Goal: Feedback & Contribution: Contribute content

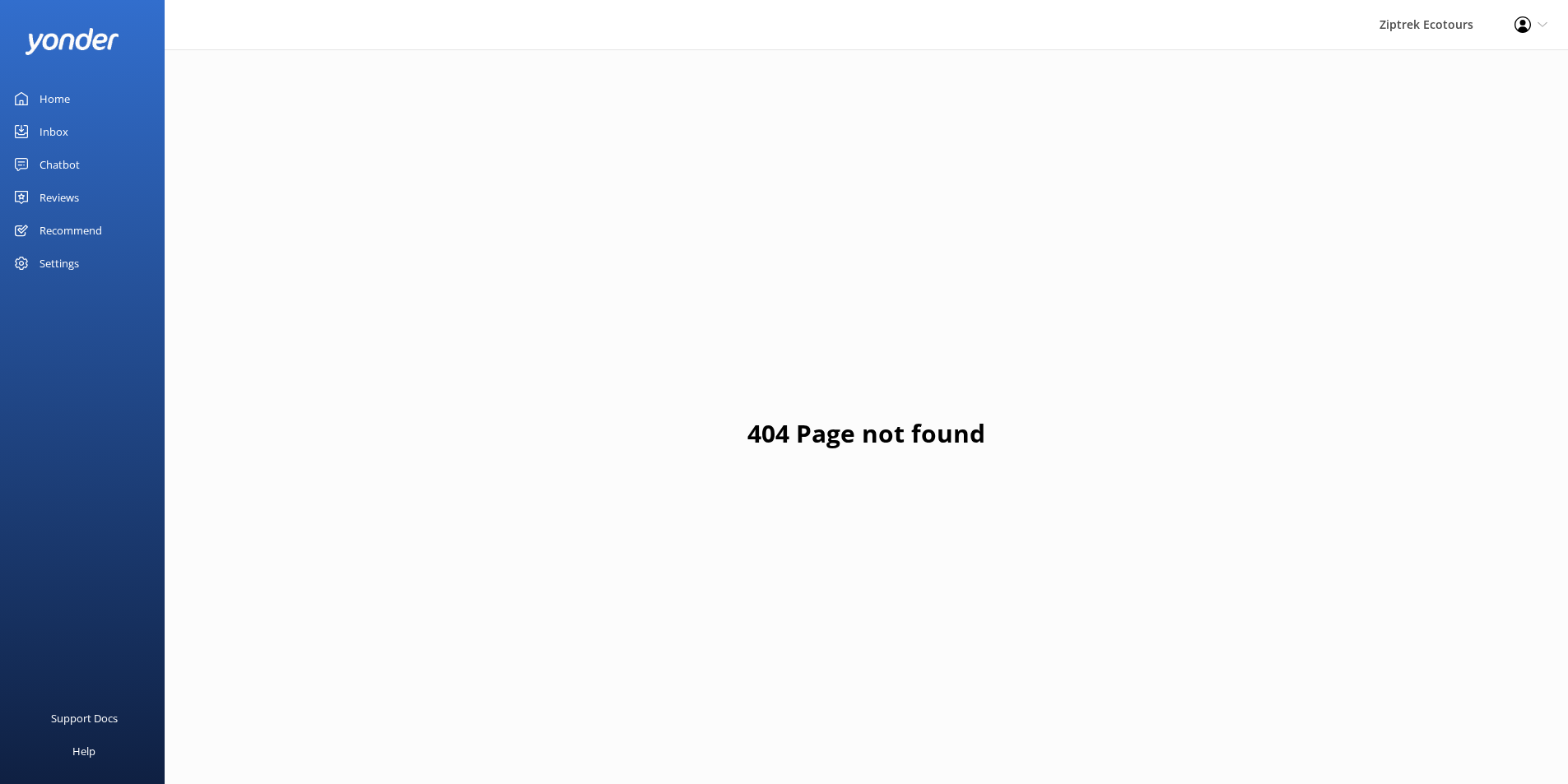
click at [70, 187] on div "Reviews" at bounding box center [60, 197] width 40 height 33
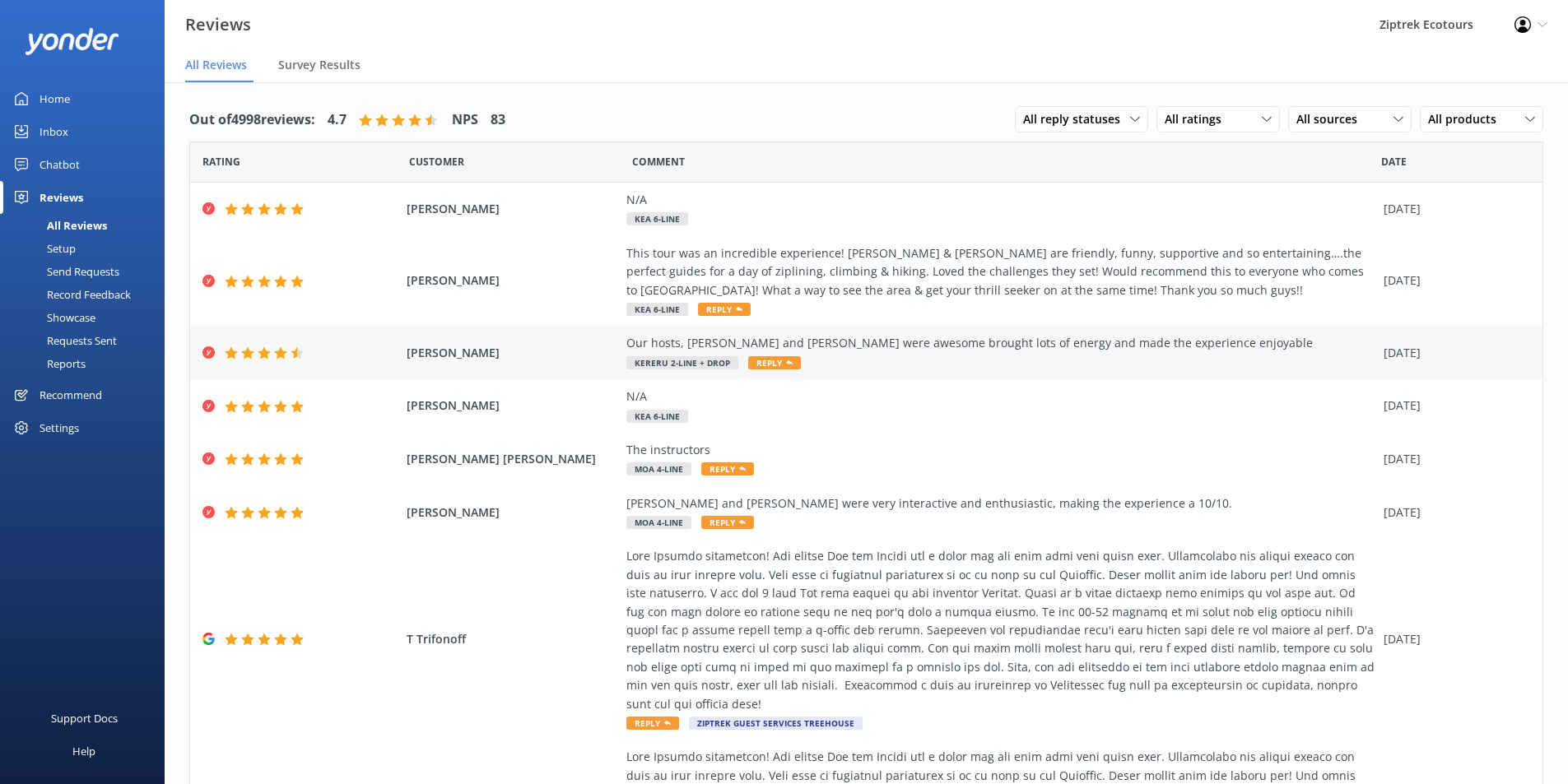
scroll to position [318, 0]
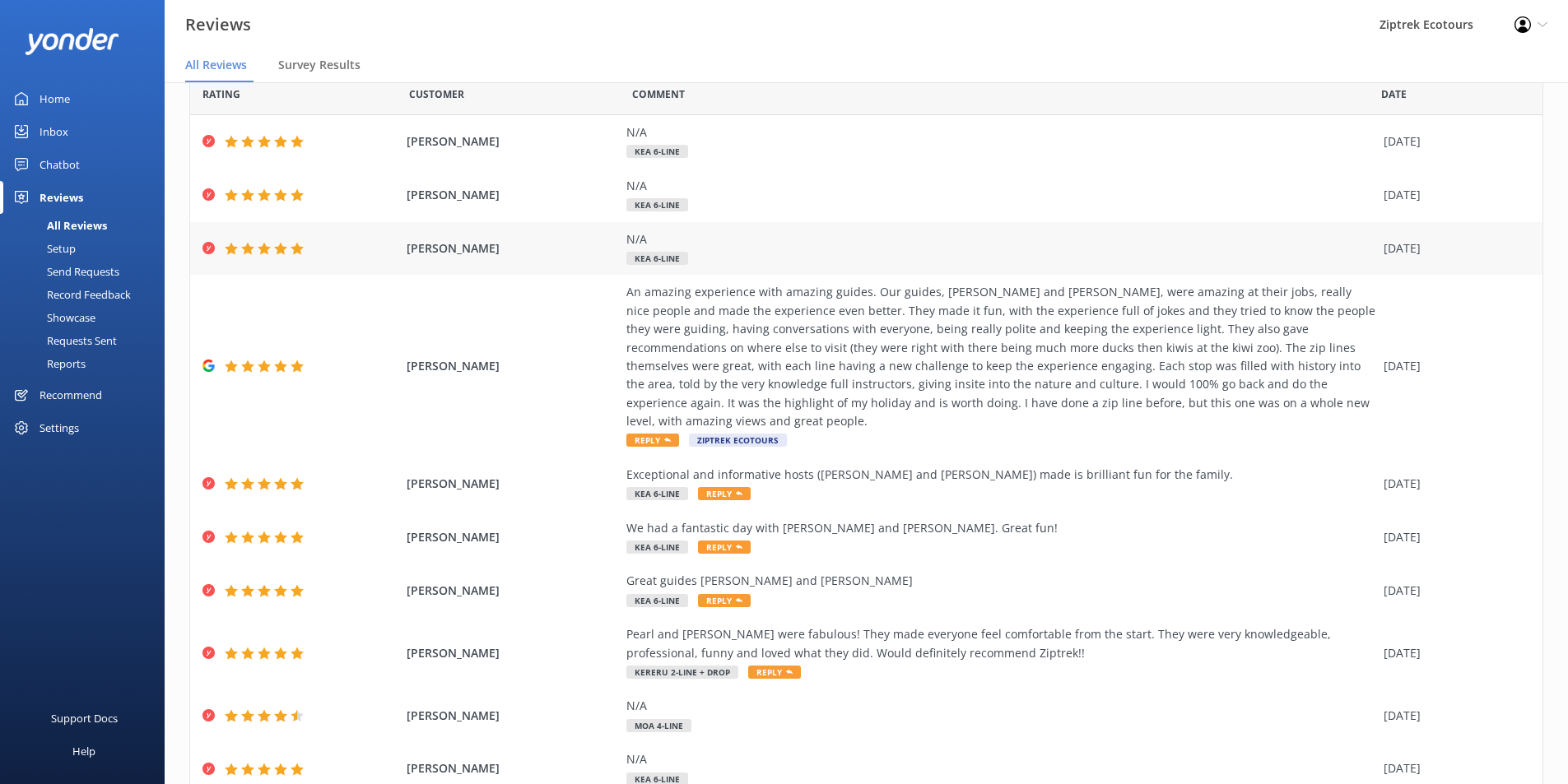
scroll to position [115, 0]
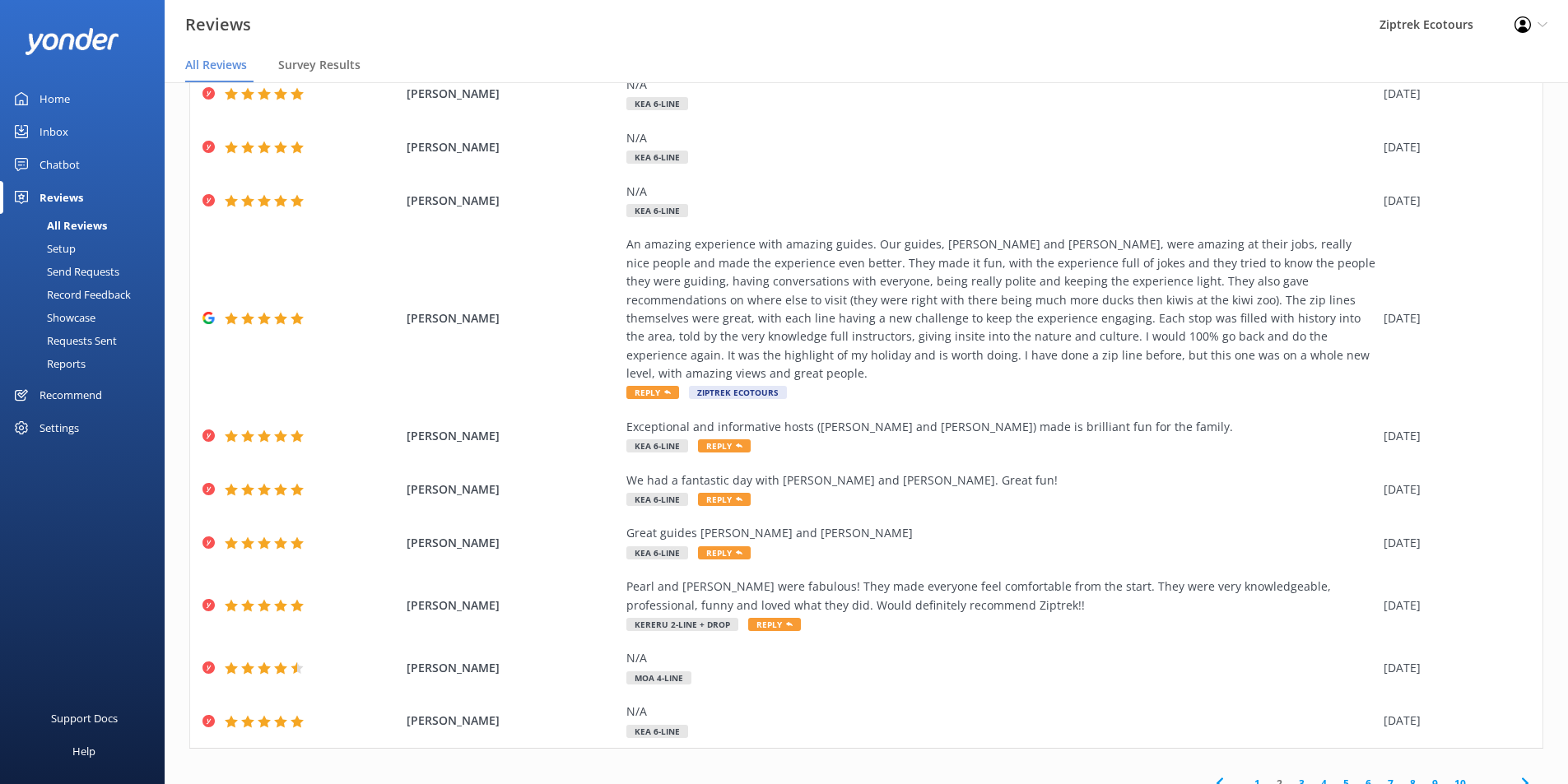
click at [1291, 776] on link "3" at bounding box center [1301, 784] width 22 height 16
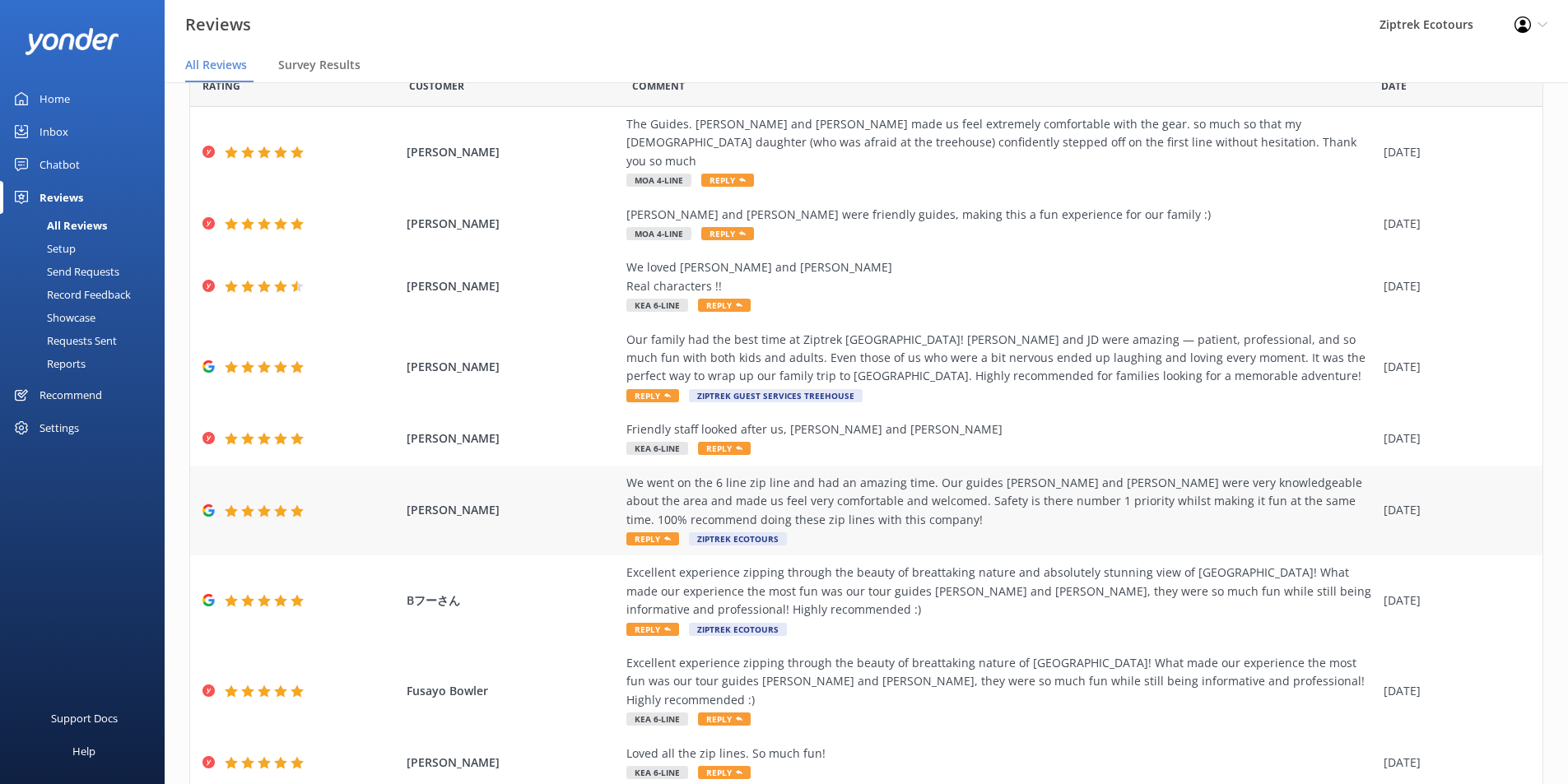
scroll to position [151, 0]
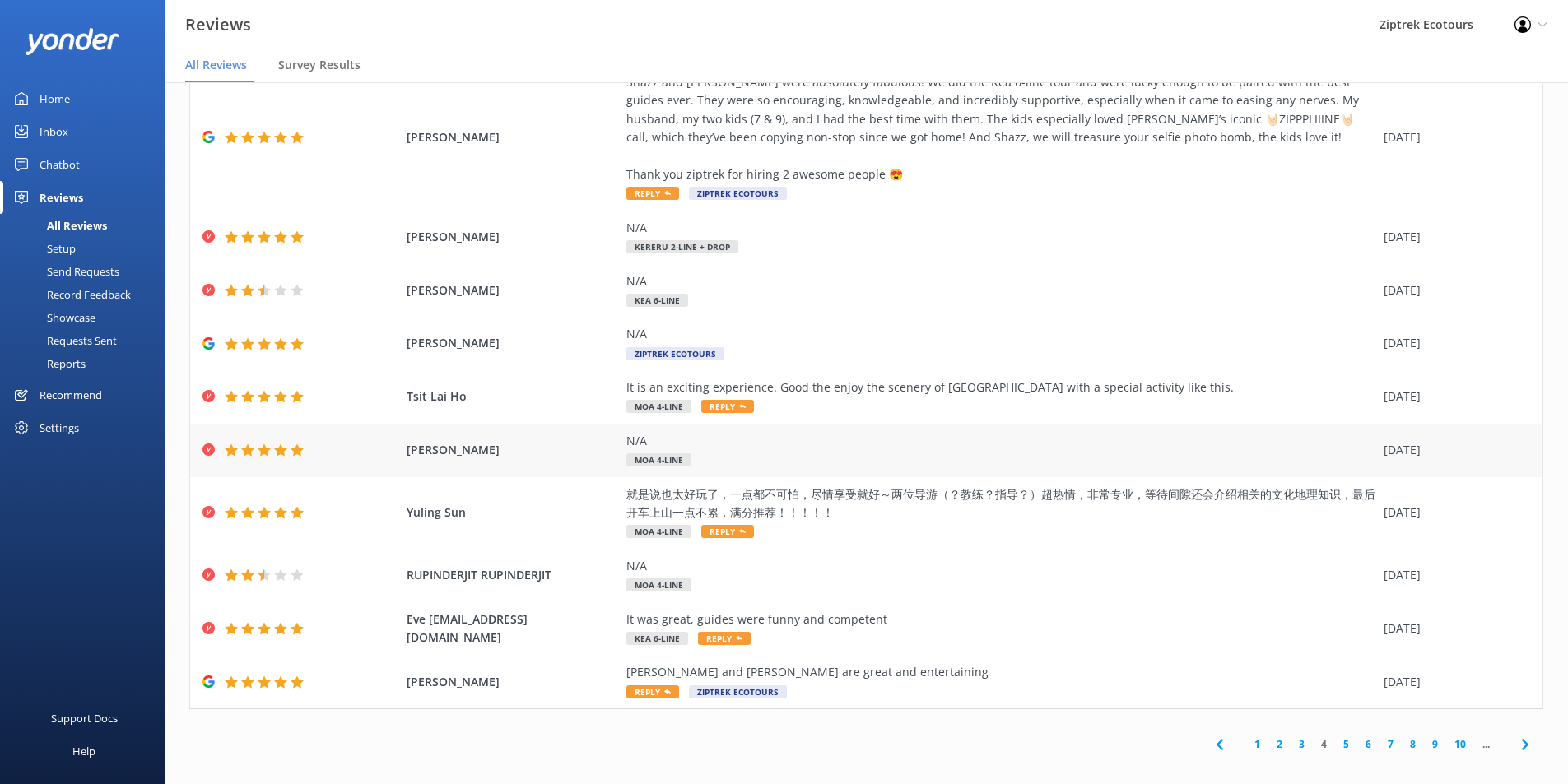
scroll to position [33, 0]
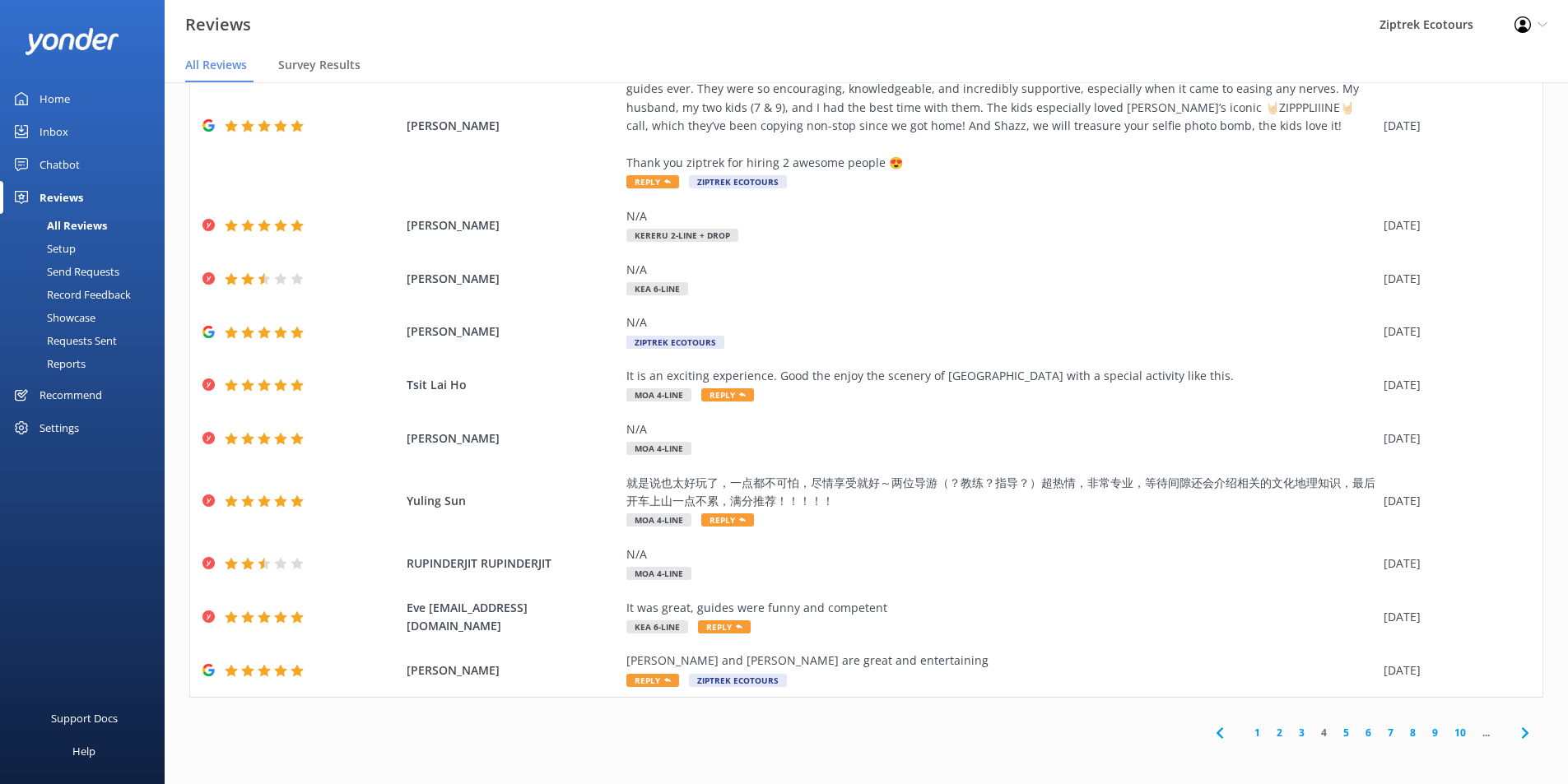
click at [1335, 732] on link "5" at bounding box center [1346, 733] width 22 height 16
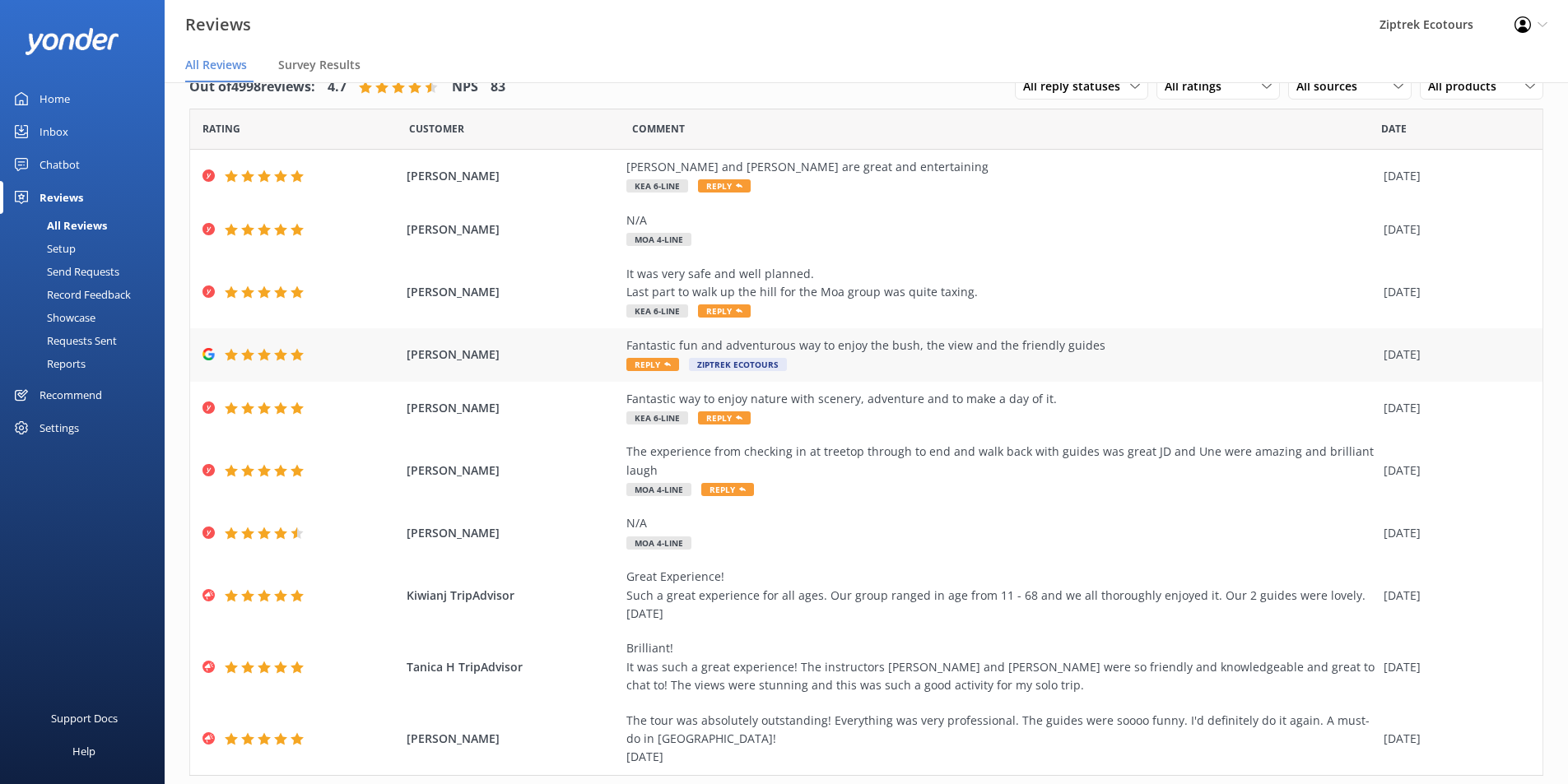
scroll to position [78, 0]
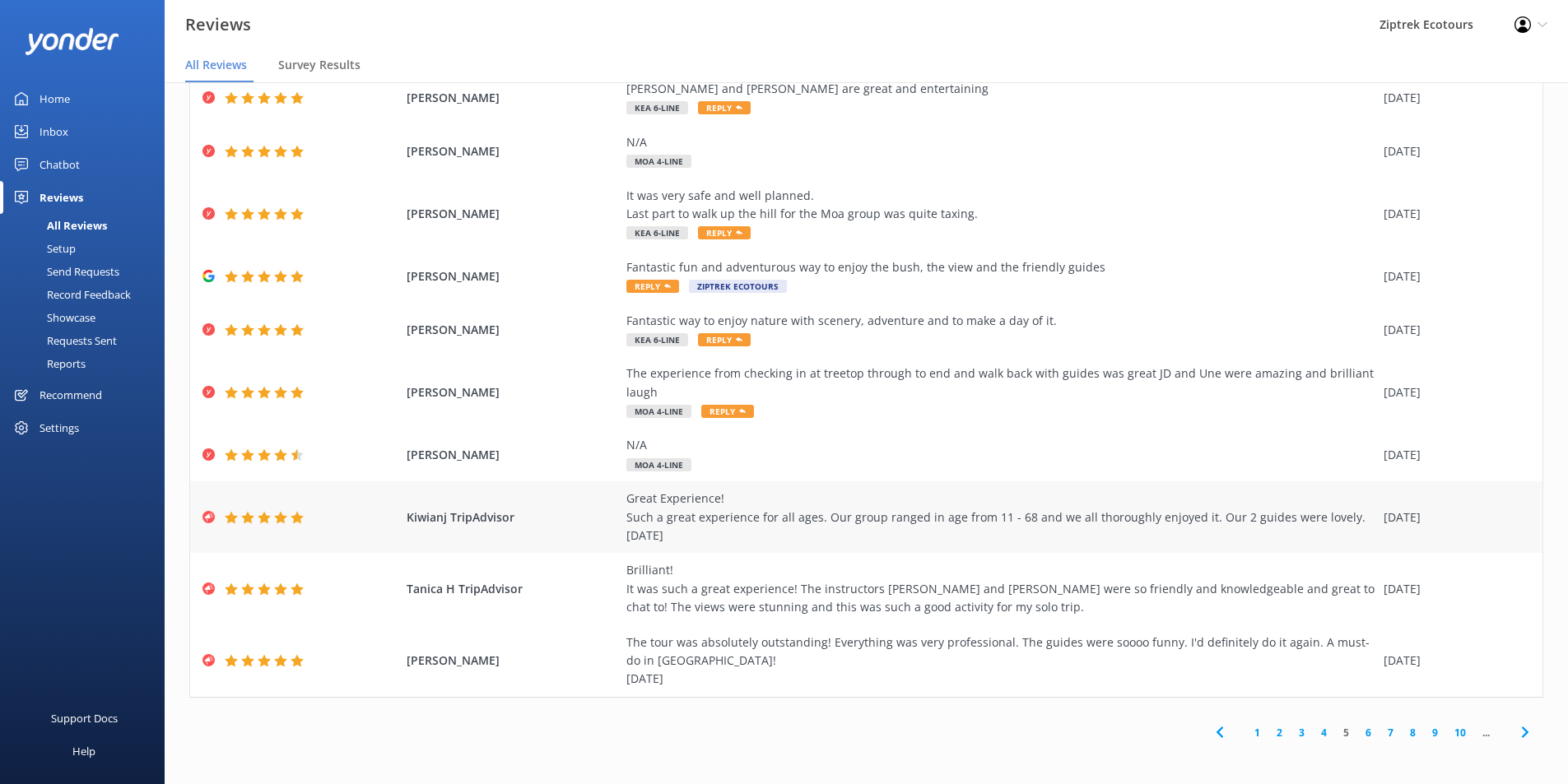
click at [1106, 541] on div "Great Experience! Such a great experience for all ages. Our group ranged in age…" at bounding box center [1001, 517] width 749 height 55
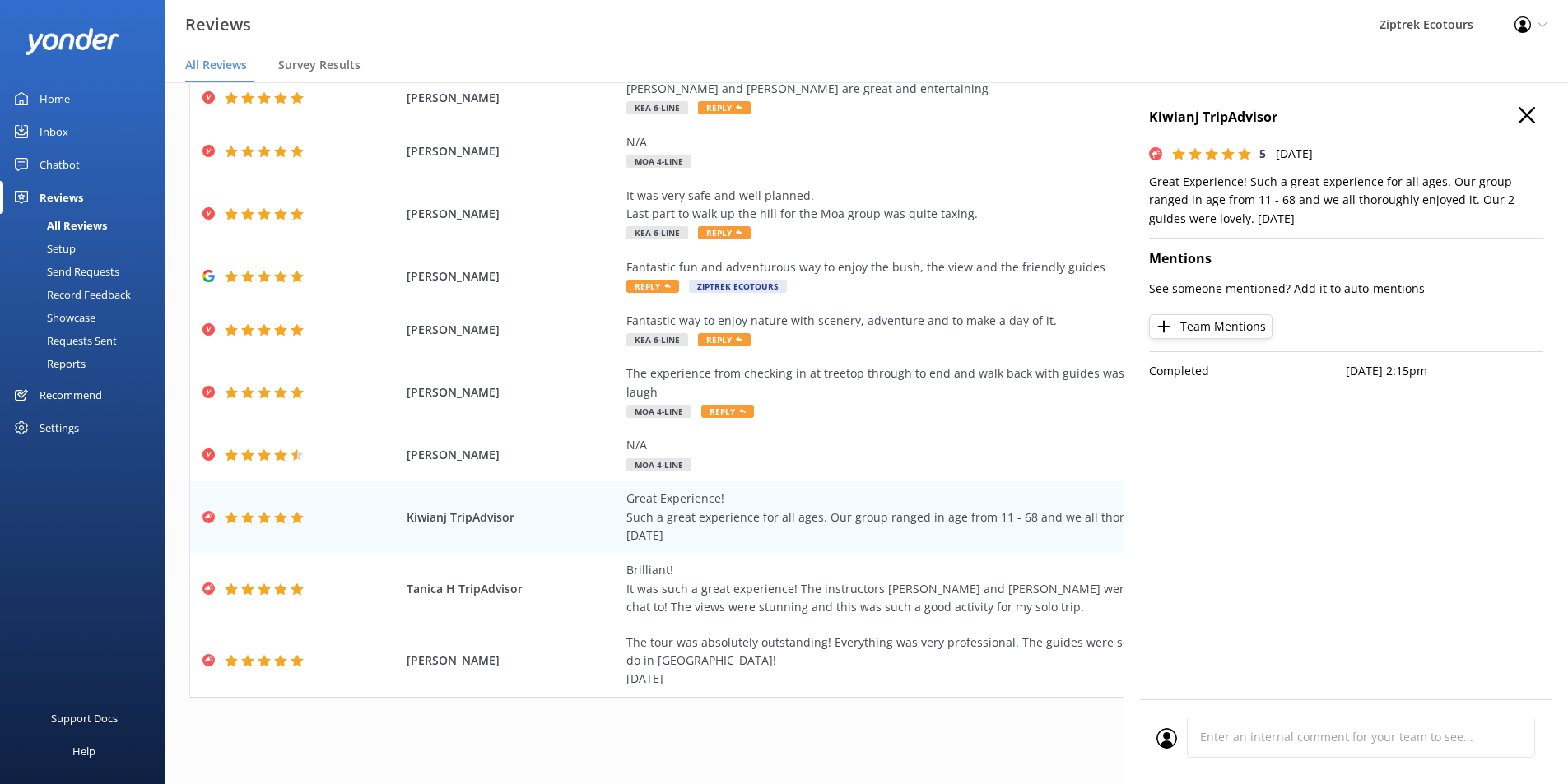
click at [1536, 110] on h4 "Kiwianj TripAdvisor" at bounding box center [1346, 117] width 394 height 22
click at [1532, 115] on icon "button" at bounding box center [1526, 114] width 16 height 16
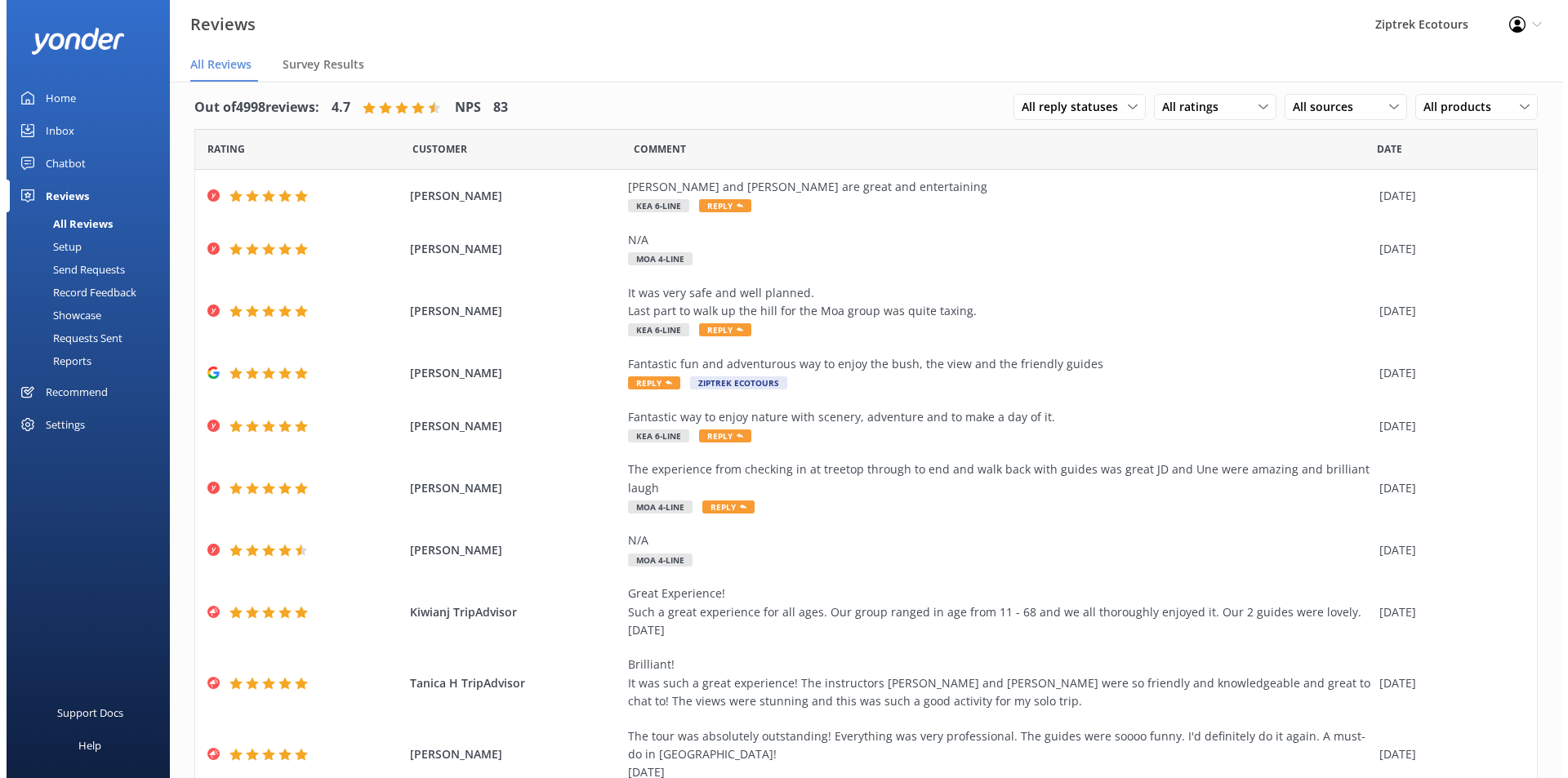
scroll to position [0, 0]
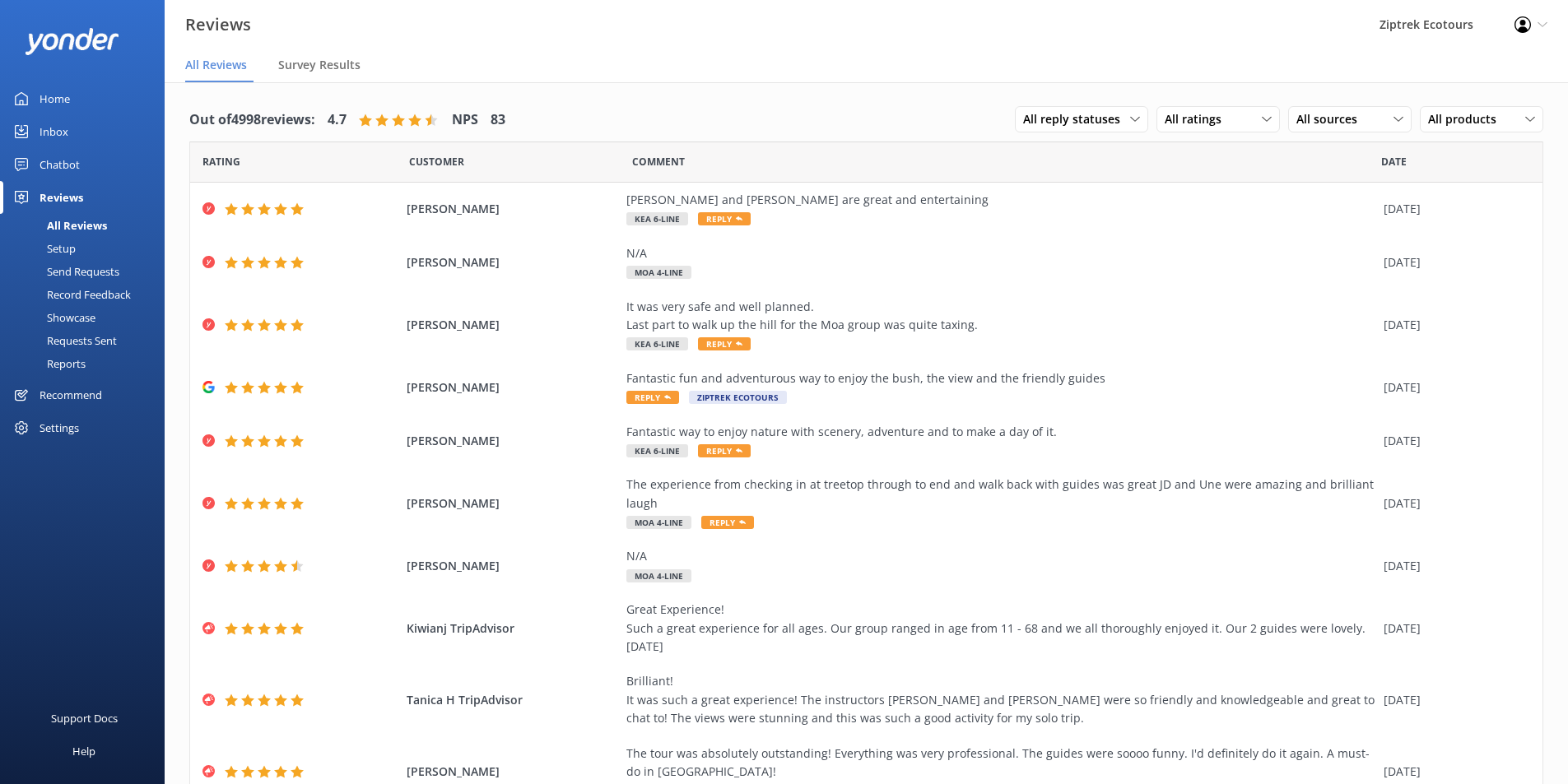
click at [83, 295] on div "Record Feedback" at bounding box center [70, 294] width 121 height 23
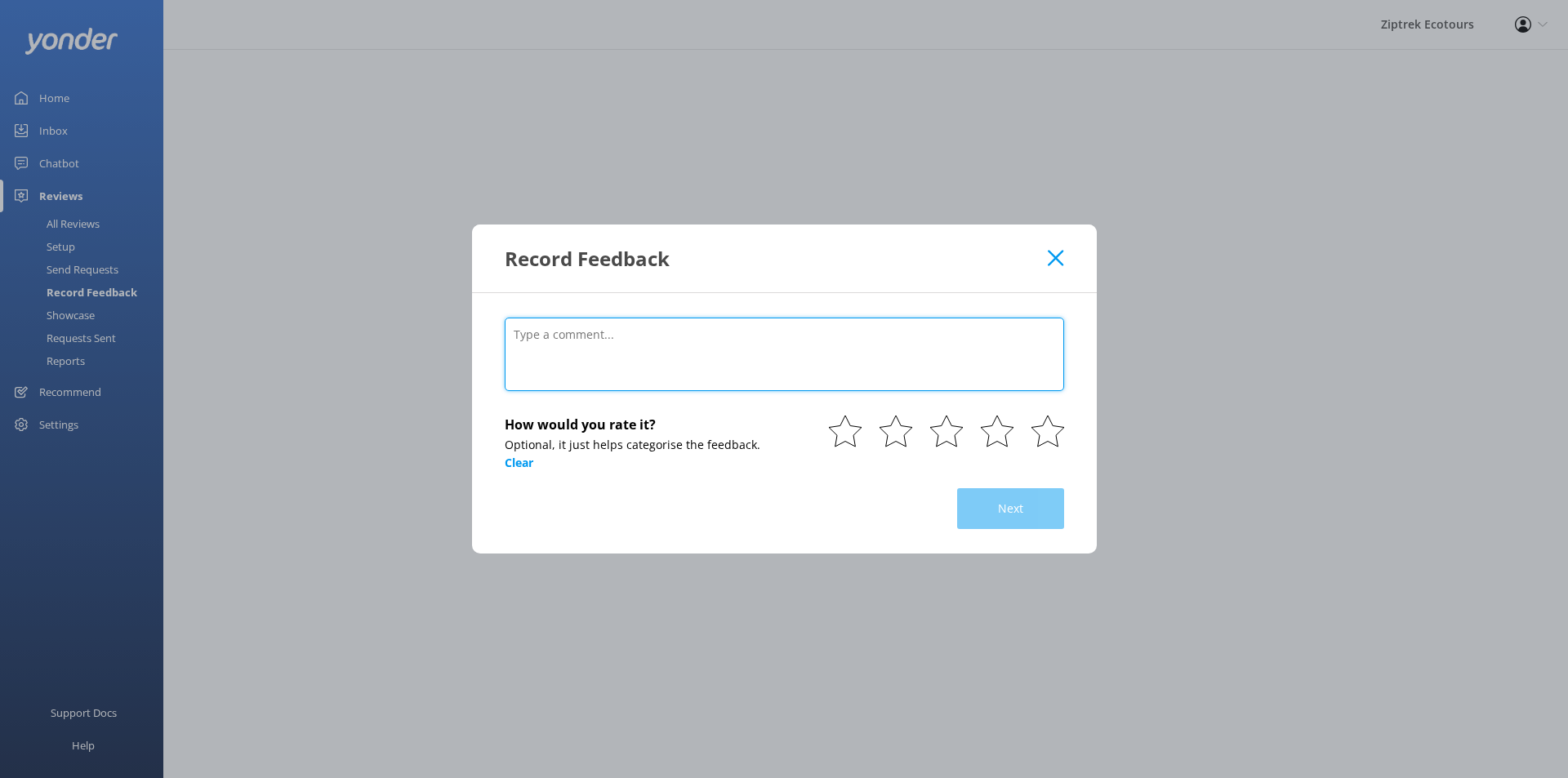
click at [758, 334] on textarea at bounding box center [784, 355] width 559 height 73
paste textarea "Fantastic but include the cost of the gondola to the top. [DATE] • Couples I lo…"
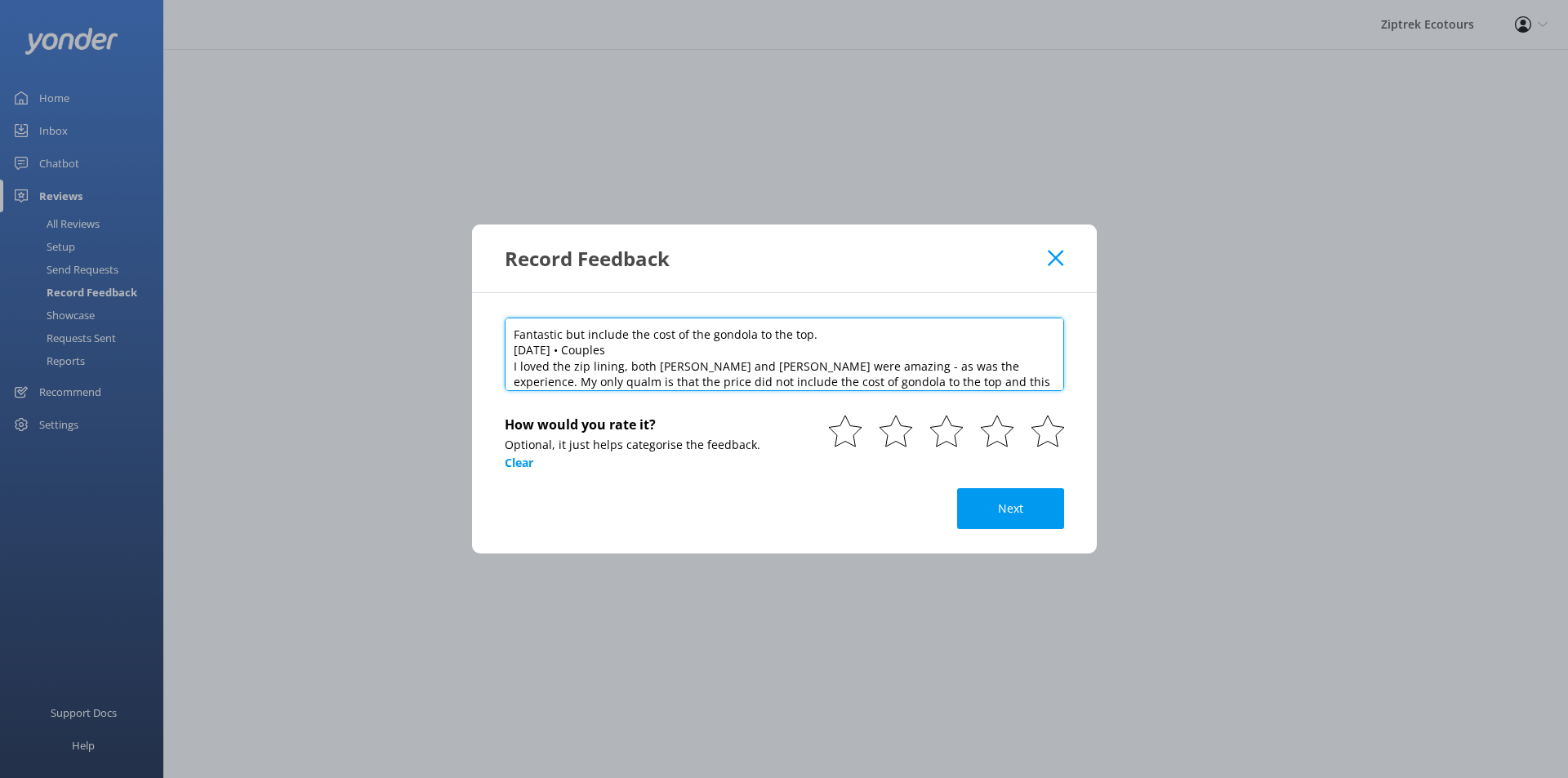
drag, startPoint x: 628, startPoint y: 348, endPoint x: 487, endPoint y: 355, distance: 141.2
click at [487, 355] on div "Fantastic but include the cost of the gondola to the top. [DATE] • Couples I lo…" at bounding box center [784, 423] width 625 height 261
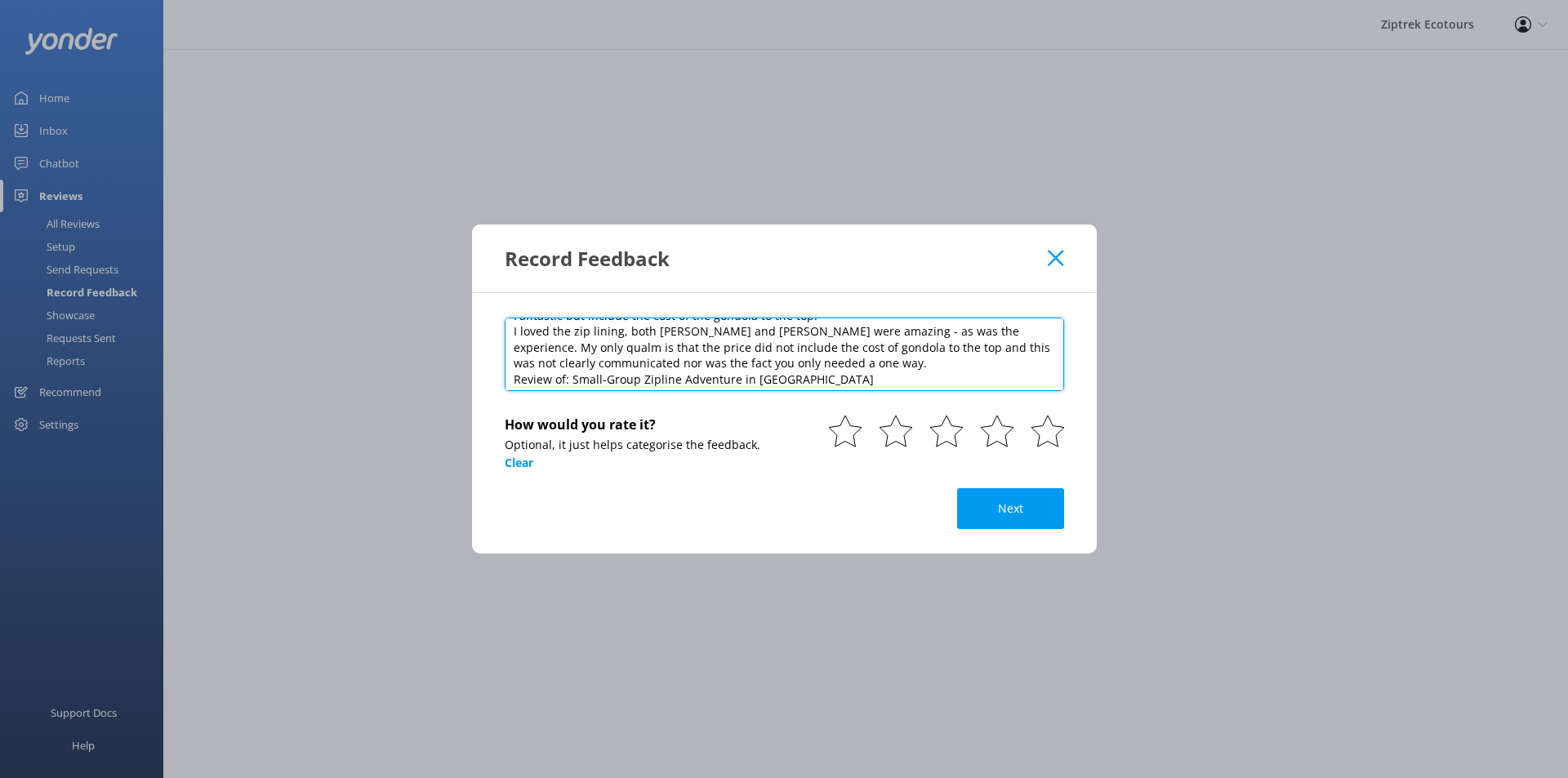
scroll to position [23, 0]
click at [785, 374] on textarea "Fantastic but include the cost of the gondola to the top. I loved the zip linin…" at bounding box center [784, 355] width 559 height 73
drag, startPoint x: 713, startPoint y: 377, endPoint x: 490, endPoint y: 380, distance: 223.0
click at [490, 380] on div "Fantastic but include the cost of the gondola to the top. I loved the zip linin…" at bounding box center [784, 423] width 625 height 261
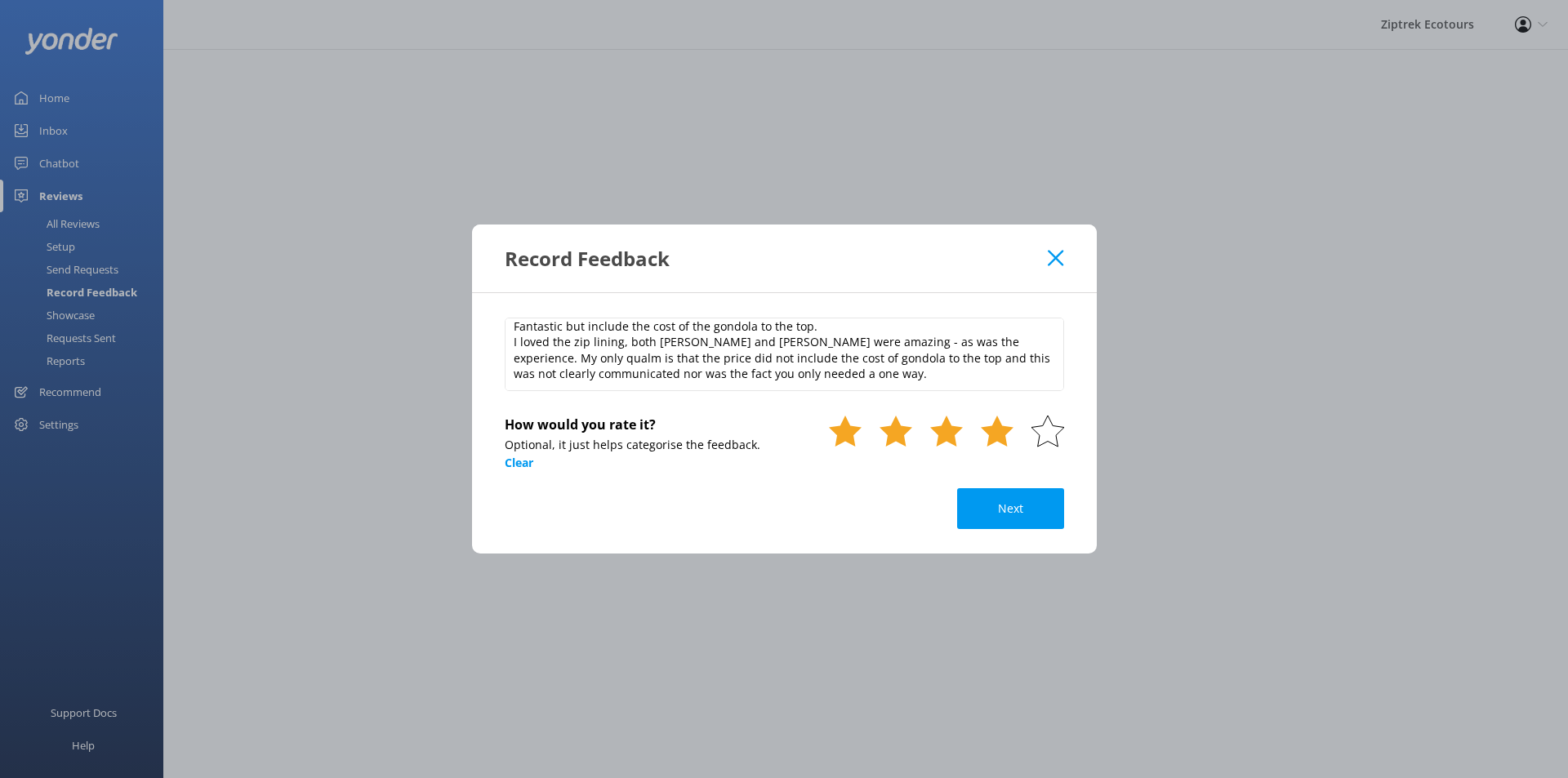
click at [1016, 436] on div at bounding box center [937, 451] width 253 height 73
click at [989, 431] on use at bounding box center [997, 431] width 33 height 31
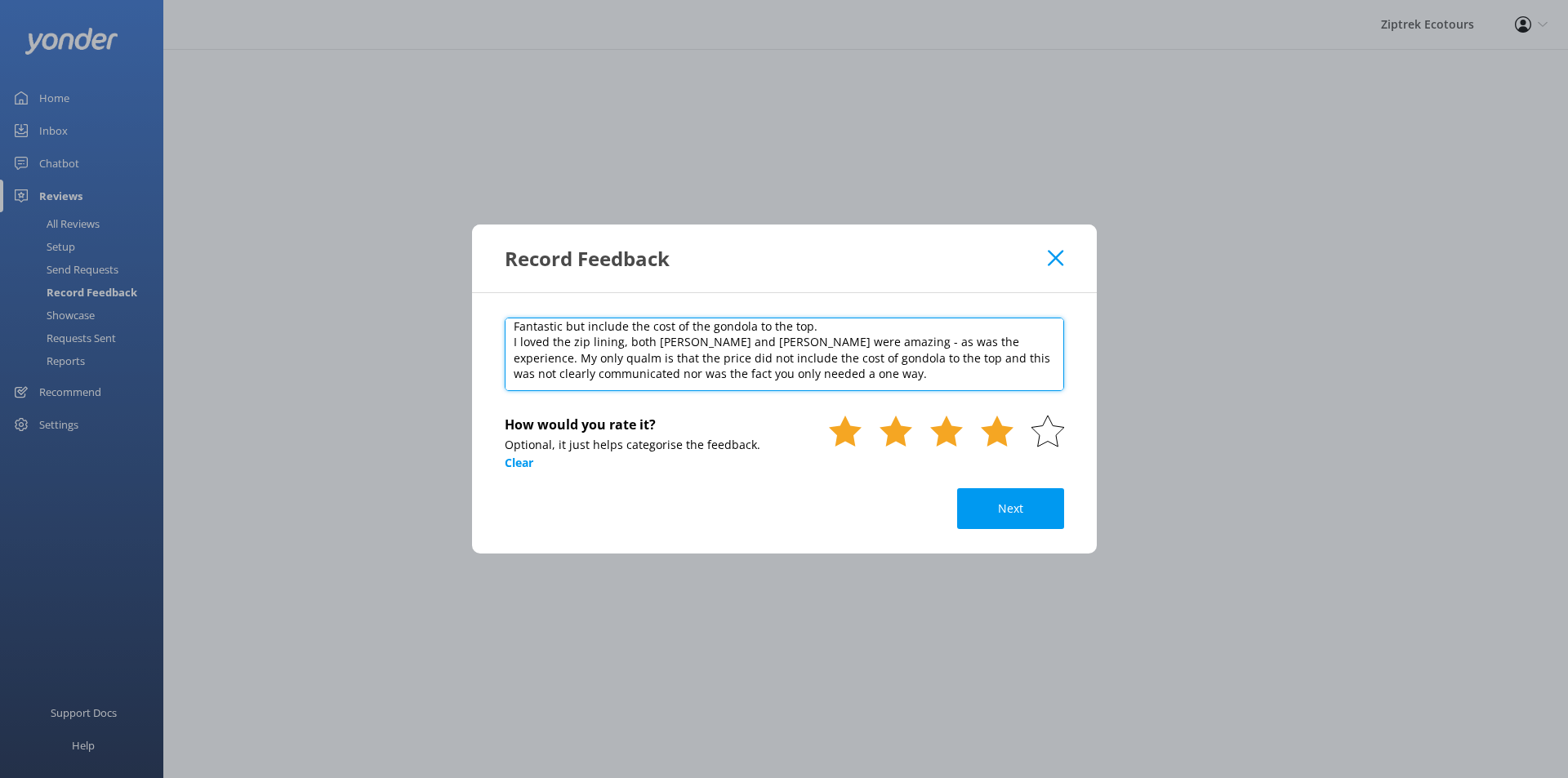
click at [974, 379] on textarea "Fantastic but include the cost of the gondola to the top. I loved the zip linin…" at bounding box center [784, 355] width 559 height 73
paste textarea "[DATE]"
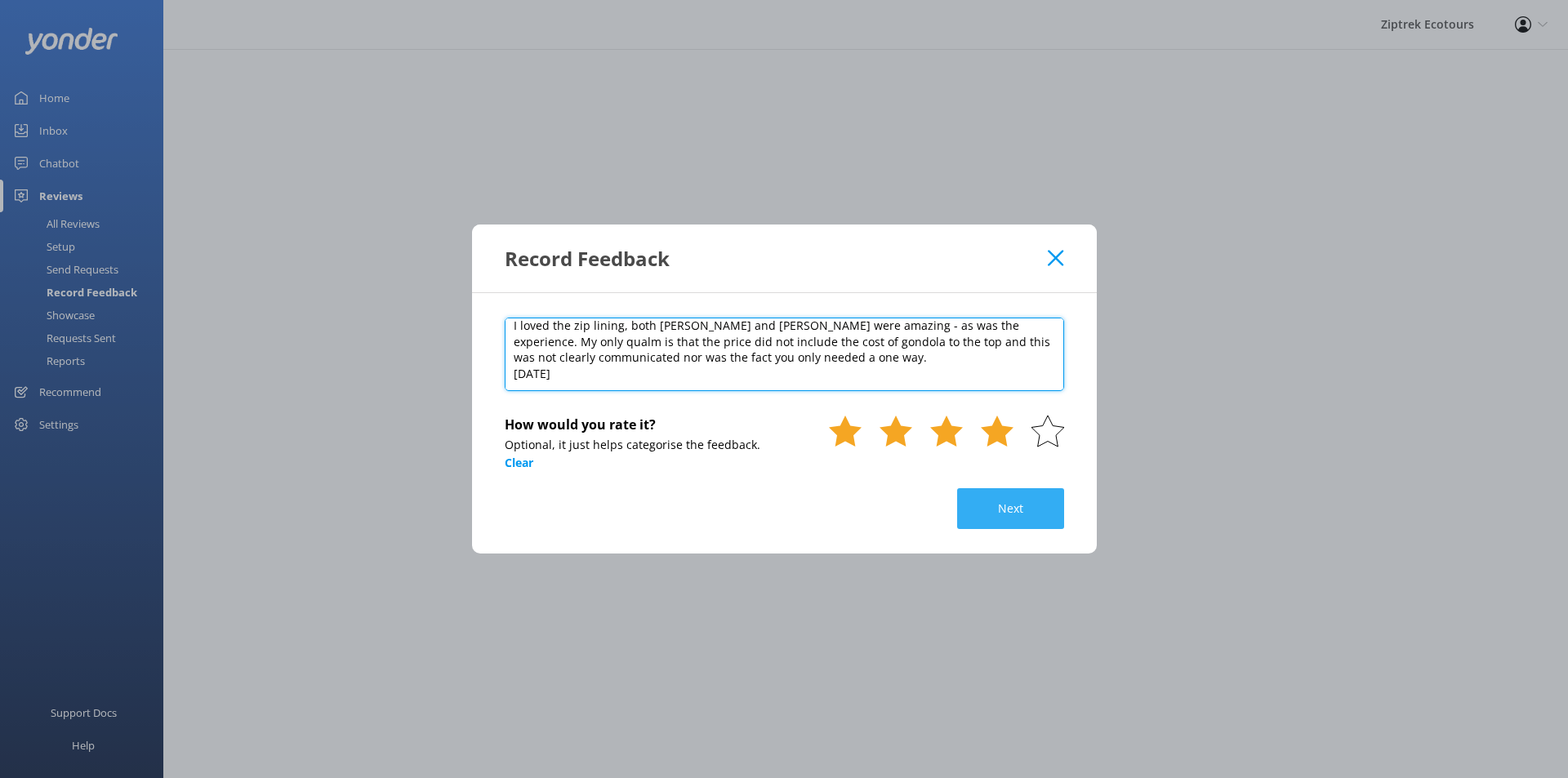
type textarea "Fantastic but include the cost of the gondola to the top. I loved the zip linin…"
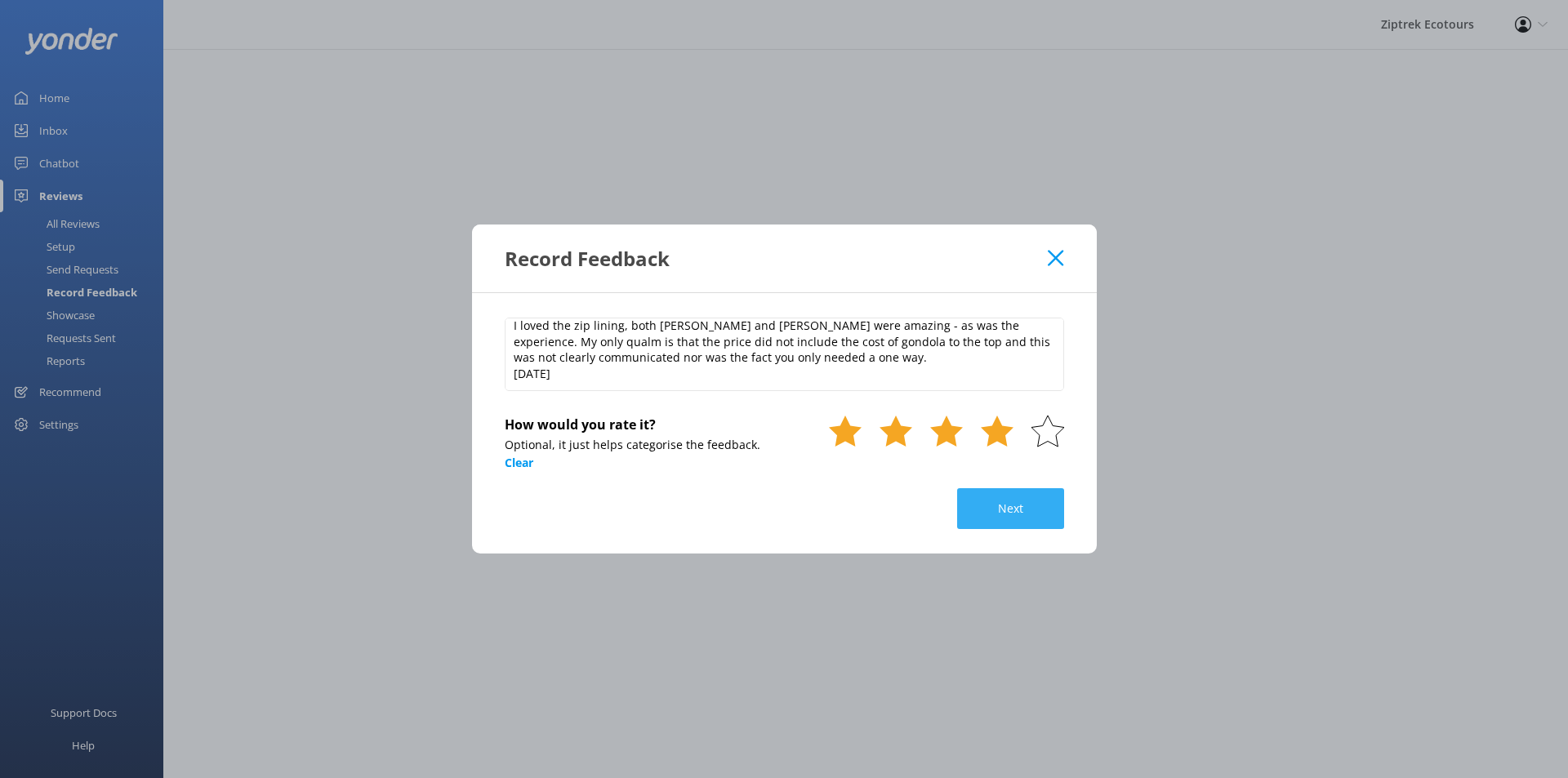
click at [1025, 517] on button "Next" at bounding box center [1011, 509] width 107 height 41
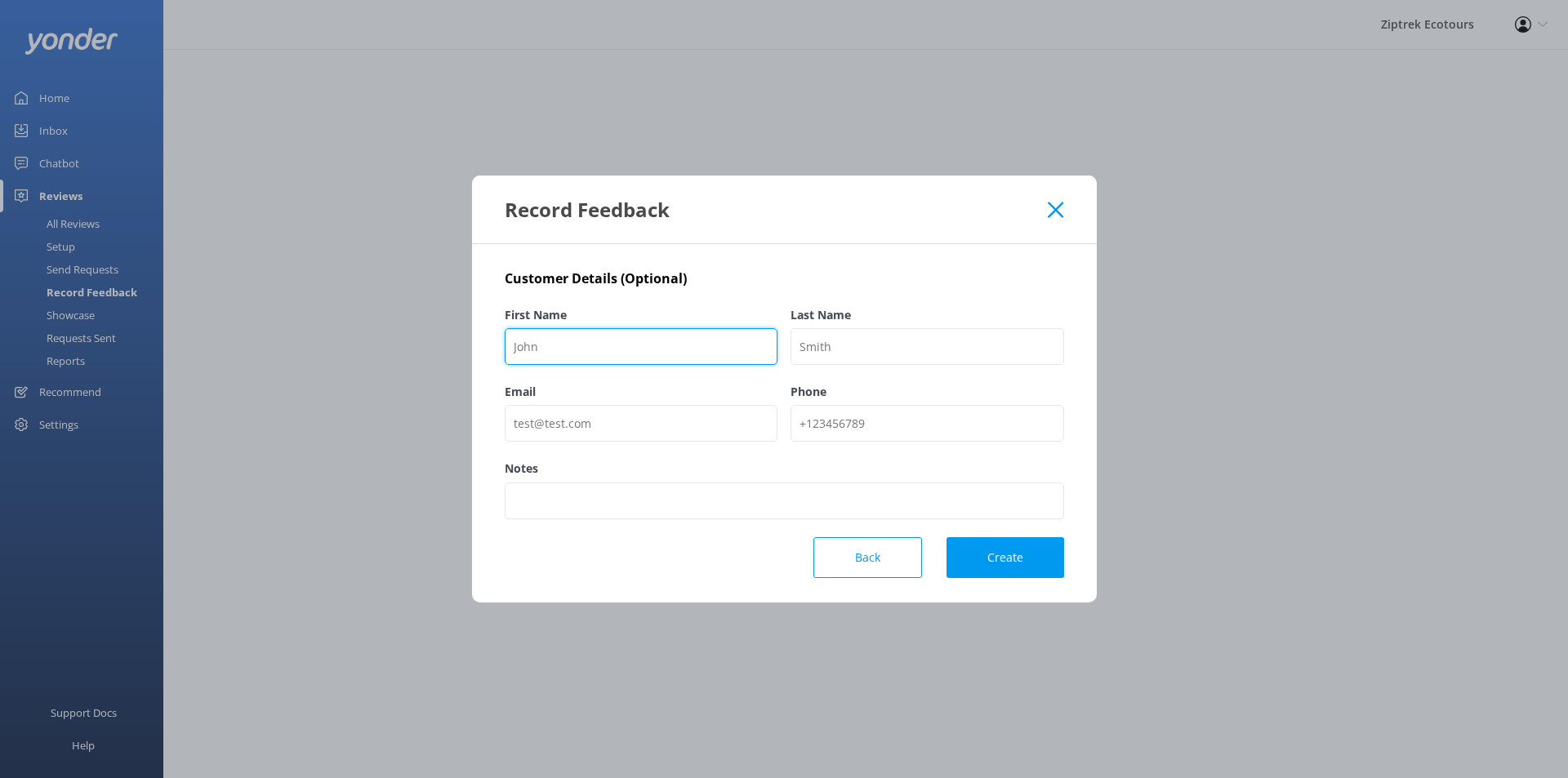
click at [544, 343] on input "First Name" at bounding box center [642, 346] width 274 height 37
type input "[PERSON_NAME]"
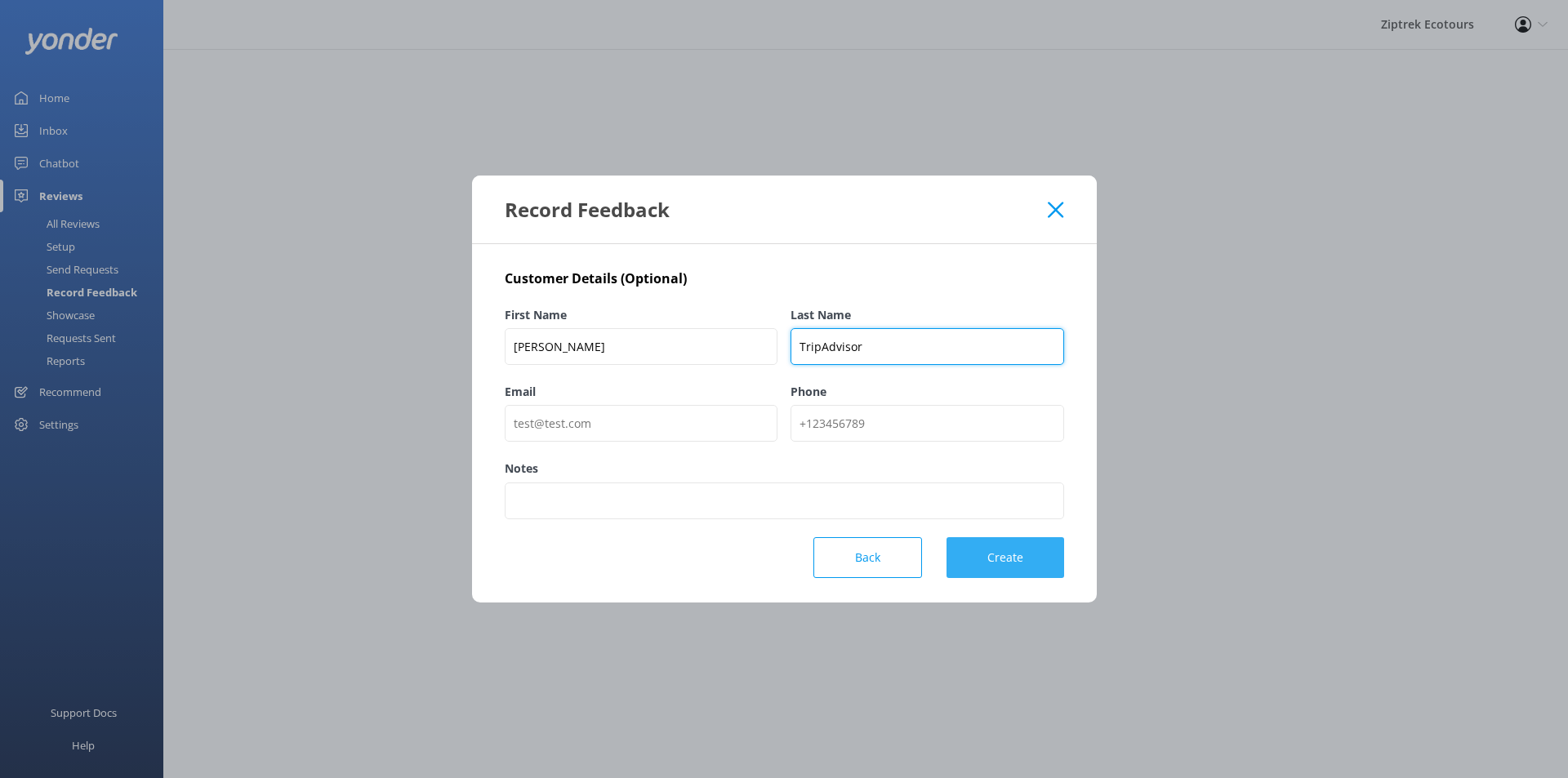
type input "TripAdvisor"
click at [1021, 558] on button "Create" at bounding box center [1005, 558] width 117 height 41
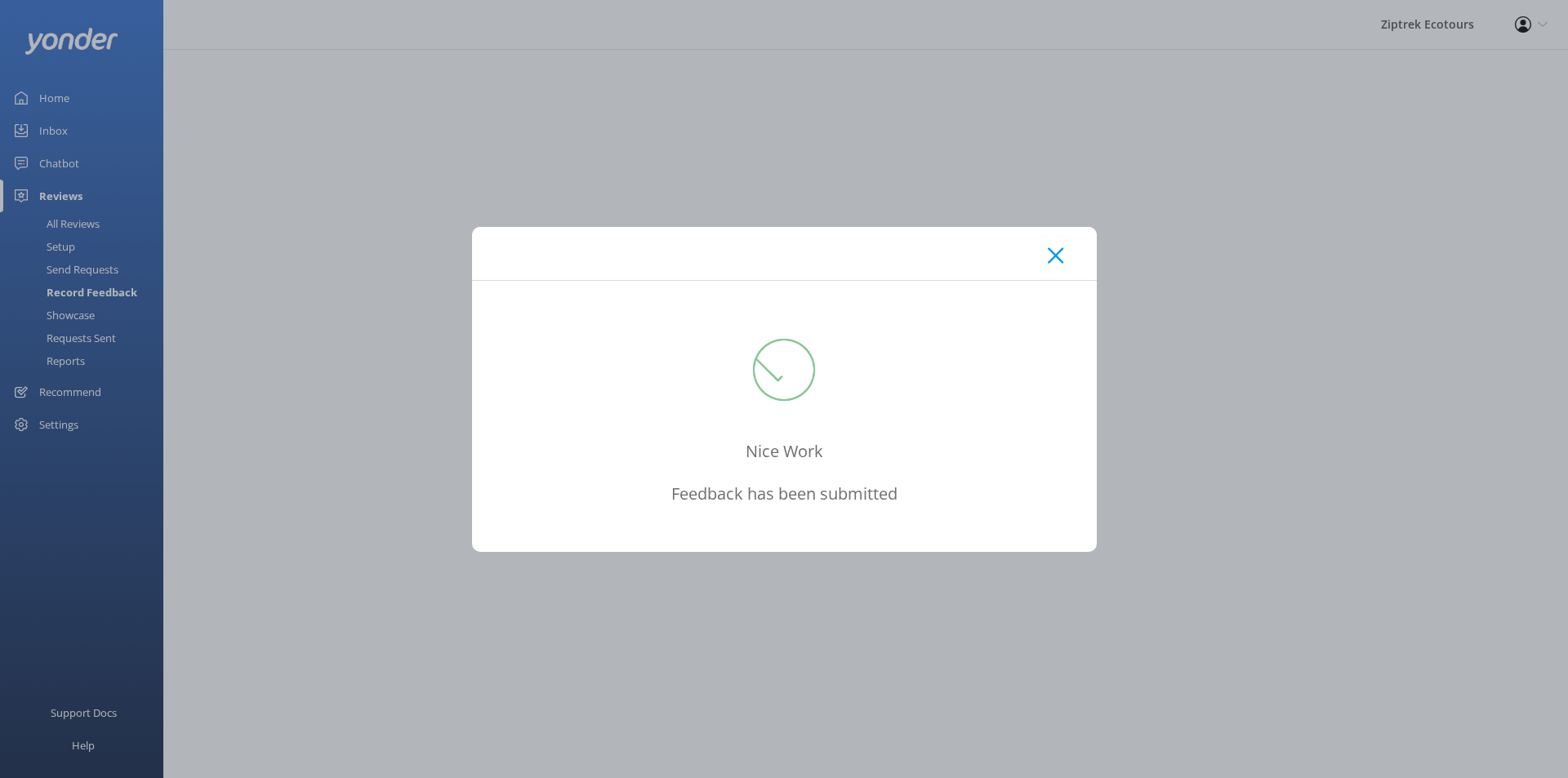
click at [1055, 261] on icon at bounding box center [1056, 255] width 16 height 16
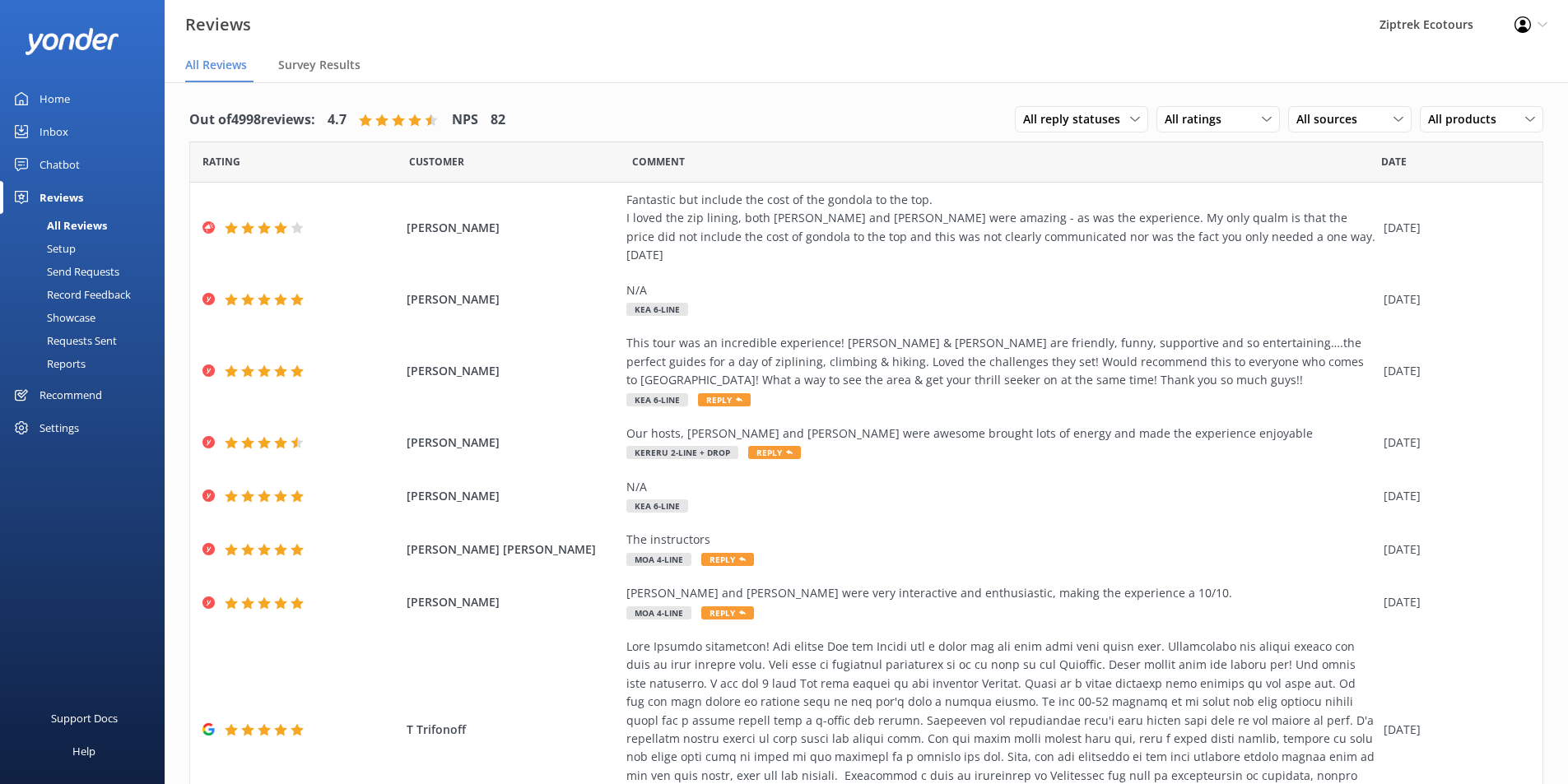
click at [112, 290] on div "Record Feedback" at bounding box center [70, 294] width 121 height 23
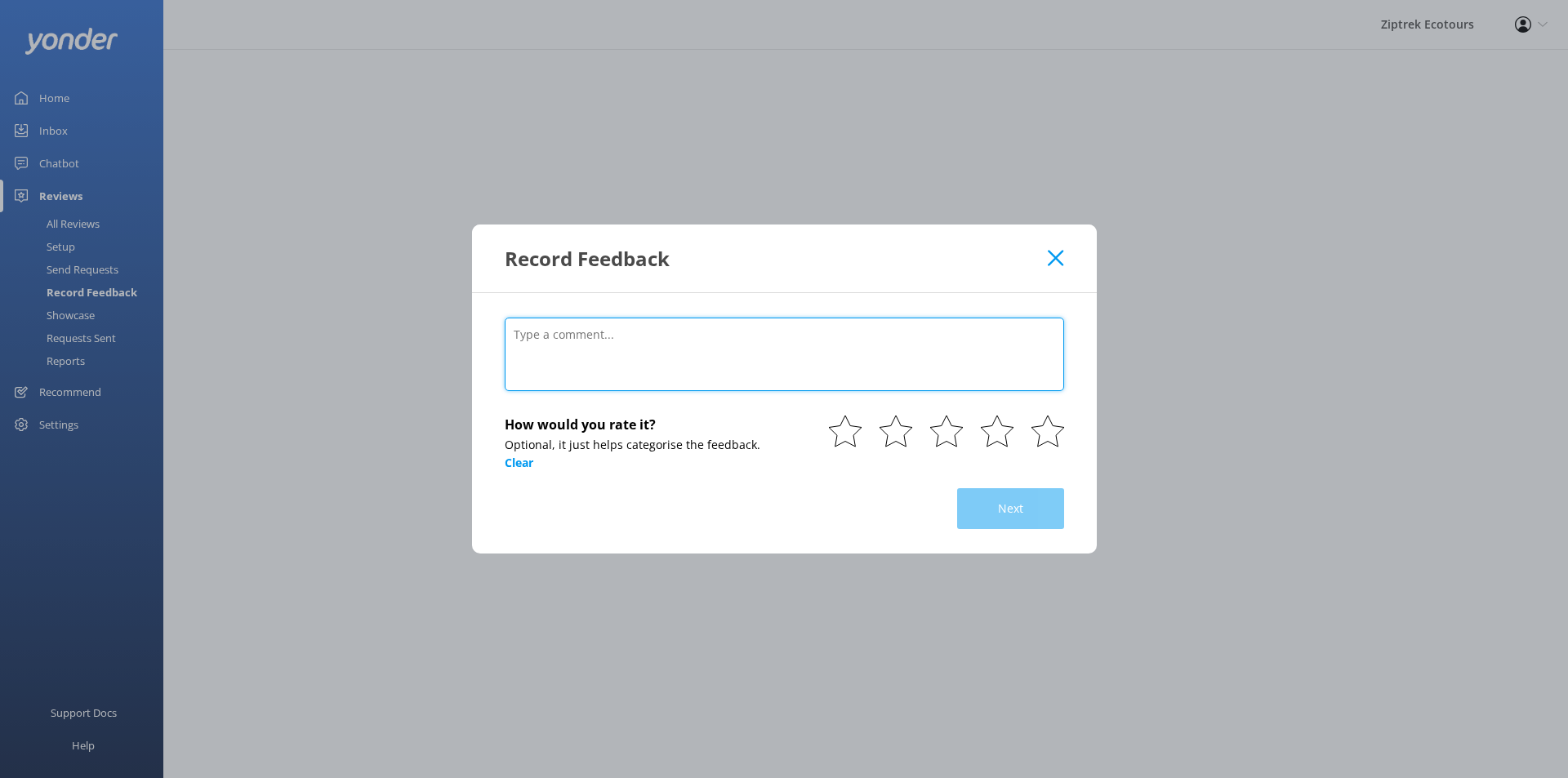
drag, startPoint x: 711, startPoint y: 330, endPoint x: 727, endPoint y: 332, distance: 16.1
click at [714, 330] on textarea at bounding box center [784, 355] width 559 height 73
paste textarea "Amazing! [DATE] • Family Excellent experience zipping through the beauty of bre…"
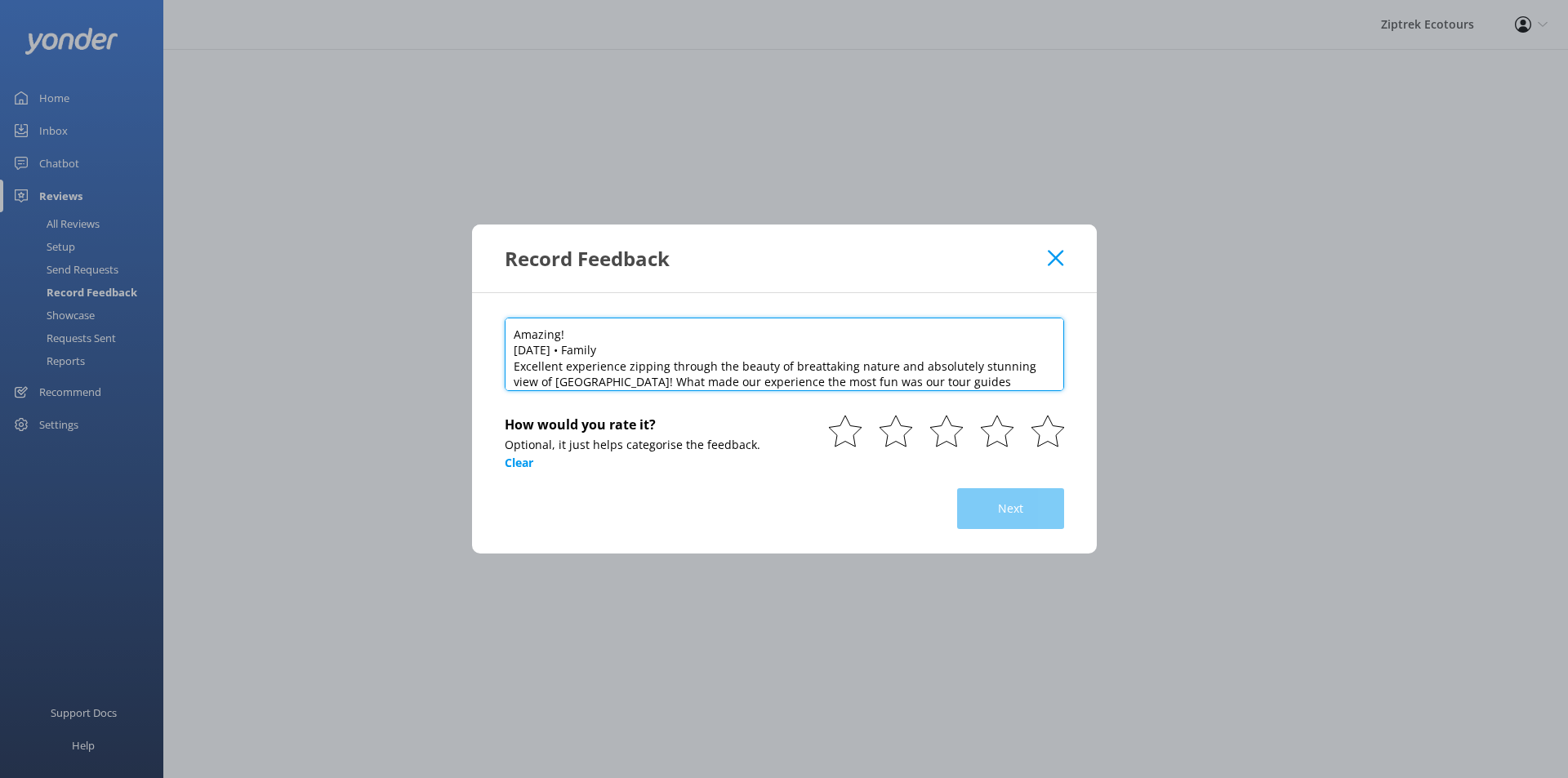
scroll to position [16, 0]
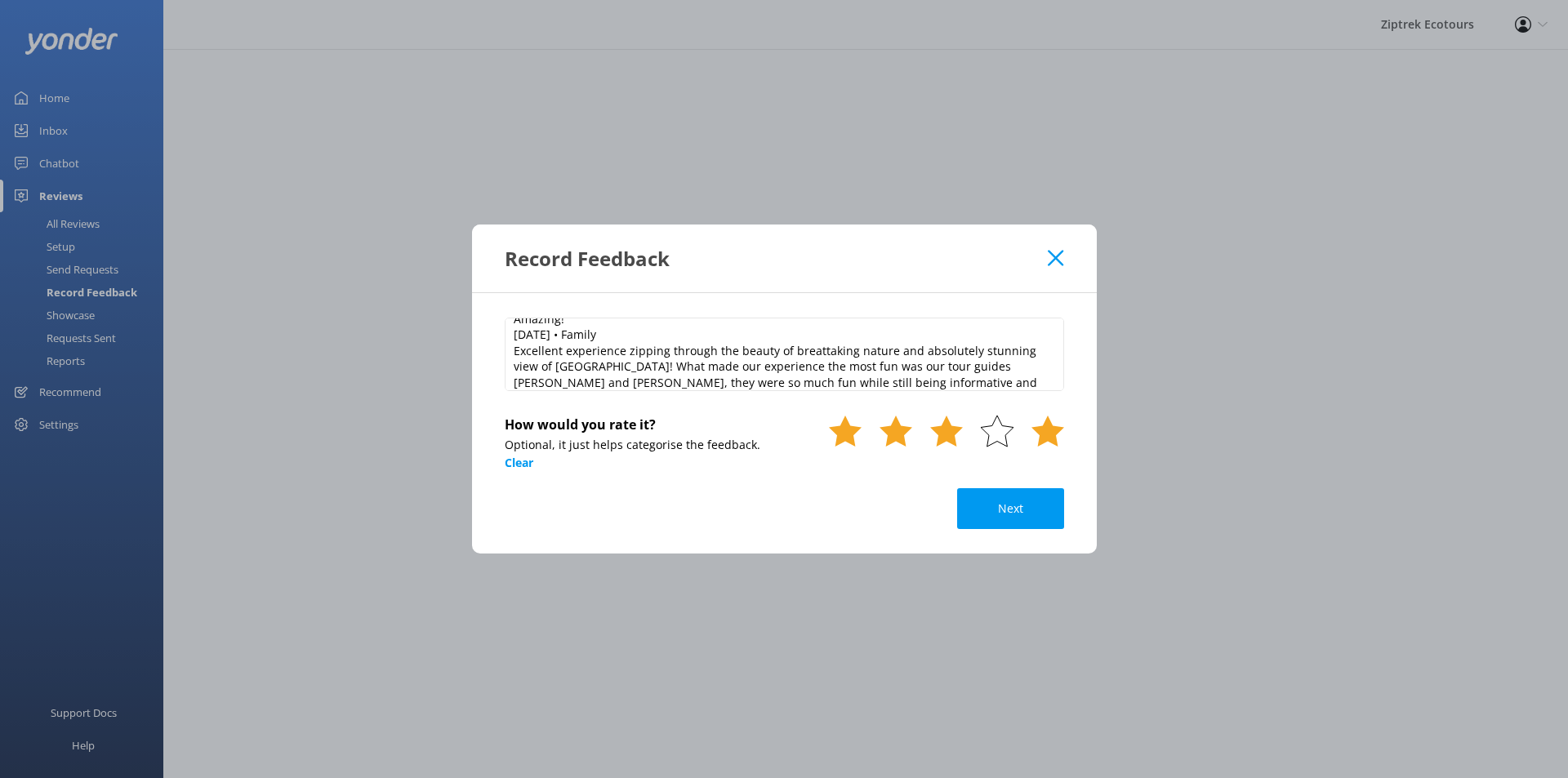
click at [1054, 431] on use at bounding box center [1047, 431] width 33 height 31
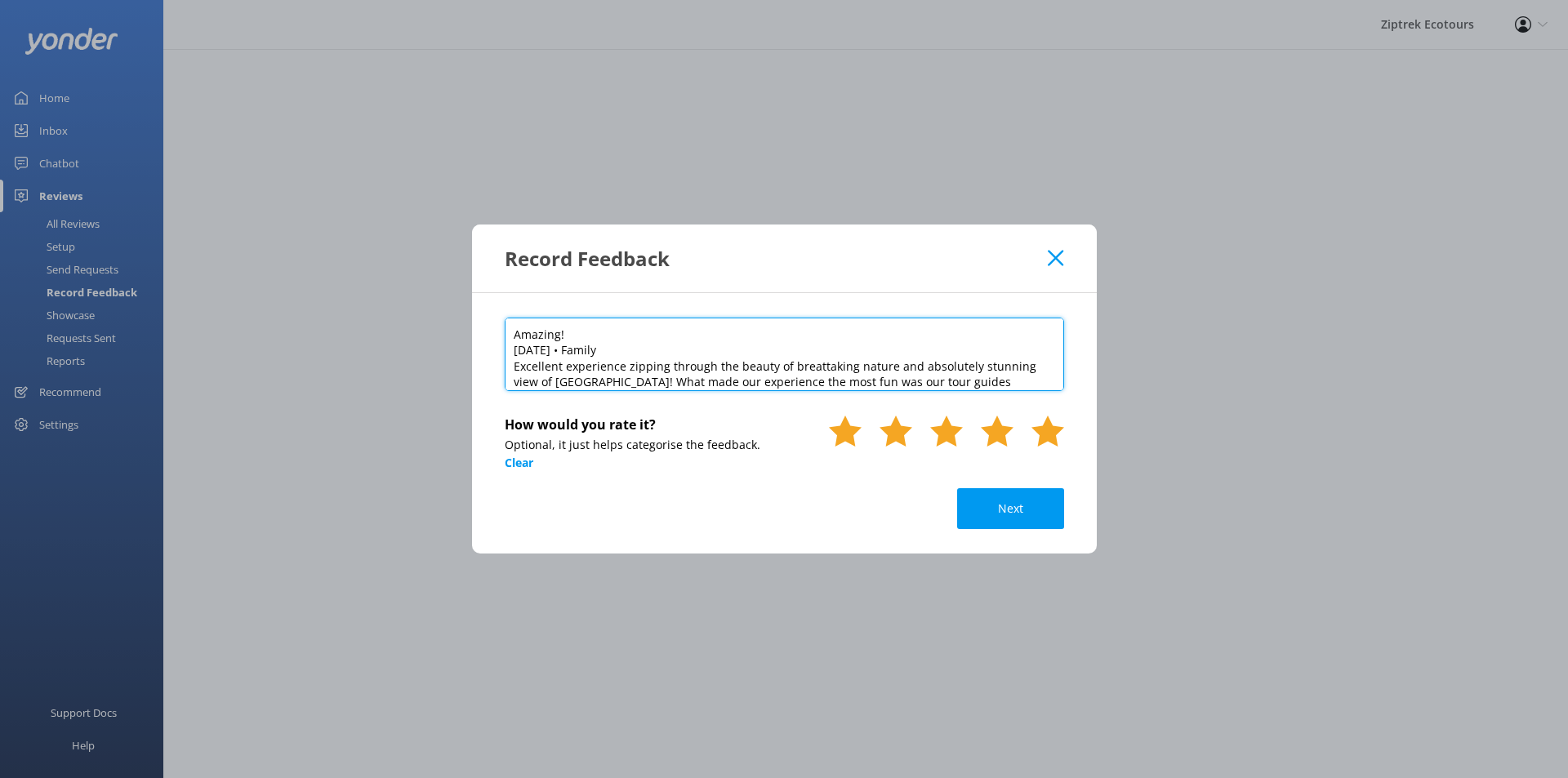
drag, startPoint x: 618, startPoint y: 348, endPoint x: 511, endPoint y: 357, distance: 107.4
click at [511, 357] on textarea "Amazing! [DATE] • Family Excellent experience zipping through the beauty of bre…" at bounding box center [784, 355] width 559 height 73
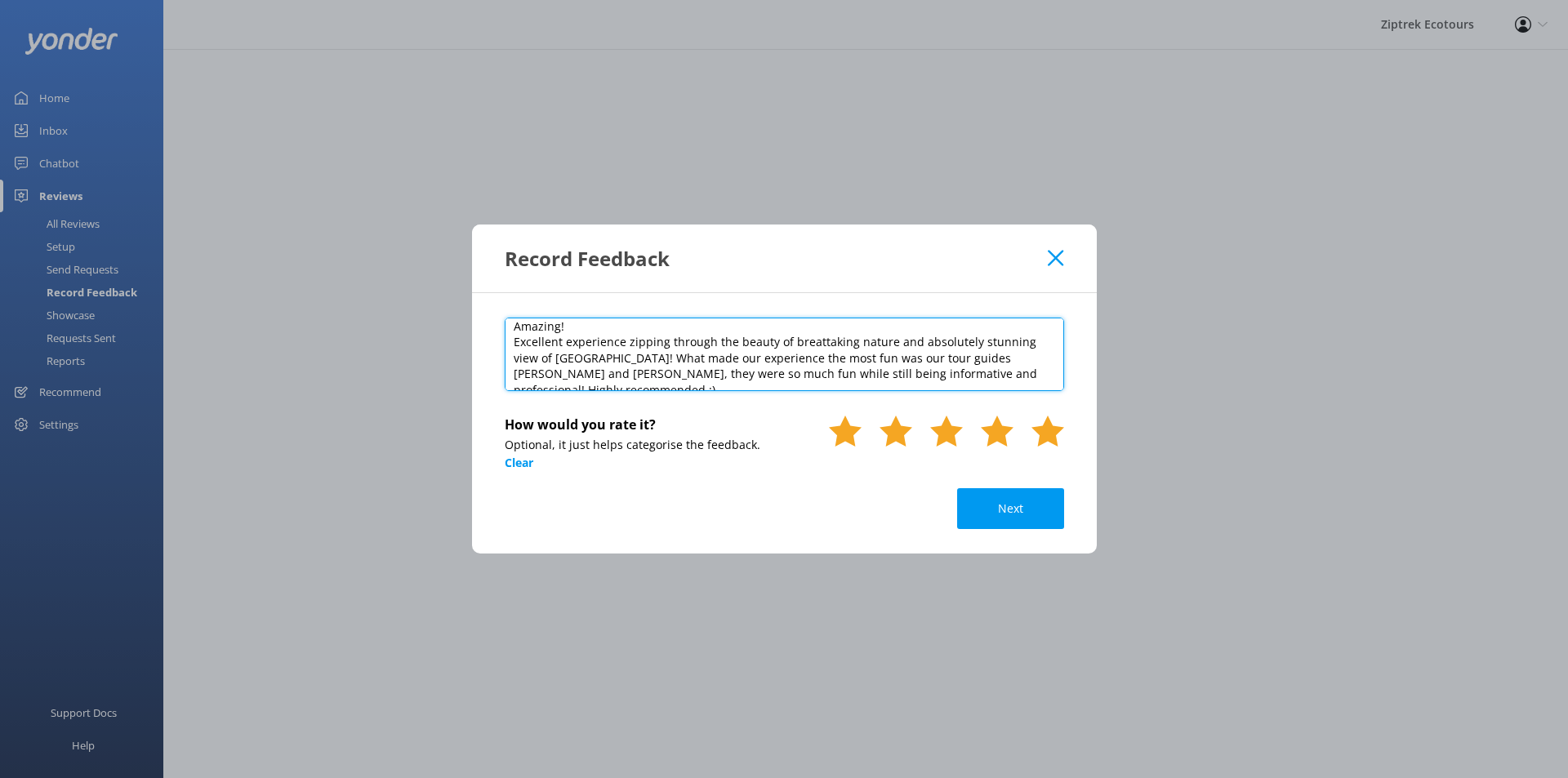
click at [821, 337] on textarea "Amazing! Excellent experience zipping through the beauty of breattaking nature …" at bounding box center [784, 355] width 559 height 73
click at [1020, 374] on textarea "Amazing! Excellent experience zipping through the beauty of breathtaking nature…" at bounding box center [784, 355] width 559 height 73
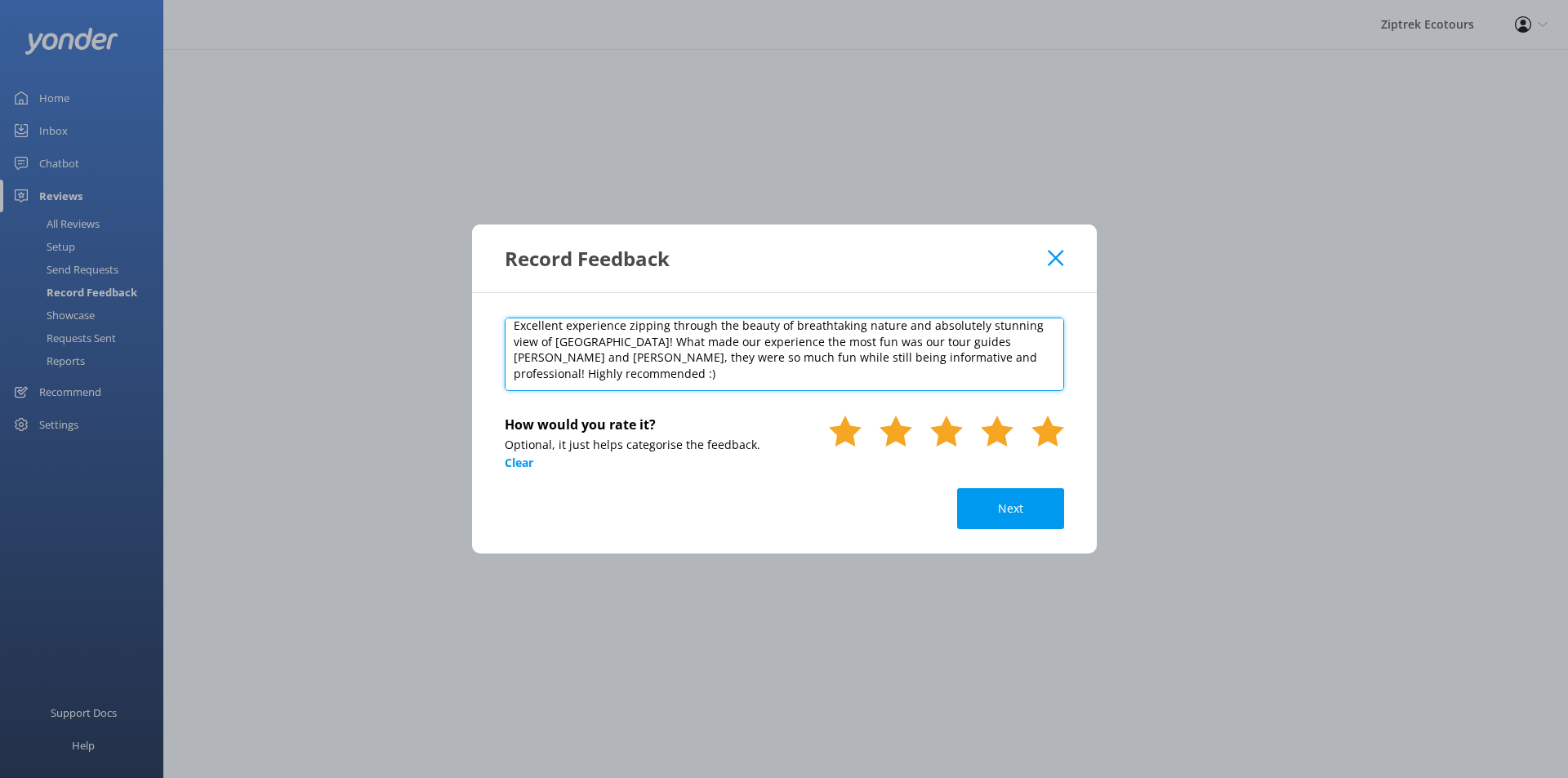
scroll to position [24, 0]
paste textarea "[DATE]"
type textarea "Amazing! Excellent experience zipping through the beauty of breathtaking nature…"
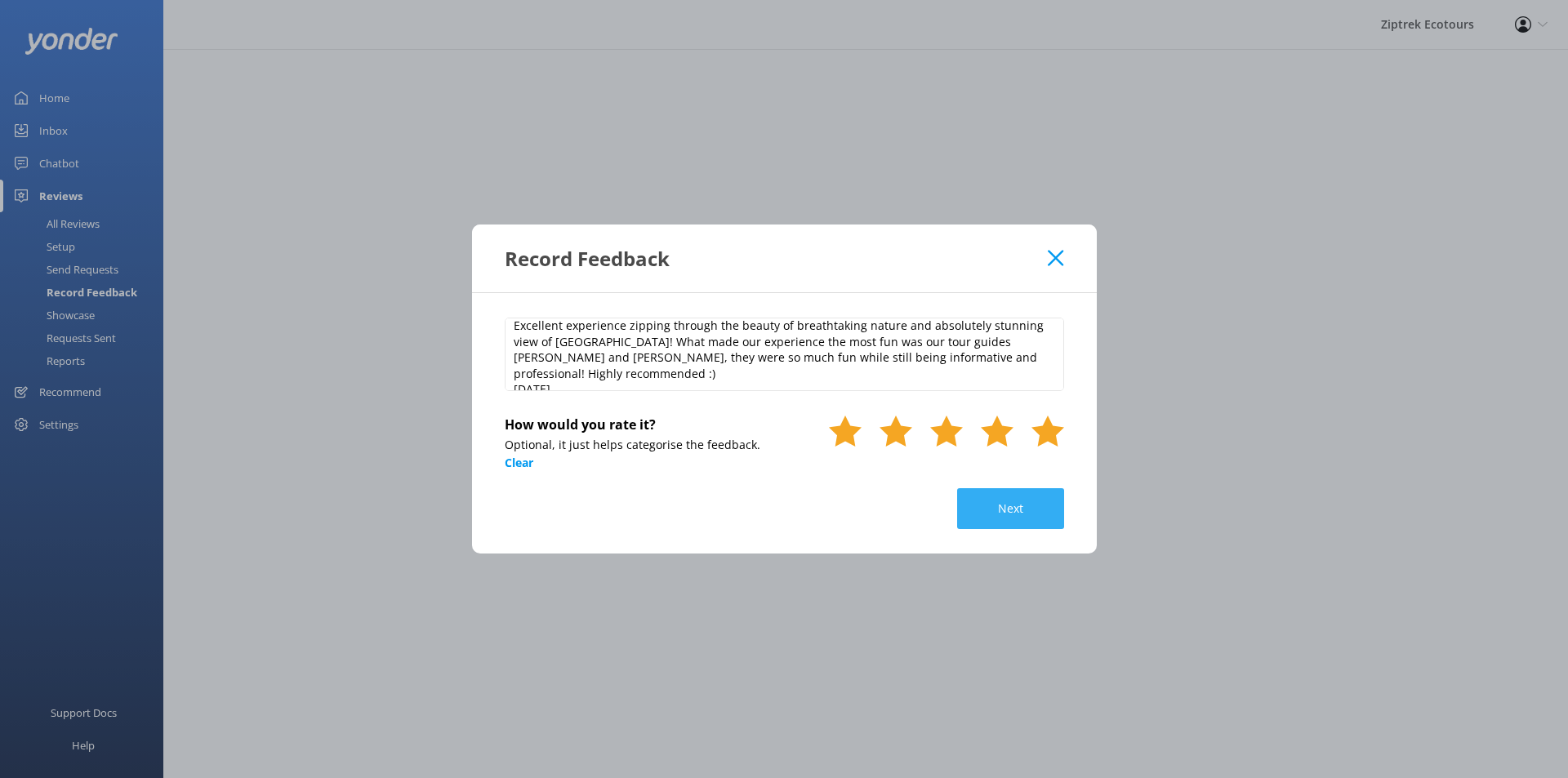
click at [1018, 514] on button "Next" at bounding box center [1011, 509] width 107 height 41
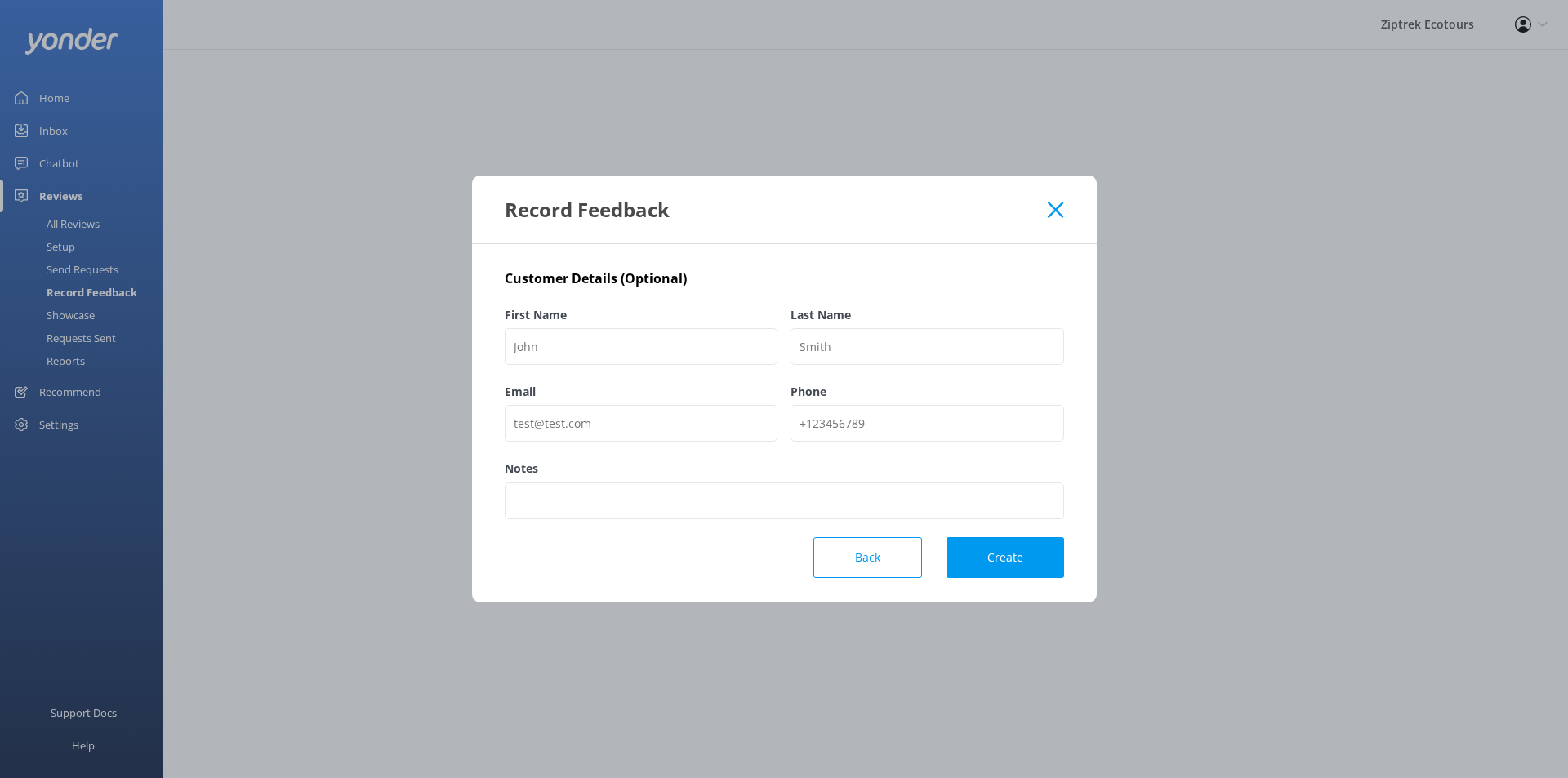
click at [567, 367] on div "First Name" at bounding box center [642, 344] width 274 height 77
click at [585, 350] on input "First Name" at bounding box center [642, 346] width 274 height 37
paste input "Relax28006349220"
type input "Relax28006349220"
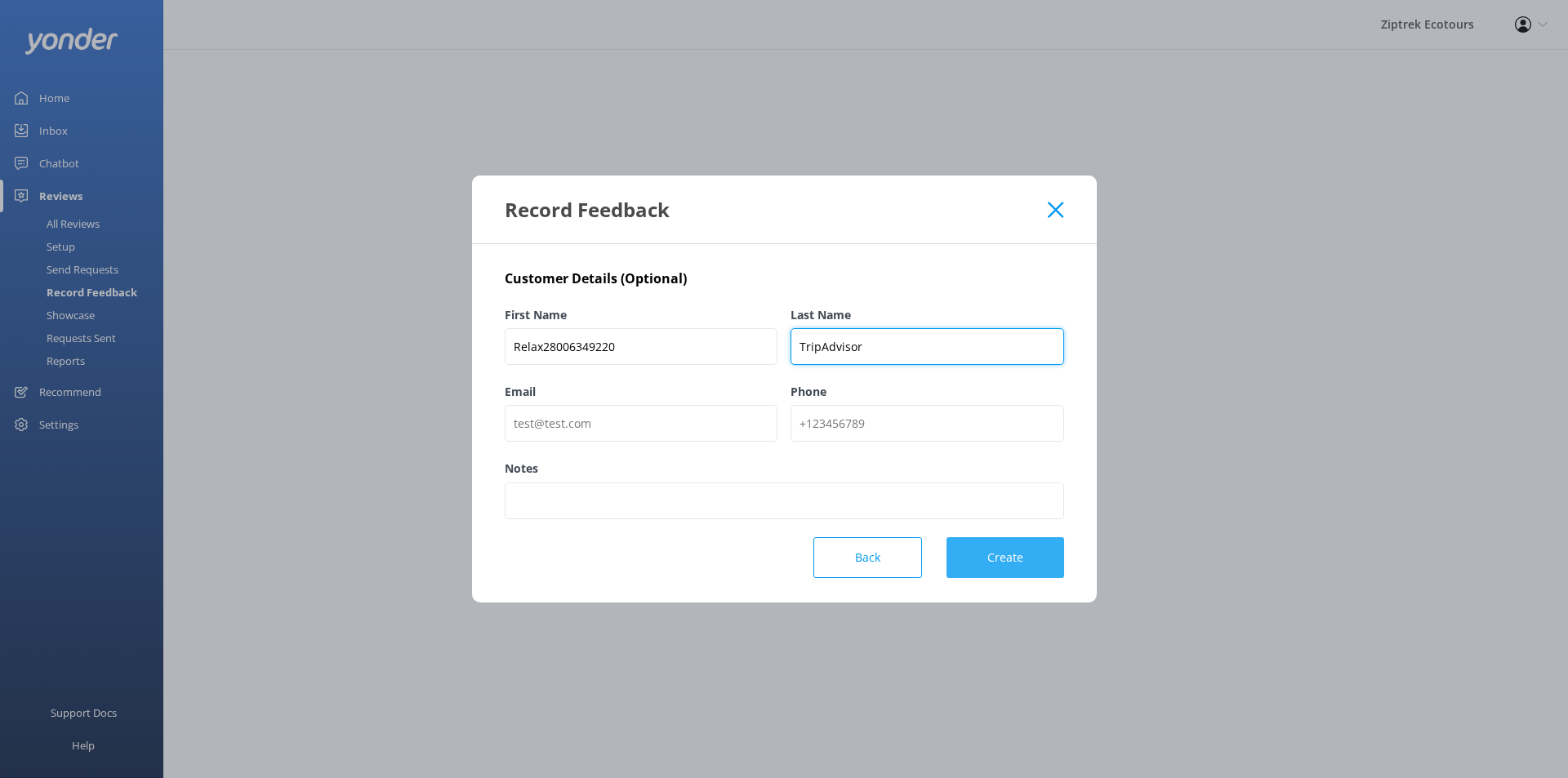
type input "TripAdvisor"
click at [1030, 552] on button "Create" at bounding box center [1005, 558] width 117 height 41
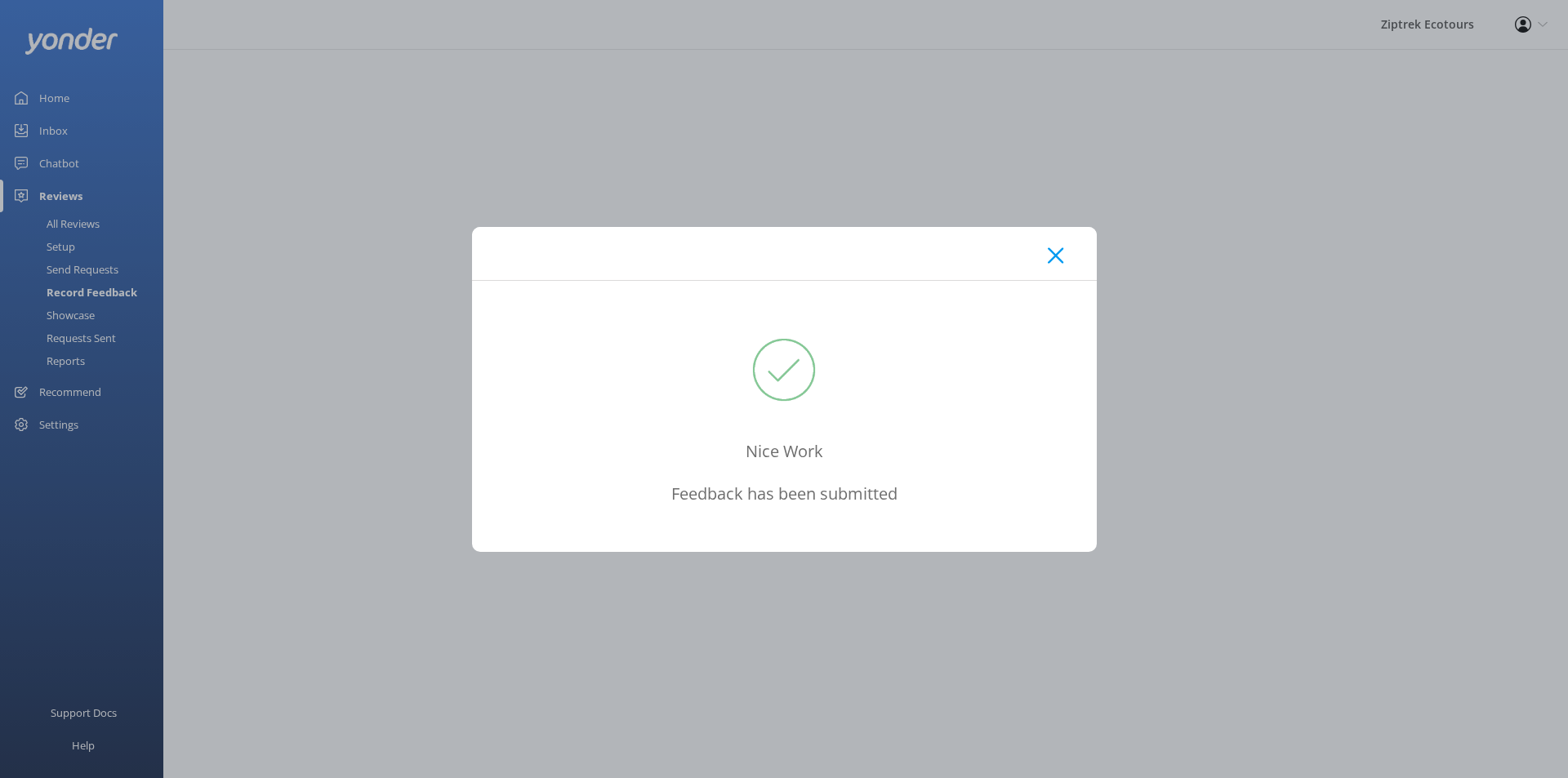
click at [1068, 258] on div at bounding box center [784, 253] width 625 height 53
click at [1058, 249] on icon at bounding box center [1056, 255] width 16 height 16
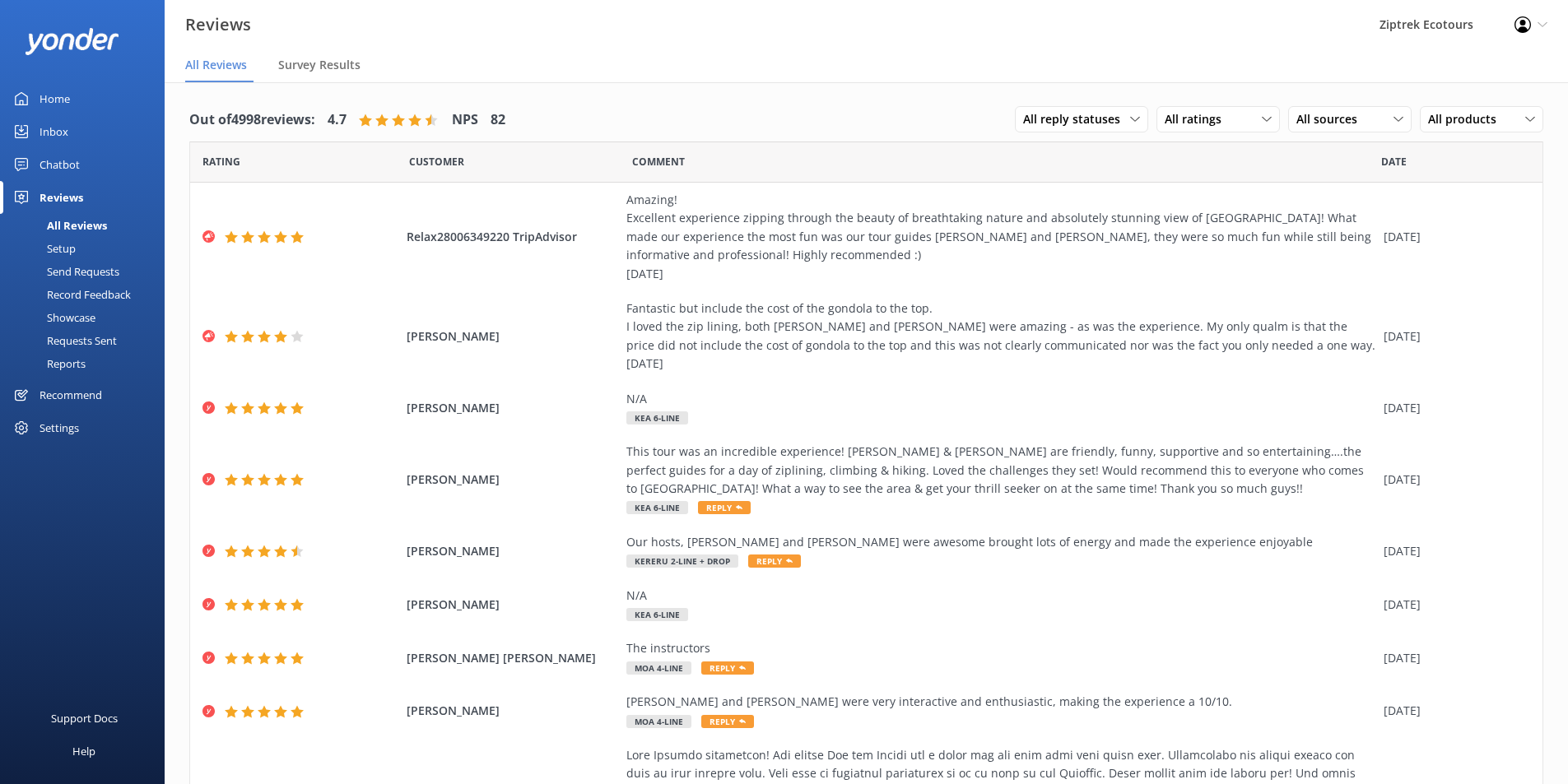
click at [117, 288] on div "Record Feedback" at bounding box center [70, 294] width 121 height 23
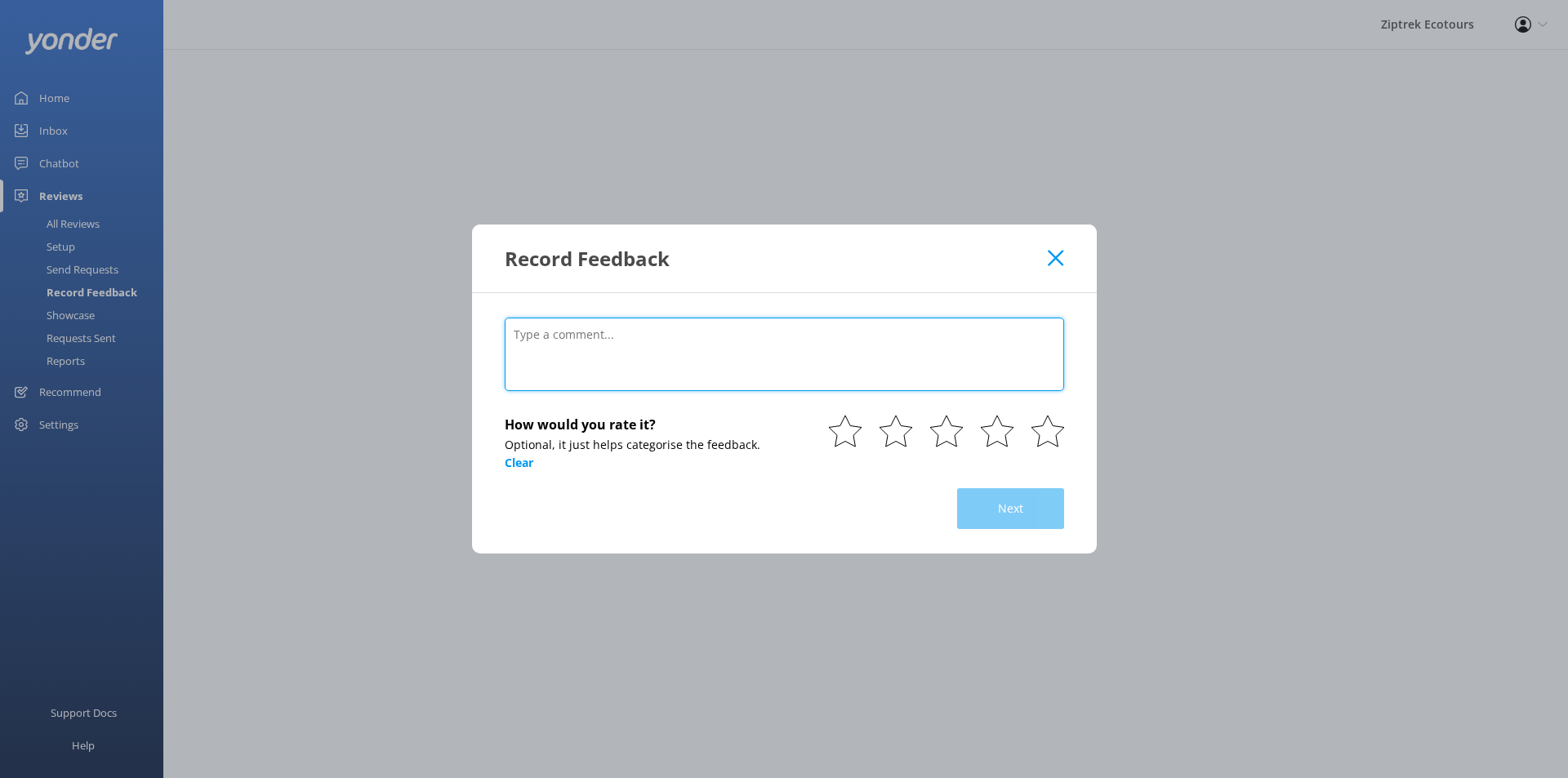
click at [599, 344] on textarea at bounding box center [784, 355] width 559 height 73
paste textarea "Outstanding family activity!!!! [DATE] • Family Superbly fun family adventure. …"
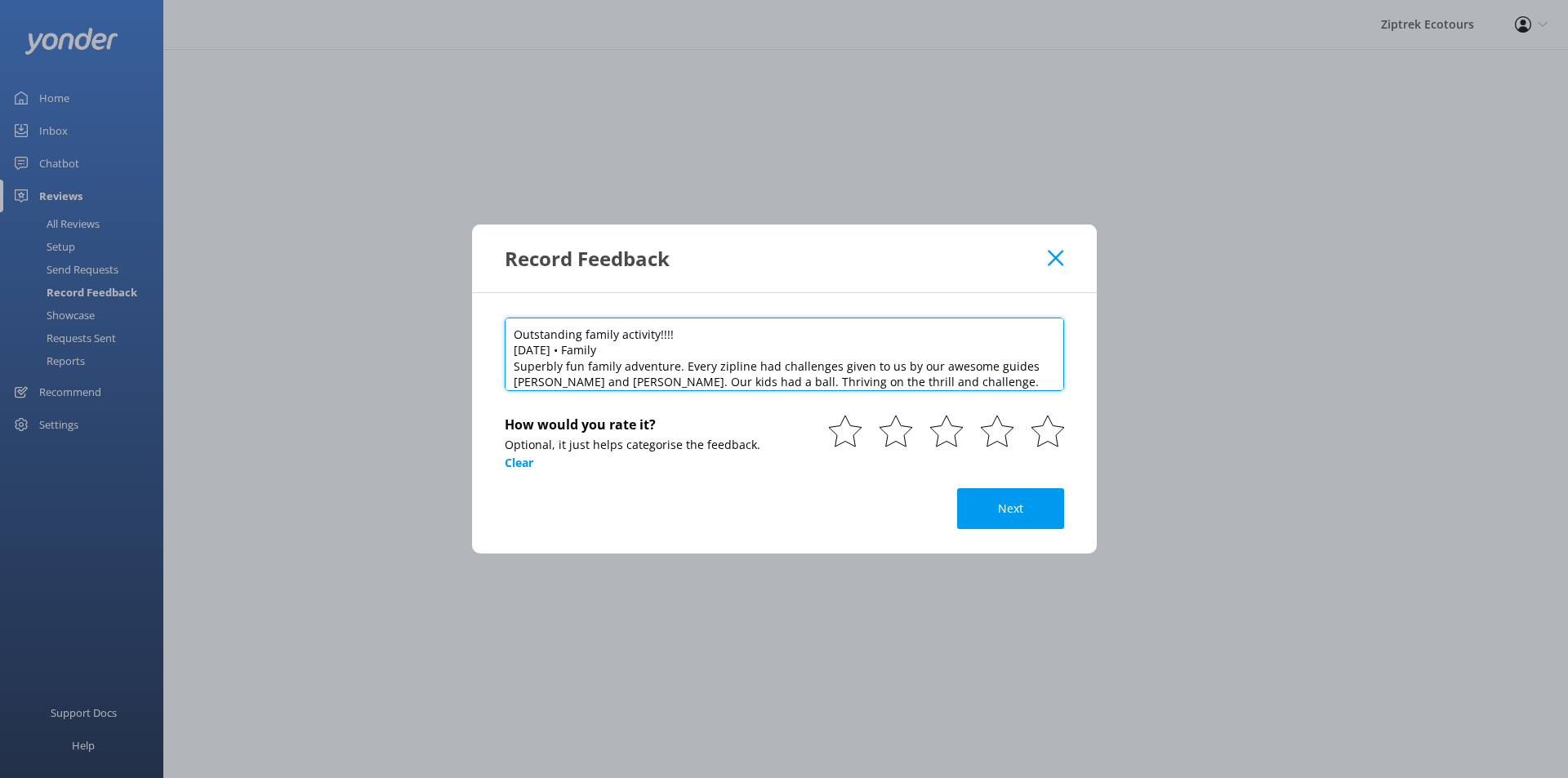
drag, startPoint x: 613, startPoint y: 351, endPoint x: 500, endPoint y: 355, distance: 113.1
click at [500, 355] on div "Outstanding family activity!!!! [DATE] • Family Superbly fun family adventure. …" at bounding box center [784, 423] width 625 height 261
click at [789, 383] on textarea "Outstanding family activity!!!! Superbly fun family adventure. Every zipline ha…" at bounding box center [784, 355] width 559 height 73
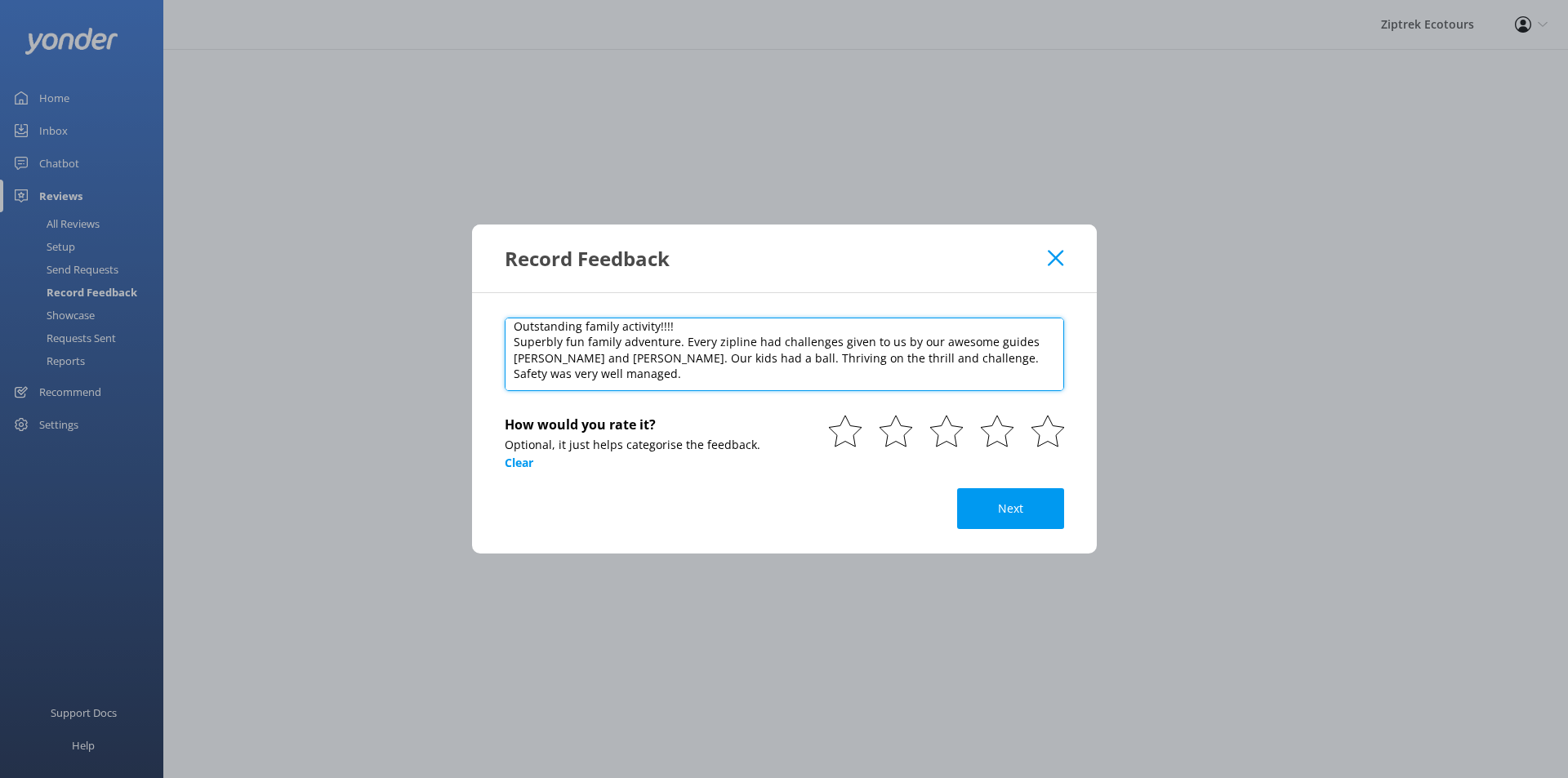
paste textarea "[DATE]"
click at [525, 381] on textarea "Outstanding family activity!!!! Superbly fun family adventure. Every zipline ha…" at bounding box center [784, 355] width 559 height 73
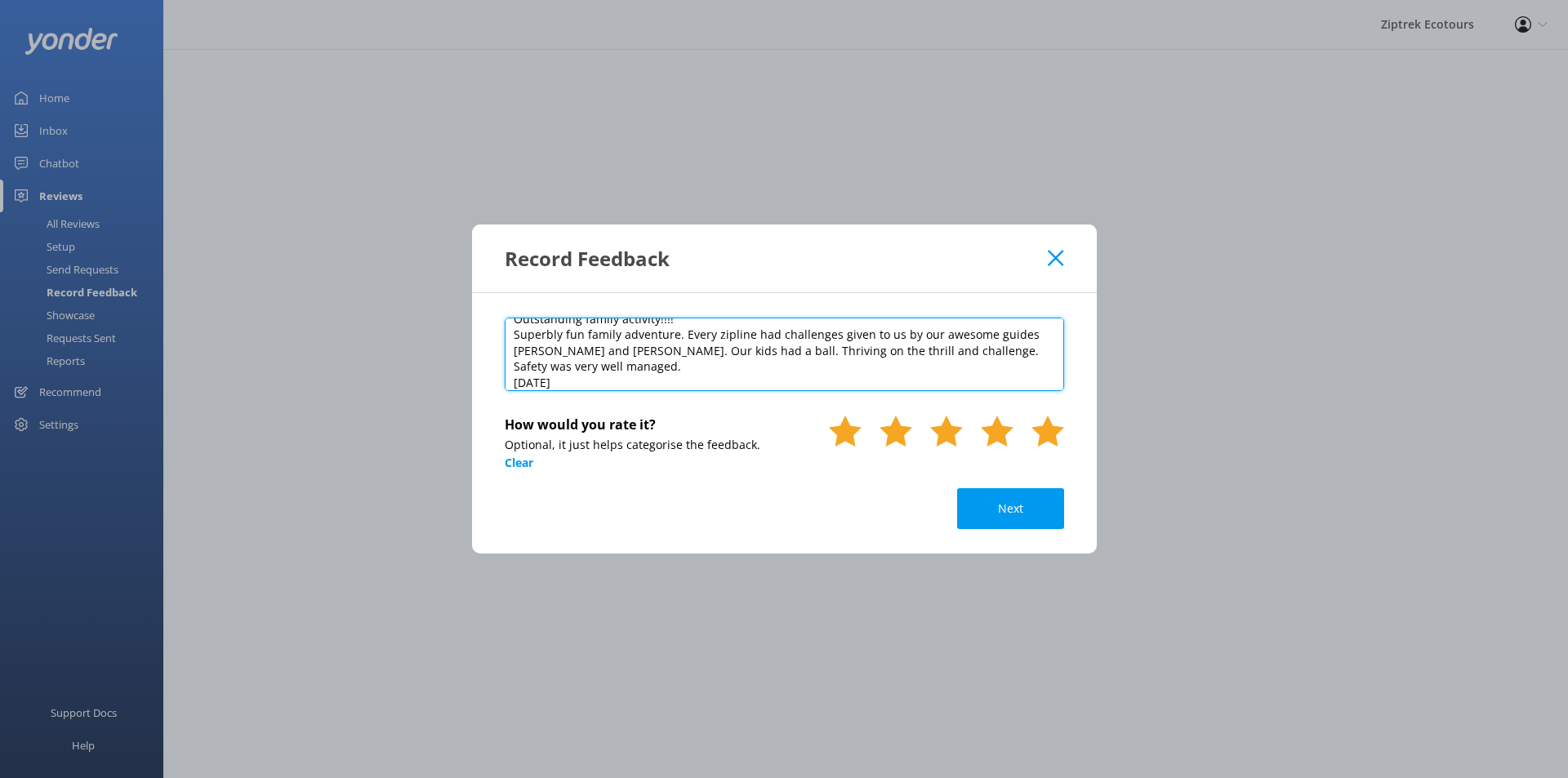
type textarea "Outstanding family activity!!!! Superbly fun family adventure. Every zipline ha…"
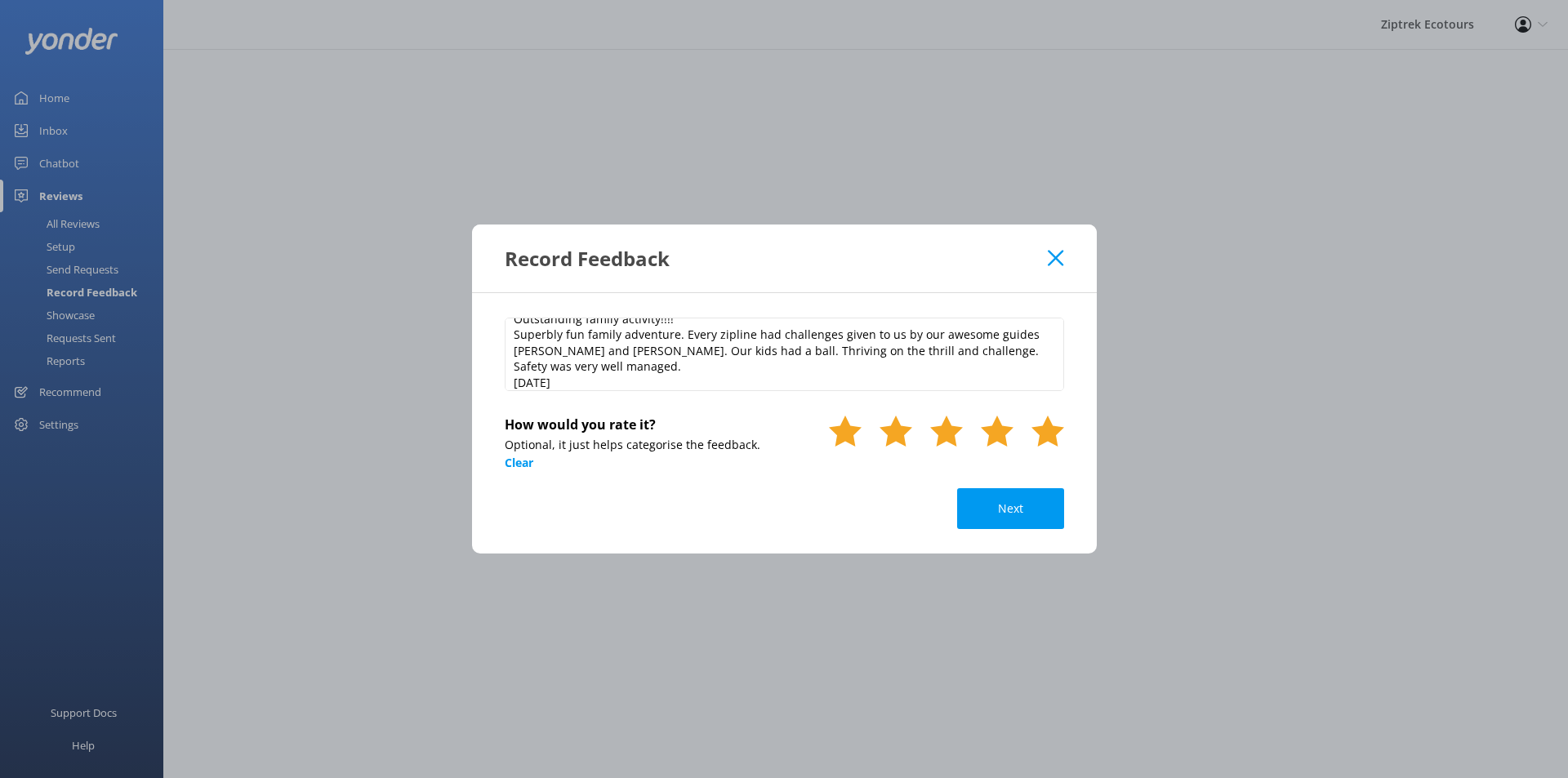
click at [1056, 449] on div at bounding box center [1047, 451] width 33 height 73
click at [1006, 473] on div at bounding box center [997, 451] width 33 height 73
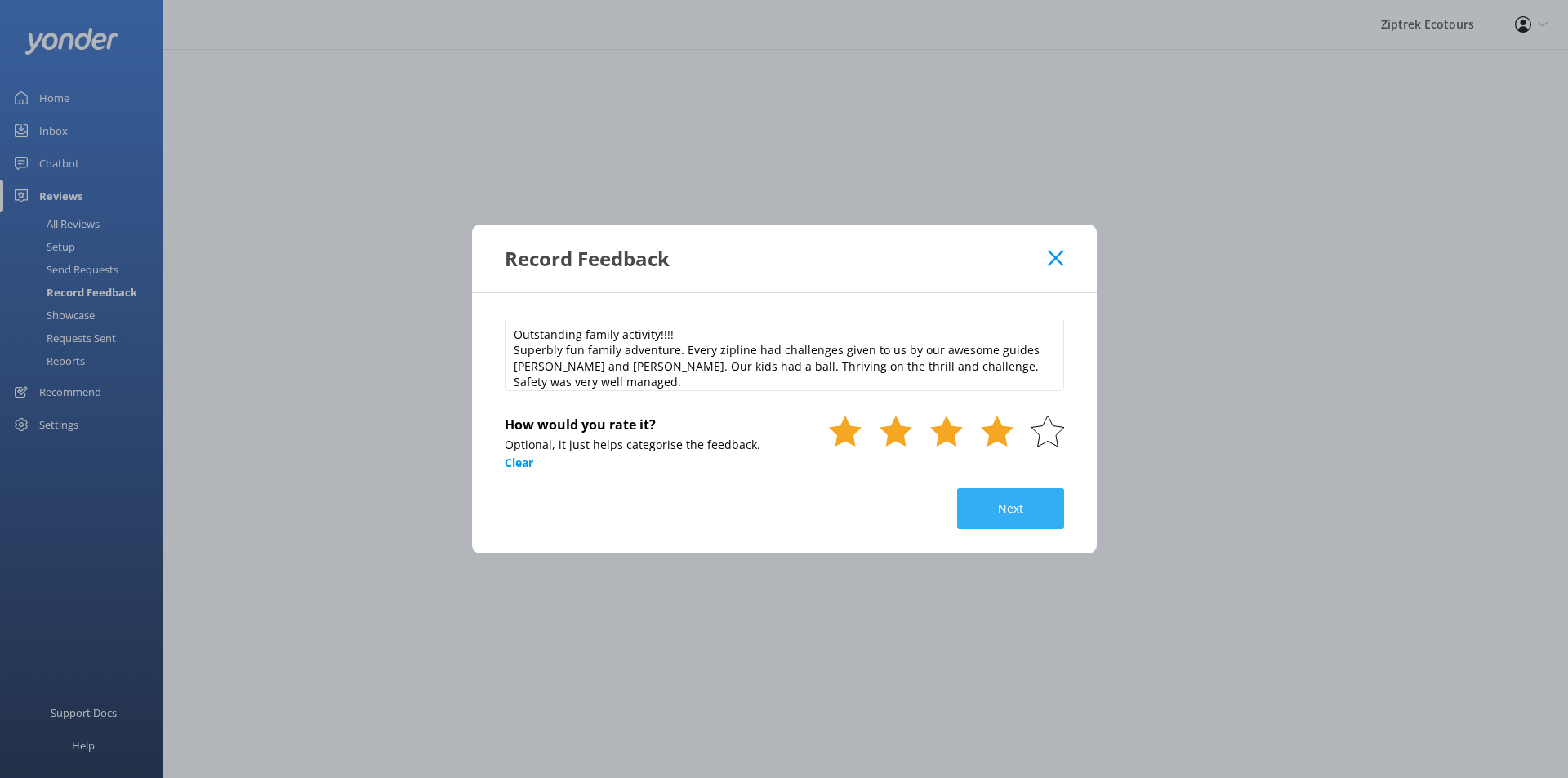
click at [1012, 498] on button "Next" at bounding box center [1011, 509] width 107 height 41
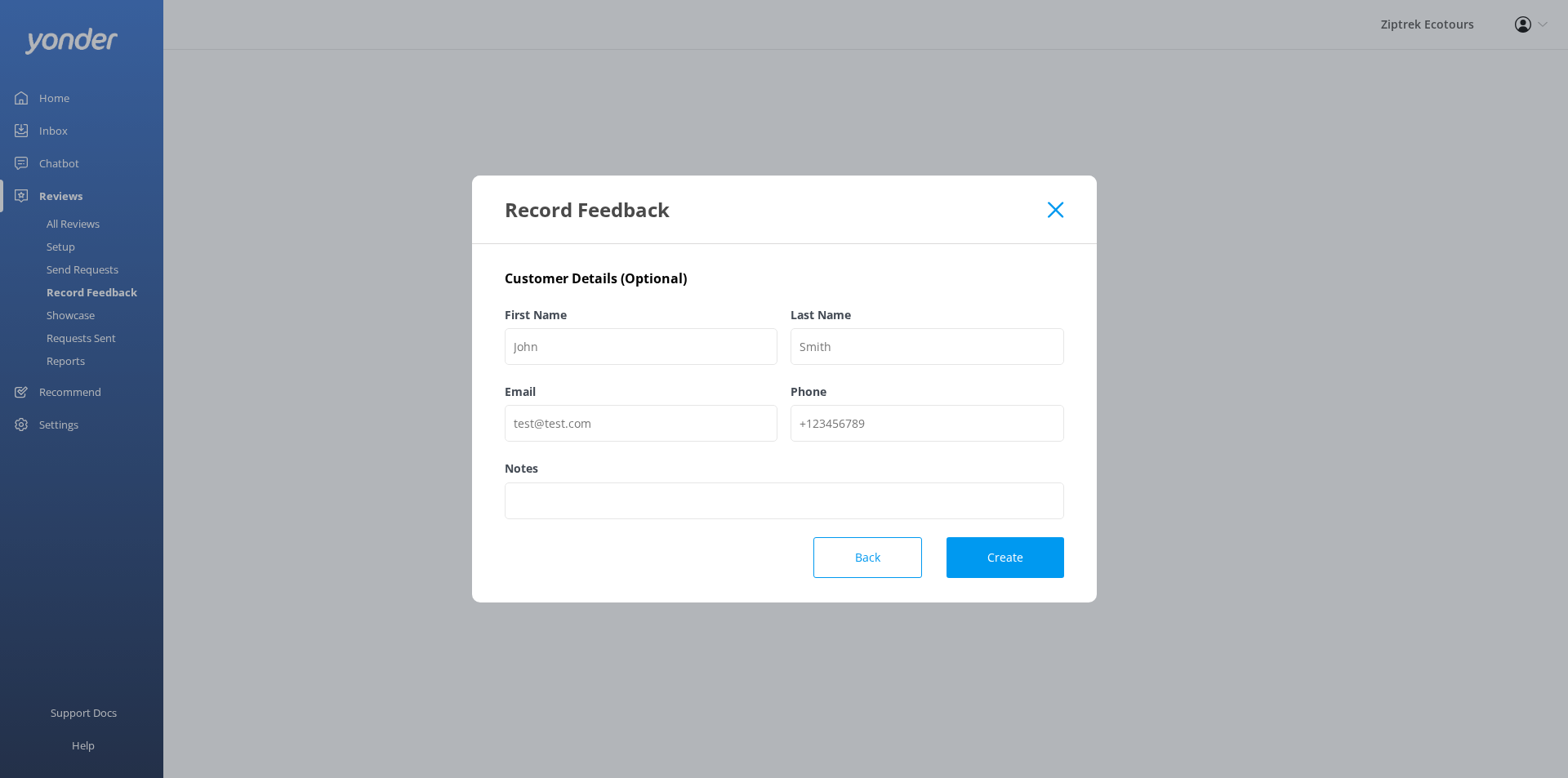
click at [868, 569] on button "Back" at bounding box center [868, 558] width 109 height 41
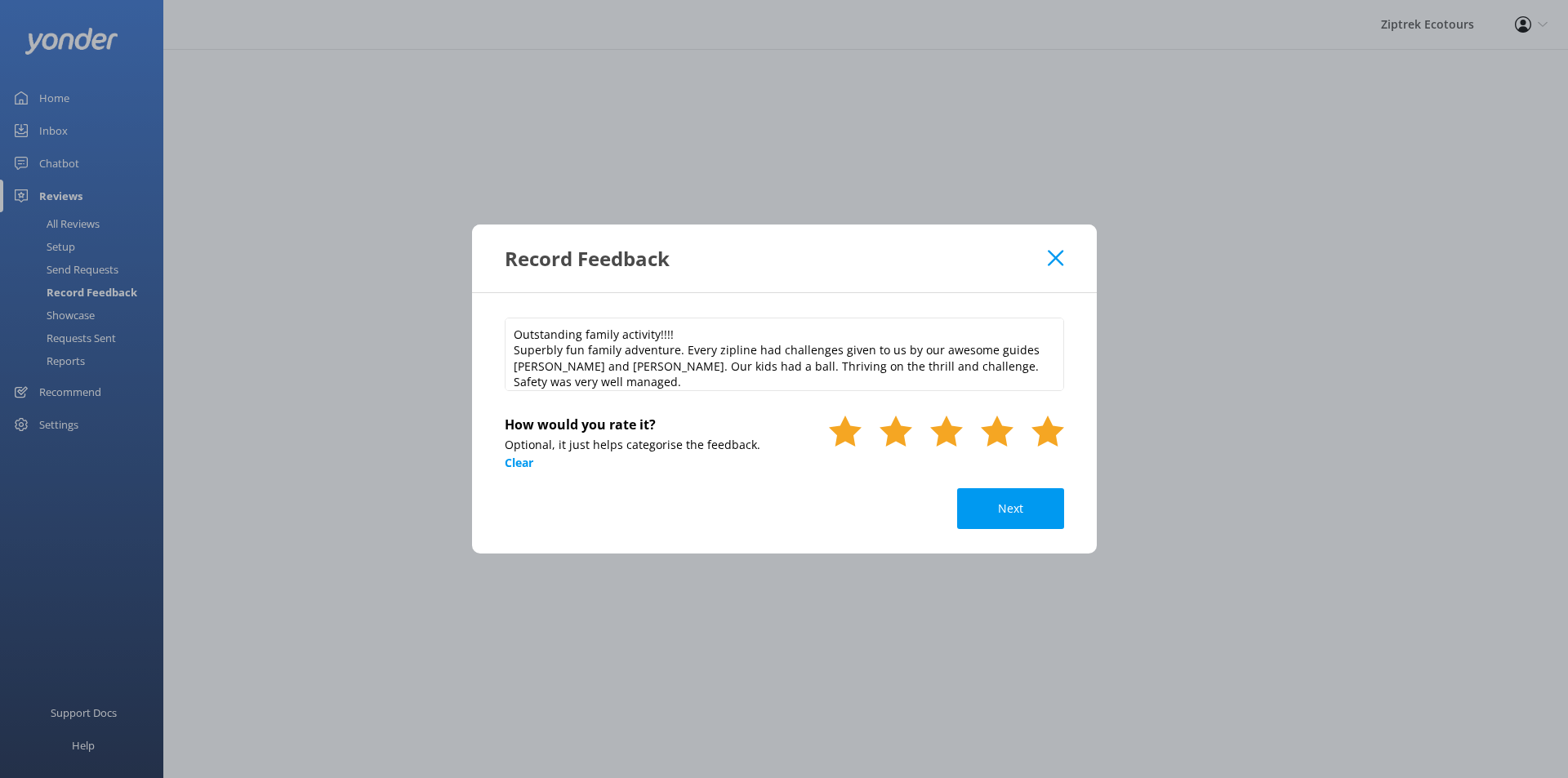
drag, startPoint x: 1049, startPoint y: 434, endPoint x: 1040, endPoint y: 488, distance: 54.7
click at [1049, 440] on use at bounding box center [1047, 431] width 33 height 31
click at [1025, 525] on button "Next" at bounding box center [1011, 509] width 107 height 41
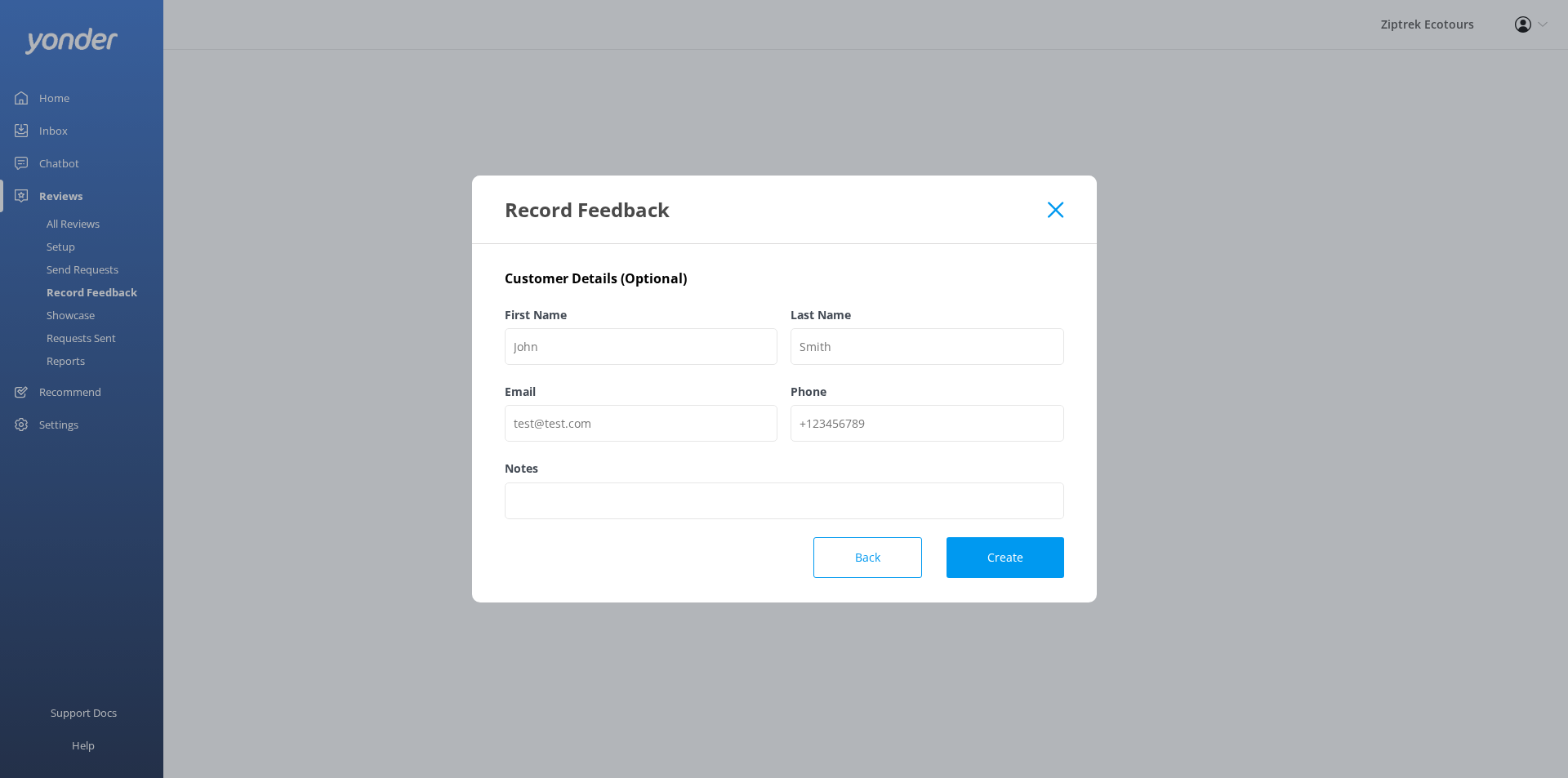
click at [640, 317] on label "First Name" at bounding box center [642, 314] width 274 height 18
click at [640, 328] on input "First Name" at bounding box center [642, 346] width 274 height 37
click at [642, 347] on input "First Name" at bounding box center [642, 346] width 274 height 37
type input "[PERSON_NAME]"
type input "TripAdvisor"
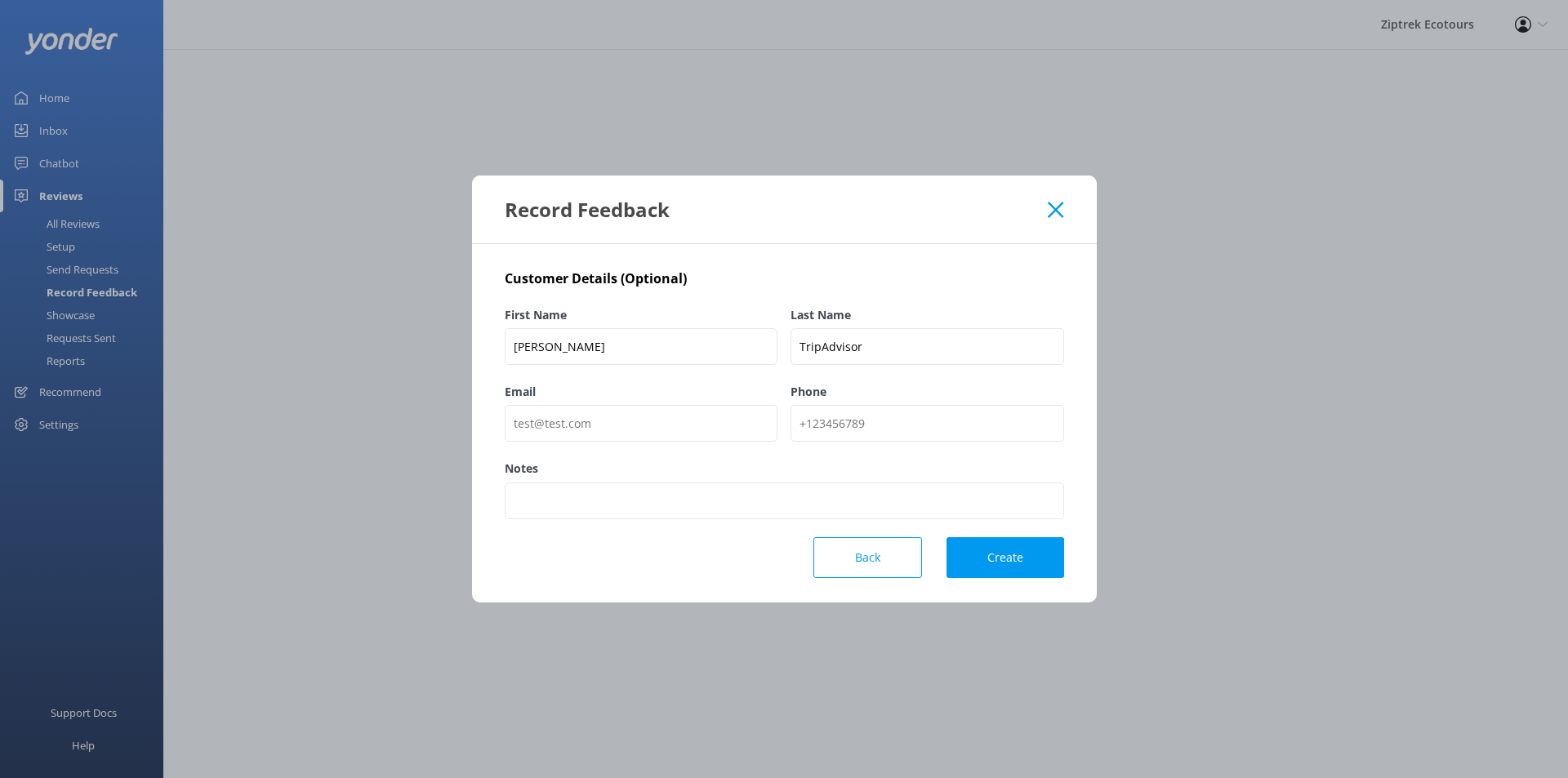
click at [1023, 557] on button "Create" at bounding box center [1005, 558] width 117 height 41
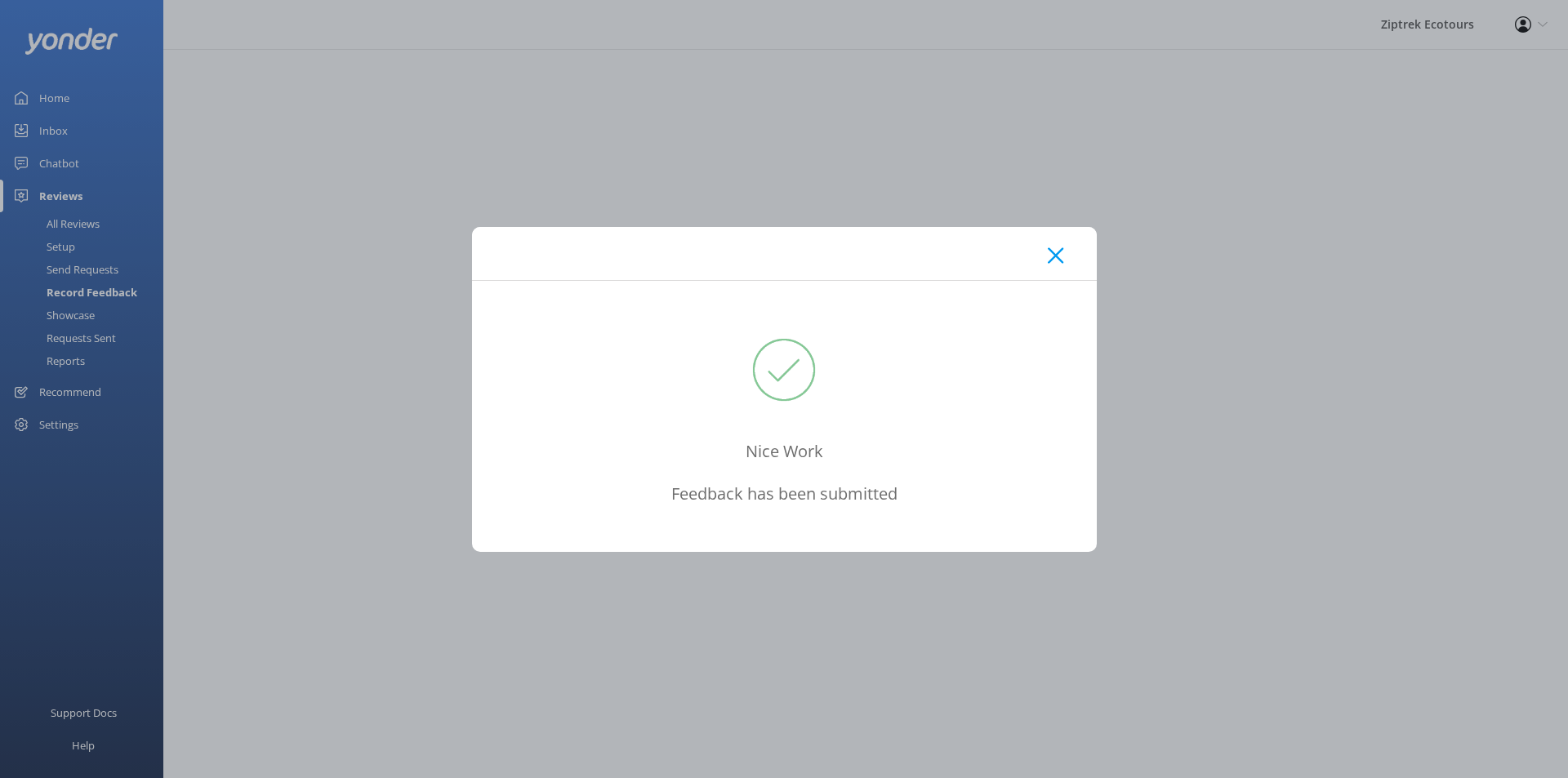
click at [1043, 261] on div at bounding box center [784, 253] width 625 height 53
click at [1048, 259] on icon at bounding box center [1056, 255] width 16 height 16
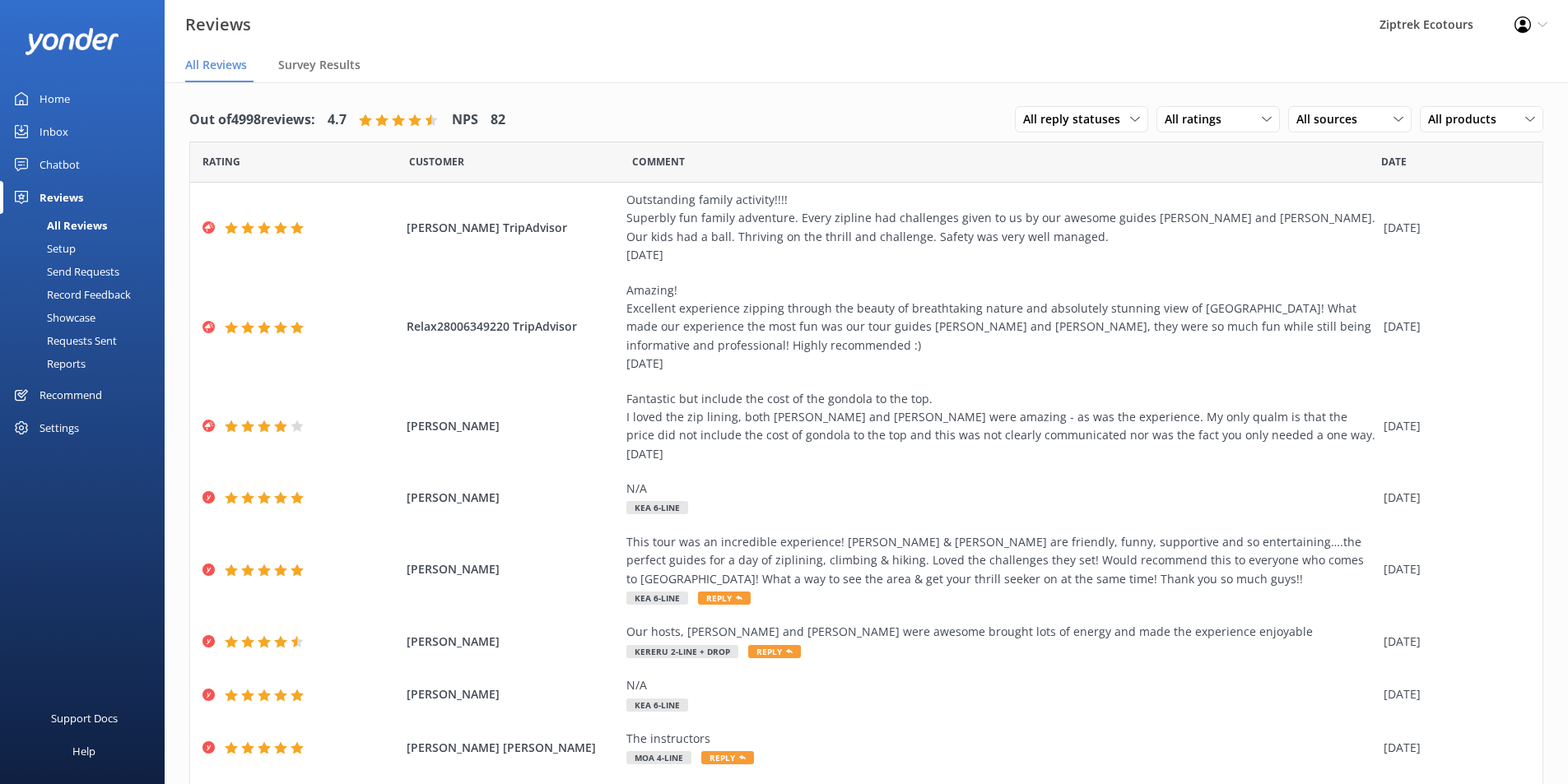
click at [82, 282] on div "Send Requests" at bounding box center [64, 271] width 110 height 23
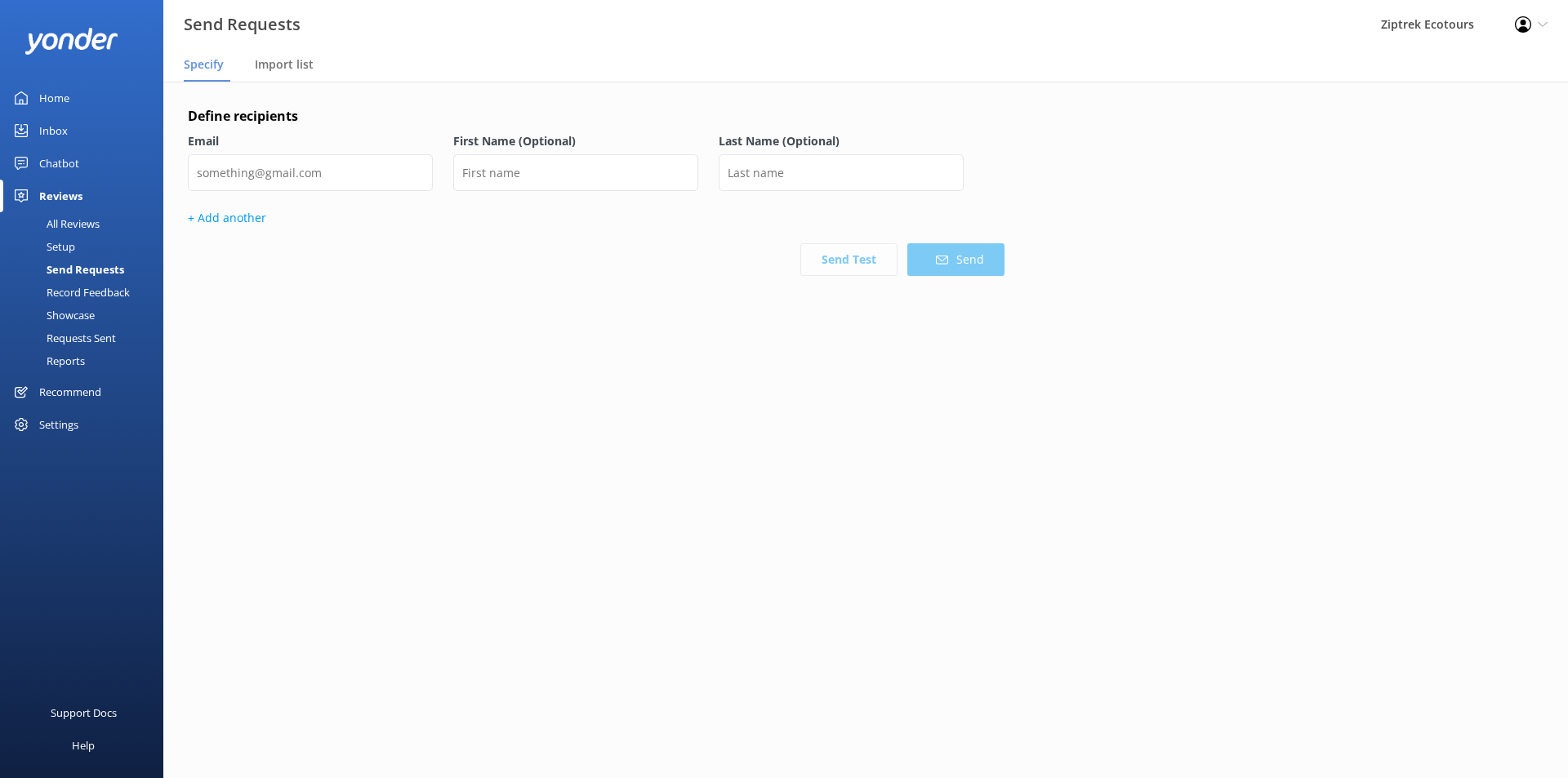
click at [101, 289] on div "Record Feedback" at bounding box center [69, 292] width 120 height 23
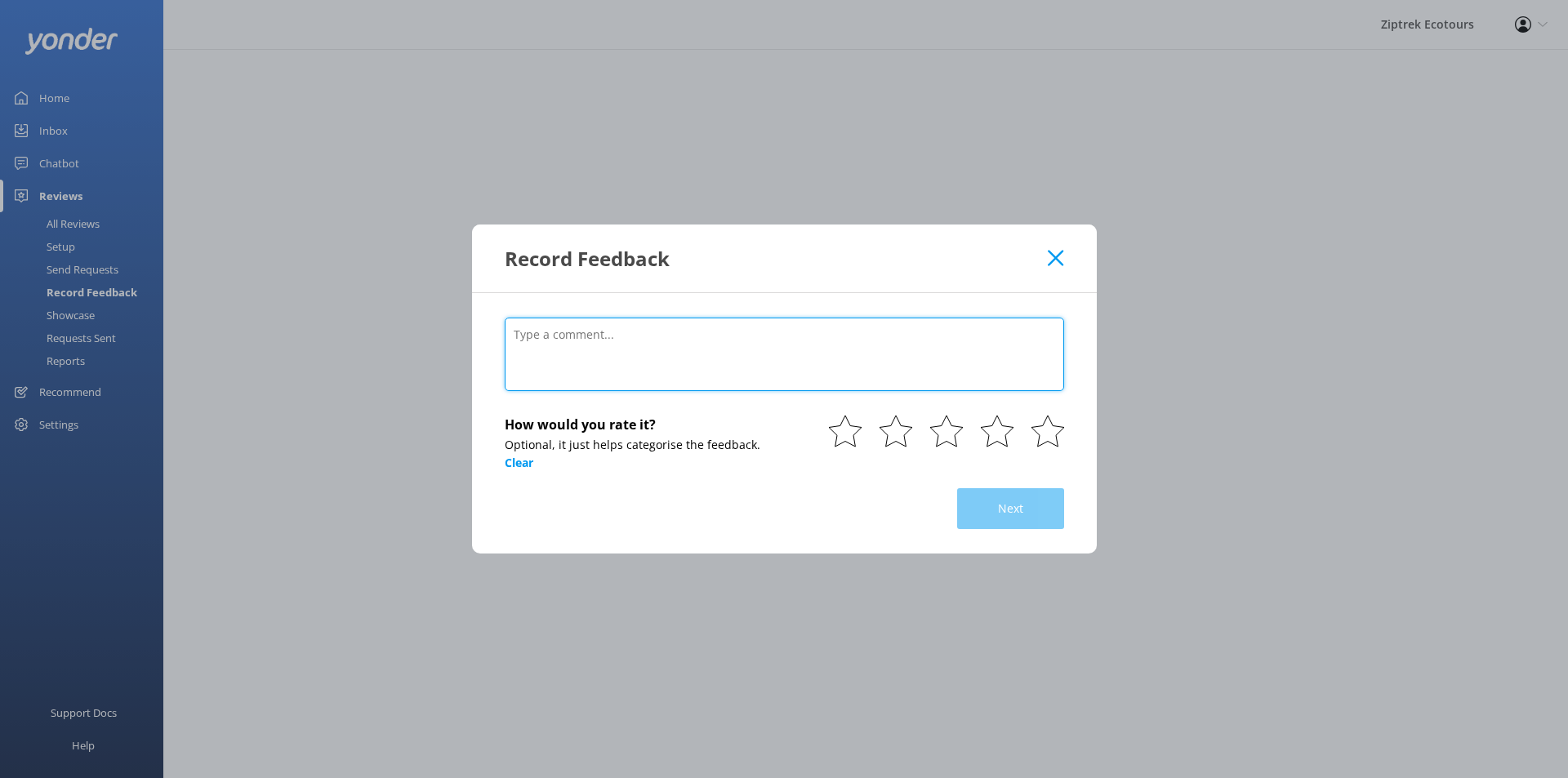
click at [636, 351] on textarea at bounding box center [784, 355] width 559 height 73
paste textarea "Loved It! The kits had a ball! [DATE] • Family [PERSON_NAME] and [PERSON_NAME] …"
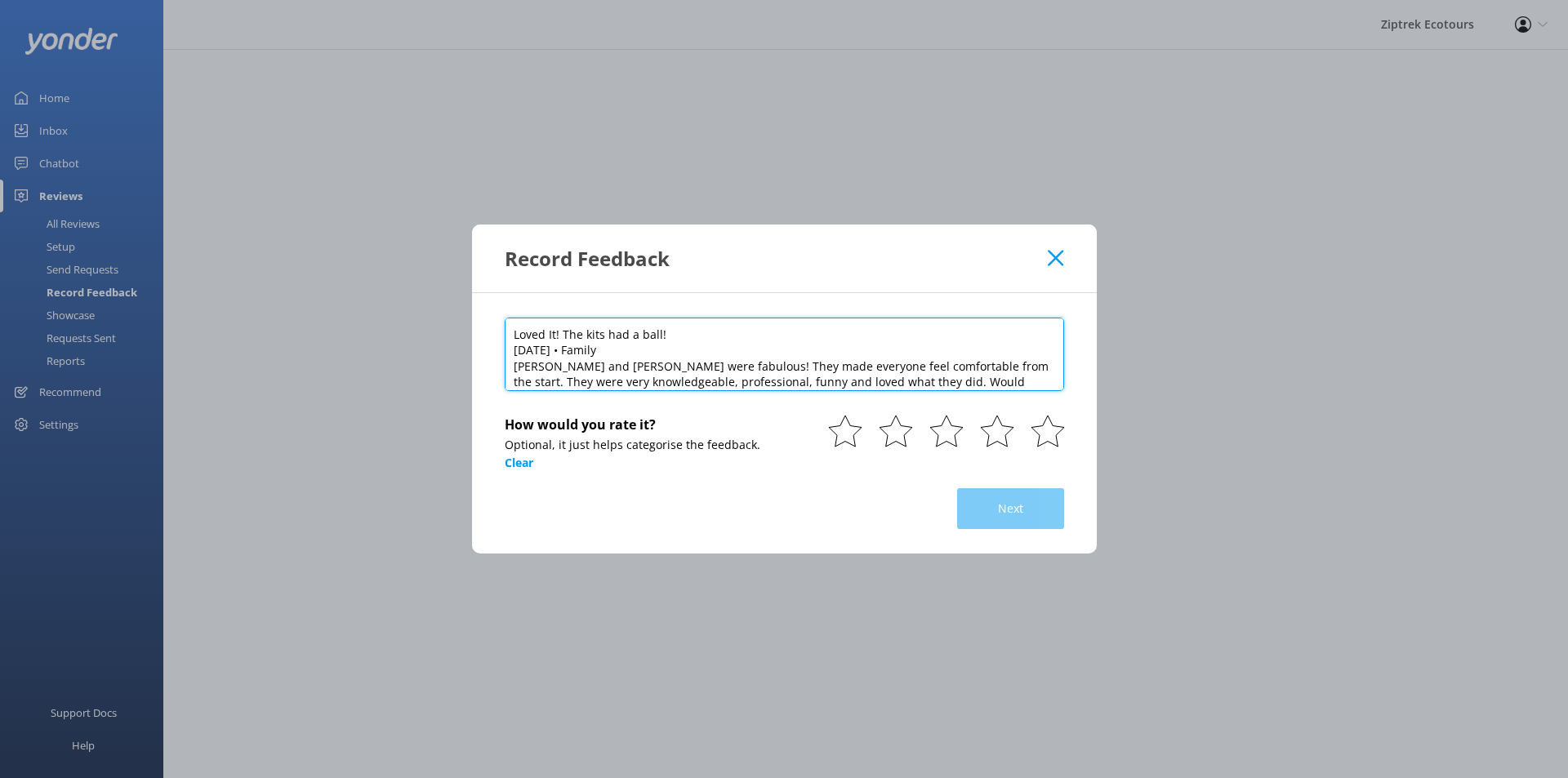
scroll to position [16, 0]
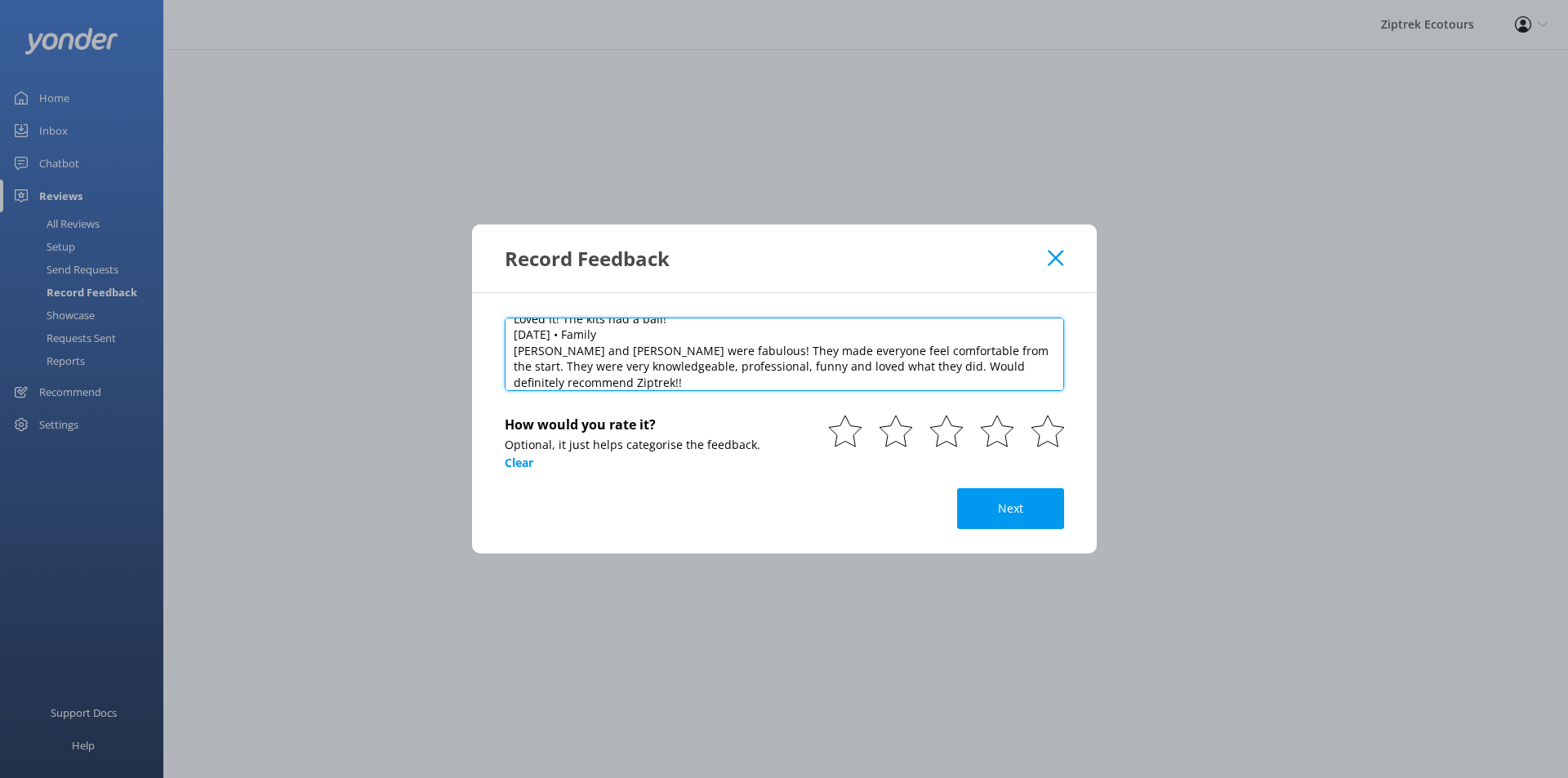
drag, startPoint x: 610, startPoint y: 337, endPoint x: 455, endPoint y: 334, distance: 155.0
click at [455, 334] on div "Record Feedback Loved It! The kits had a ball! [DATE] • Family [PERSON_NAME] an…" at bounding box center [784, 389] width 1568 height 778
click at [625, 371] on textarea "Loved It! The kits had a ball! [PERSON_NAME] and [PERSON_NAME] were fabulous! T…" at bounding box center [784, 355] width 559 height 73
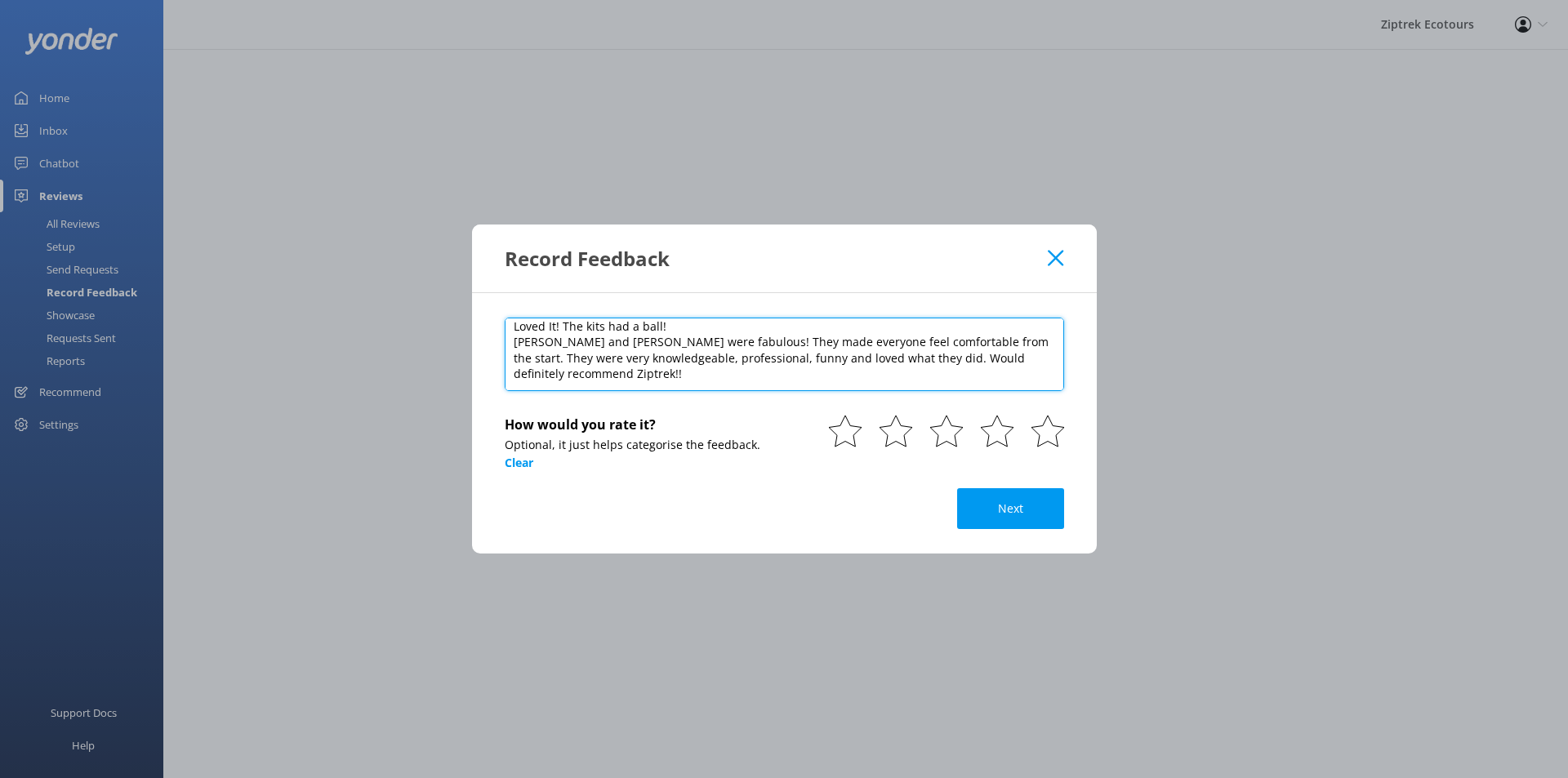
paste textarea "[DATE]"
click at [518, 388] on textarea "Loved It! The kits had a ball! [PERSON_NAME] and [PERSON_NAME] were fabulous! T…" at bounding box center [784, 355] width 559 height 73
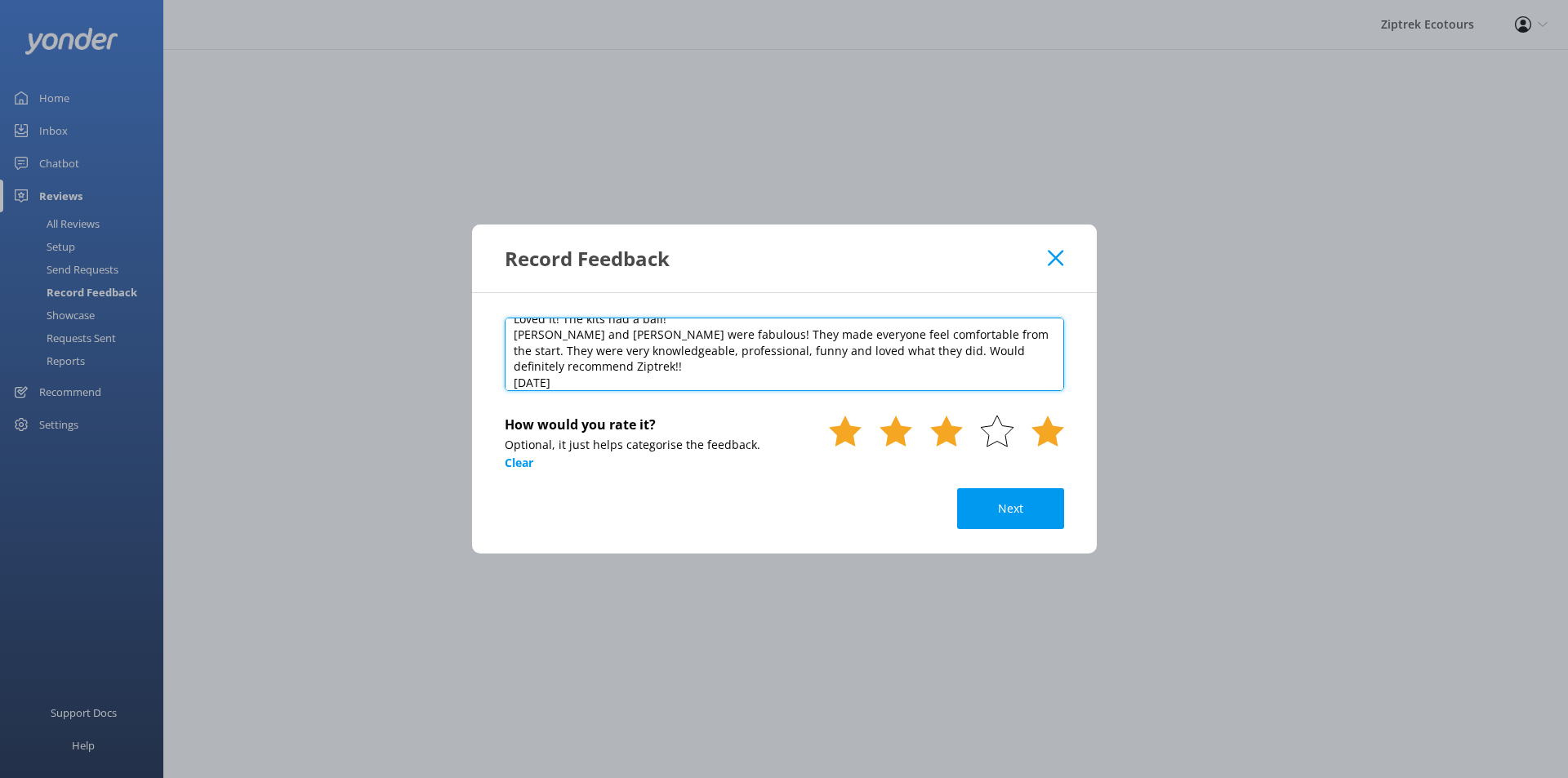
type textarea "Loved It! The kits had a ball! [PERSON_NAME] and [PERSON_NAME] were fabulous! T…"
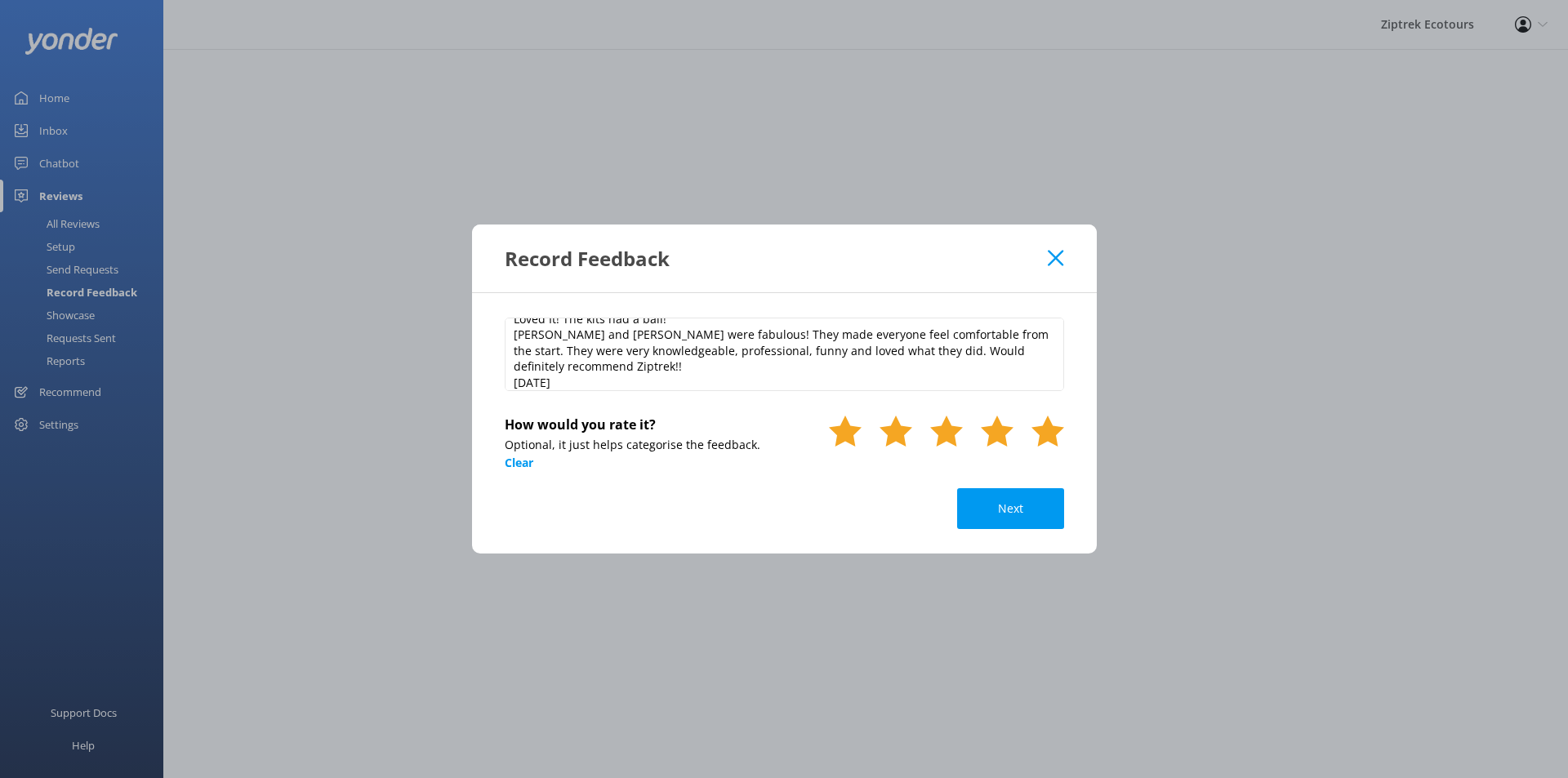
click at [1035, 432] on icon at bounding box center [1047, 431] width 33 height 33
click at [1041, 526] on button "Next" at bounding box center [1011, 509] width 107 height 41
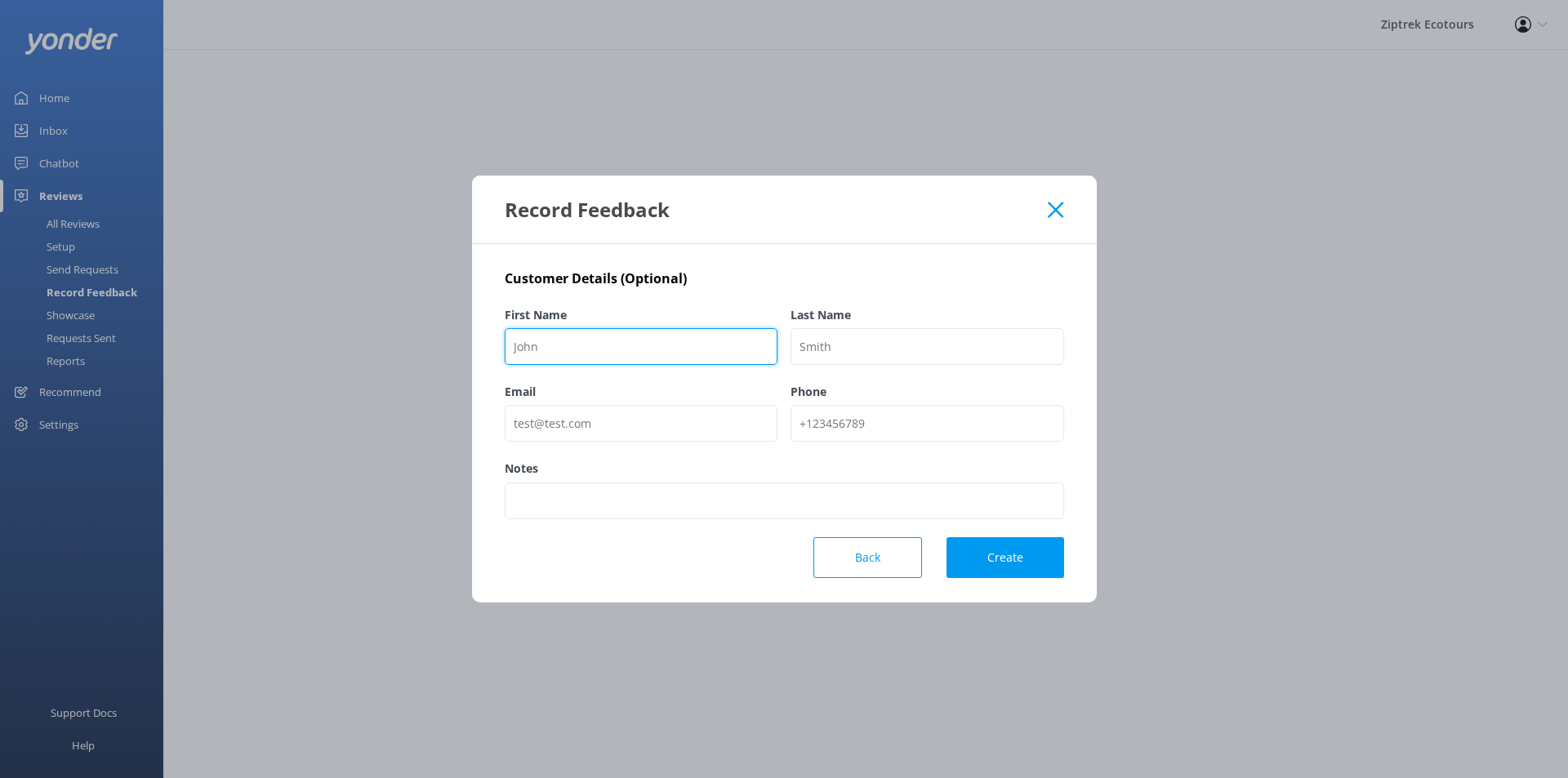
click at [624, 338] on input "First Name" at bounding box center [642, 346] width 274 height 37
paste input "matandliz"
type input "matandliz"
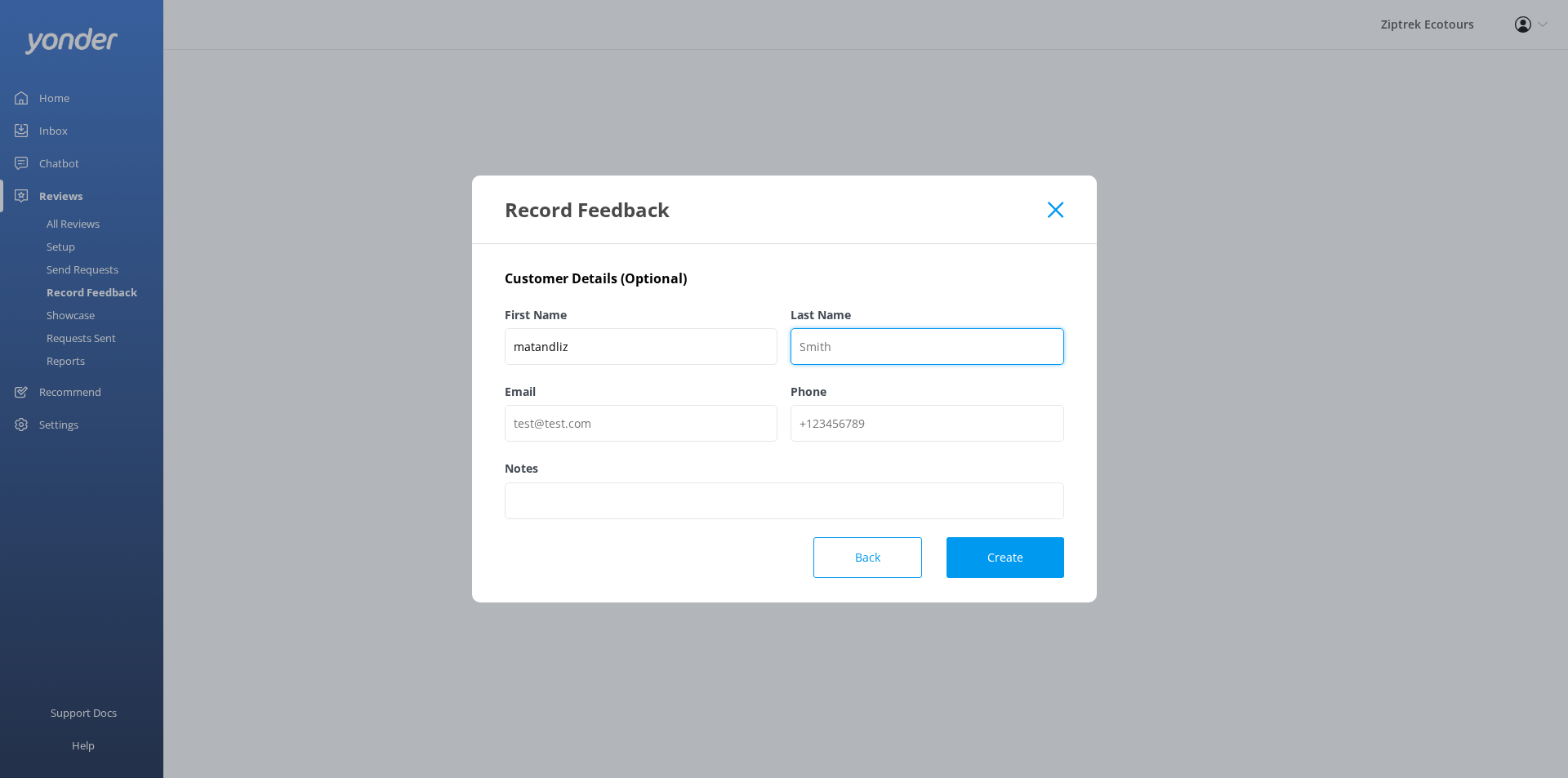
click at [828, 340] on input "Last Name" at bounding box center [927, 346] width 274 height 37
type input "TripAdvisor"
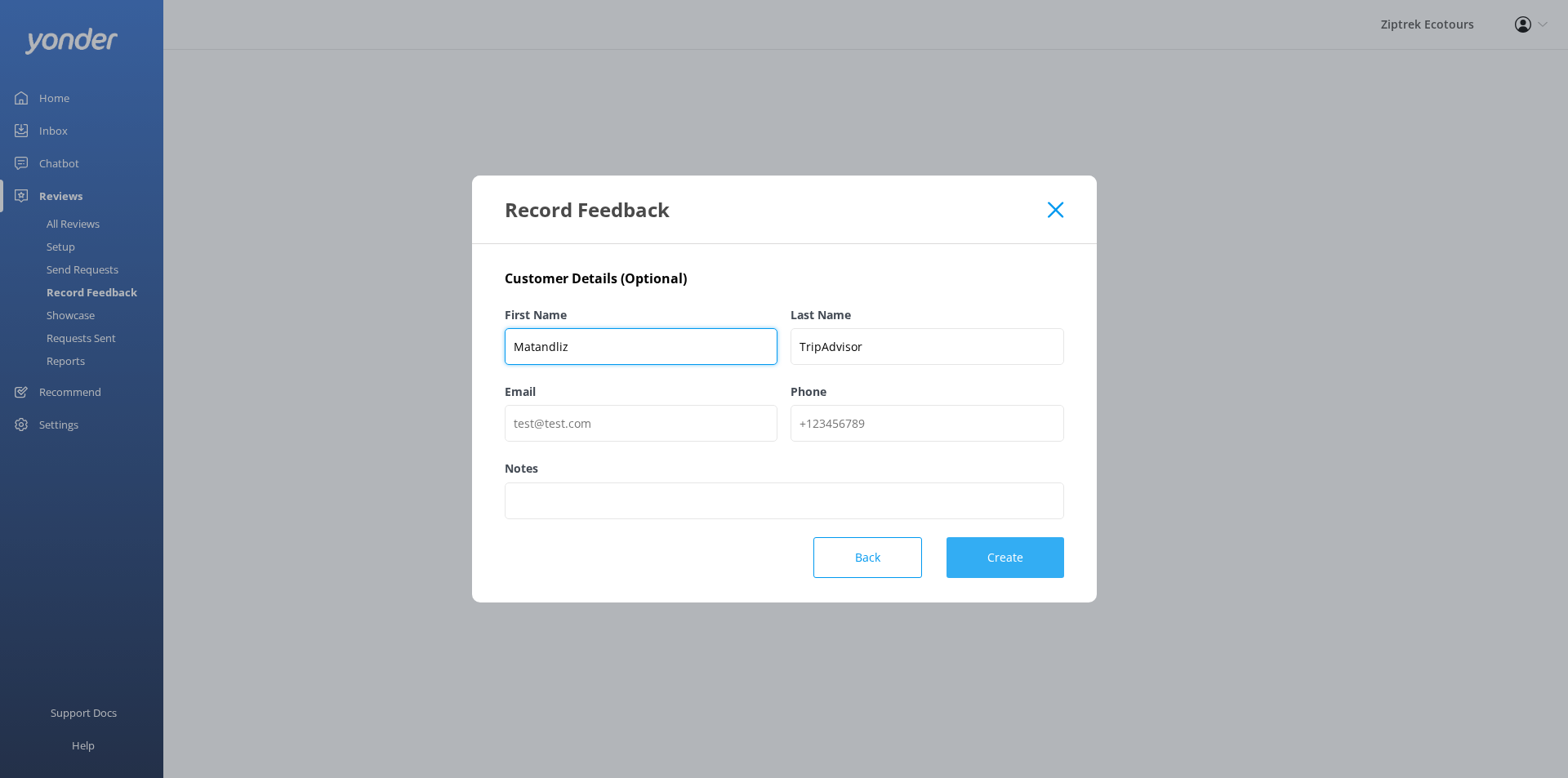
type input "Matandliz"
click at [1053, 566] on button "Create" at bounding box center [1005, 558] width 117 height 41
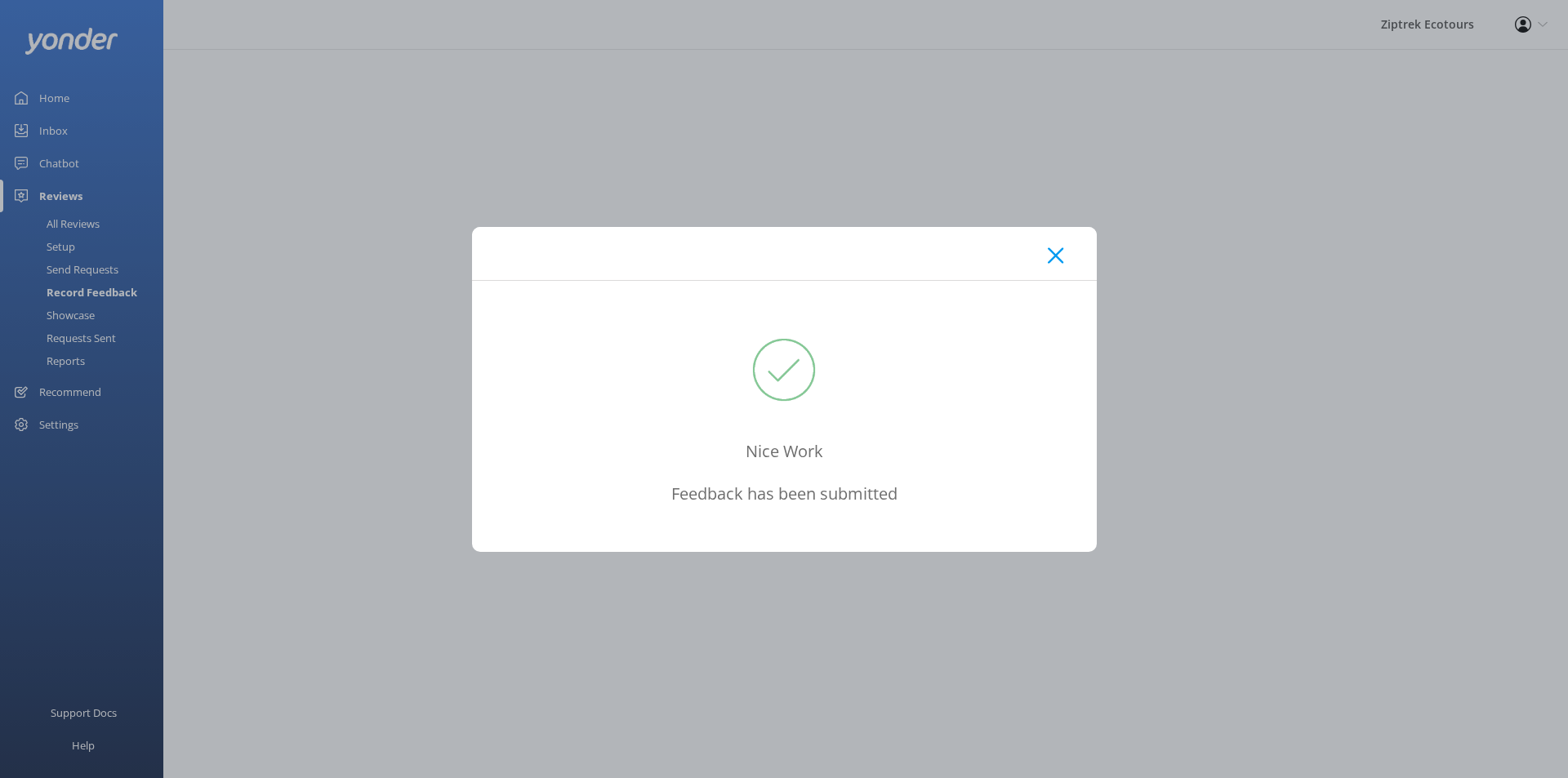
drag, startPoint x: 1062, startPoint y: 233, endPoint x: 1064, endPoint y: 242, distance: 9.2
click at [1064, 241] on div at bounding box center [784, 253] width 625 height 53
click at [1063, 245] on div at bounding box center [784, 253] width 625 height 53
click at [1054, 254] on use at bounding box center [1056, 255] width 16 height 16
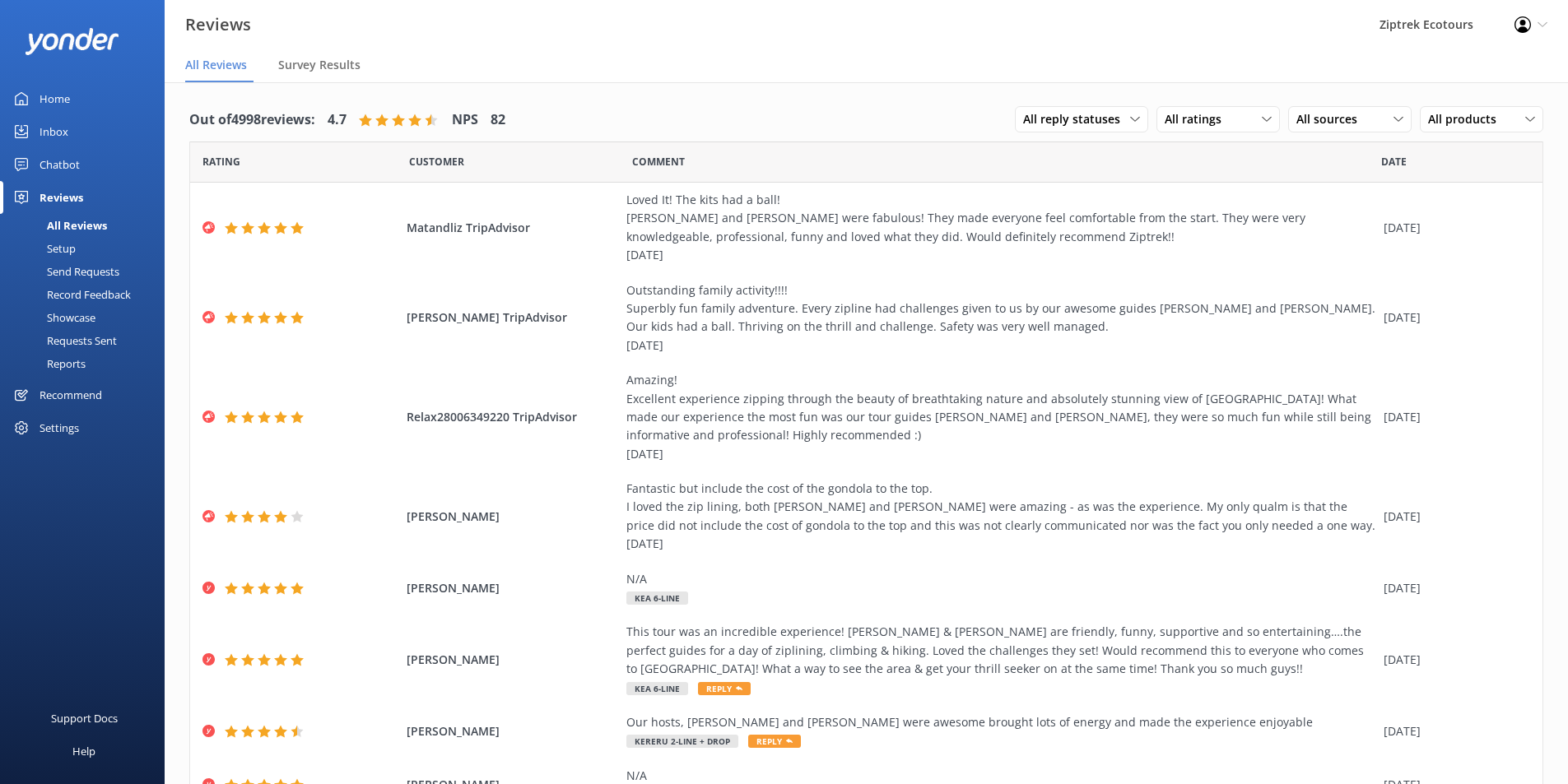
click at [99, 293] on div "Record Feedback" at bounding box center [70, 294] width 121 height 23
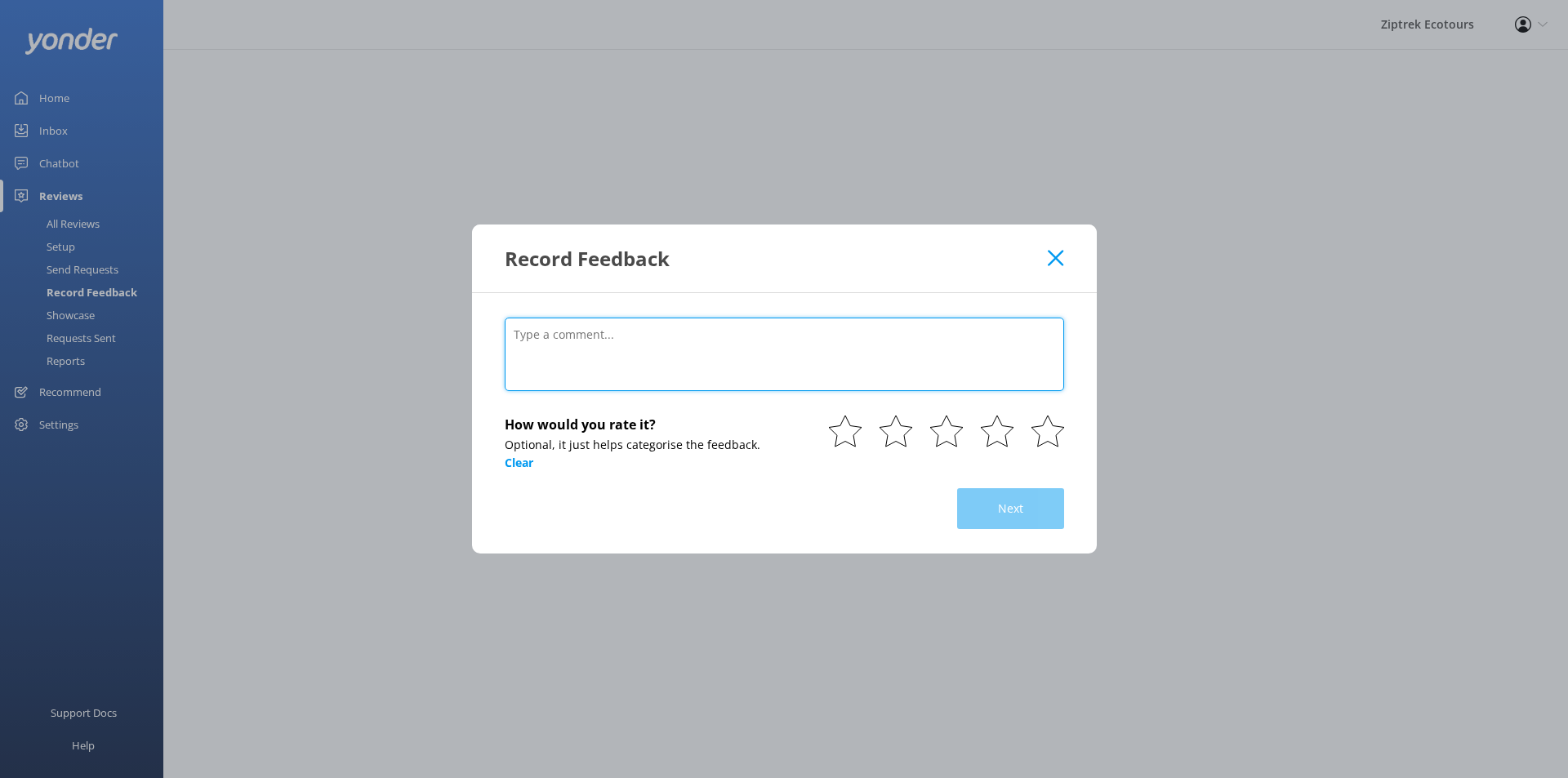
click at [617, 330] on textarea at bounding box center [784, 355] width 559 height 73
paste textarea "Fun & Lots of Laughs [DATE] • Family Amazing experience, fun, staff were except…"
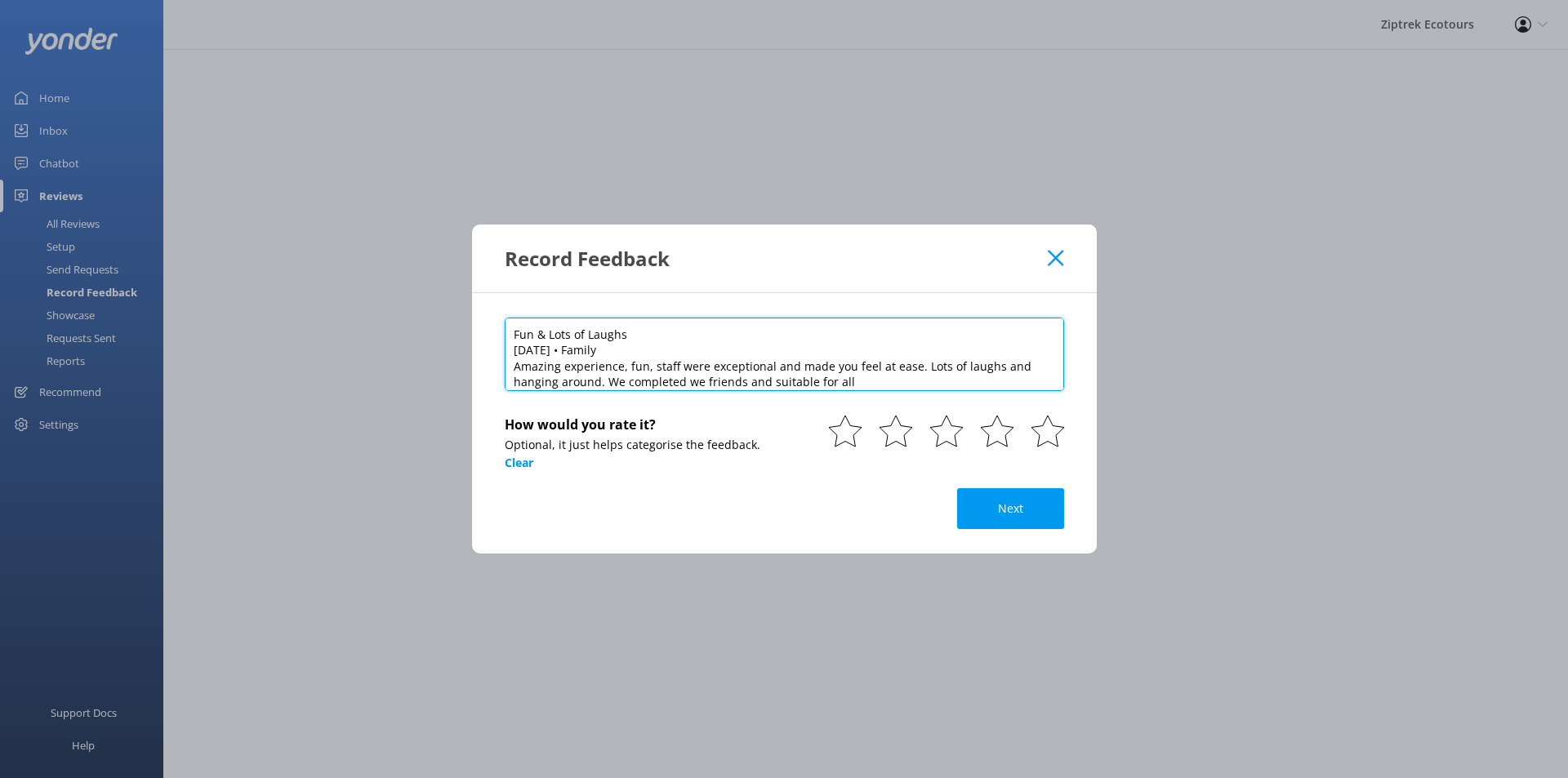
drag, startPoint x: 626, startPoint y: 351, endPoint x: 485, endPoint y: 357, distance: 141.1
click at [485, 357] on div "Fun & Lots of Laughs [DATE] • Family Amazing experience, fun, staff were except…" at bounding box center [784, 423] width 625 height 261
click at [893, 368] on textarea "Fun & Lots of Laughs Amazing experience, fun, staff were exceptional and made y…" at bounding box center [784, 355] width 559 height 73
paste textarea "[DATE]"
click at [517, 374] on textarea "Fun & Lots of Laughs Amazing experience, fun, staff were exceptional and made y…" at bounding box center [784, 355] width 559 height 73
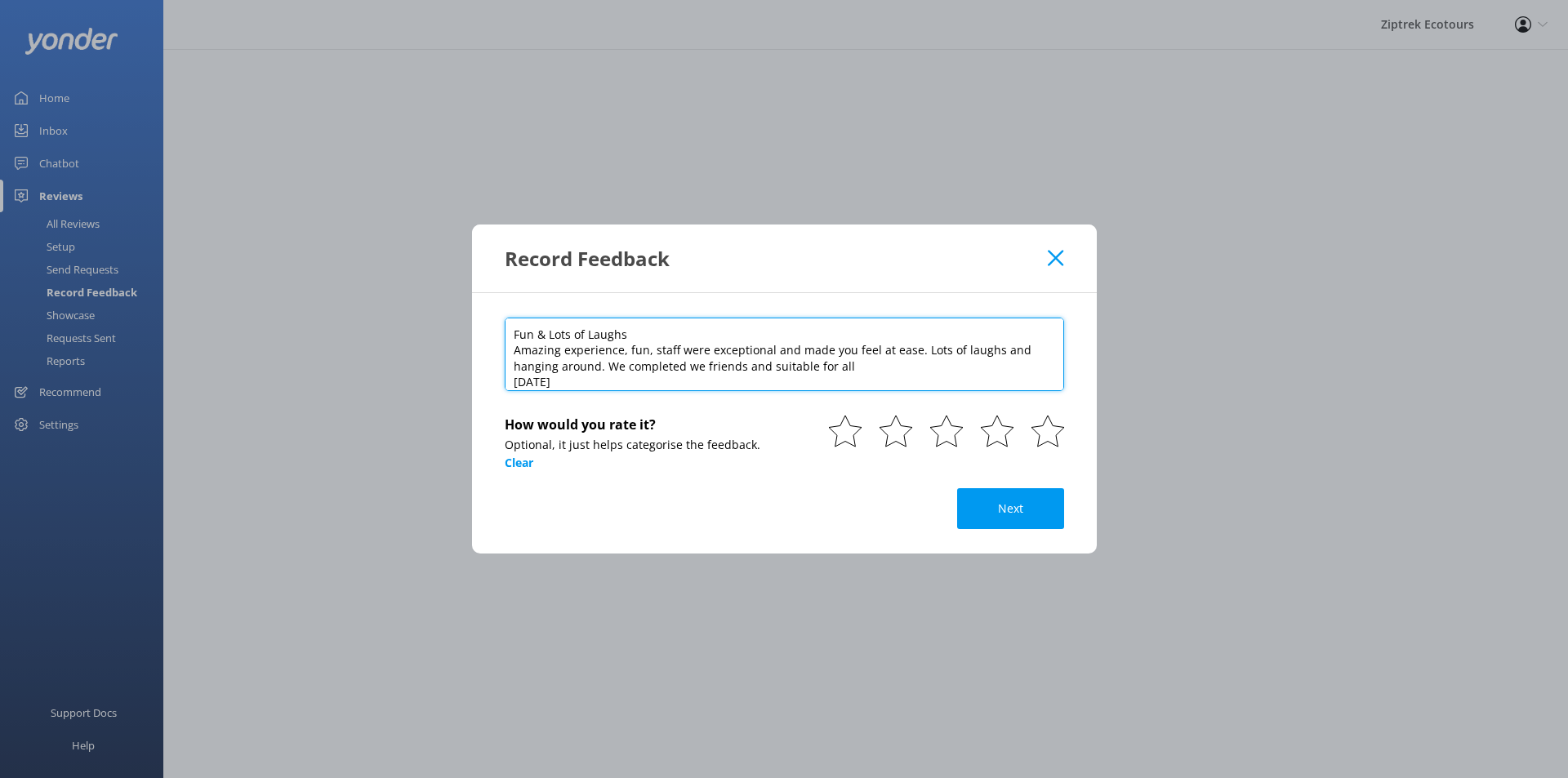
click at [520, 376] on textarea "Fun & Lots of Laughs Amazing experience, fun, staff were exceptional and made y…" at bounding box center [784, 355] width 559 height 73
click at [755, 382] on textarea "Fun & Lots of Laughs Amazing experience, fun, staff were exceptional and made y…" at bounding box center [784, 355] width 559 height 73
type textarea "Fun & Lots of Laughs Amazing experience, fun, staff were exceptional and made y…"
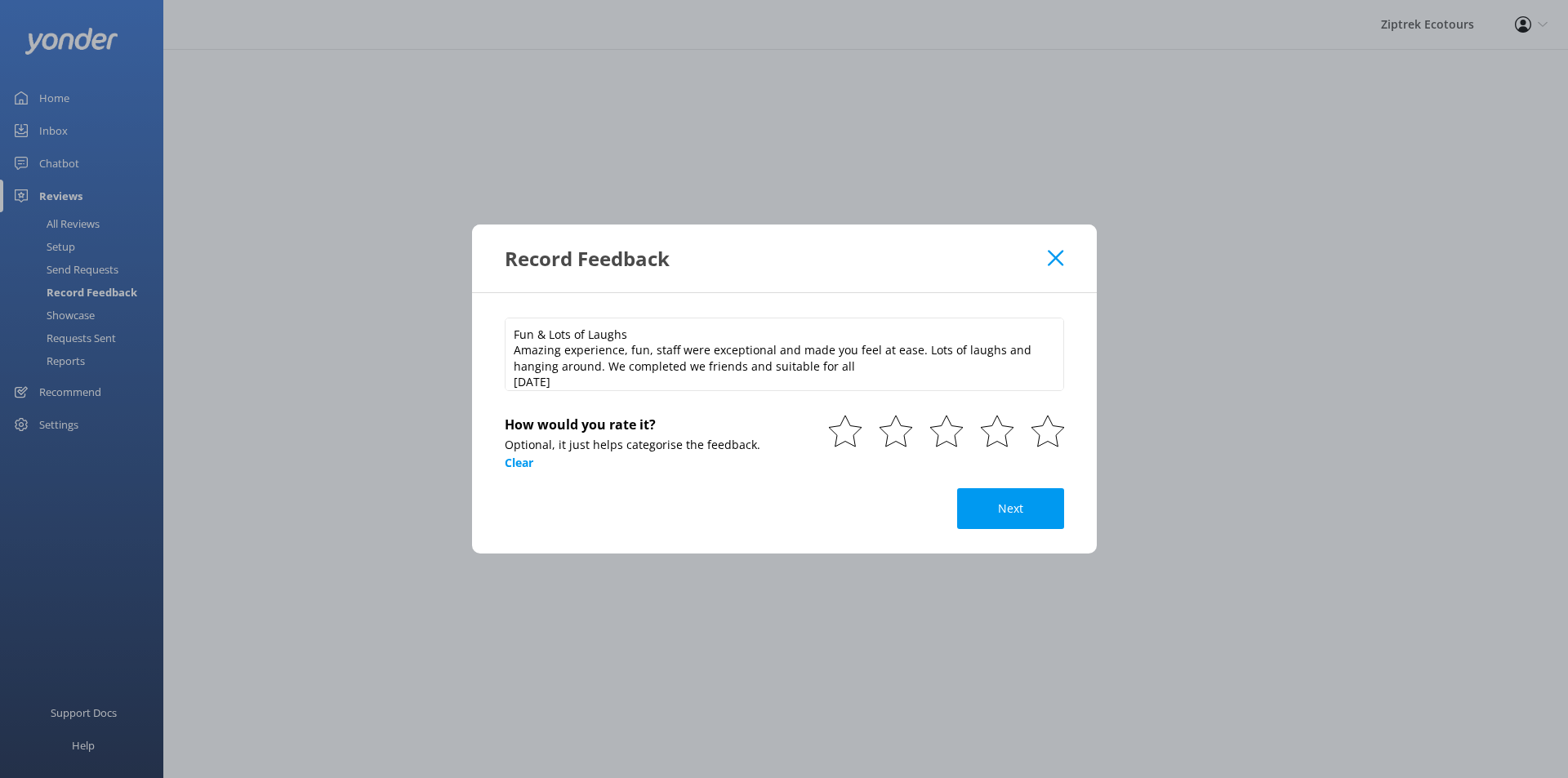
click at [1065, 431] on div "Fun & Lots of Laughs Amazing experience, fun, staff were exceptional and made y…" at bounding box center [784, 423] width 625 height 261
click at [1060, 432] on icon at bounding box center [1047, 431] width 33 height 33
click at [1029, 526] on button "Next" at bounding box center [1011, 509] width 107 height 41
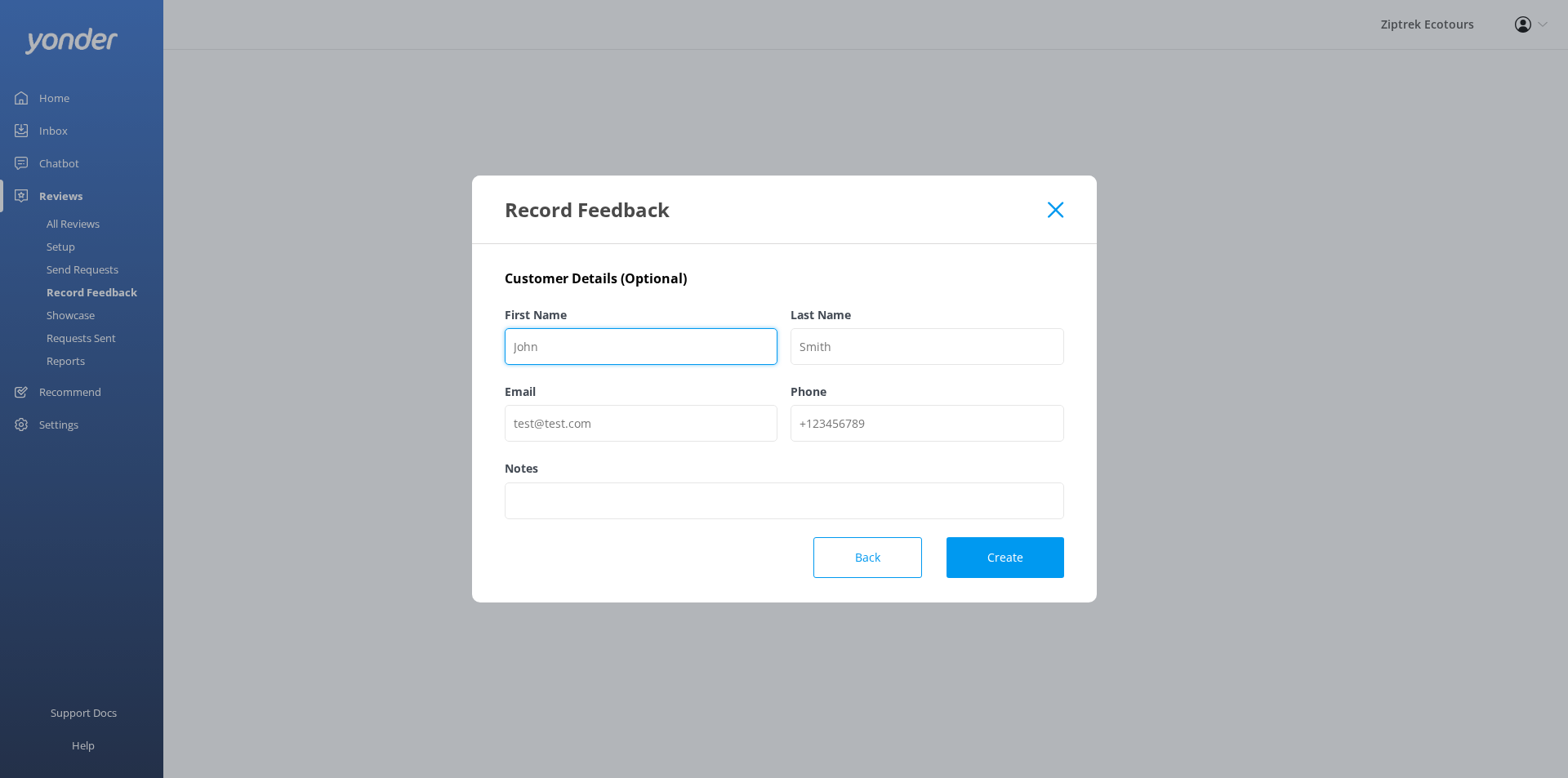
click at [679, 347] on input "First Name" at bounding box center [642, 346] width 274 height 37
paste input "Sun & Bar"
type input "Sun & Bar"
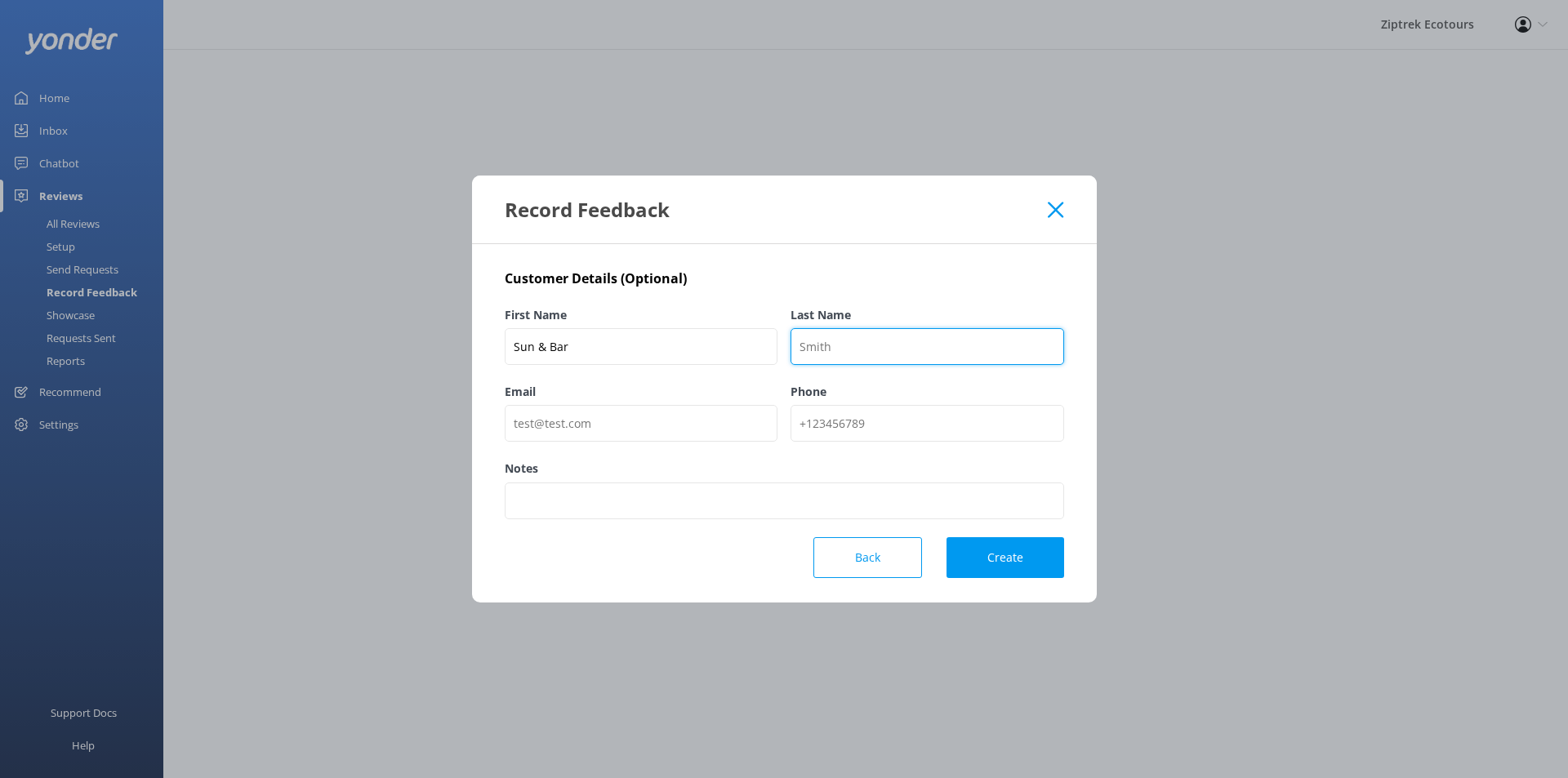
click at [895, 347] on input "Last Name" at bounding box center [927, 346] width 274 height 37
type input "TripAdvisor"
click at [1012, 560] on button "Create" at bounding box center [1005, 558] width 117 height 41
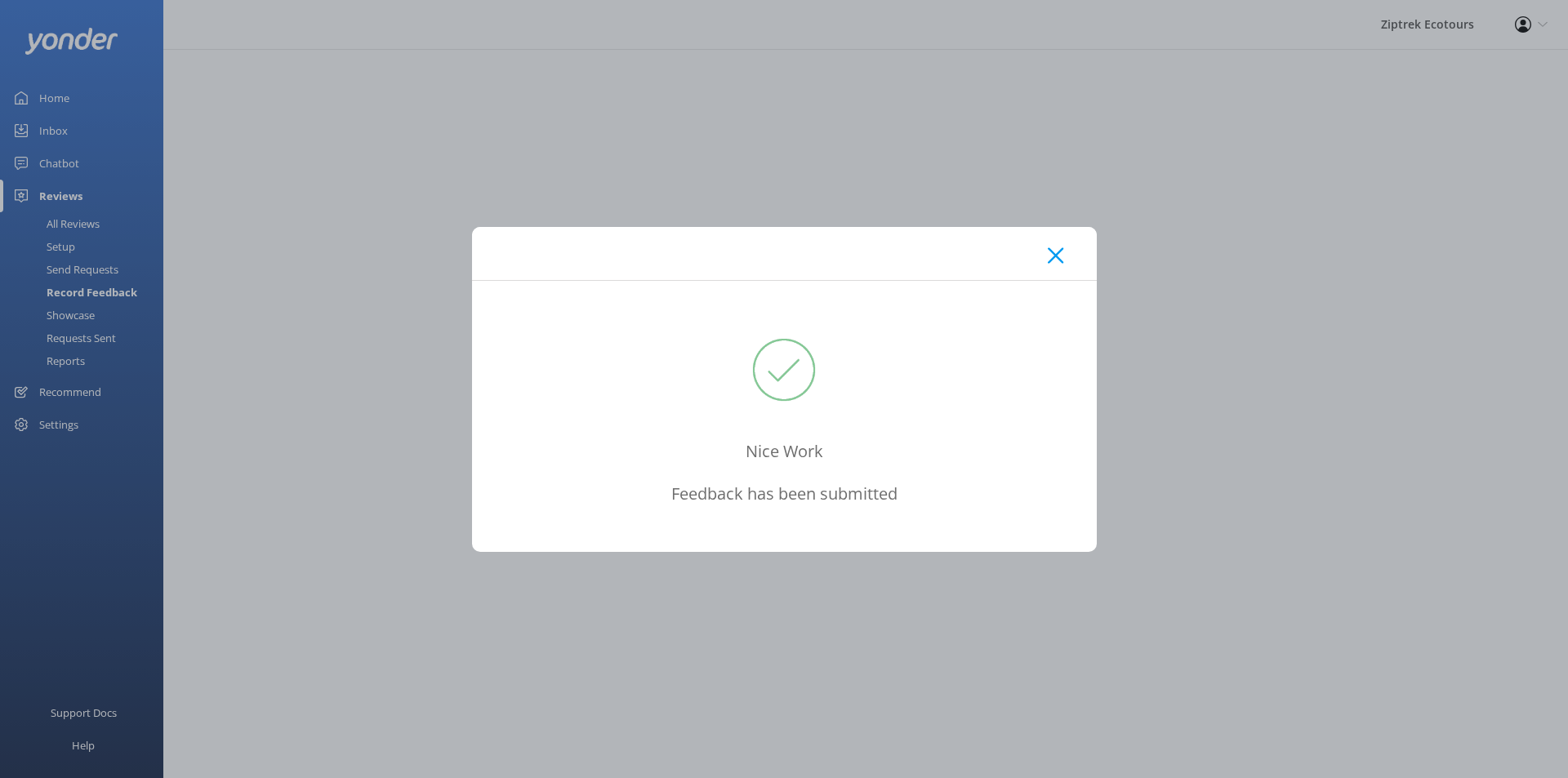
click at [1065, 255] on div at bounding box center [784, 253] width 625 height 53
click at [1058, 258] on use at bounding box center [1056, 255] width 16 height 16
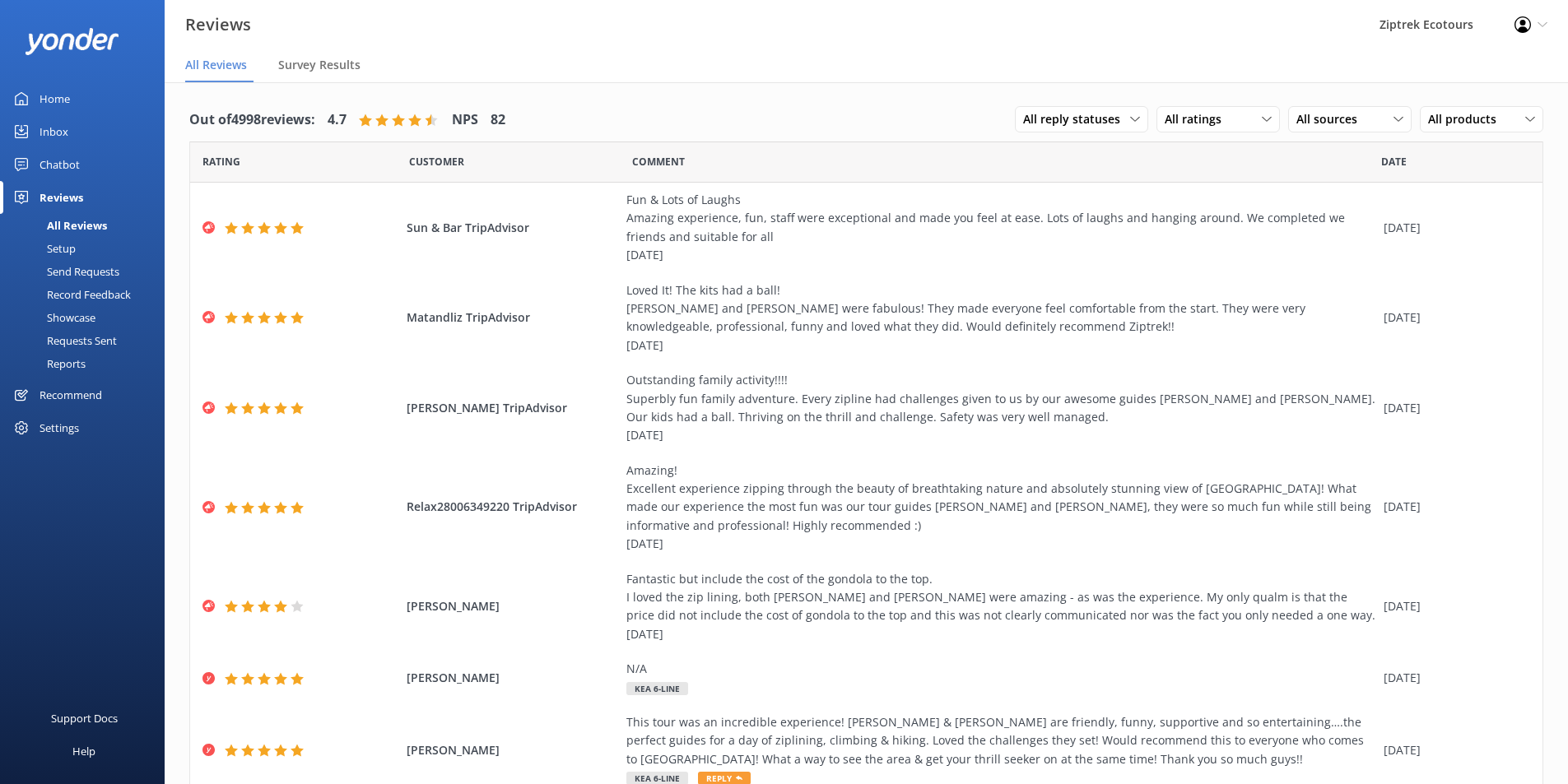
click at [62, 301] on div "Record Feedback" at bounding box center [70, 294] width 121 height 23
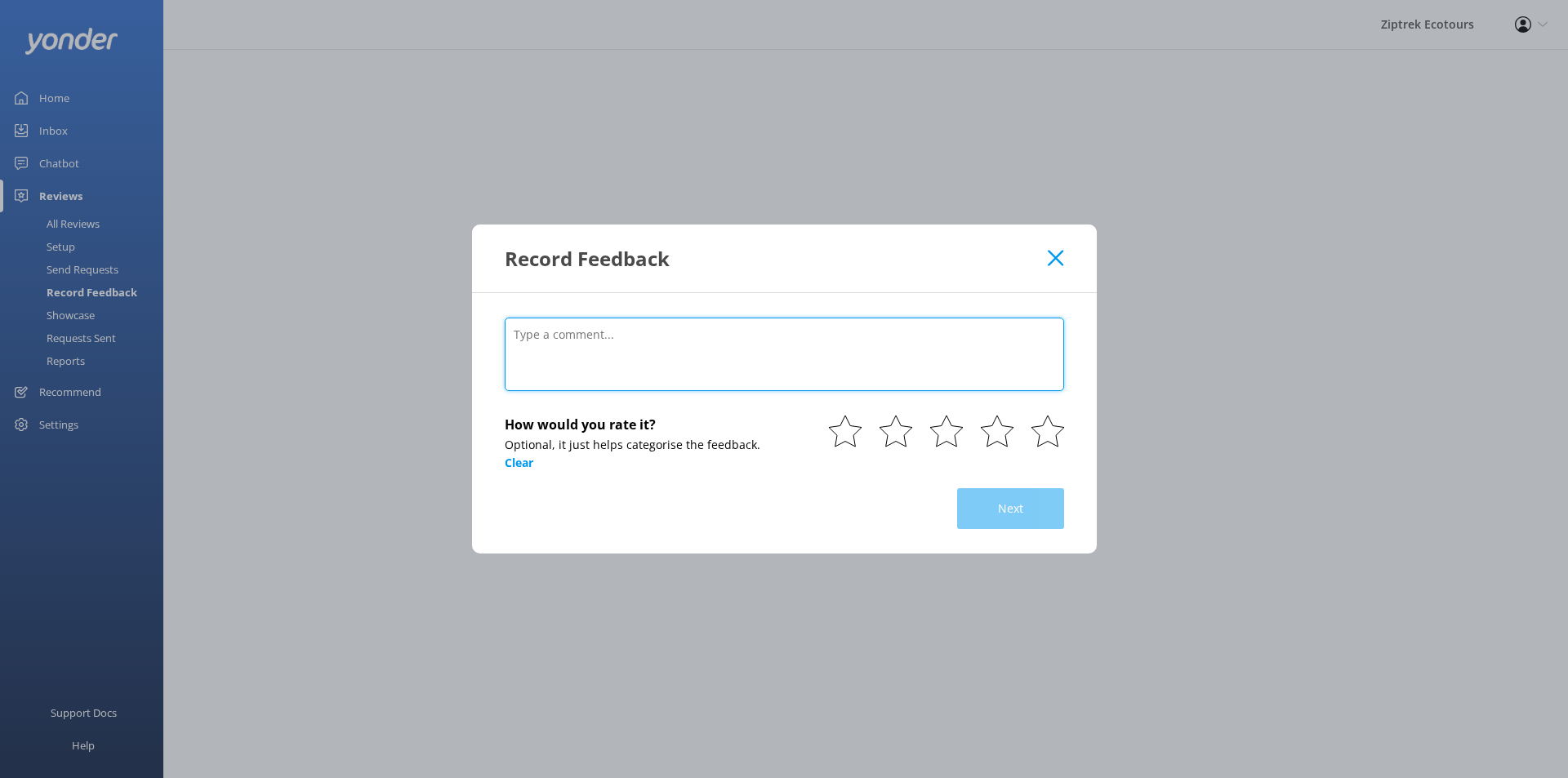
click at [748, 374] on textarea at bounding box center [784, 355] width 559 height 73
paste textarea "A must do experience in [GEOGRAPHIC_DATA] [DATE] • Family This was an incredibl…"
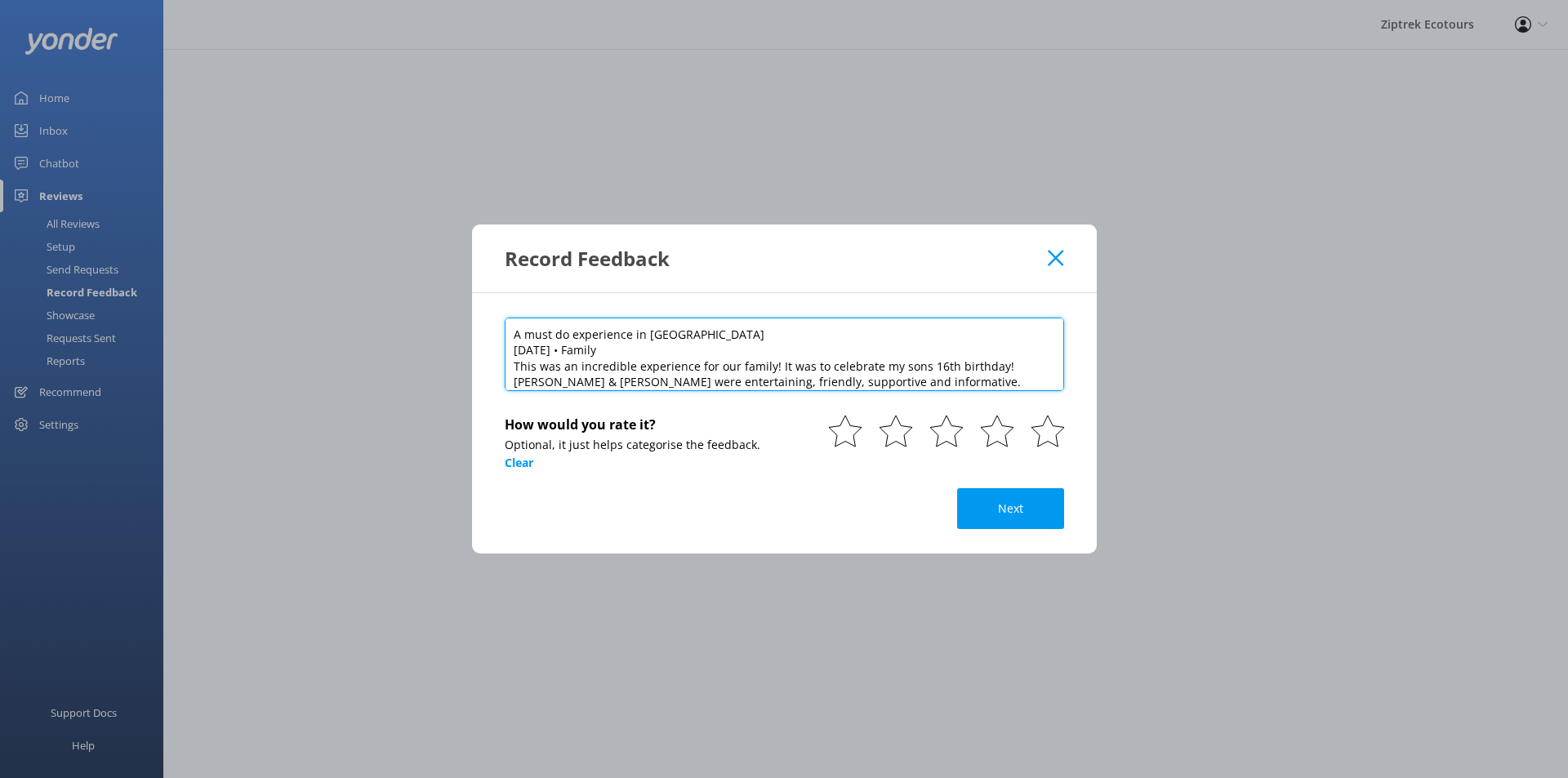
drag, startPoint x: 700, startPoint y: 335, endPoint x: 487, endPoint y: 328, distance: 213.1
click at [487, 328] on div "A must do experience in [GEOGRAPHIC_DATA] [DATE] • Family This was an incredibl…" at bounding box center [784, 423] width 625 height 261
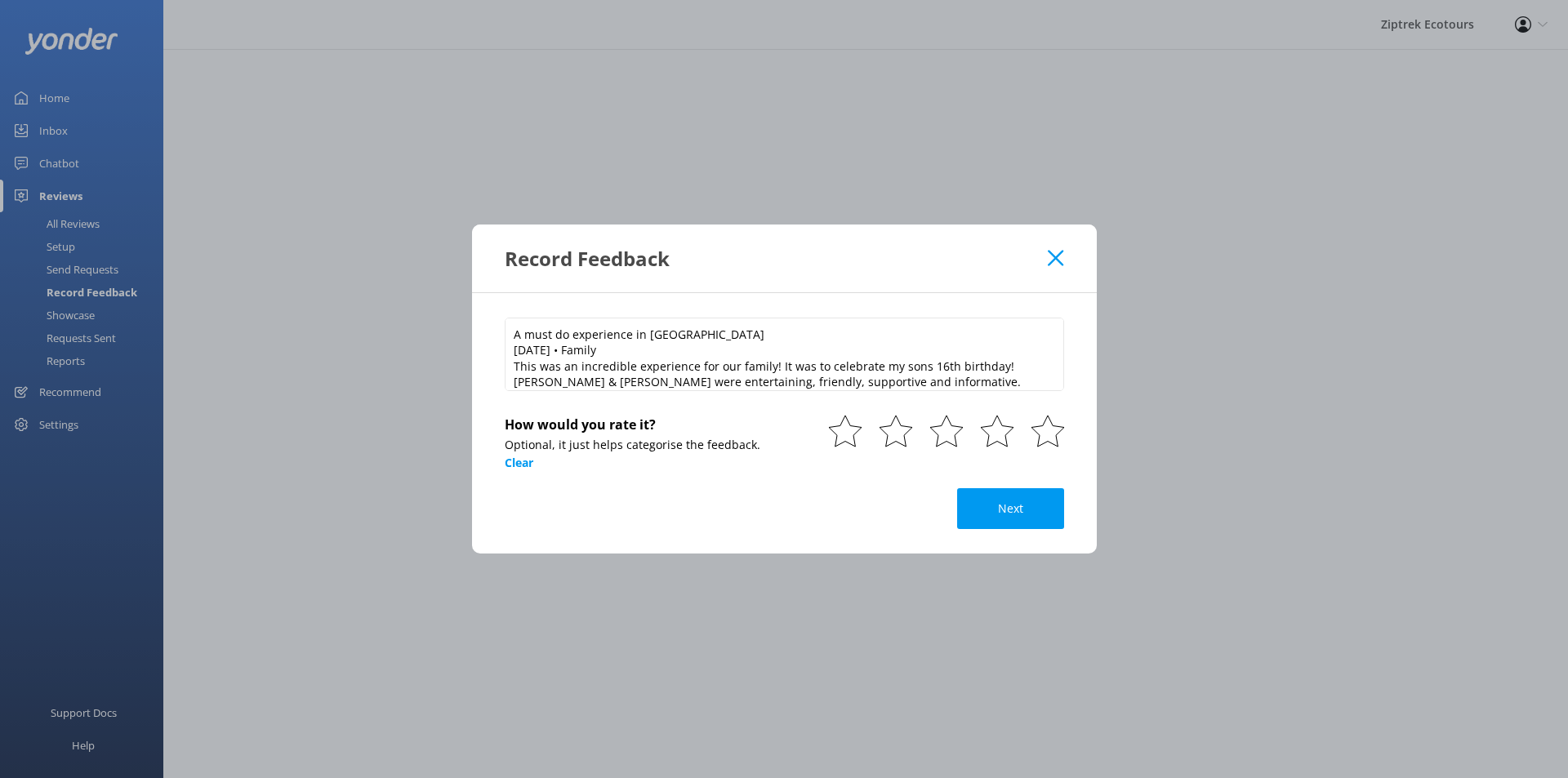
click at [487, 338] on div "A must do experience in [GEOGRAPHIC_DATA] [DATE] • Family This was an incredibl…" at bounding box center [784, 423] width 625 height 261
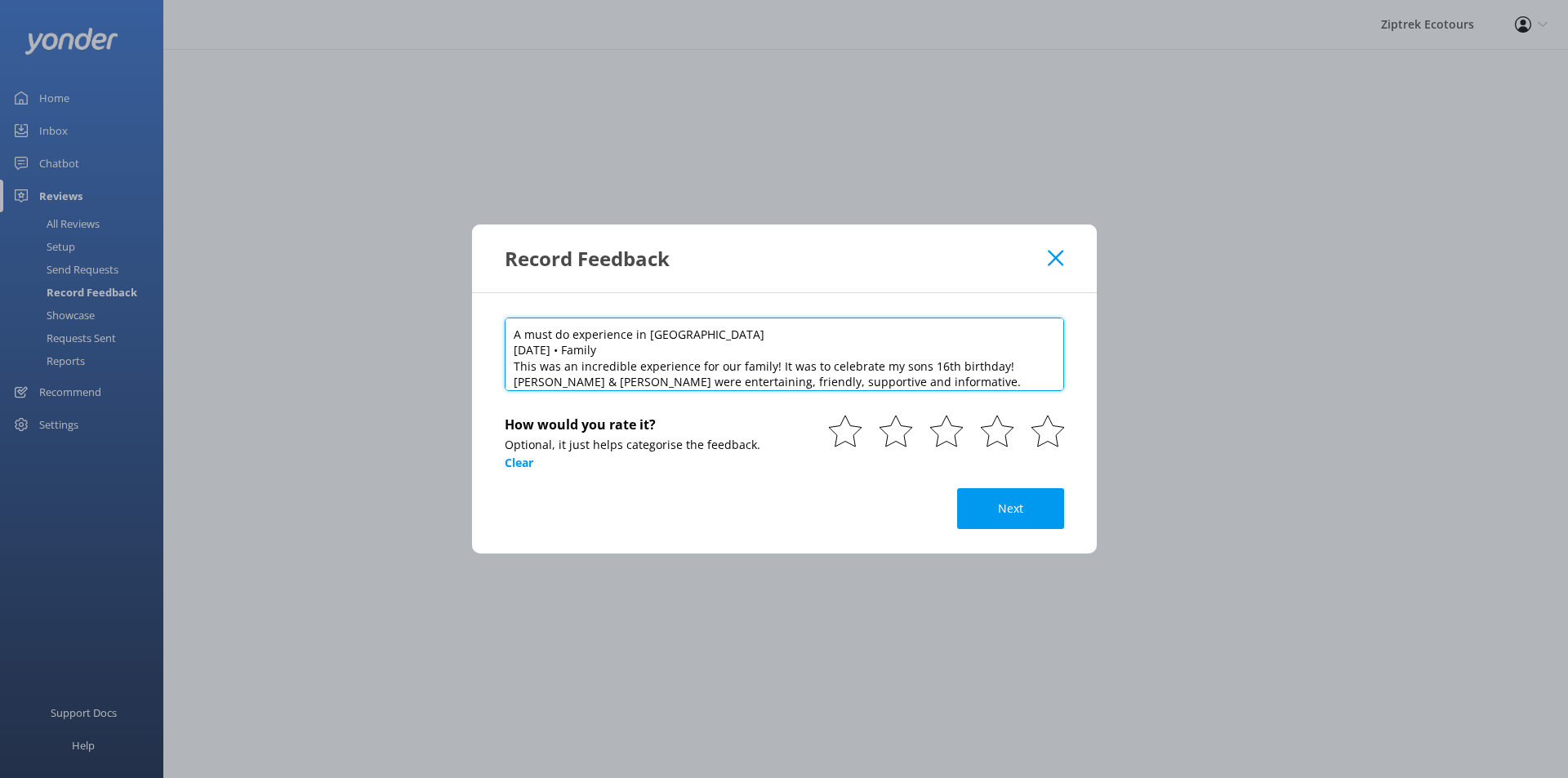
drag, startPoint x: 617, startPoint y: 360, endPoint x: 527, endPoint y: 356, distance: 90.1
click at [527, 356] on textarea "A must do experience in [GEOGRAPHIC_DATA] [DATE] • Family This was an incredibl…" at bounding box center [784, 355] width 559 height 73
click at [565, 356] on textarea "A must do experience in [GEOGRAPHIC_DATA] [DATE] • Family This was an incredibl…" at bounding box center [784, 355] width 559 height 73
drag, startPoint x: 629, startPoint y: 352, endPoint x: 490, endPoint y: 351, distance: 139.0
click at [490, 351] on div "A must do experience in [GEOGRAPHIC_DATA] [DATE] • Family This was an incredibl…" at bounding box center [784, 423] width 625 height 261
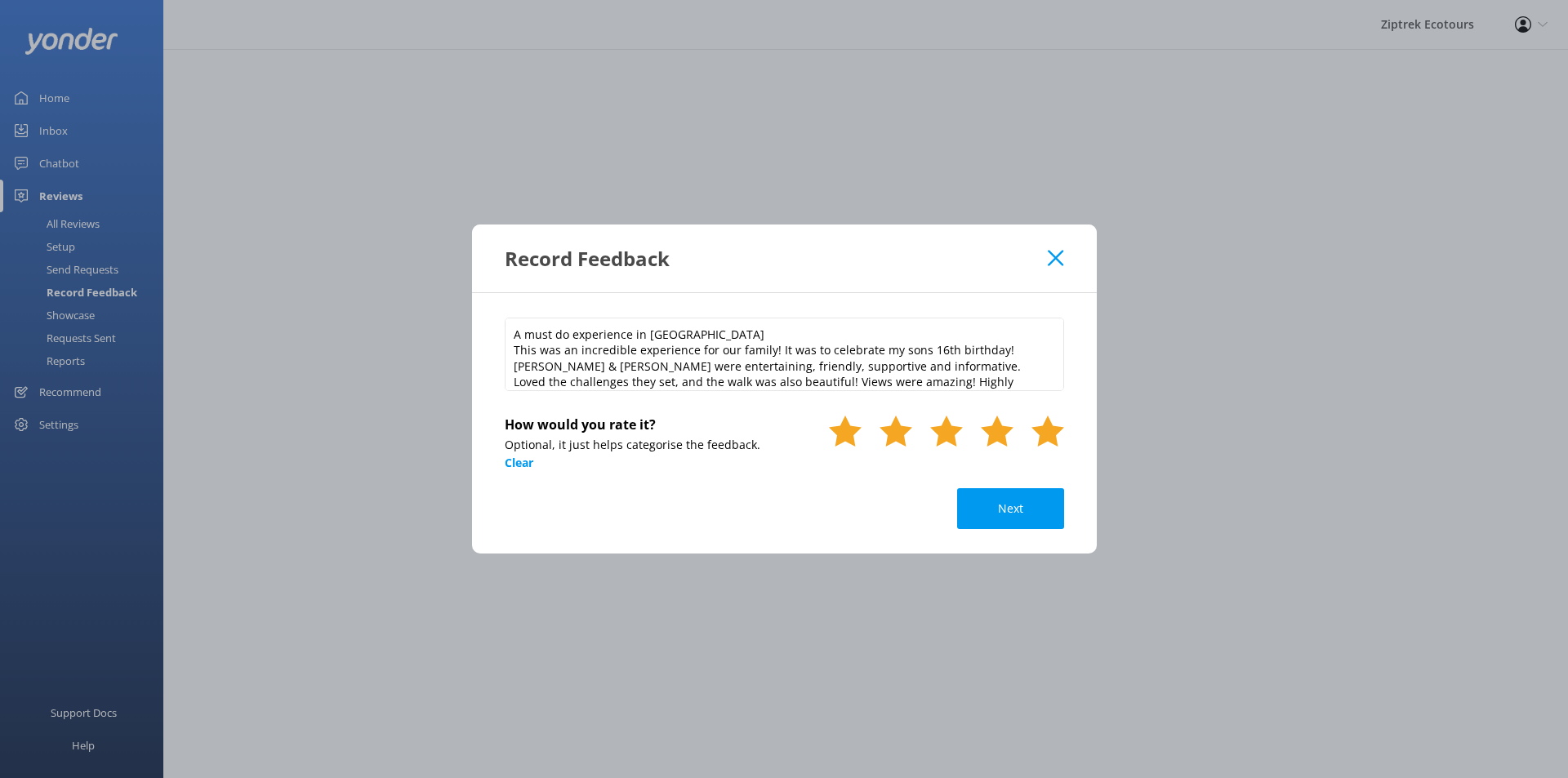
click at [1058, 430] on use at bounding box center [1047, 431] width 33 height 31
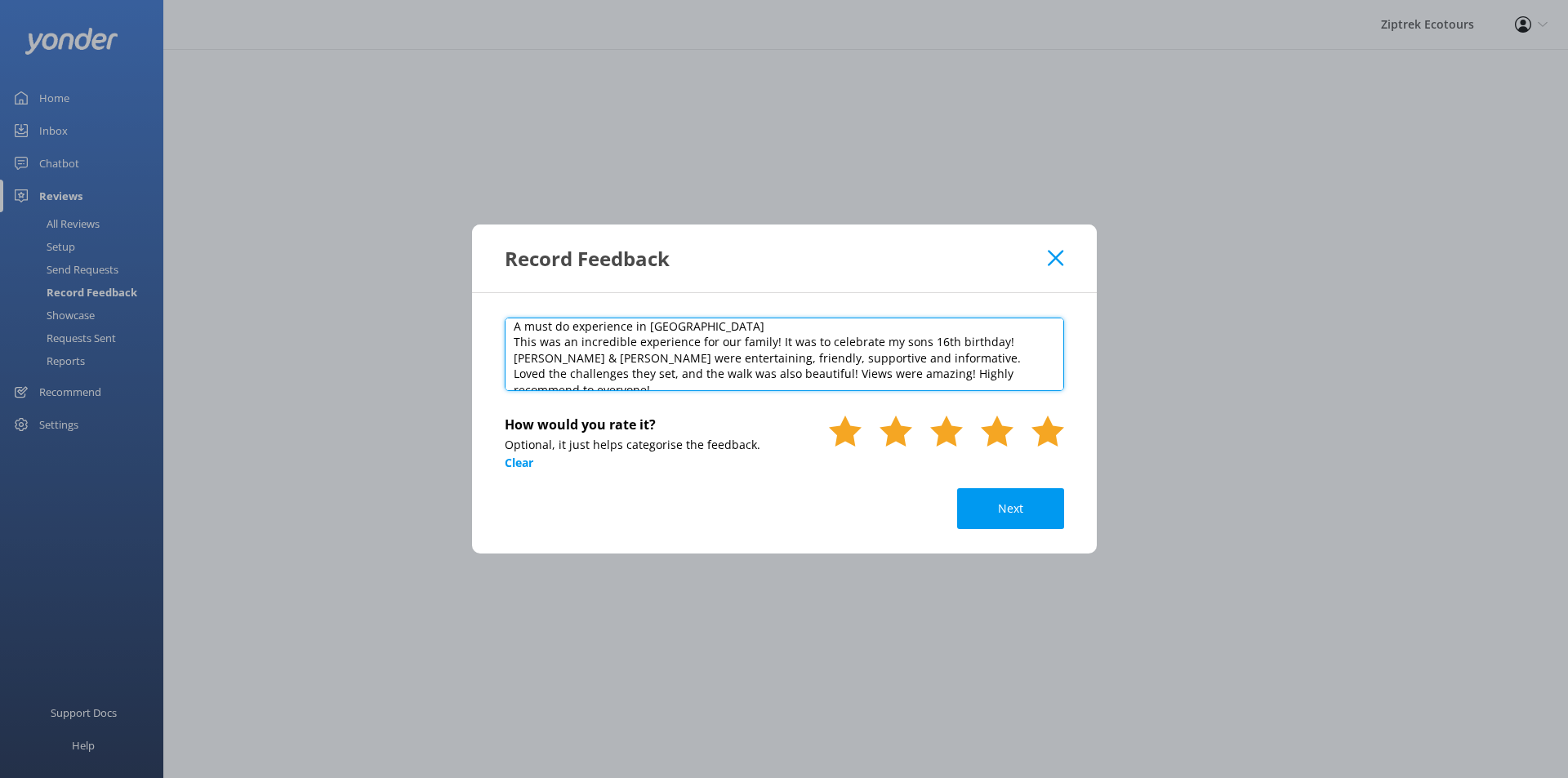
click at [1020, 382] on textarea "A must do experience in [GEOGRAPHIC_DATA] This was an incredible experience for…" at bounding box center [784, 355] width 559 height 73
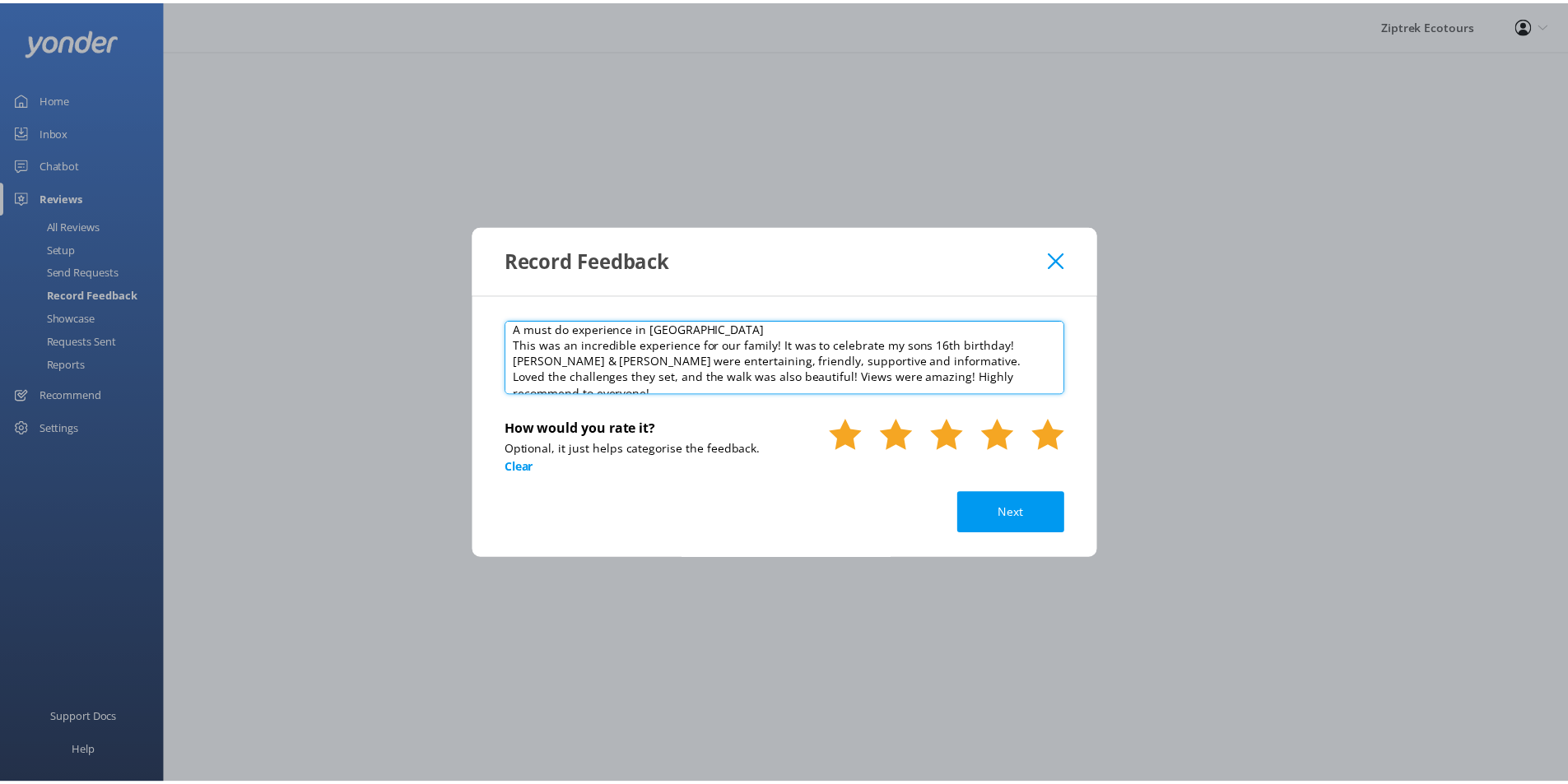
scroll to position [16, 0]
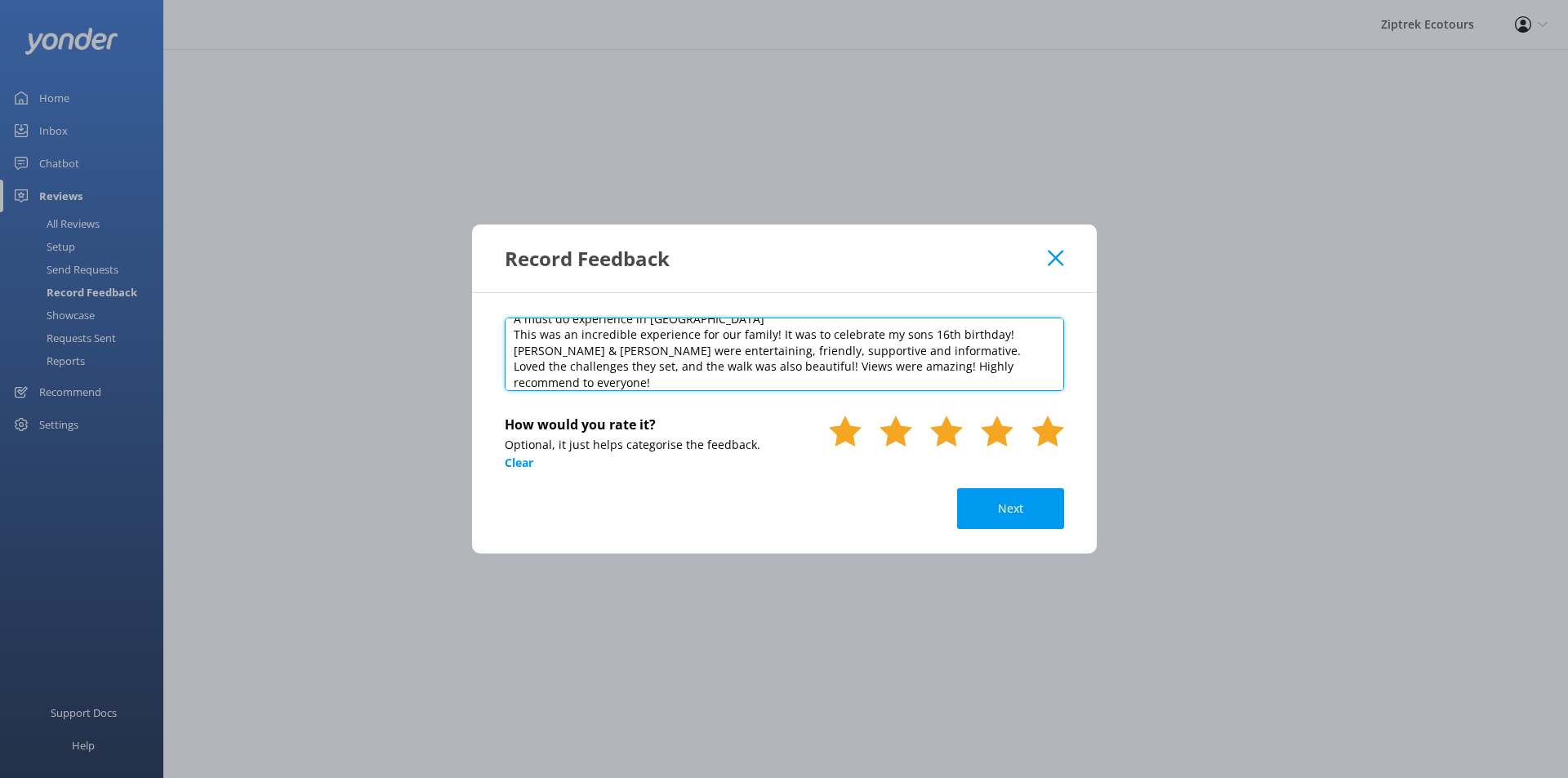
paste textarea "[DATE]"
type textarea "A must do experience in [GEOGRAPHIC_DATA] This was an incredible experience for…"
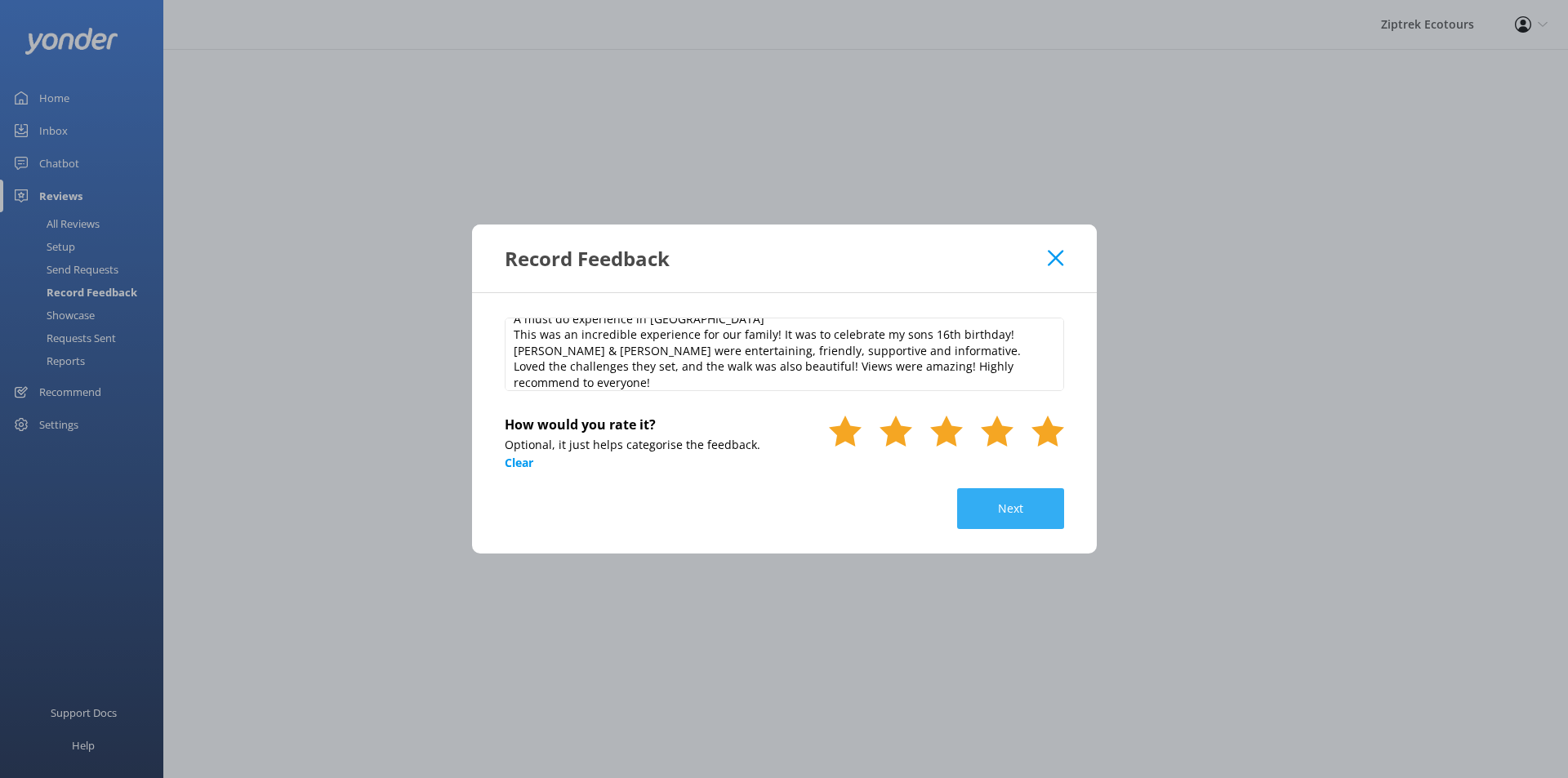
click at [975, 516] on button "Next" at bounding box center [1011, 509] width 107 height 41
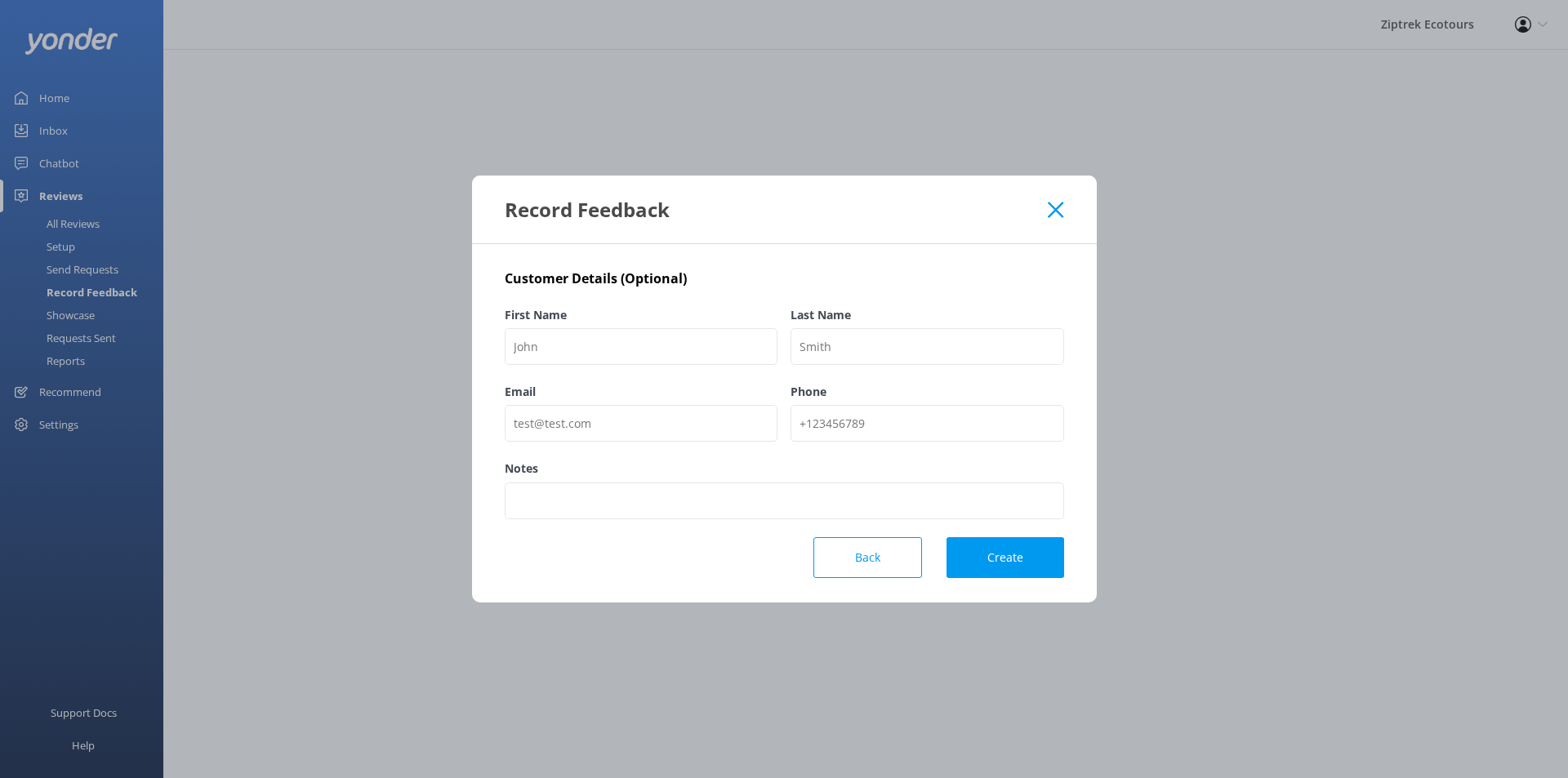
click at [582, 326] on div "First Name" at bounding box center [642, 344] width 274 height 77
click at [604, 356] on input "First Name" at bounding box center [642, 346] width 274 height 37
paste input "Scenic00319391166"
type input "Scenic00319391166"
click at [880, 329] on input "Last Name" at bounding box center [927, 346] width 274 height 37
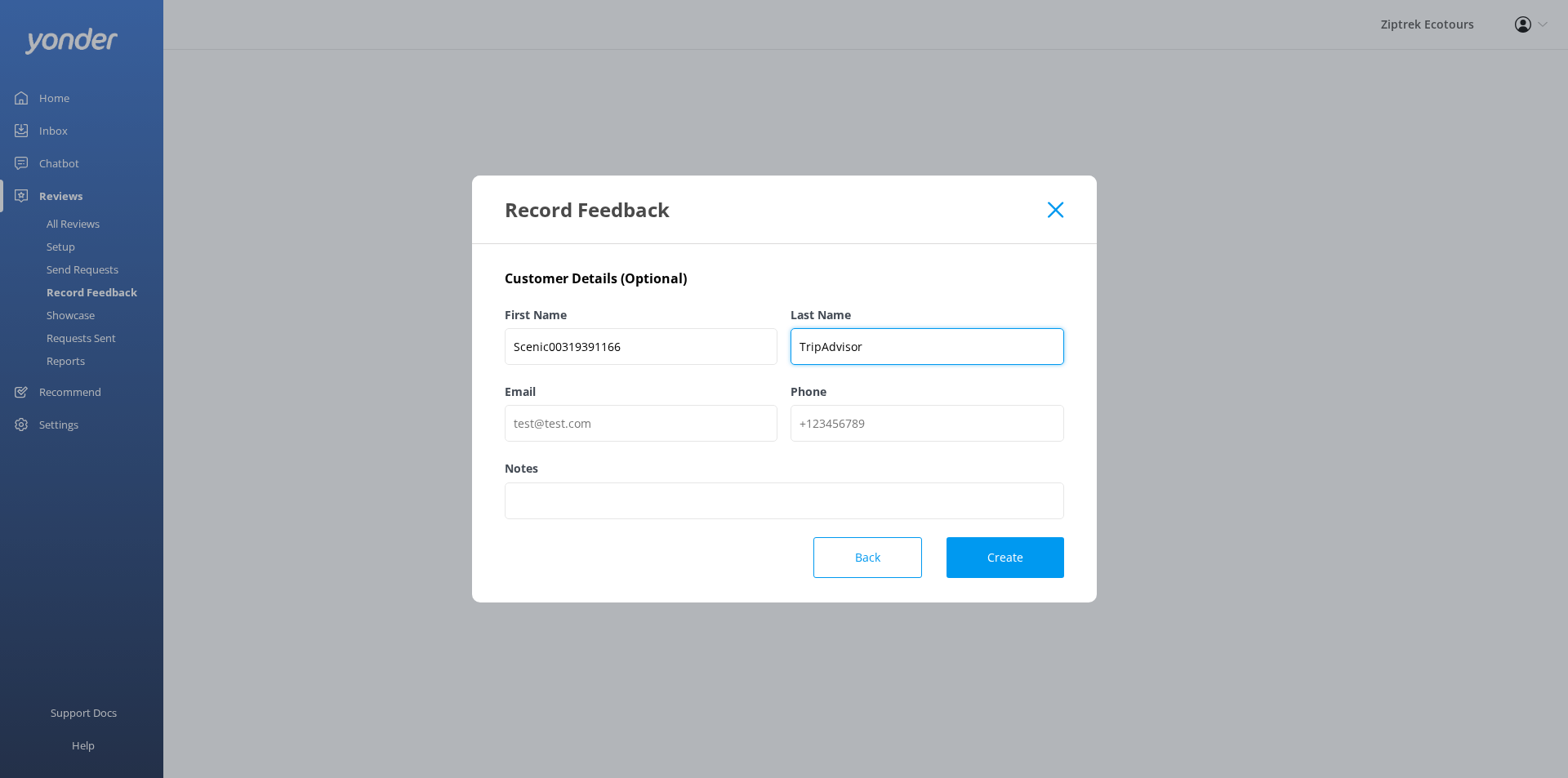
type input "TripAdvisor"
click at [1028, 547] on button "Create" at bounding box center [1005, 558] width 117 height 41
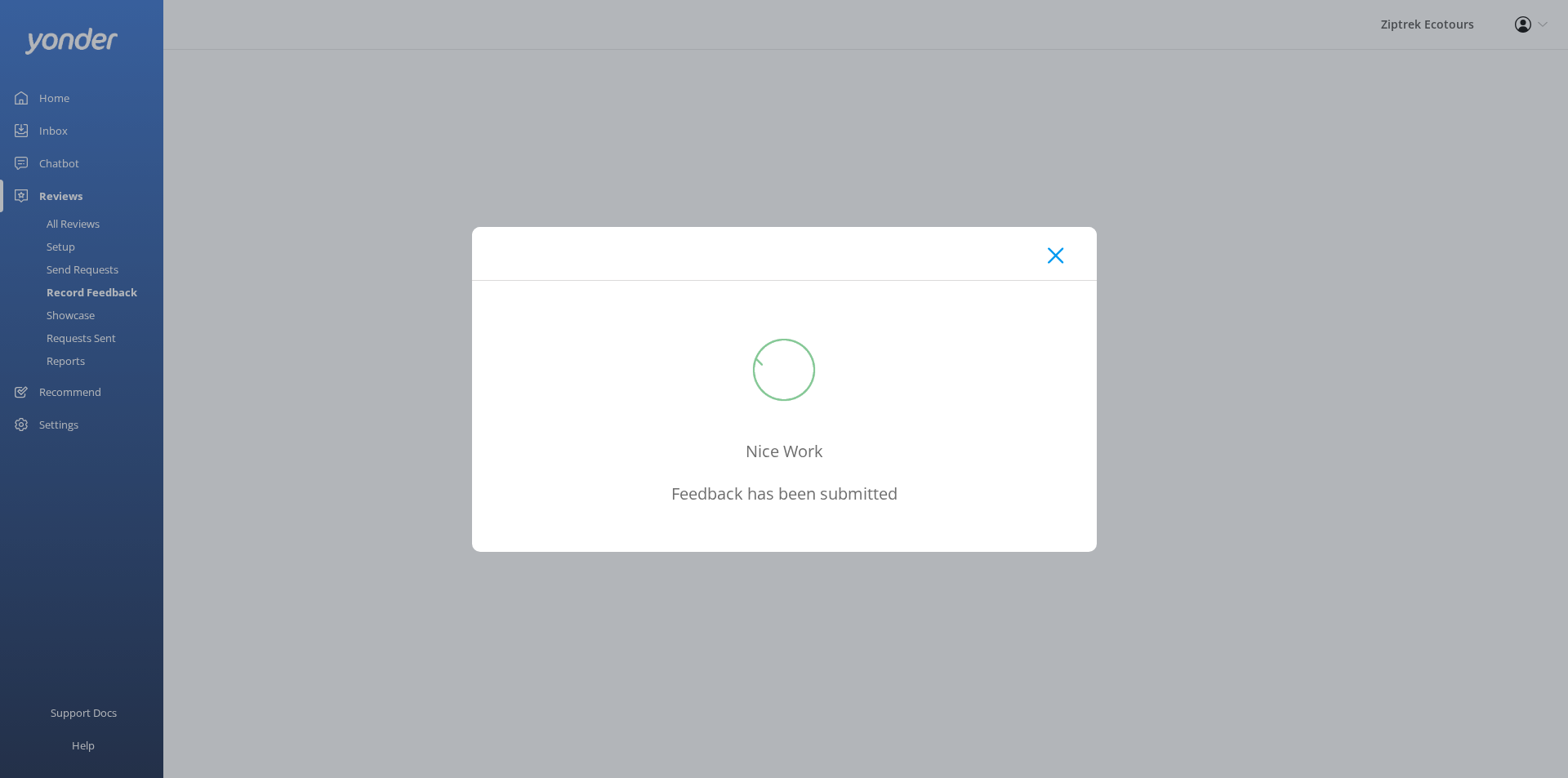
click at [1052, 258] on icon at bounding box center [1056, 255] width 16 height 16
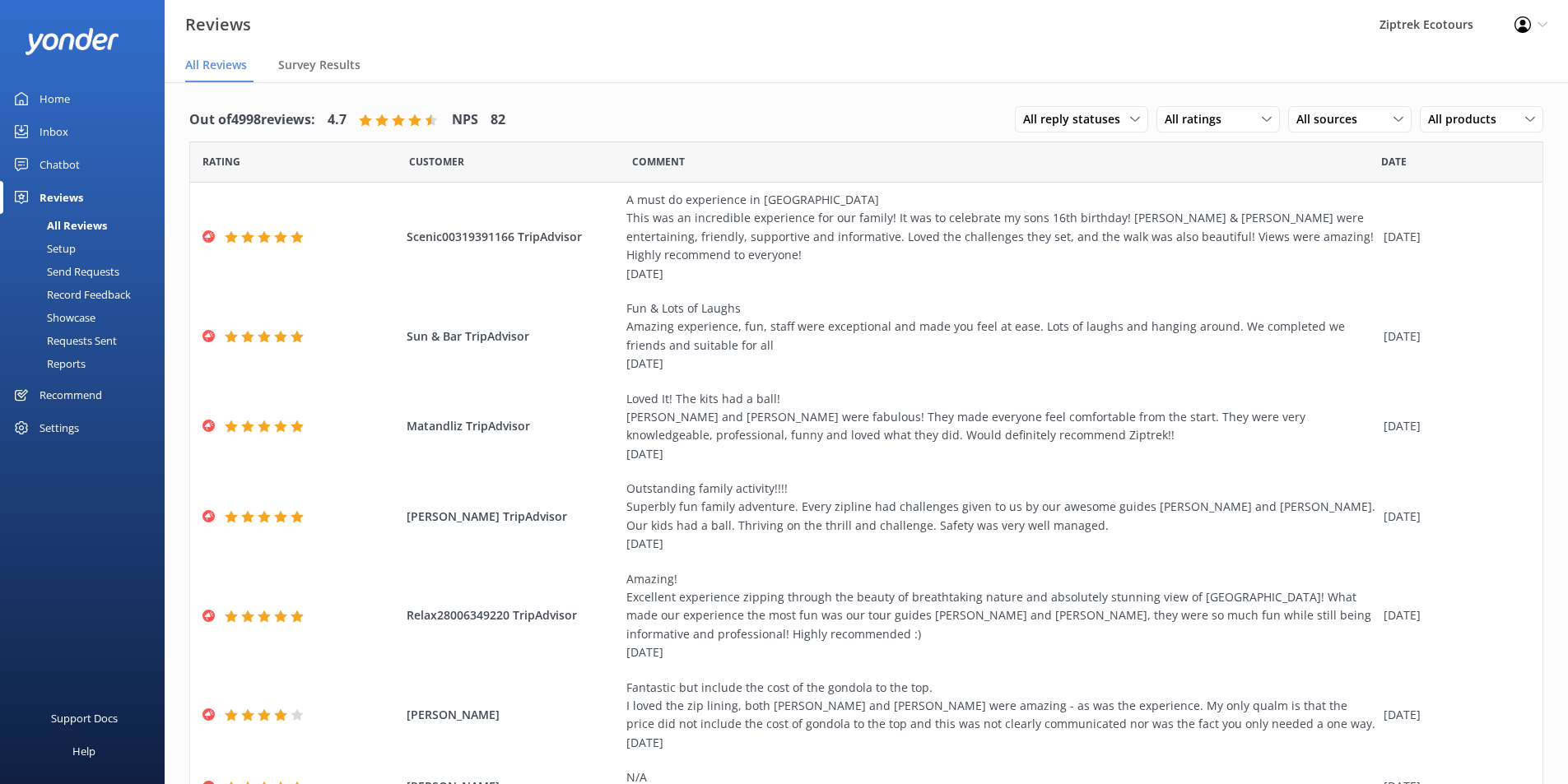
click at [136, 290] on link "Record Feedback" at bounding box center [87, 294] width 155 height 23
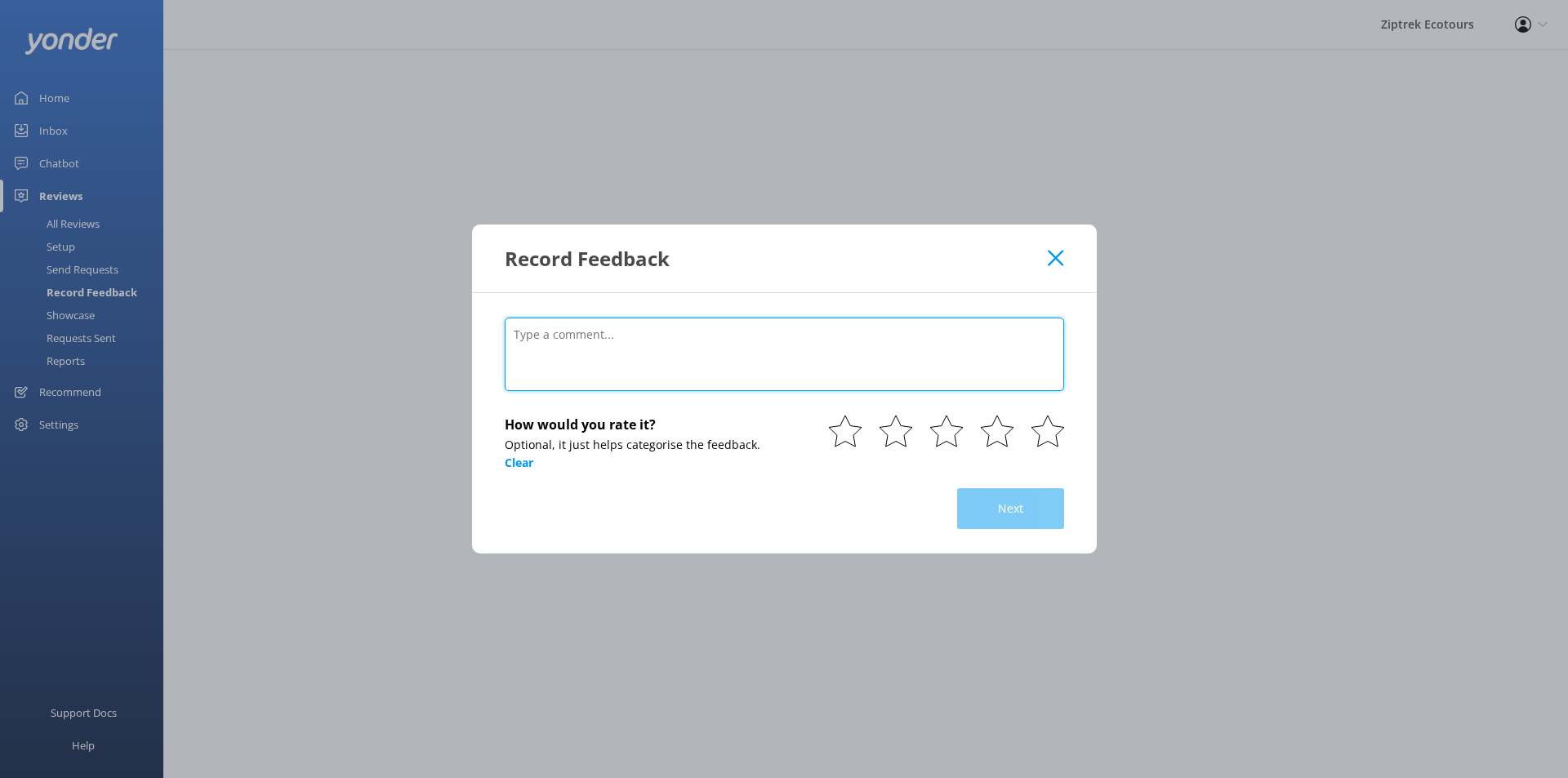
click at [652, 365] on textarea at bounding box center [784, 355] width 559 height 73
paste textarea "The tour was awesome Our guides [PERSON_NAME] and [PERSON_NAME] did a great job…"
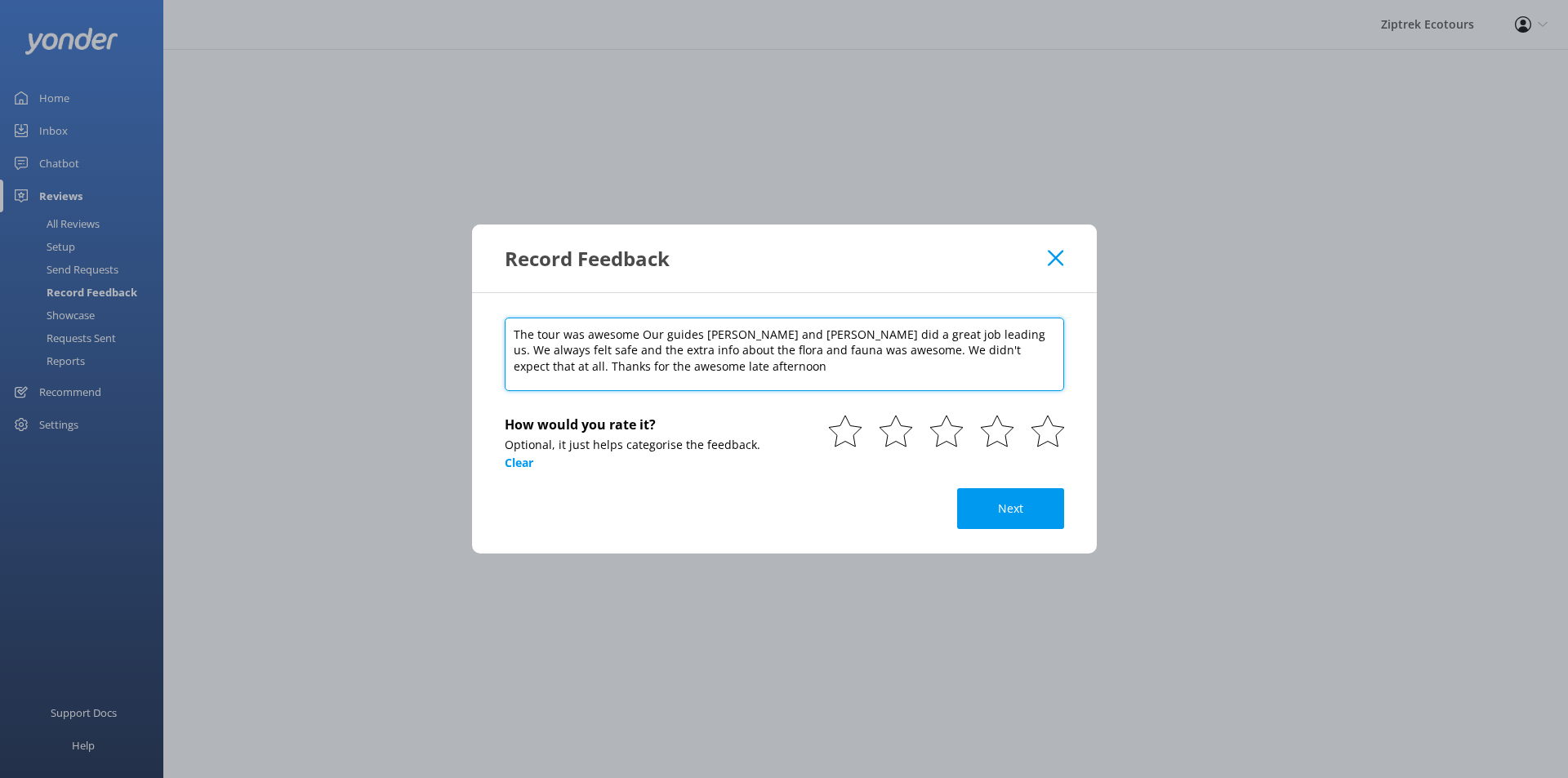
click at [696, 384] on textarea "The tour was awesome Our guides [PERSON_NAME] and [PERSON_NAME] did a great job…" at bounding box center [784, 355] width 559 height 73
type textarea "The tour was awesome Our guides [PERSON_NAME] and [PERSON_NAME] did a great job…"
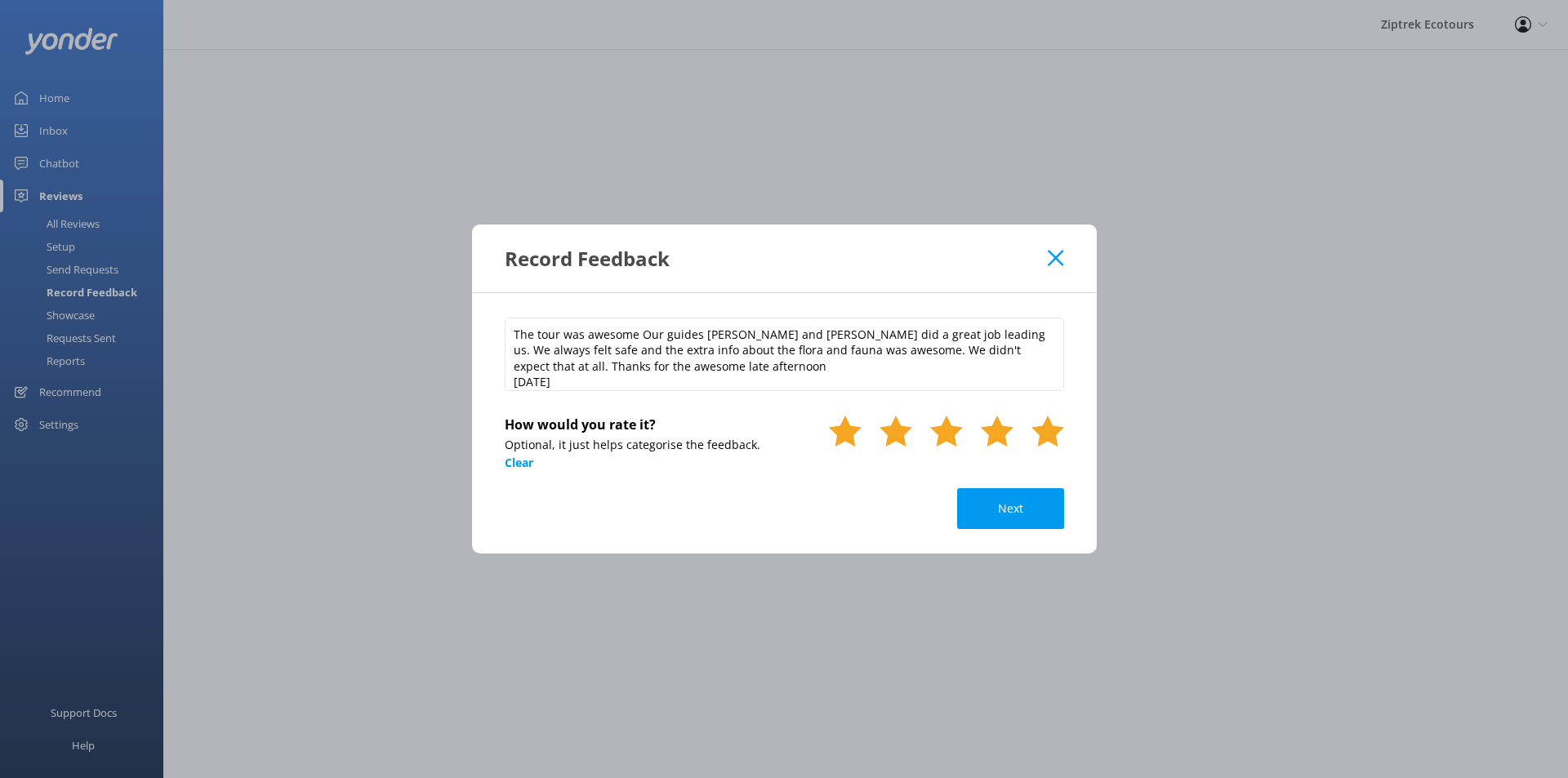
click at [1033, 431] on icon at bounding box center [1047, 431] width 33 height 33
drag, startPoint x: 1035, startPoint y: 485, endPoint x: 1035, endPoint y: 498, distance: 13.0
click at [1035, 493] on div "The tour was awesome Our guides [PERSON_NAME] and [PERSON_NAME] did a great job…" at bounding box center [784, 423] width 625 height 261
click at [1036, 506] on button "Next" at bounding box center [1011, 509] width 107 height 41
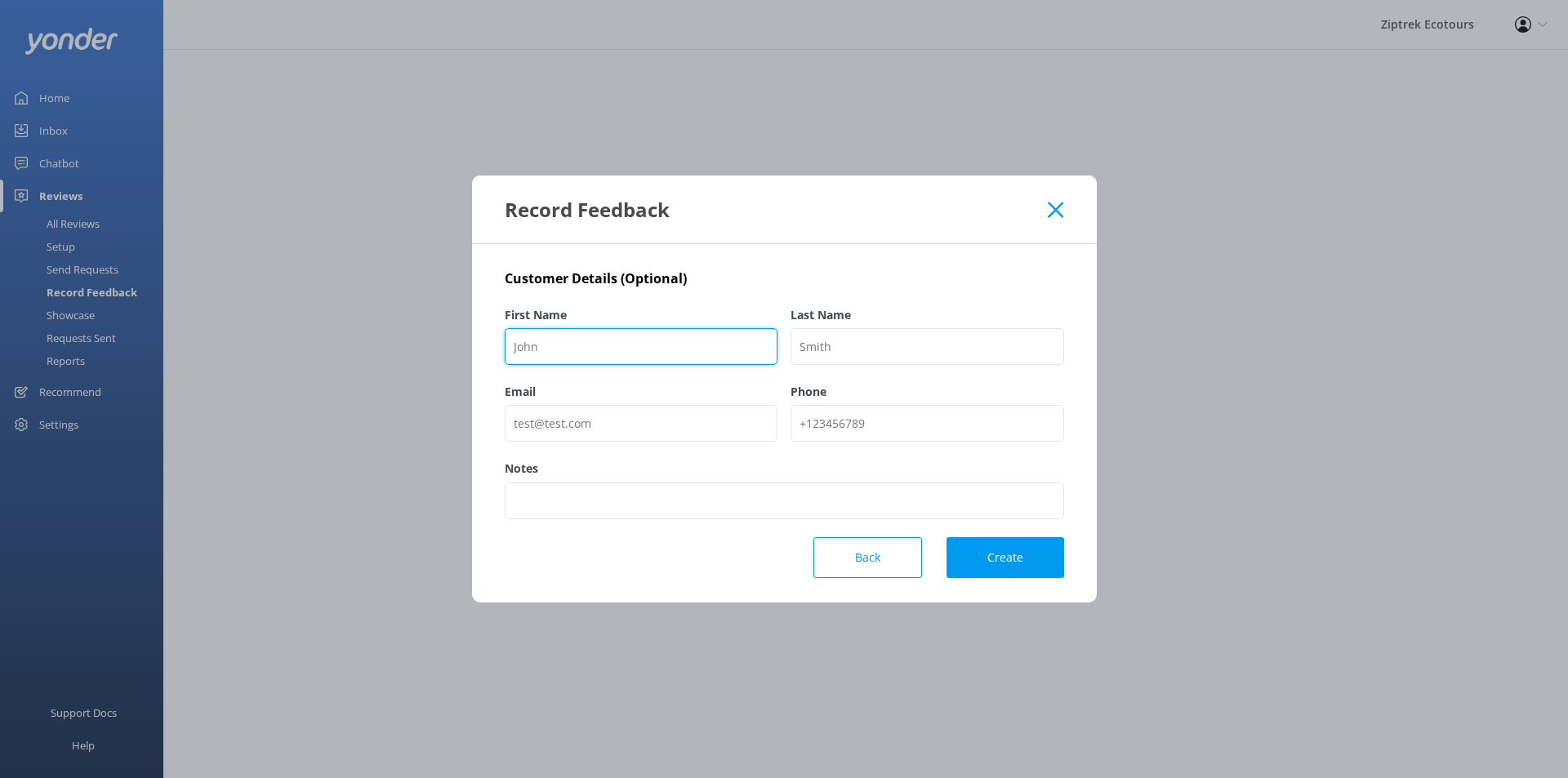
click at [589, 330] on input "First Name" at bounding box center [642, 346] width 274 height 37
paste input "GetYourGuide traveler – [GEOGRAPHIC_DATA]"
drag, startPoint x: 648, startPoint y: 342, endPoint x: 756, endPoint y: 348, distance: 108.2
click at [754, 348] on div "GetYourGuide traveler – [GEOGRAPHIC_DATA]" at bounding box center [642, 346] width 274 height 37
type input "GetYourGuide traveler"
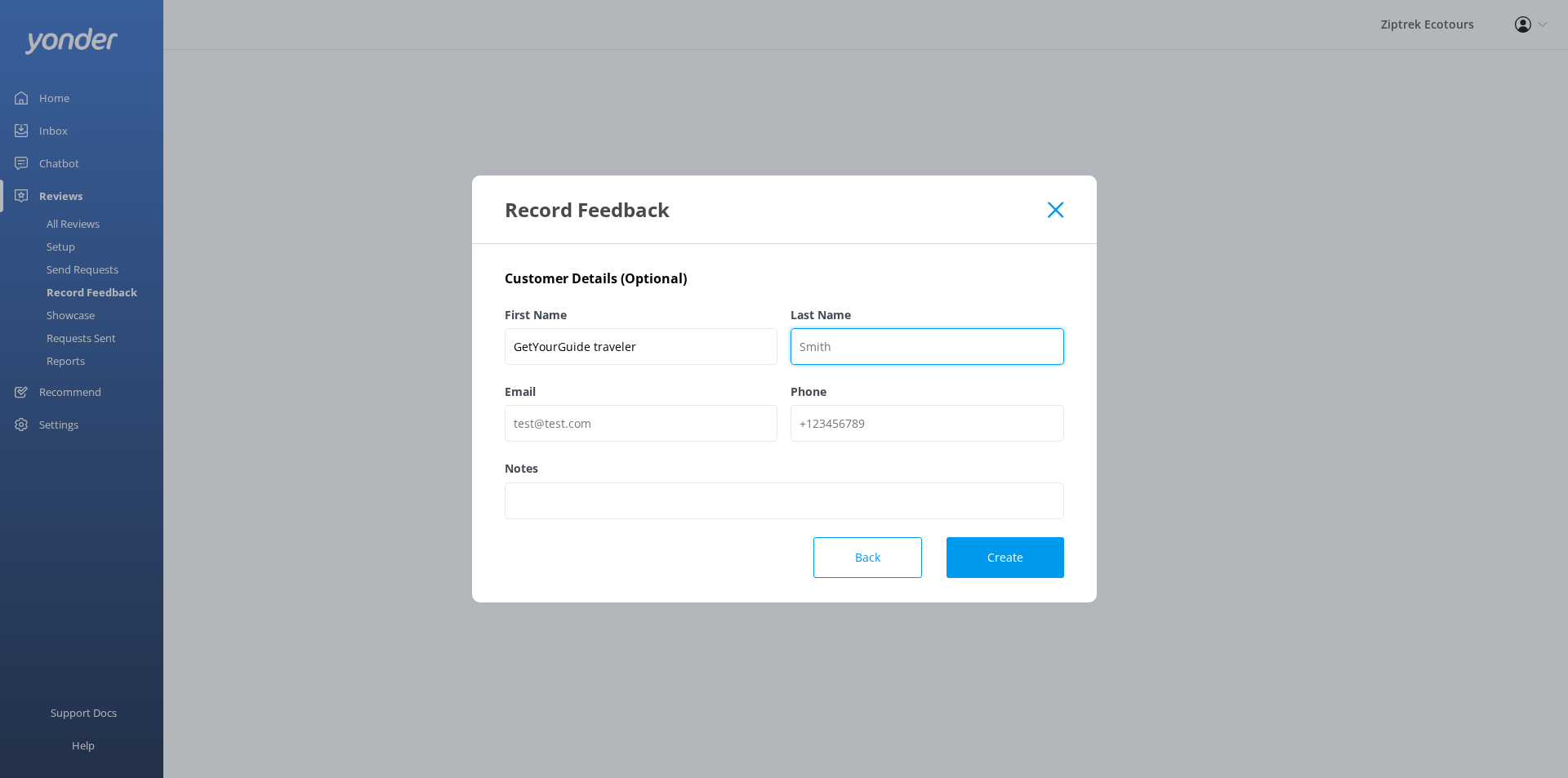
click at [887, 348] on input "Last Name" at bounding box center [927, 346] width 274 height 37
paste input "– [GEOGRAPHIC_DATA]"
type input "[GEOGRAPHIC_DATA]"
click at [1028, 570] on button "Create" at bounding box center [1005, 558] width 117 height 41
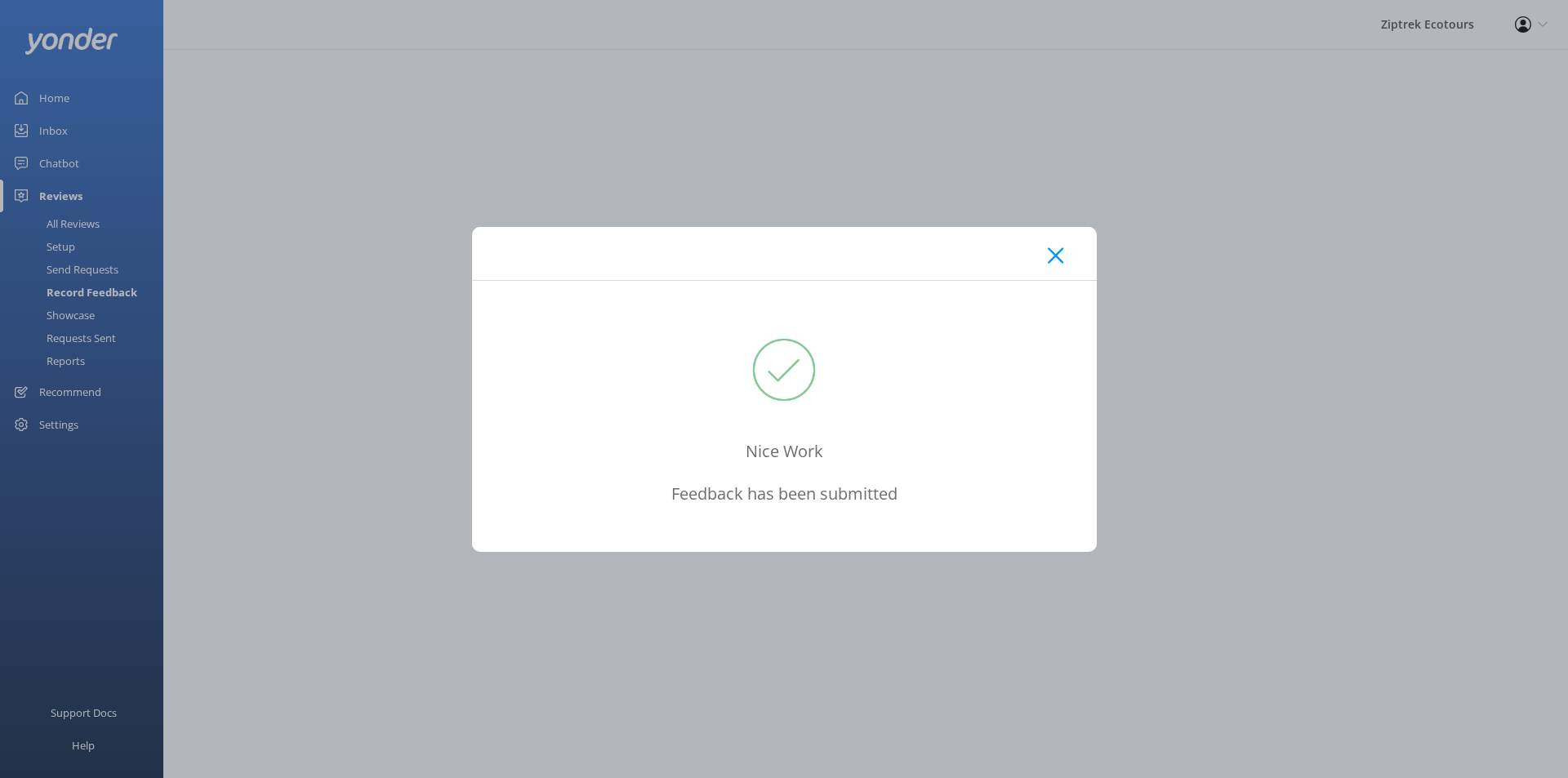
click at [1058, 252] on use at bounding box center [1056, 255] width 16 height 16
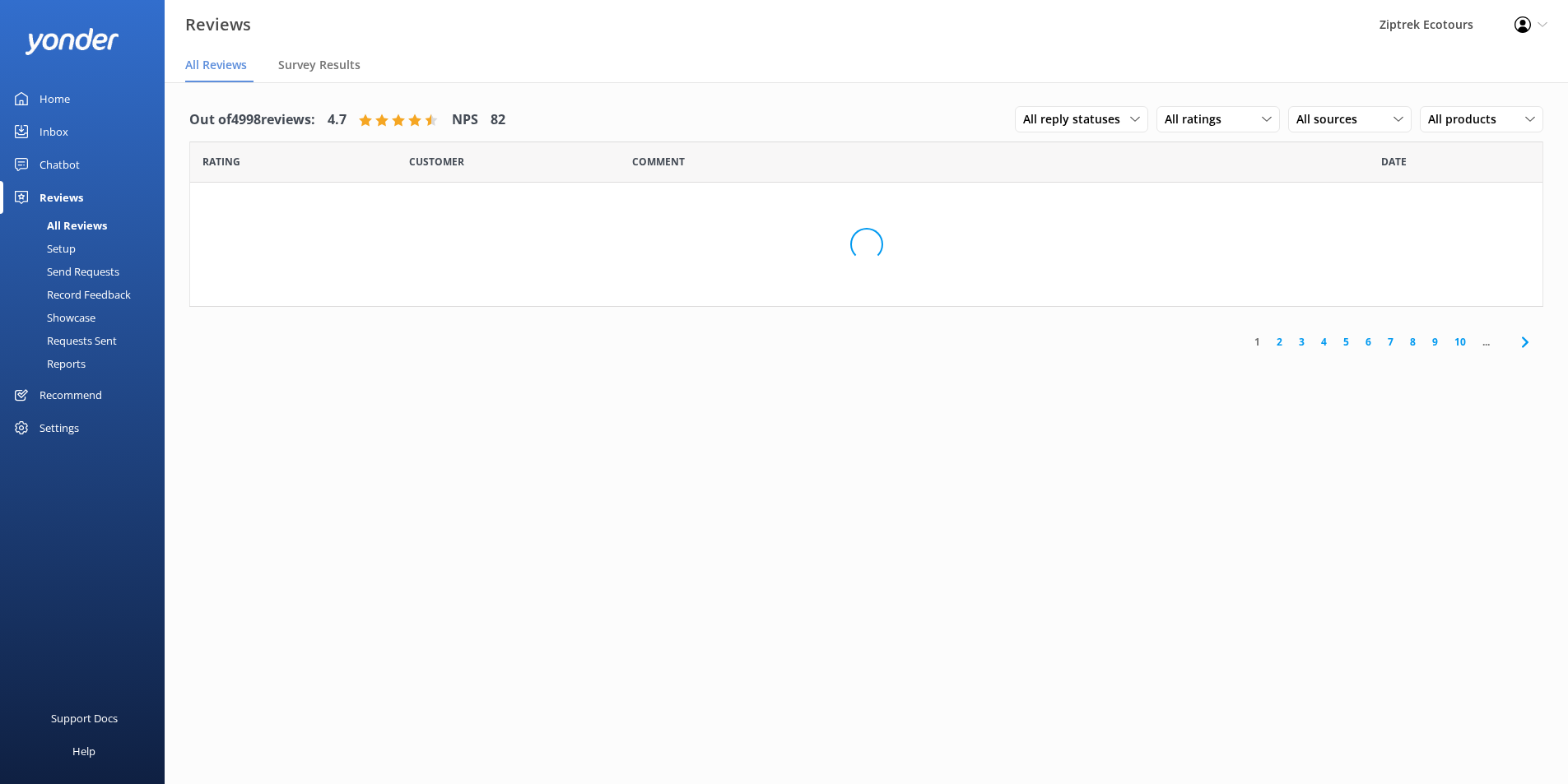
click at [66, 299] on div "Record Feedback" at bounding box center [70, 294] width 121 height 23
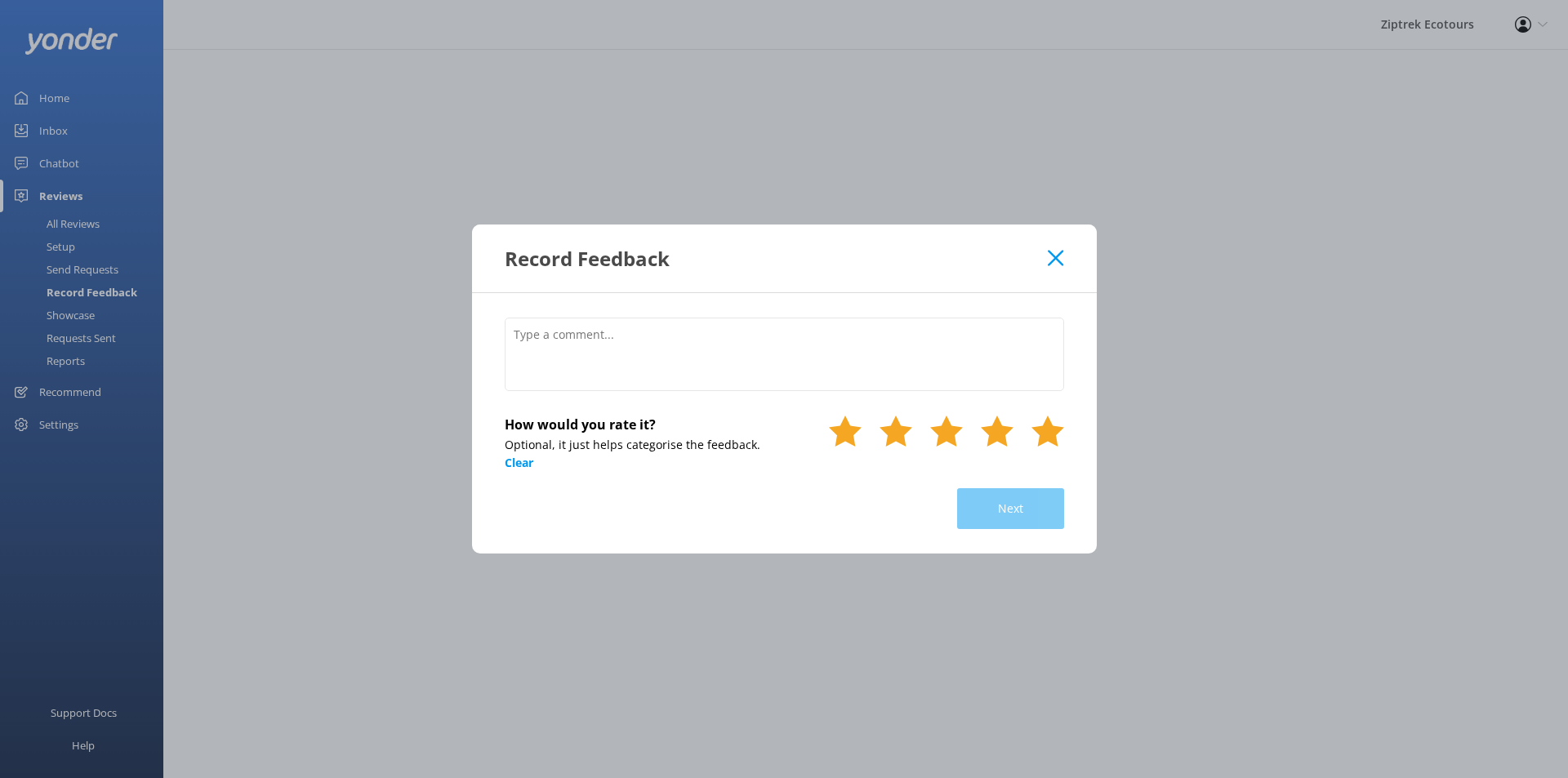
click at [1035, 435] on icon at bounding box center [1047, 431] width 33 height 33
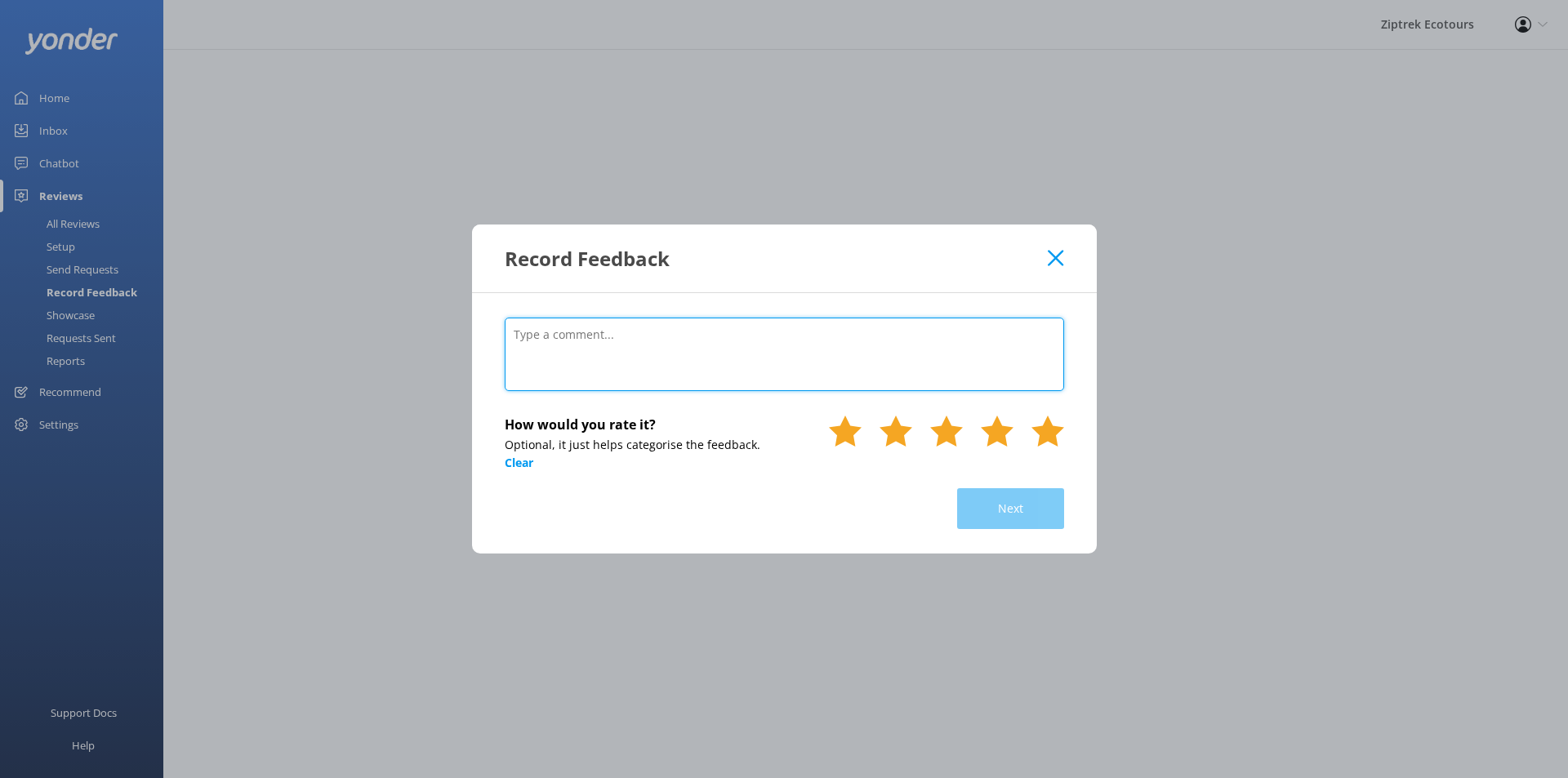
click at [897, 349] on textarea at bounding box center [784, 355] width 559 height 73
type textarea "[DATE]"
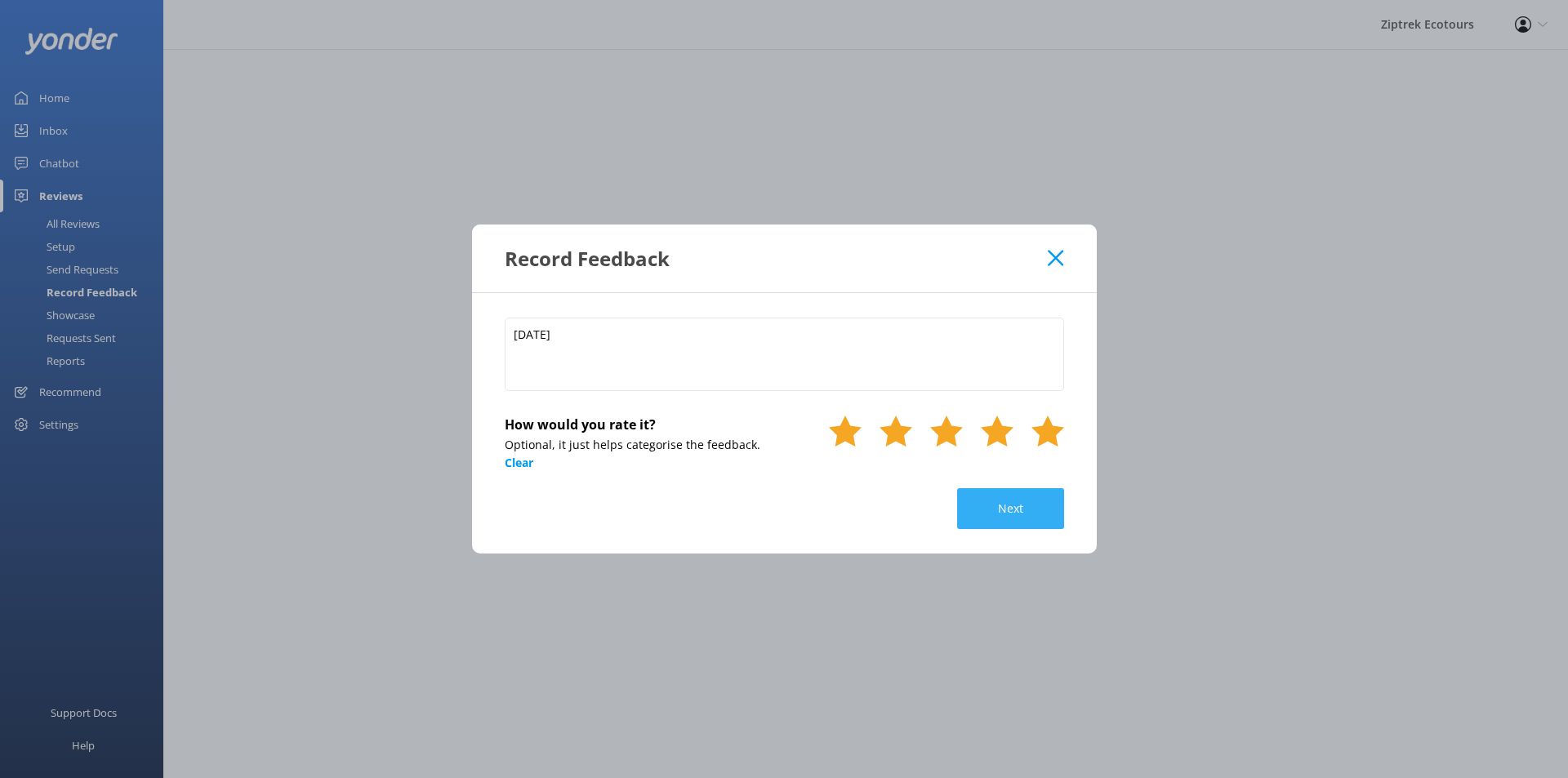
click at [979, 511] on button "Next" at bounding box center [1011, 509] width 107 height 41
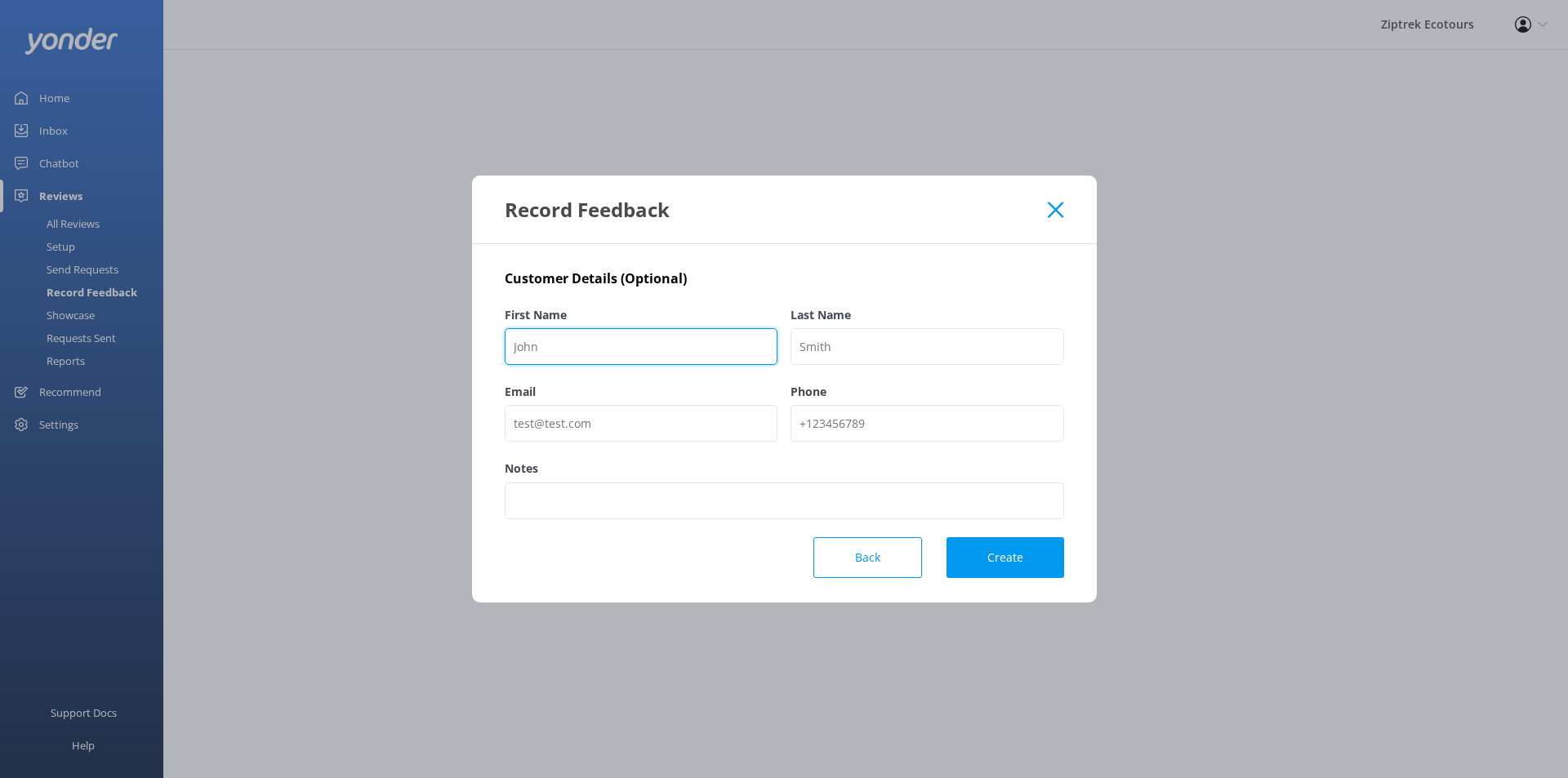
click at [615, 363] on input "First Name" at bounding box center [642, 346] width 274 height 37
paste input "GetYourGuide traveler – [GEOGRAPHIC_DATA]"
drag, startPoint x: 645, startPoint y: 347, endPoint x: 777, endPoint y: 351, distance: 132.1
click at [771, 350] on input "GetYourGuide traveler – [GEOGRAPHIC_DATA]" at bounding box center [642, 346] width 274 height 37
type input "GetYourGuide traveler"
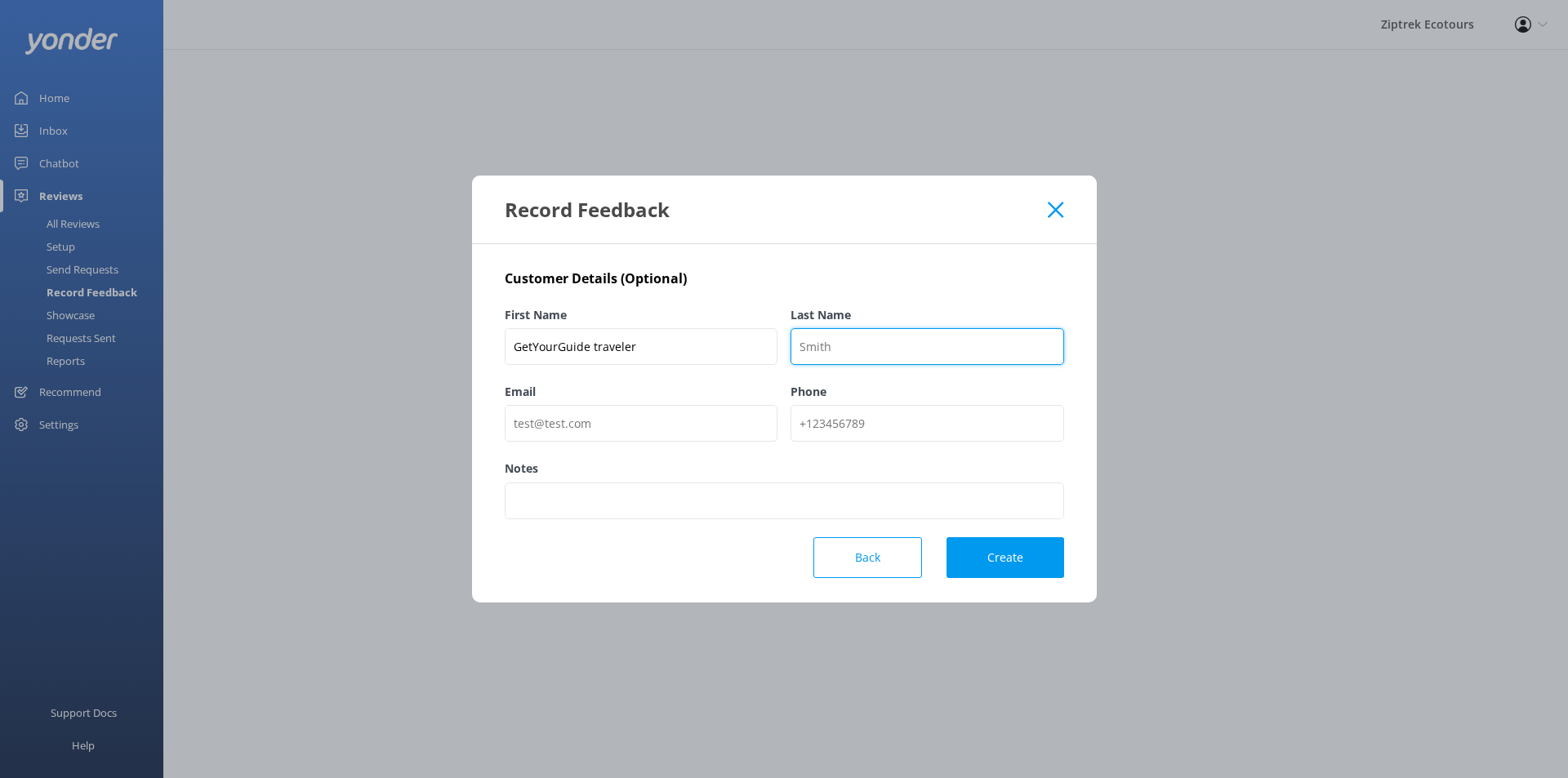
paste input "[GEOGRAPHIC_DATA]"
type input "[GEOGRAPHIC_DATA]"
click at [1003, 569] on button "Create" at bounding box center [1005, 558] width 117 height 41
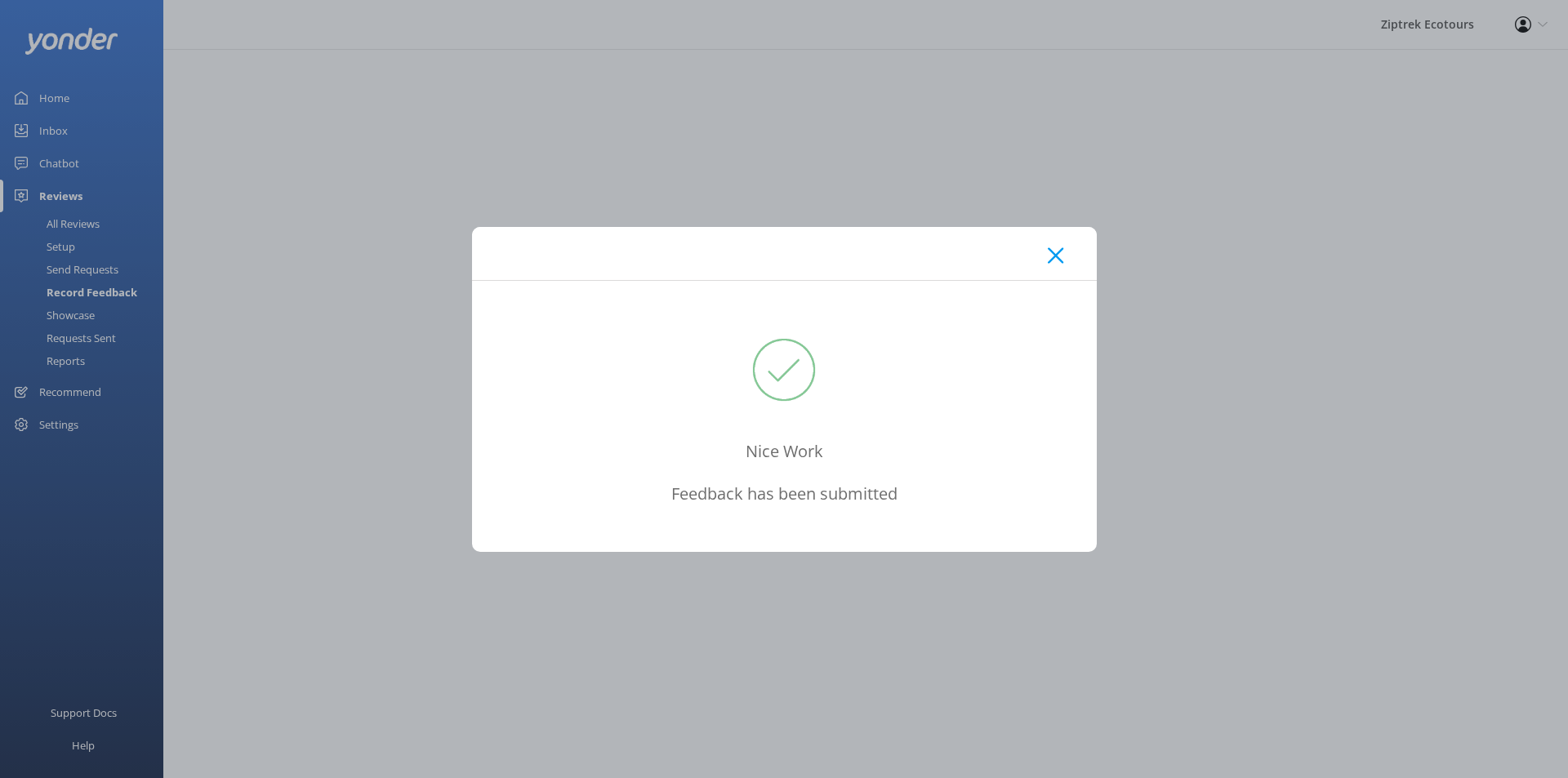
drag, startPoint x: 1066, startPoint y: 250, endPoint x: 976, endPoint y: 273, distance: 92.9
click at [1065, 250] on div at bounding box center [784, 253] width 625 height 53
click at [1053, 252] on use at bounding box center [1056, 255] width 16 height 16
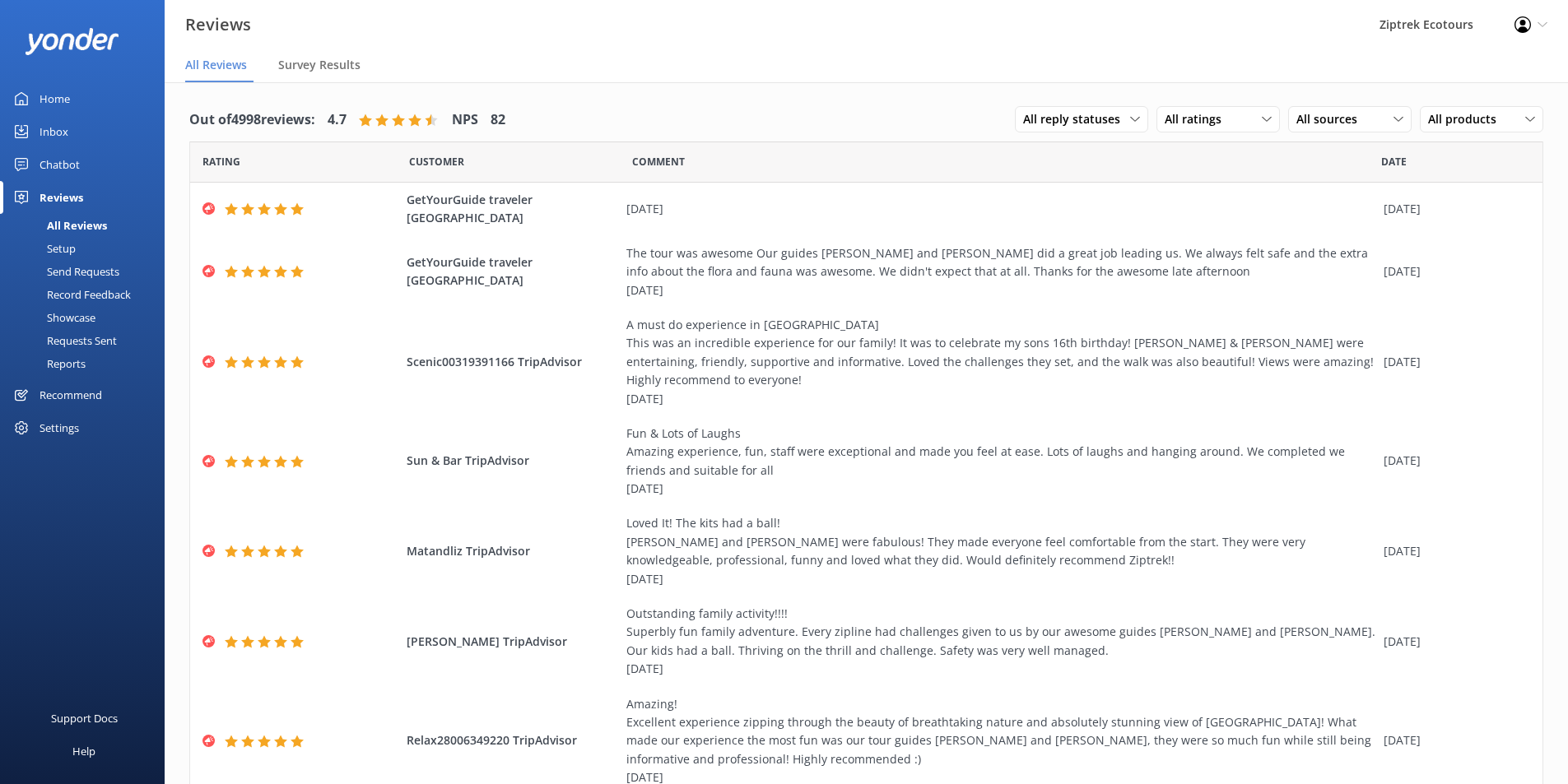
click at [47, 287] on div "Record Feedback" at bounding box center [70, 294] width 121 height 23
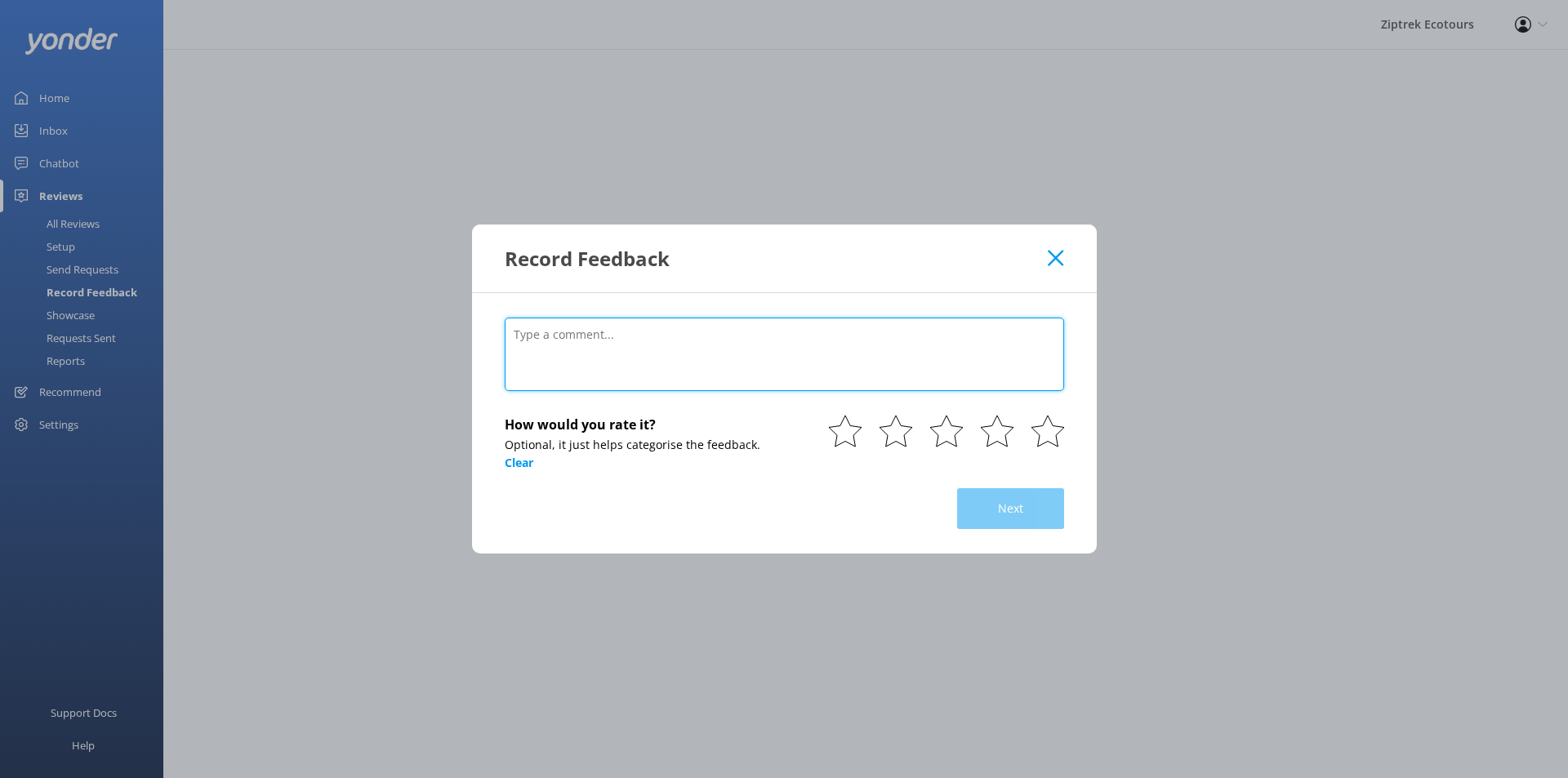
click at [598, 358] on textarea at bounding box center [784, 355] width 559 height 73
paste textarea "Great guides , great lines"
type textarea "Great guides , great lines [DATE]"
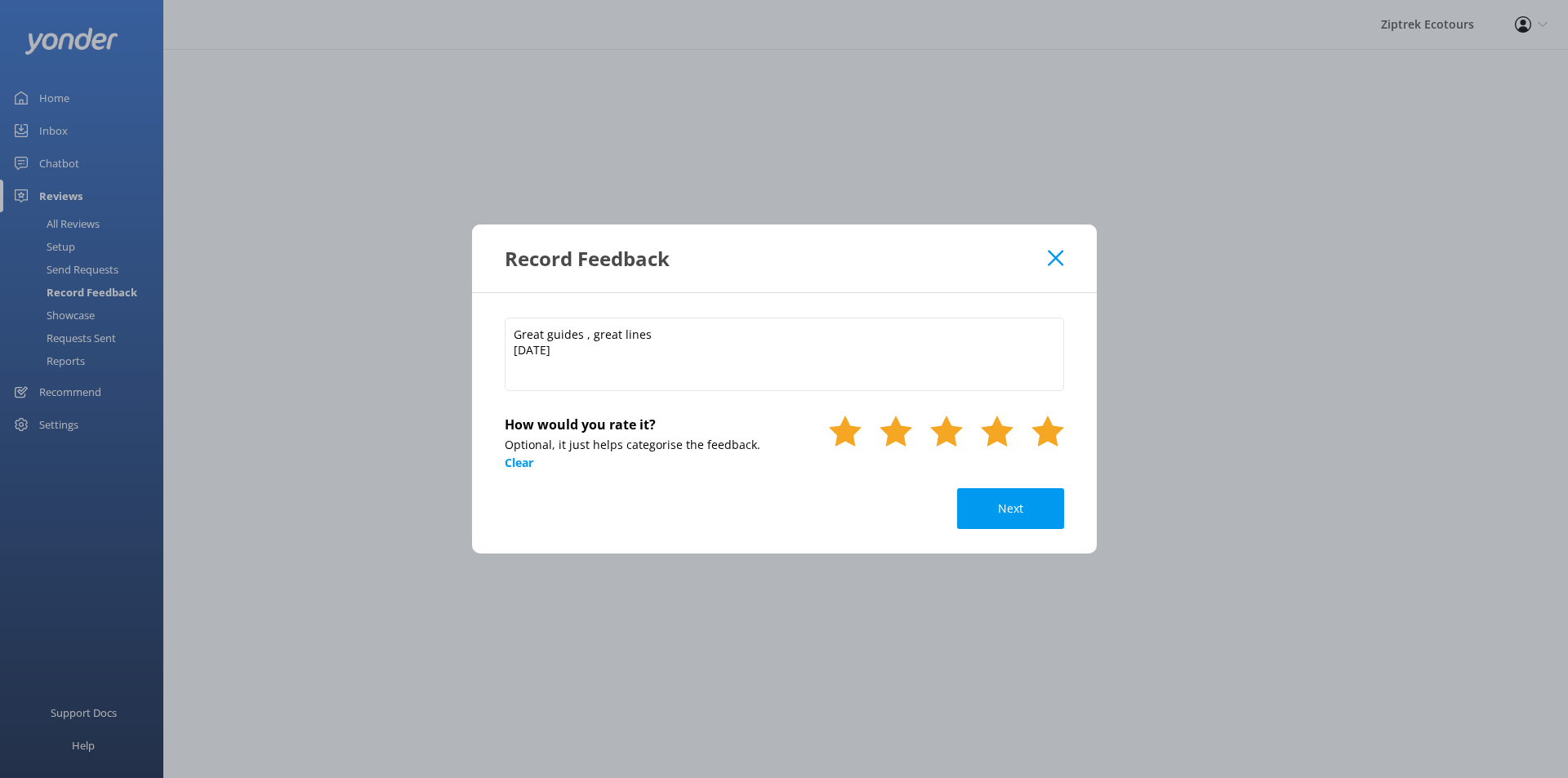
click at [1054, 443] on use at bounding box center [1047, 431] width 33 height 31
click at [1040, 511] on button "Next" at bounding box center [1011, 509] width 107 height 41
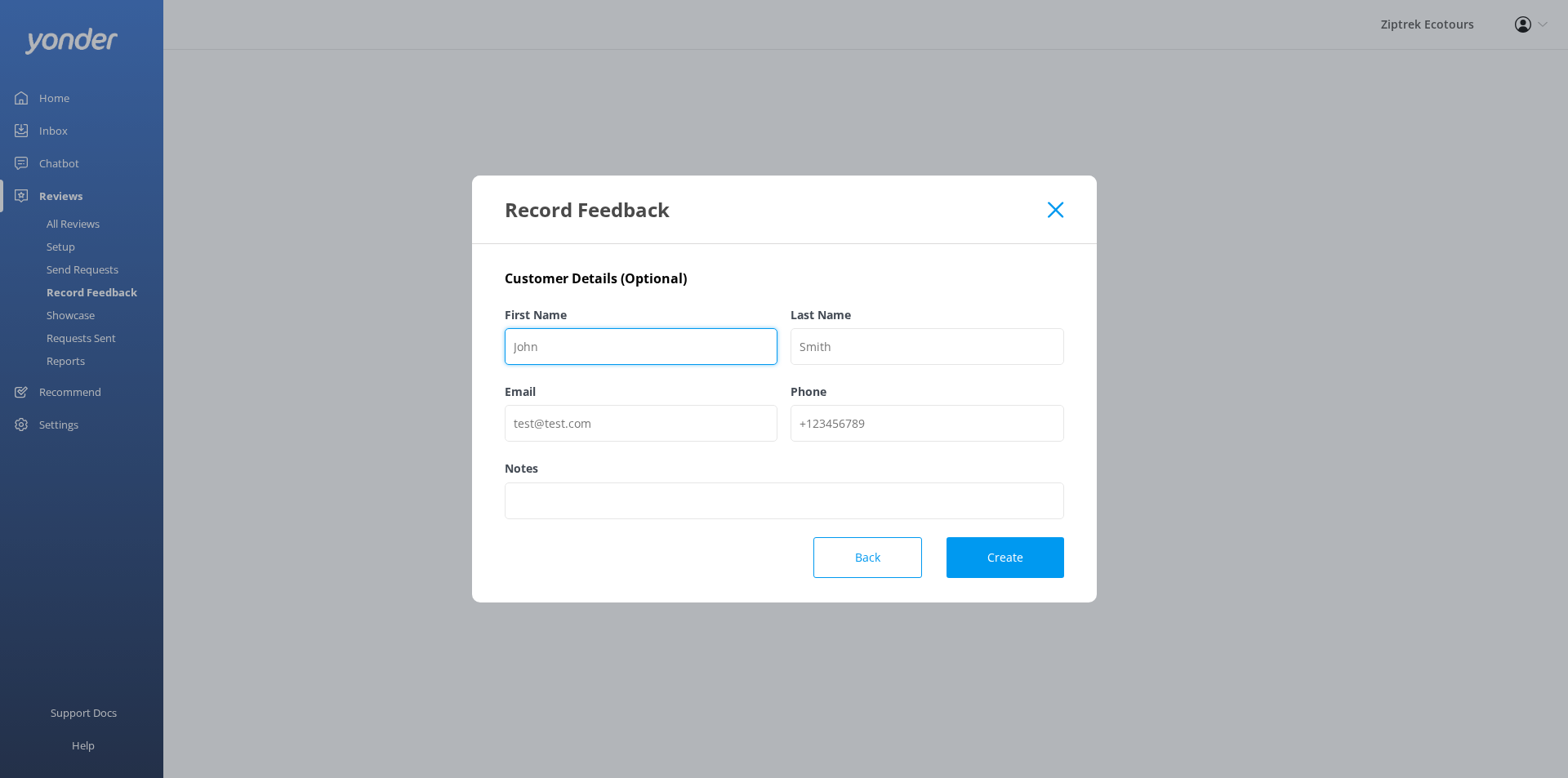
click at [624, 348] on input "First Name" at bounding box center [642, 346] width 274 height 37
type input "[PERSON_NAME]"
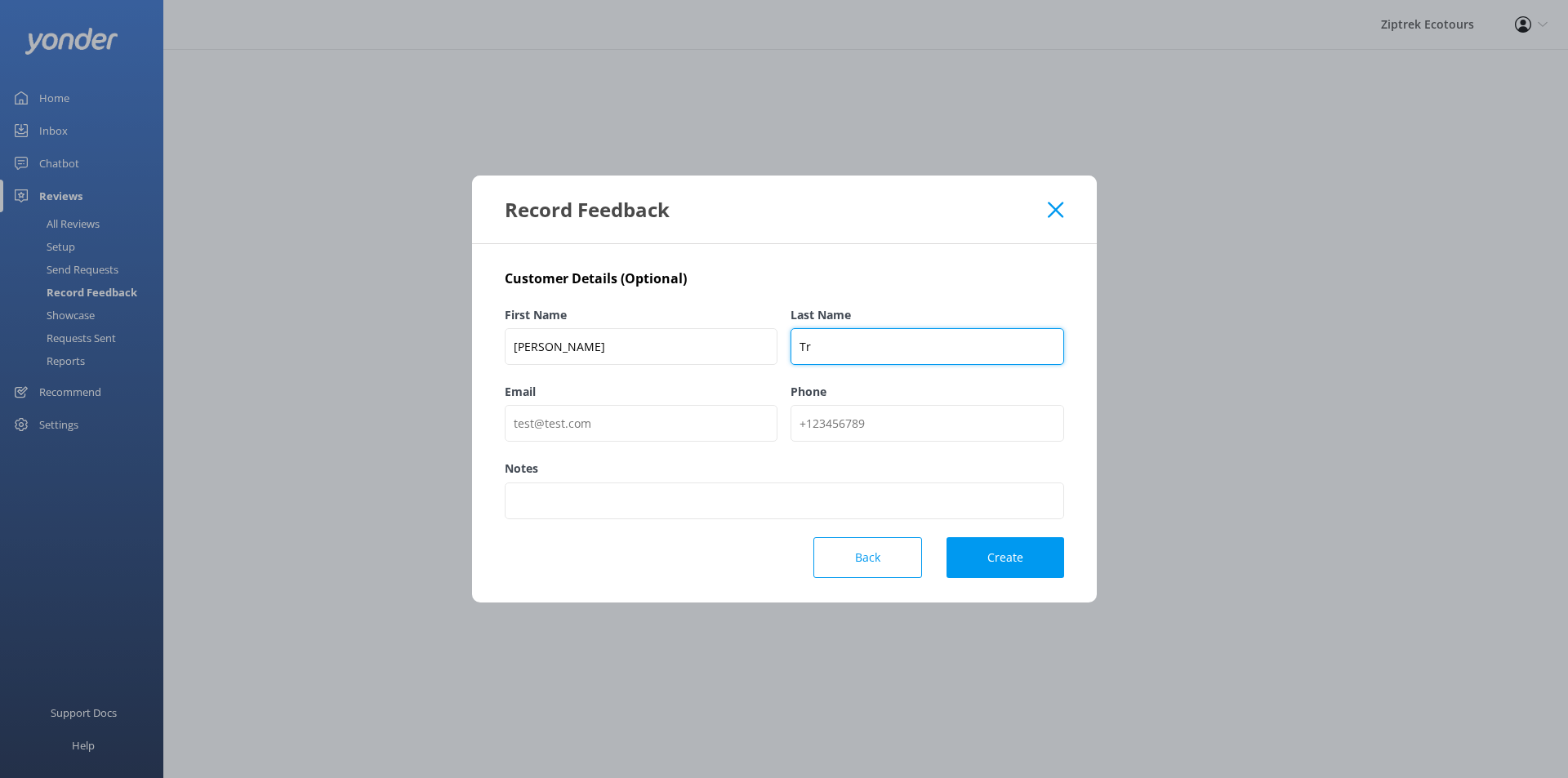
type input "T"
type input "GetYourGuide"
click at [982, 557] on button "Create" at bounding box center [1005, 558] width 117 height 41
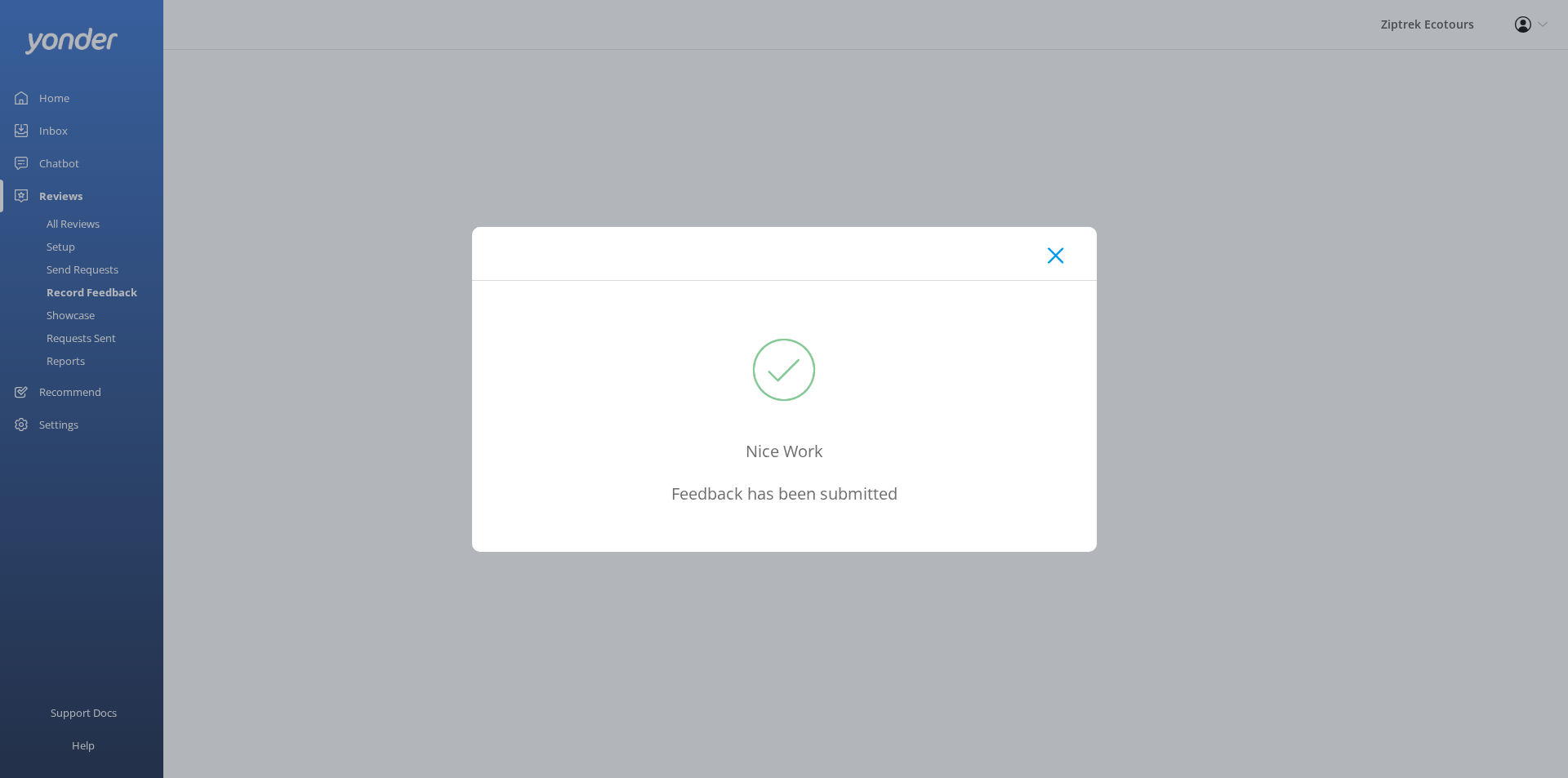
click at [1048, 252] on icon at bounding box center [1056, 255] width 16 height 16
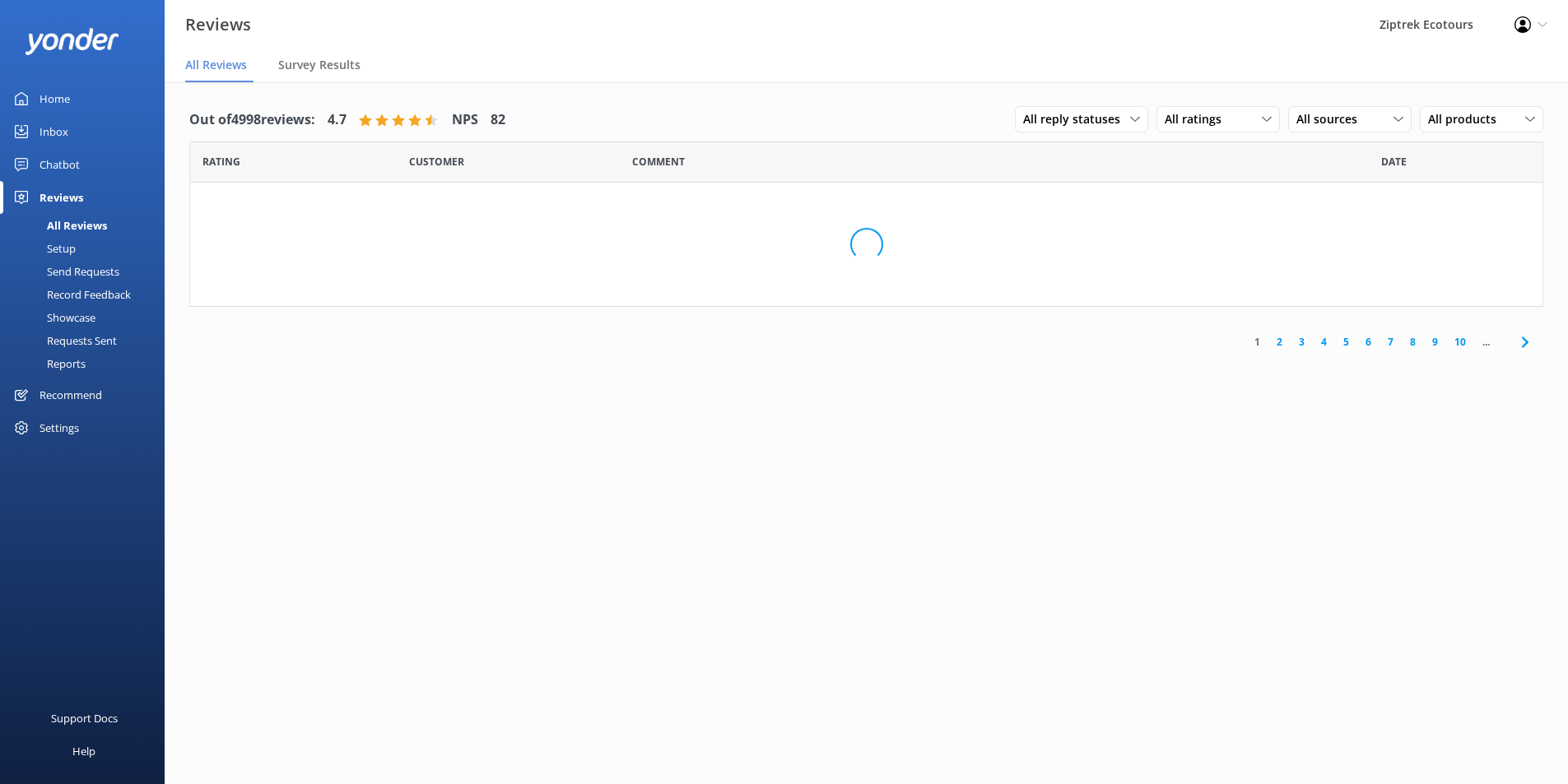
click at [122, 289] on div "Record Feedback" at bounding box center [70, 294] width 121 height 23
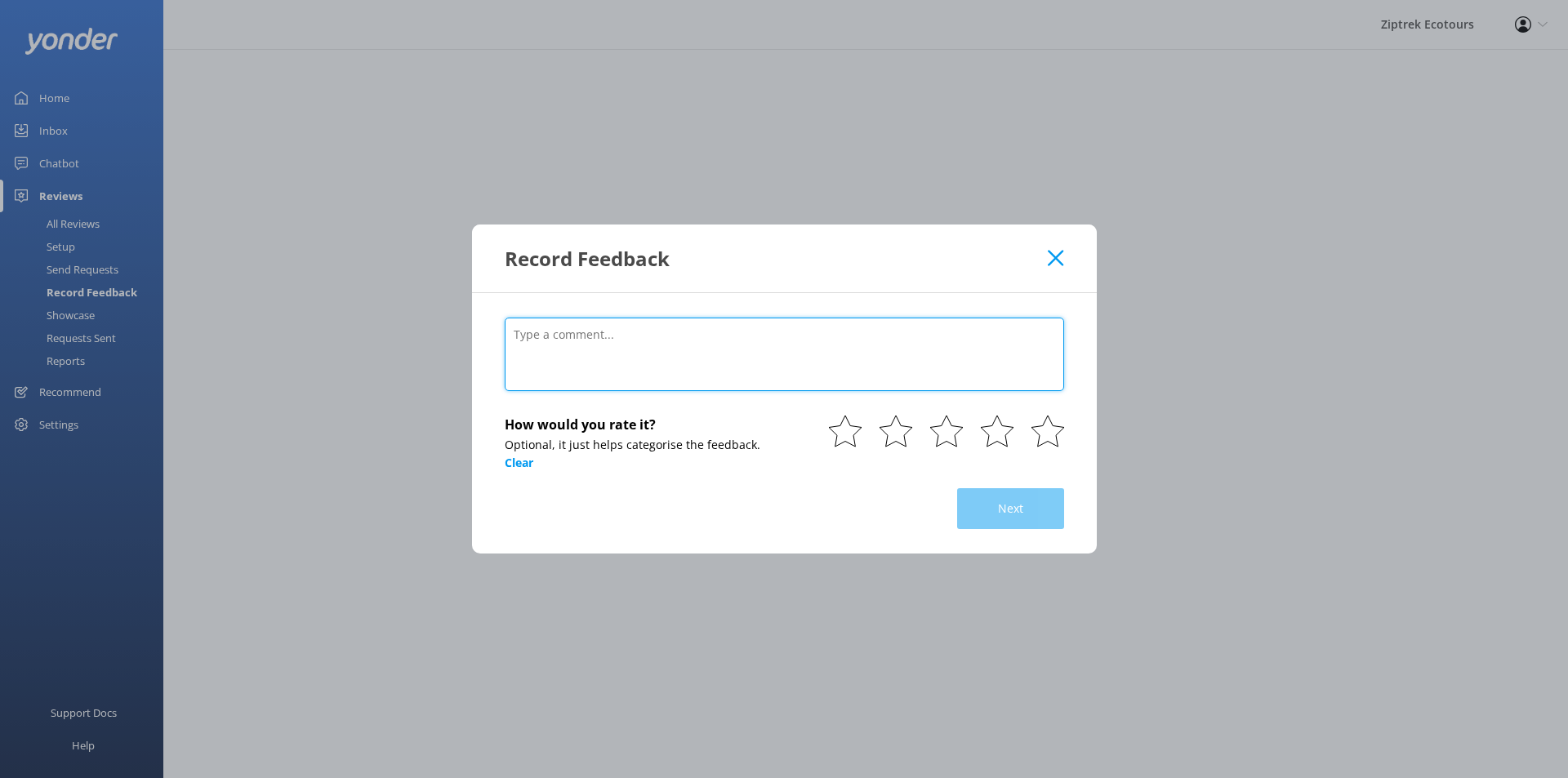
click at [686, 334] on textarea at bounding box center [784, 355] width 559 height 73
paste textarea "Excellent experience."
type textarea "Excellent experience. [DATE]"
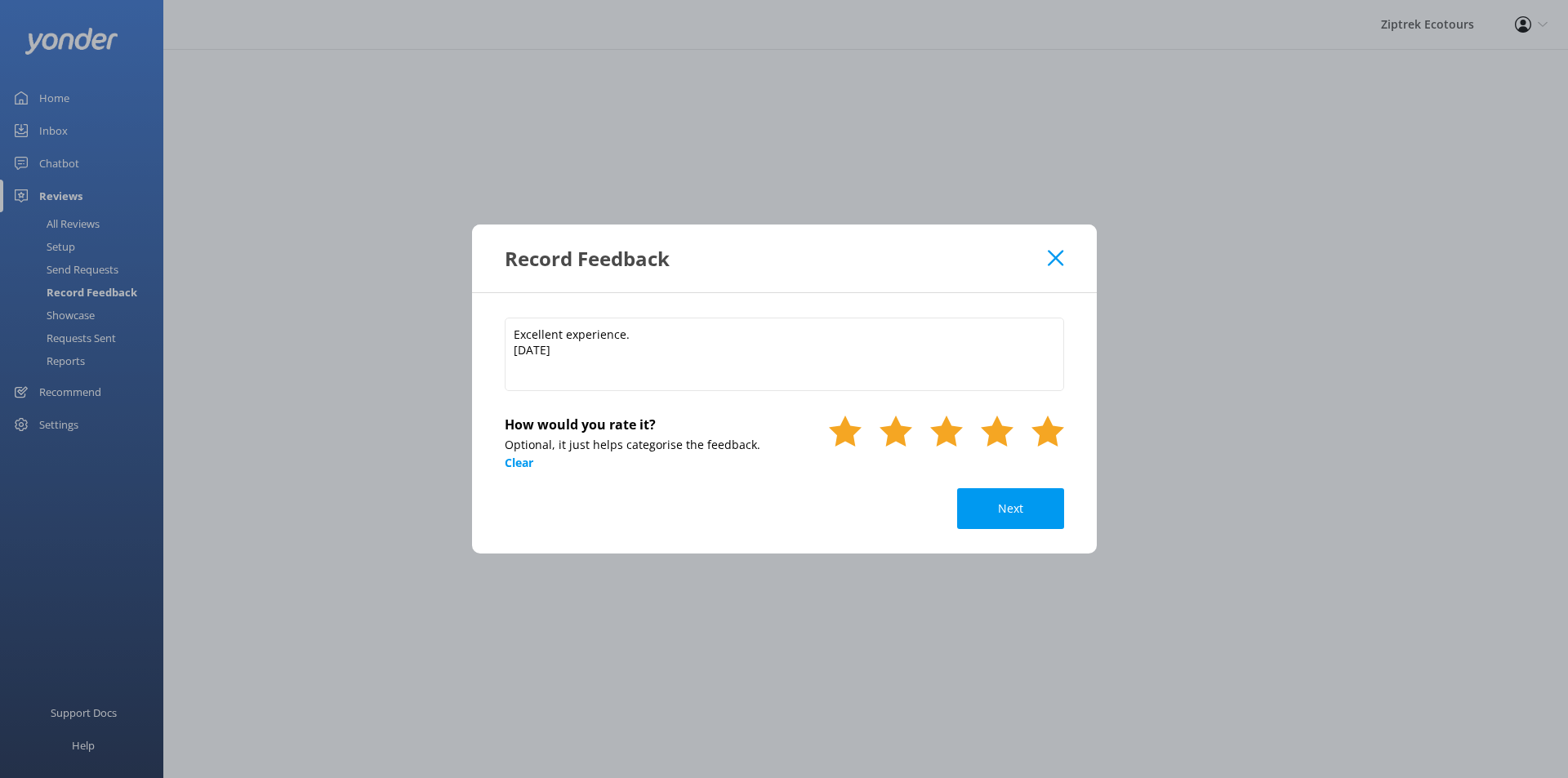
click at [1055, 429] on use at bounding box center [1047, 431] width 33 height 31
click at [1028, 526] on button "Next" at bounding box center [1011, 509] width 107 height 41
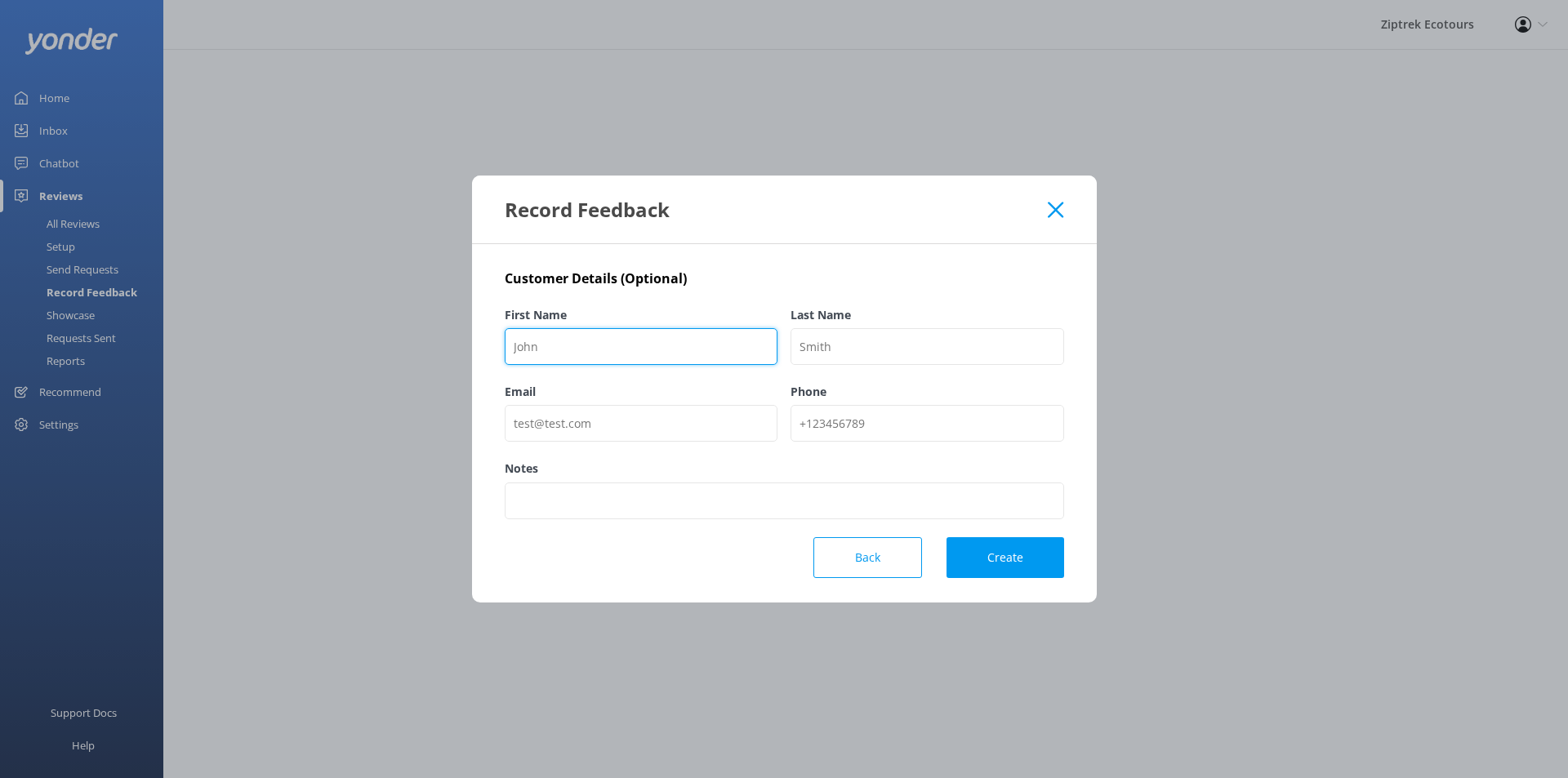
click at [548, 334] on input "First Name" at bounding box center [642, 346] width 274 height 37
paste input "[PERSON_NAME]"
type input "[PERSON_NAME]"
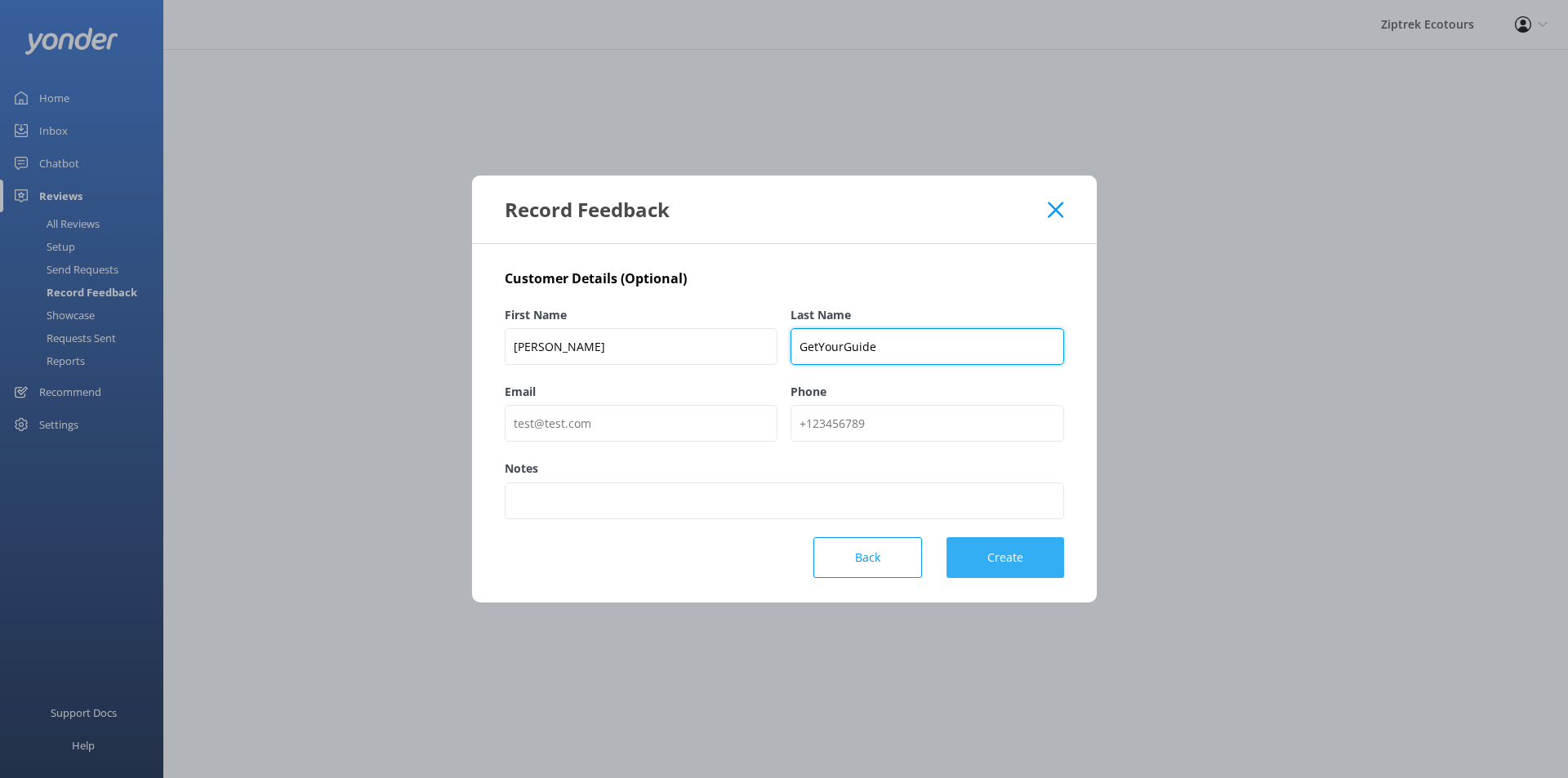
type input "GetYourGuide"
click at [999, 553] on button "Create" at bounding box center [1005, 558] width 117 height 41
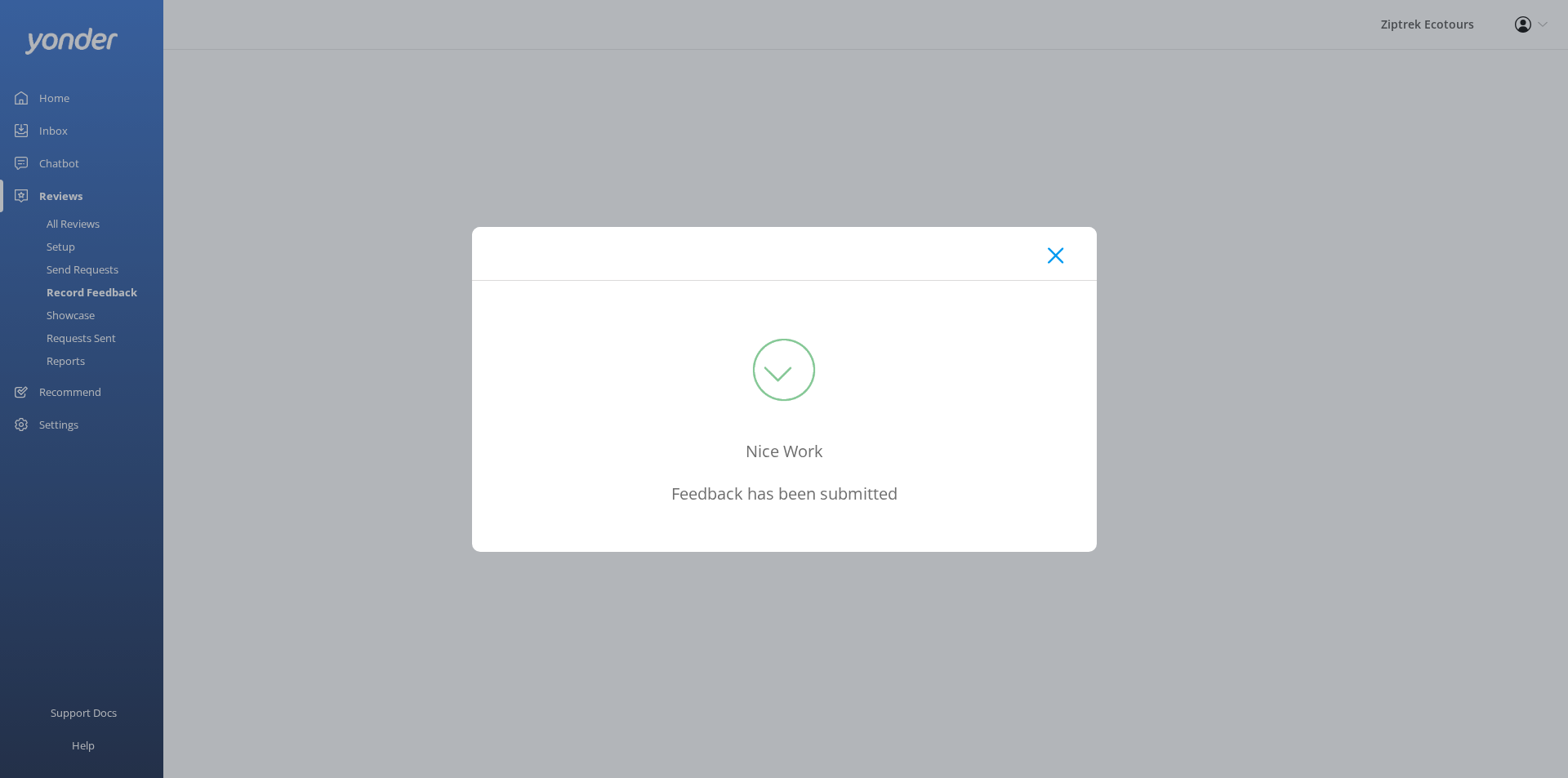
click at [1063, 246] on div at bounding box center [784, 253] width 625 height 53
click at [1048, 258] on icon at bounding box center [1056, 255] width 16 height 16
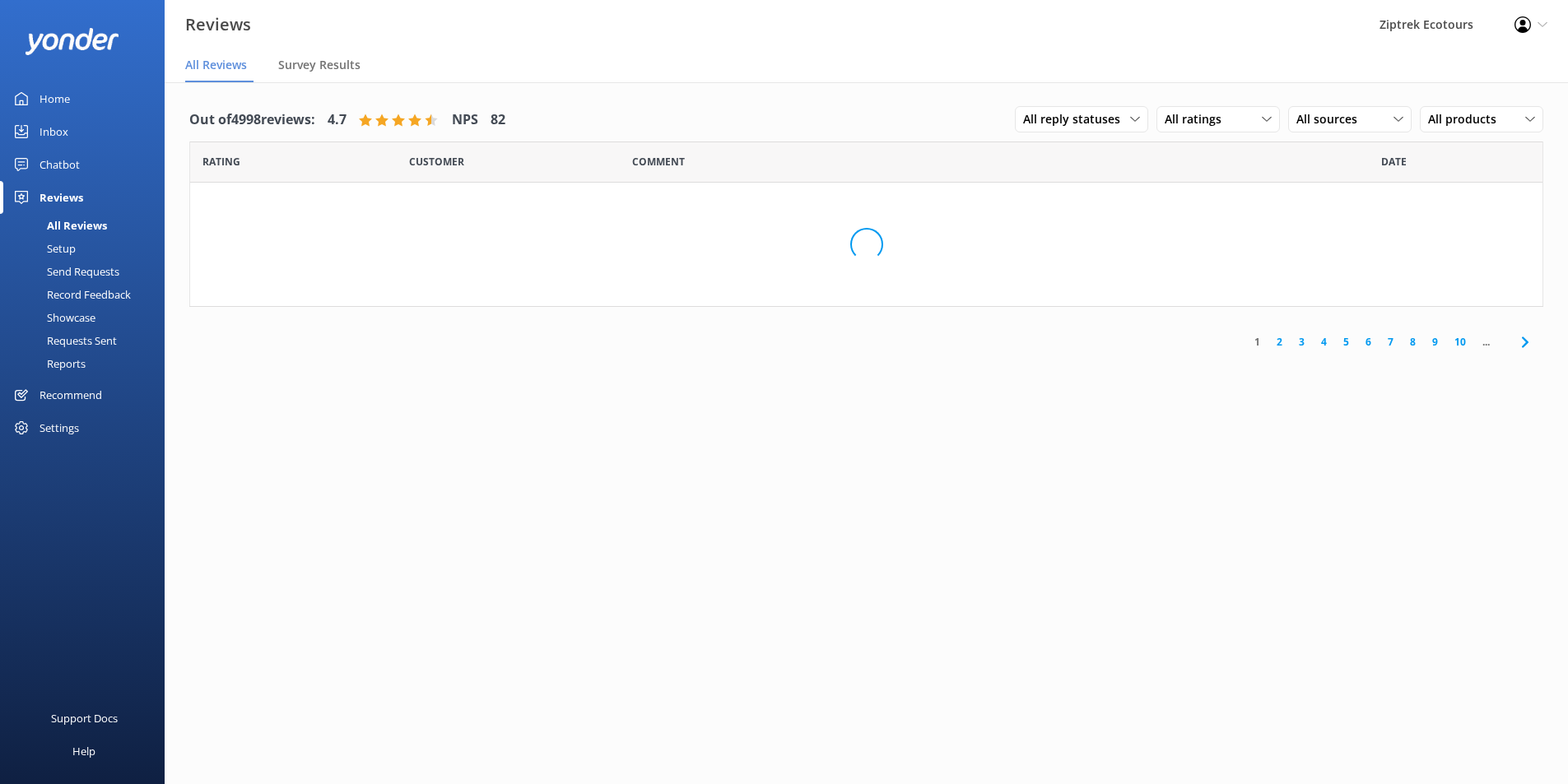
click at [84, 288] on div "Record Feedback" at bounding box center [70, 294] width 121 height 23
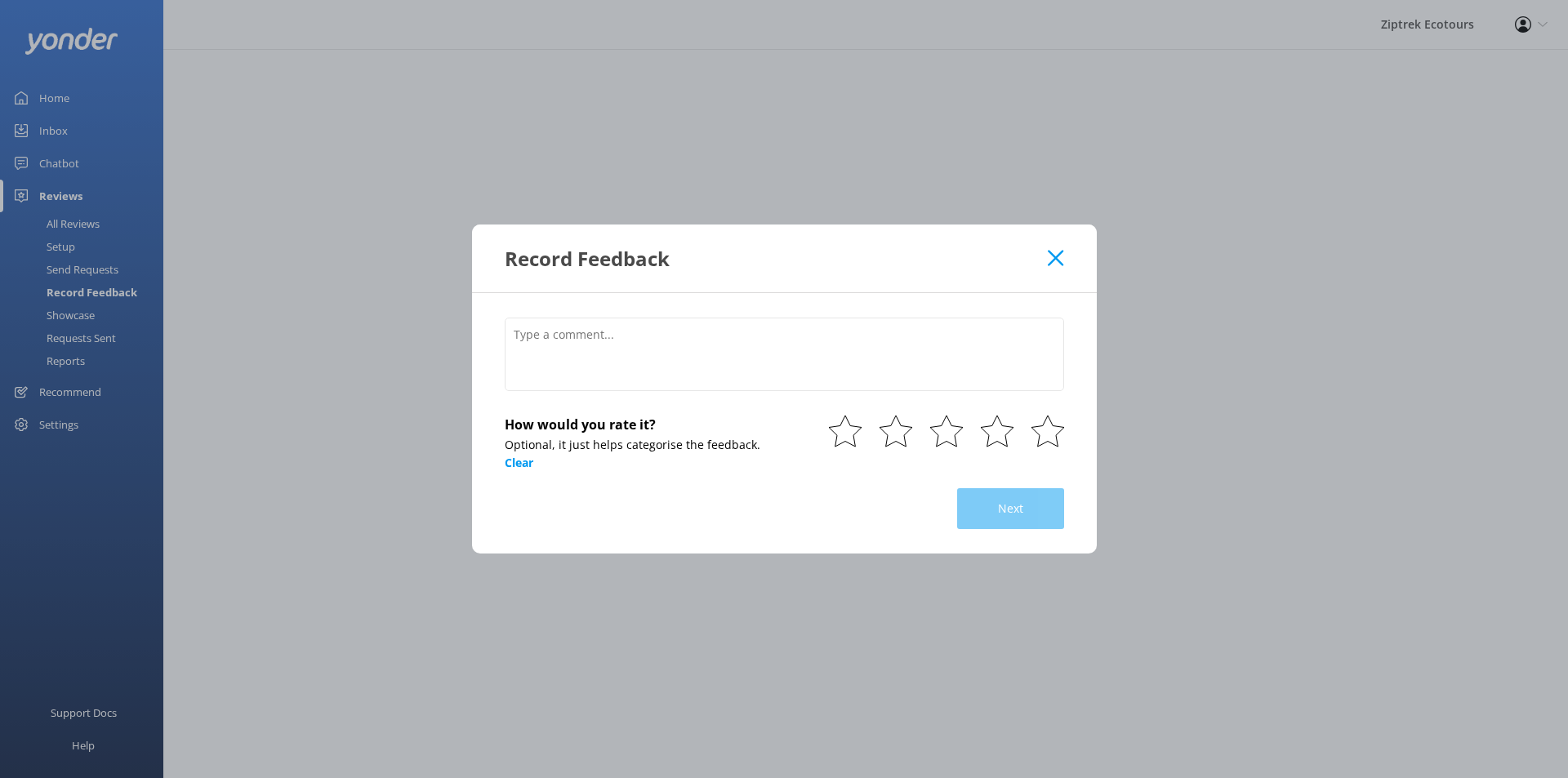
click at [694, 395] on div at bounding box center [784, 367] width 559 height 98
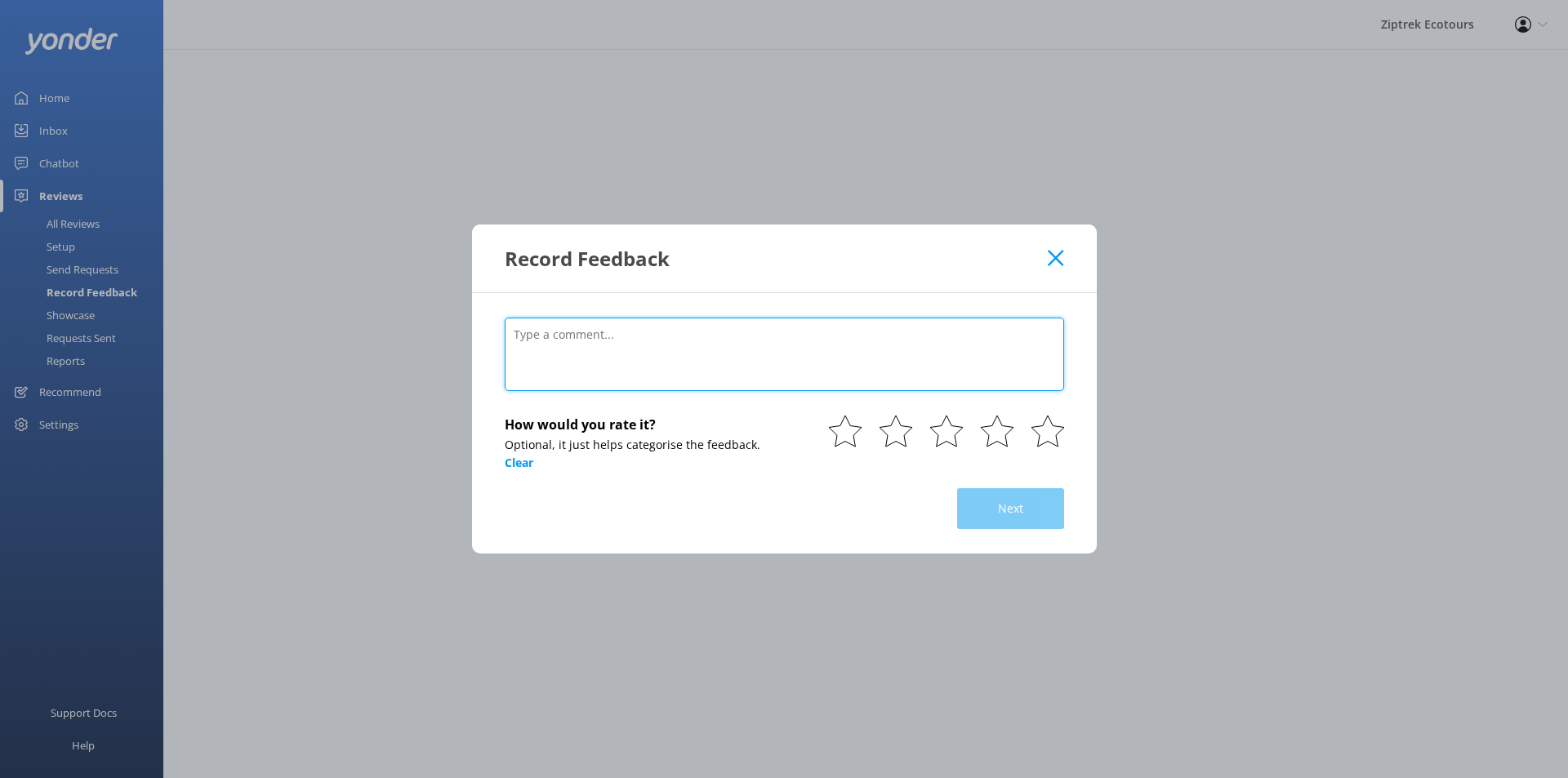
click at [691, 351] on textarea at bounding box center [784, 355] width 559 height 73
paste textarea "It was fantastic. Guided were wonderful"
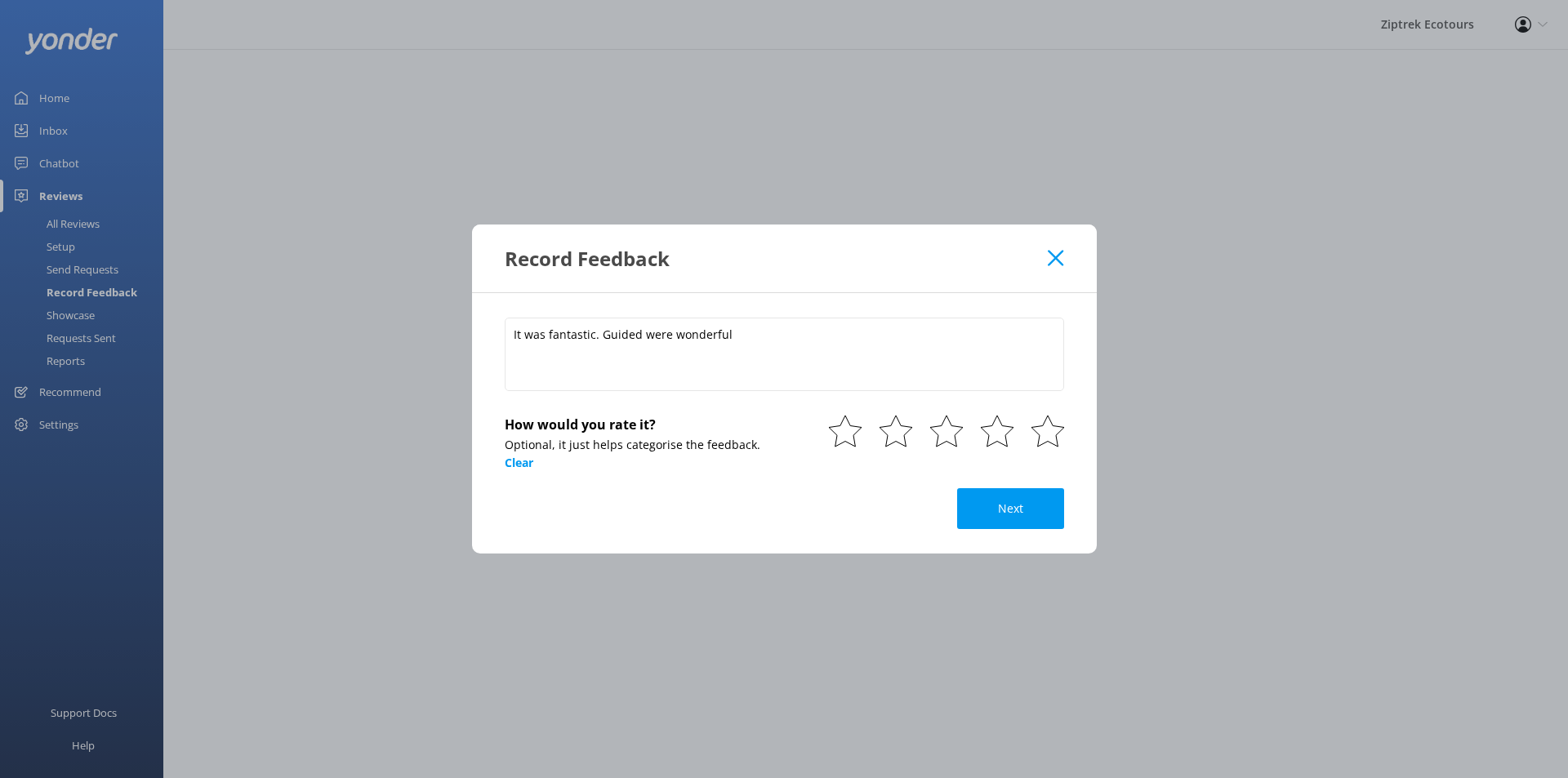
click at [1065, 426] on div "It was fantastic. Guided were wonderful How would you rate it? Optional, it jus…" at bounding box center [784, 423] width 625 height 261
click at [1058, 431] on use at bounding box center [1047, 431] width 33 height 31
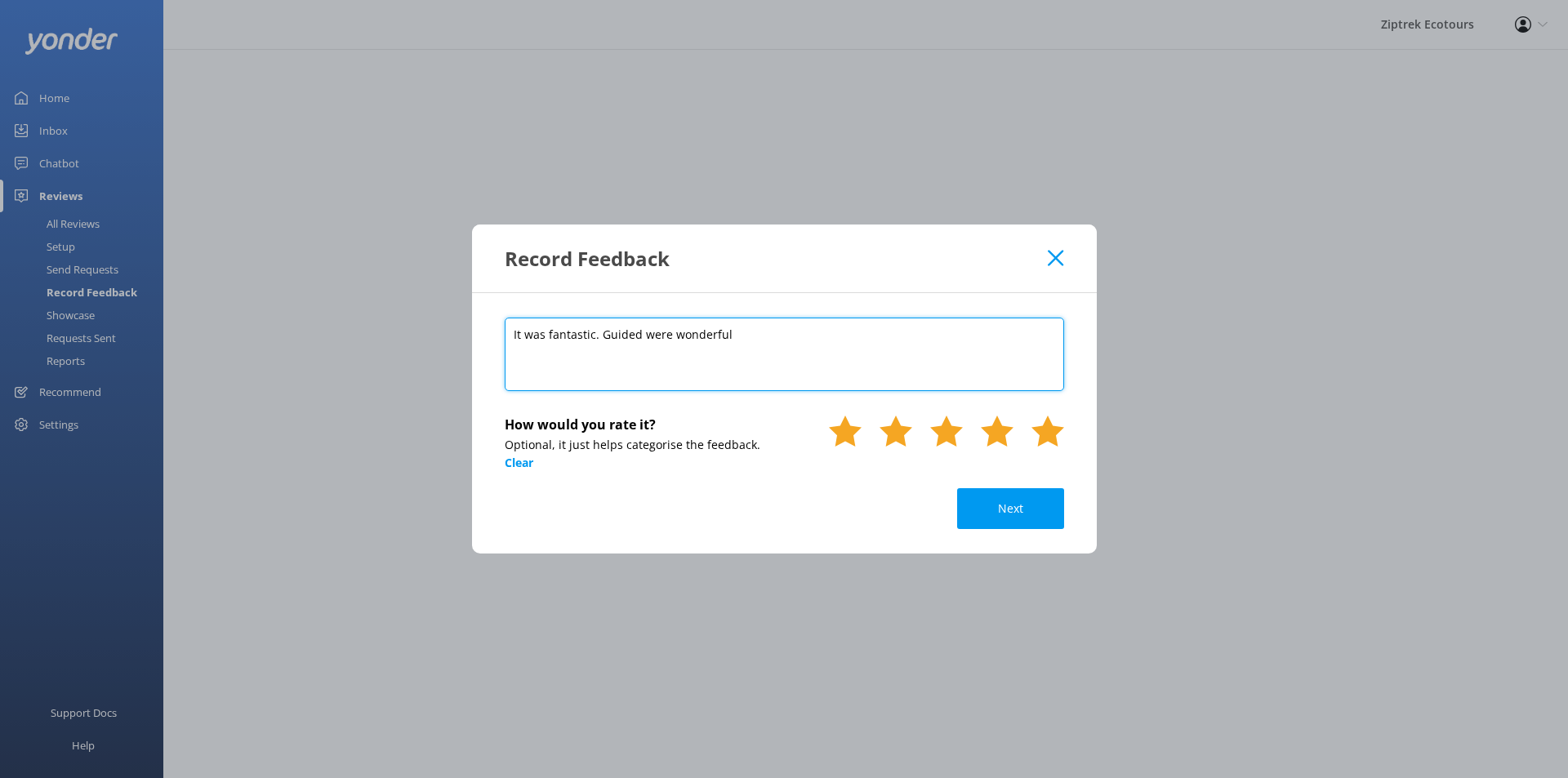
click at [745, 368] on textarea "It was fantastic. Guided were wonderful" at bounding box center [784, 355] width 559 height 73
type textarea "It was fantastic. Guided were wonderful [DATE]"
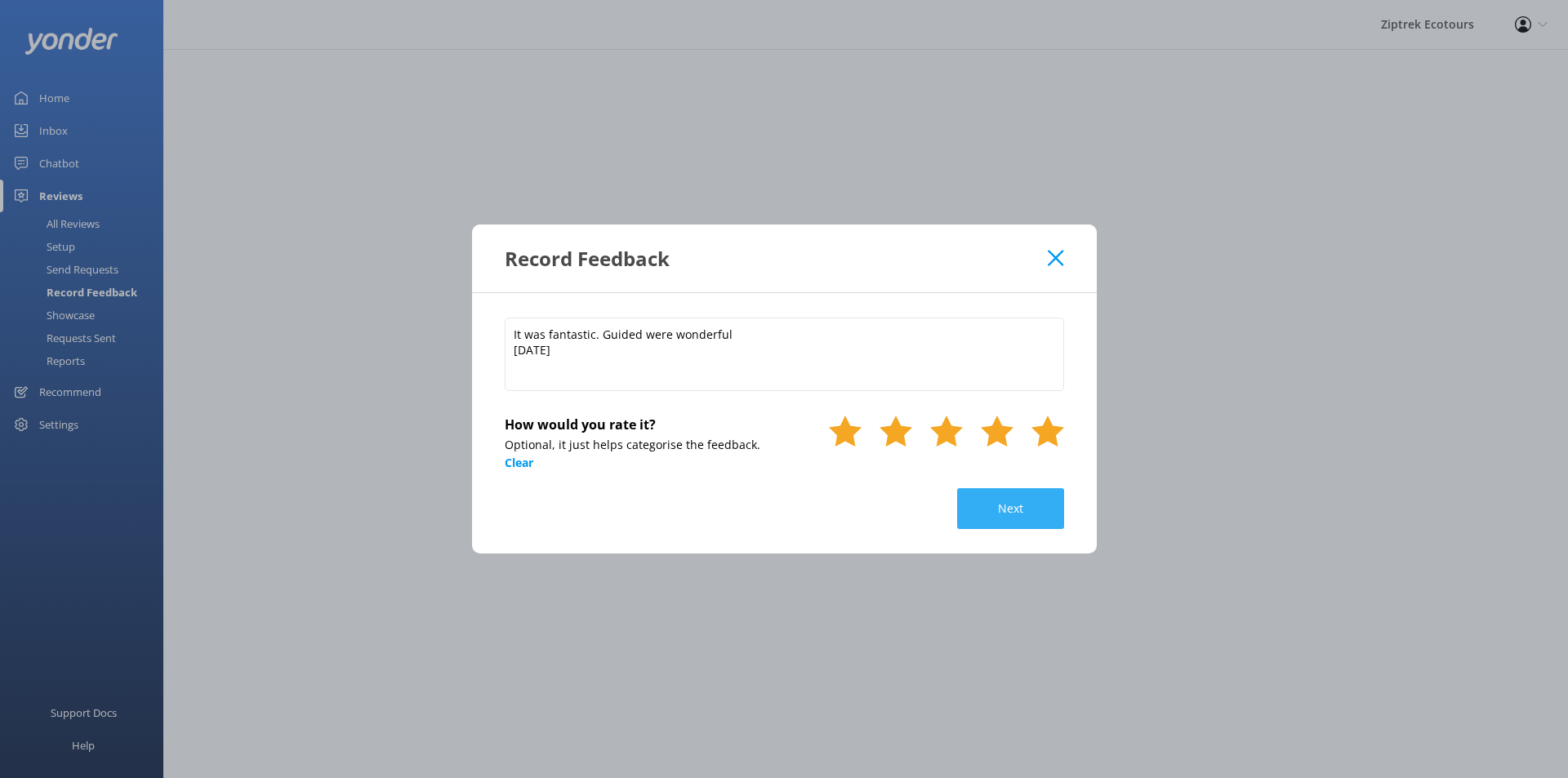
click at [1009, 499] on button "Next" at bounding box center [1011, 509] width 107 height 41
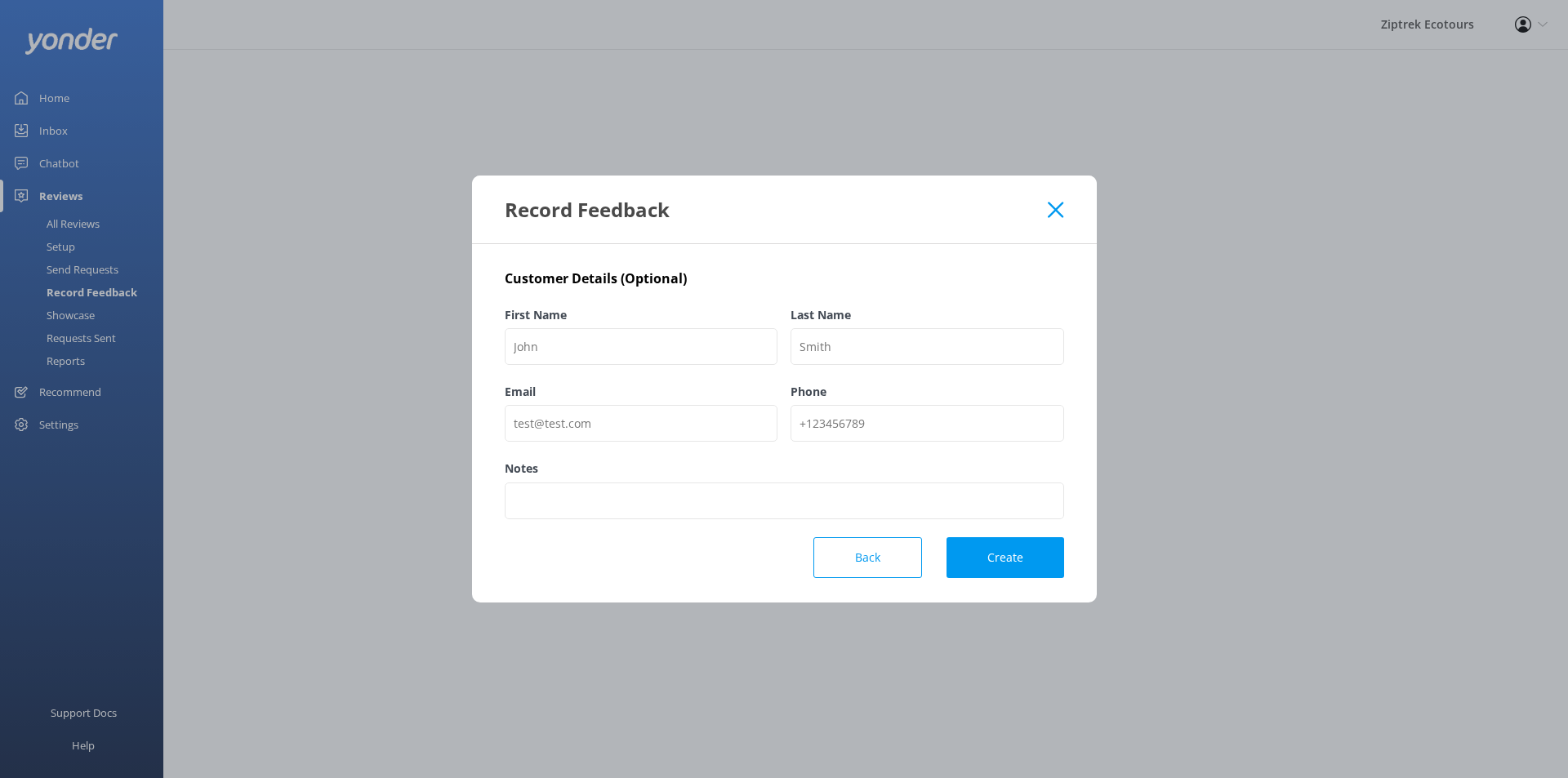
click at [853, 563] on button "Back" at bounding box center [868, 558] width 109 height 41
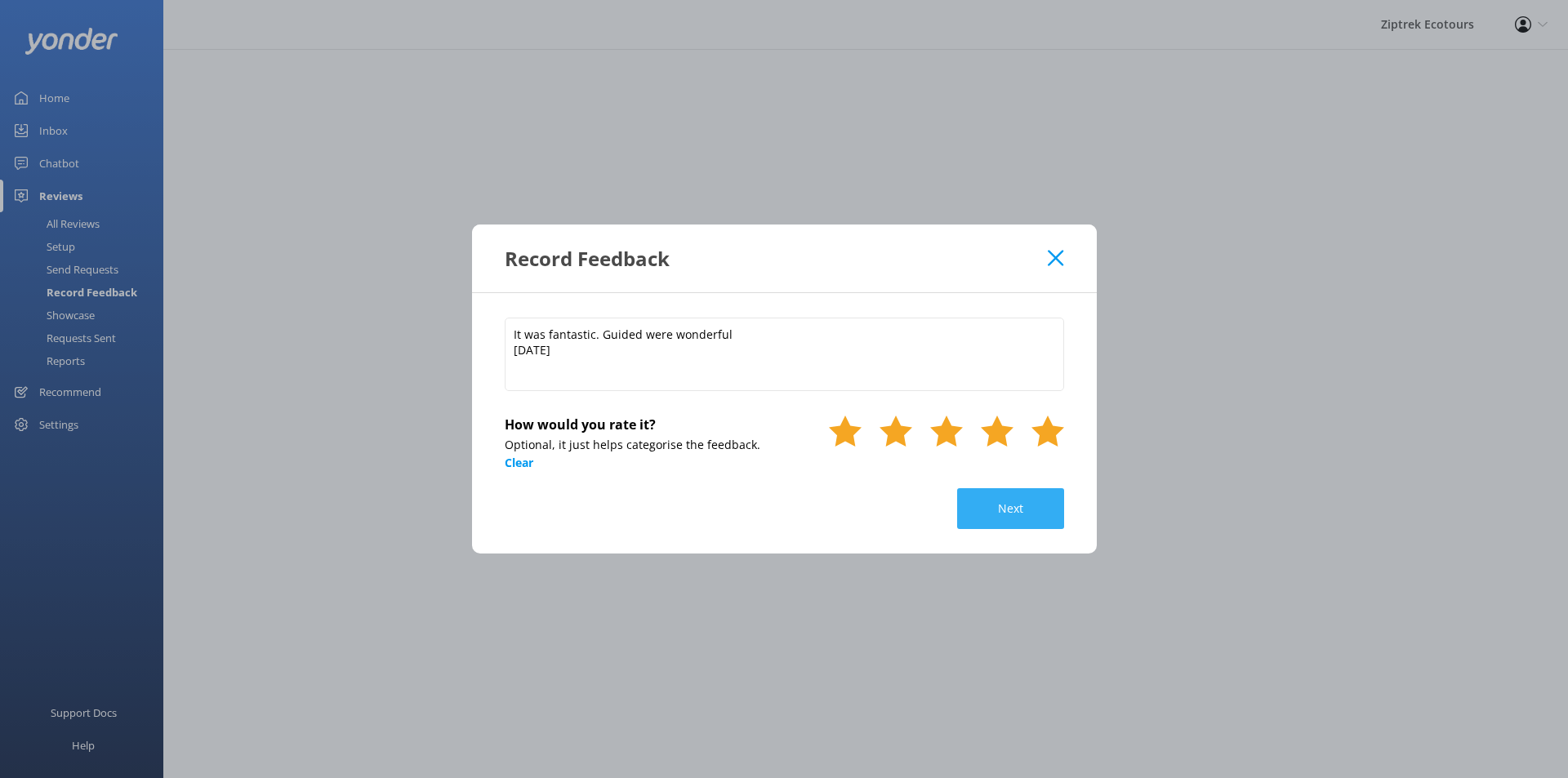
click at [1003, 505] on button "Next" at bounding box center [1011, 509] width 107 height 41
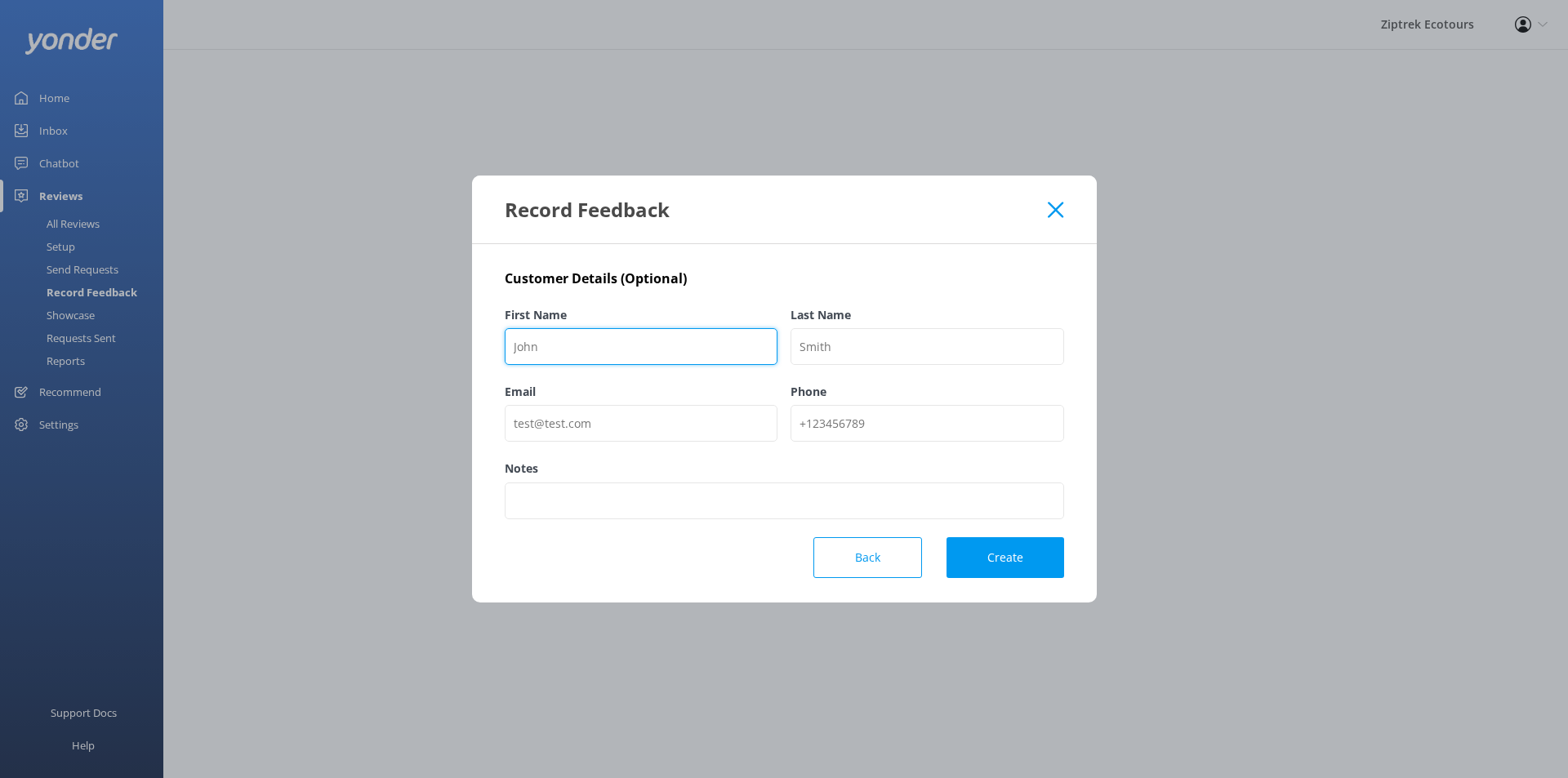
click at [733, 350] on input "First Name" at bounding box center [642, 346] width 274 height 37
type input "[PERSON_NAME]"
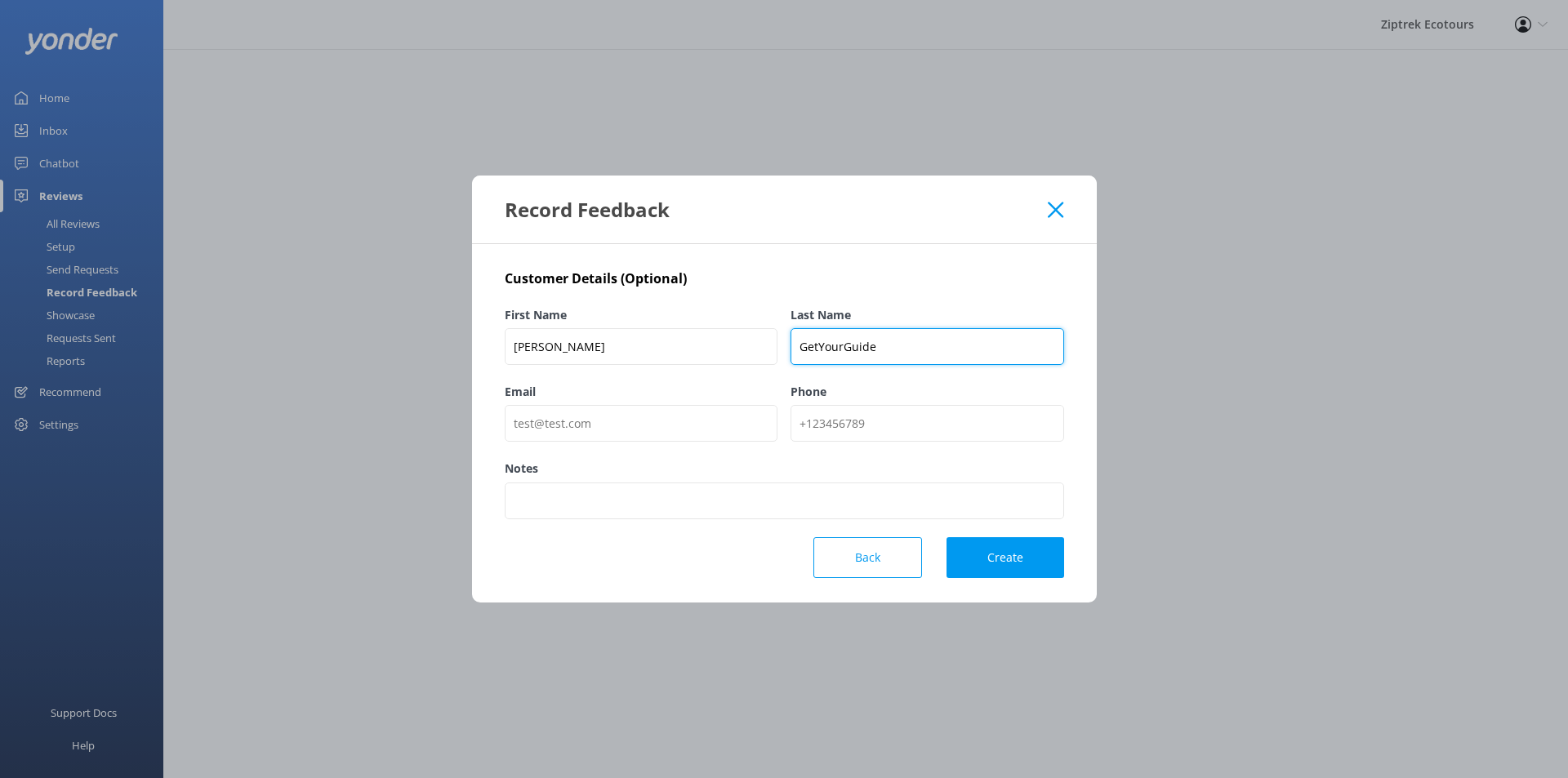
type input "GetYourGuide"
click at [1027, 557] on button "Create" at bounding box center [1005, 558] width 117 height 41
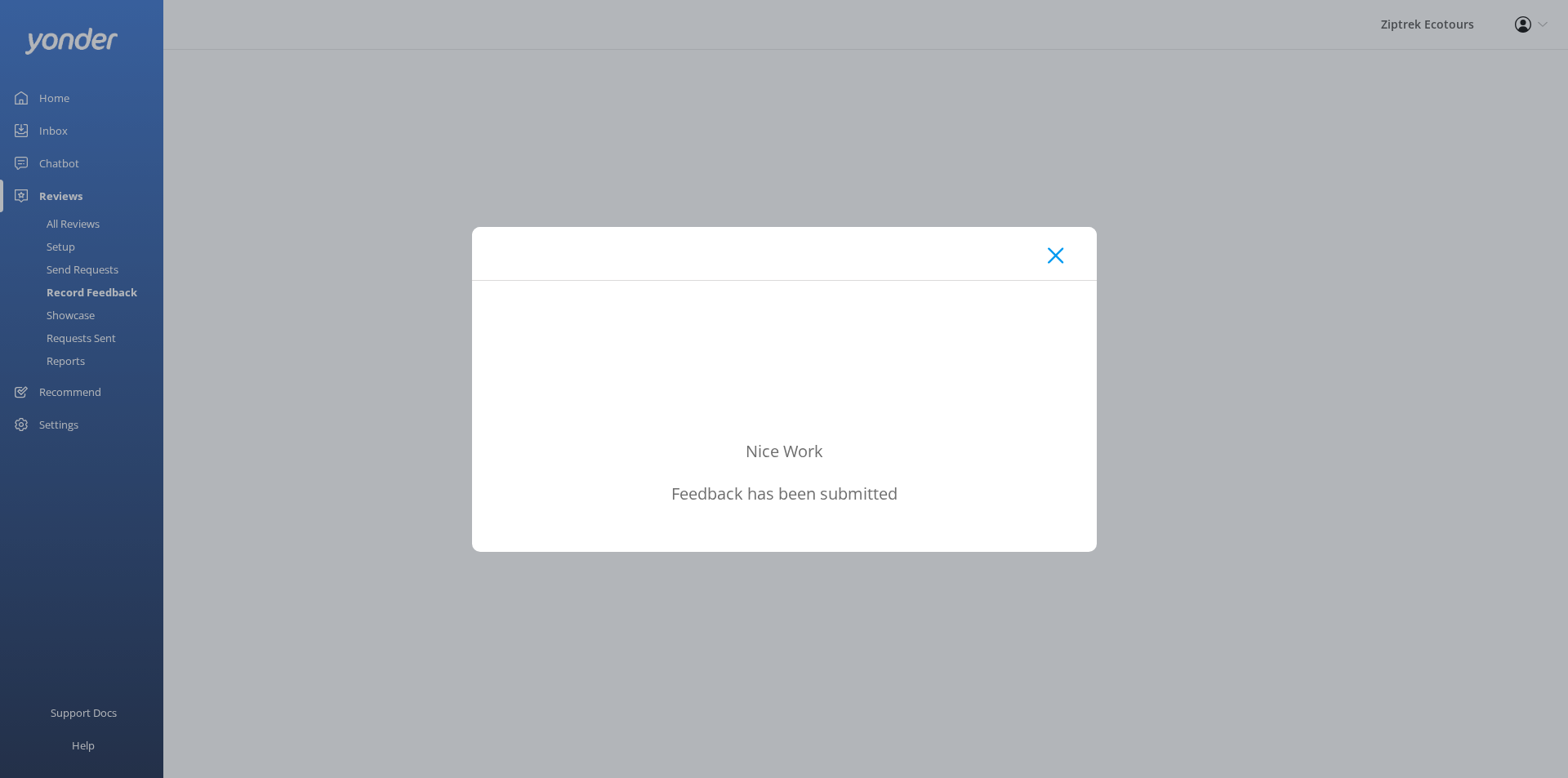
click at [1080, 264] on div at bounding box center [784, 253] width 625 height 53
click at [1048, 257] on icon at bounding box center [1056, 255] width 16 height 16
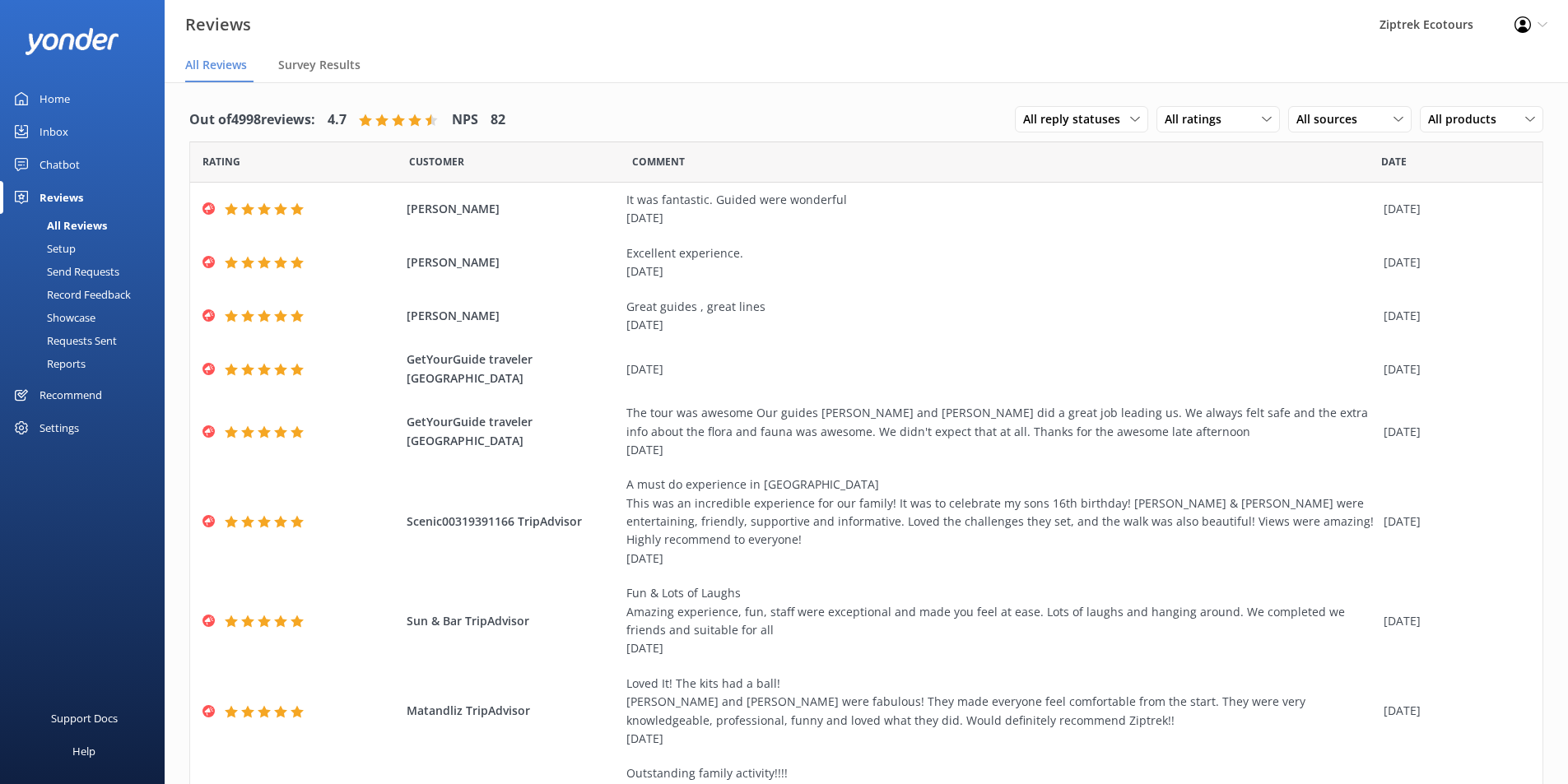
click at [80, 299] on div "Record Feedback" at bounding box center [70, 294] width 121 height 23
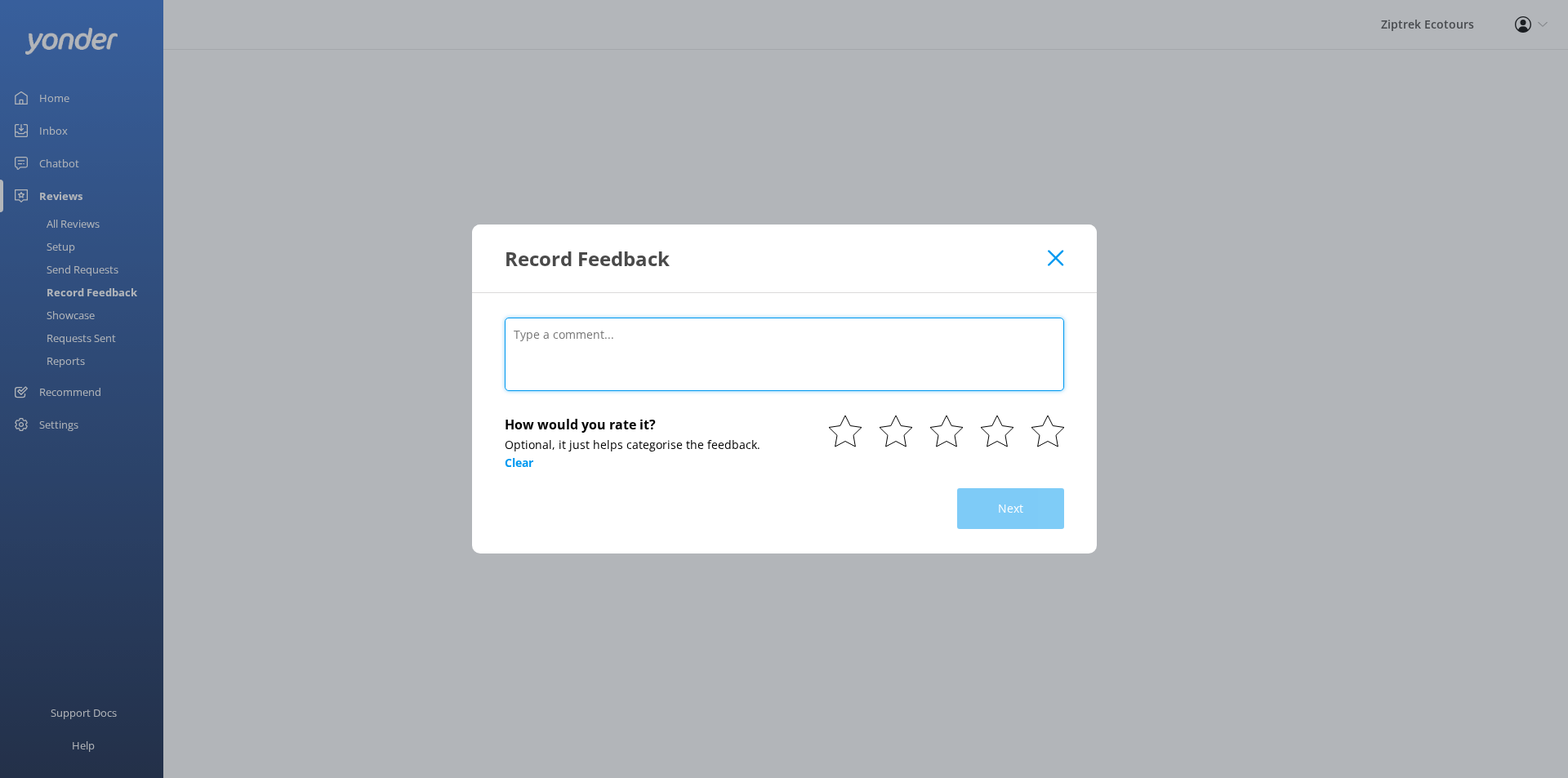
click at [836, 329] on textarea at bounding box center [784, 355] width 559 height 73
type textarea "[DATE]"
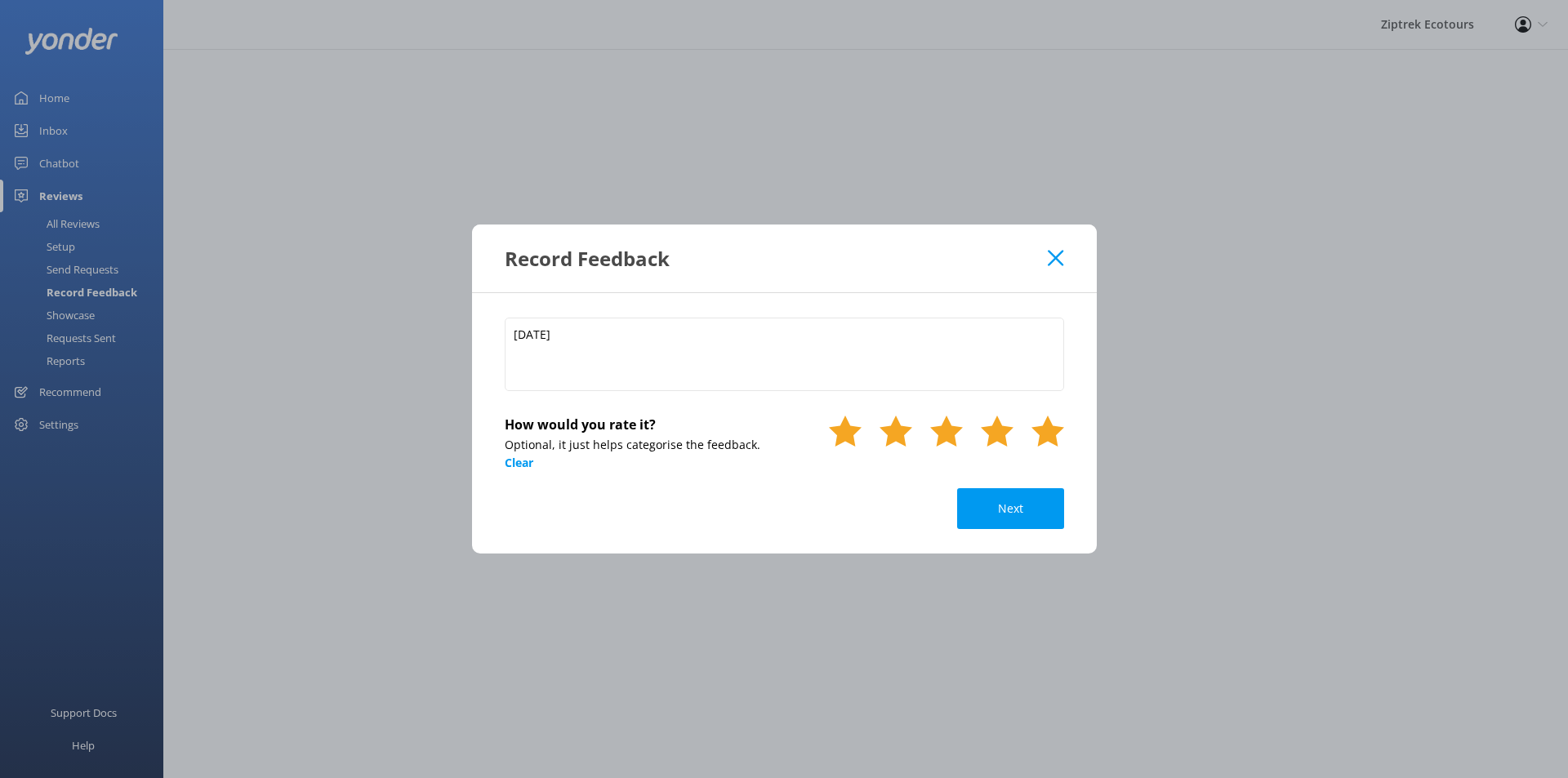
click at [1051, 421] on icon at bounding box center [1047, 431] width 33 height 33
click at [1038, 507] on button "Next" at bounding box center [1011, 509] width 107 height 41
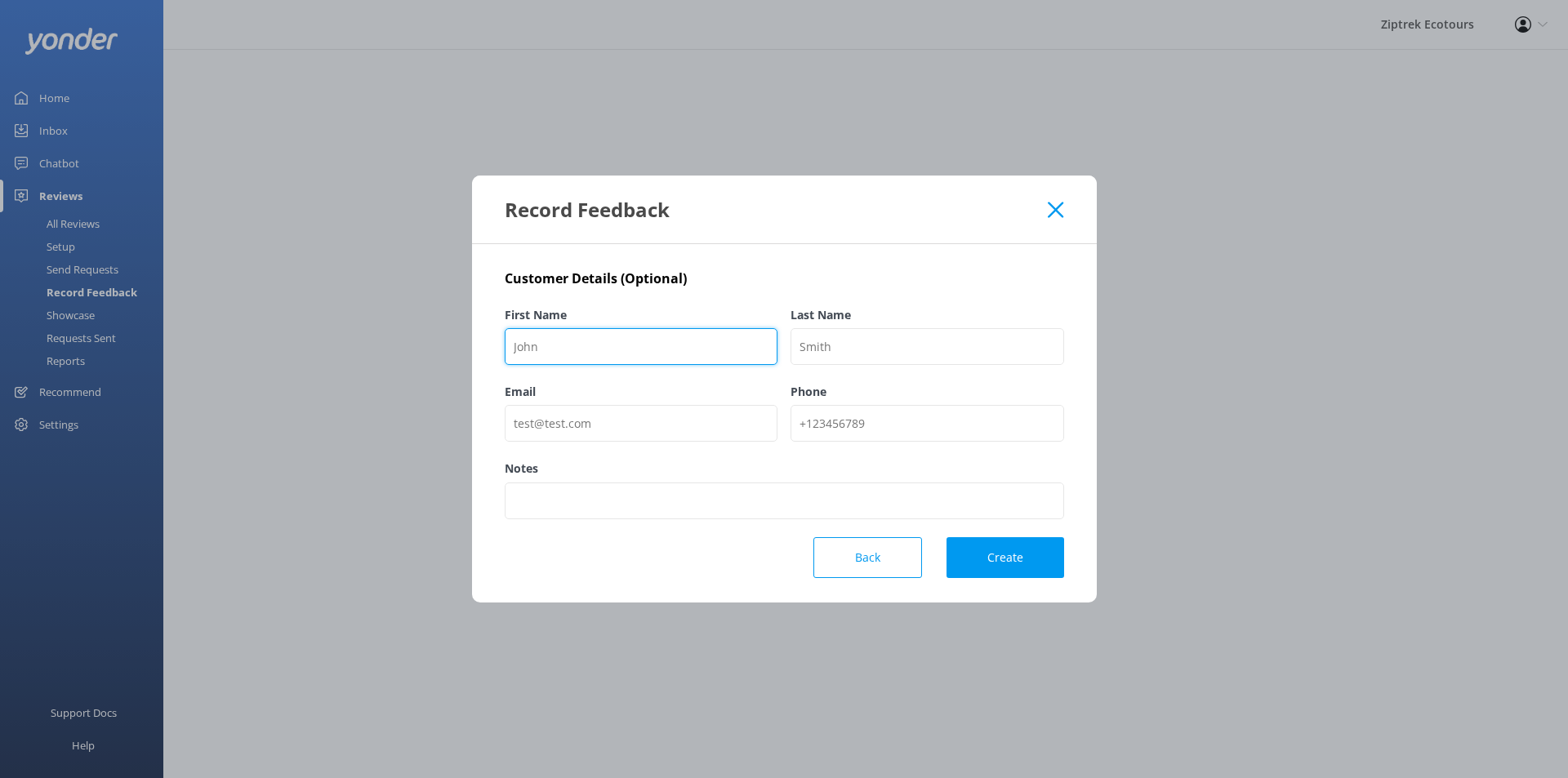
click at [633, 330] on input "First Name" at bounding box center [642, 346] width 274 height 37
paste input "GetYourGuide traveler"
drag, startPoint x: 595, startPoint y: 343, endPoint x: 673, endPoint y: 337, distance: 78.2
click at [673, 337] on input "GetYourGuide traveler" at bounding box center [642, 346] width 274 height 37
type input "GetYourGuide"
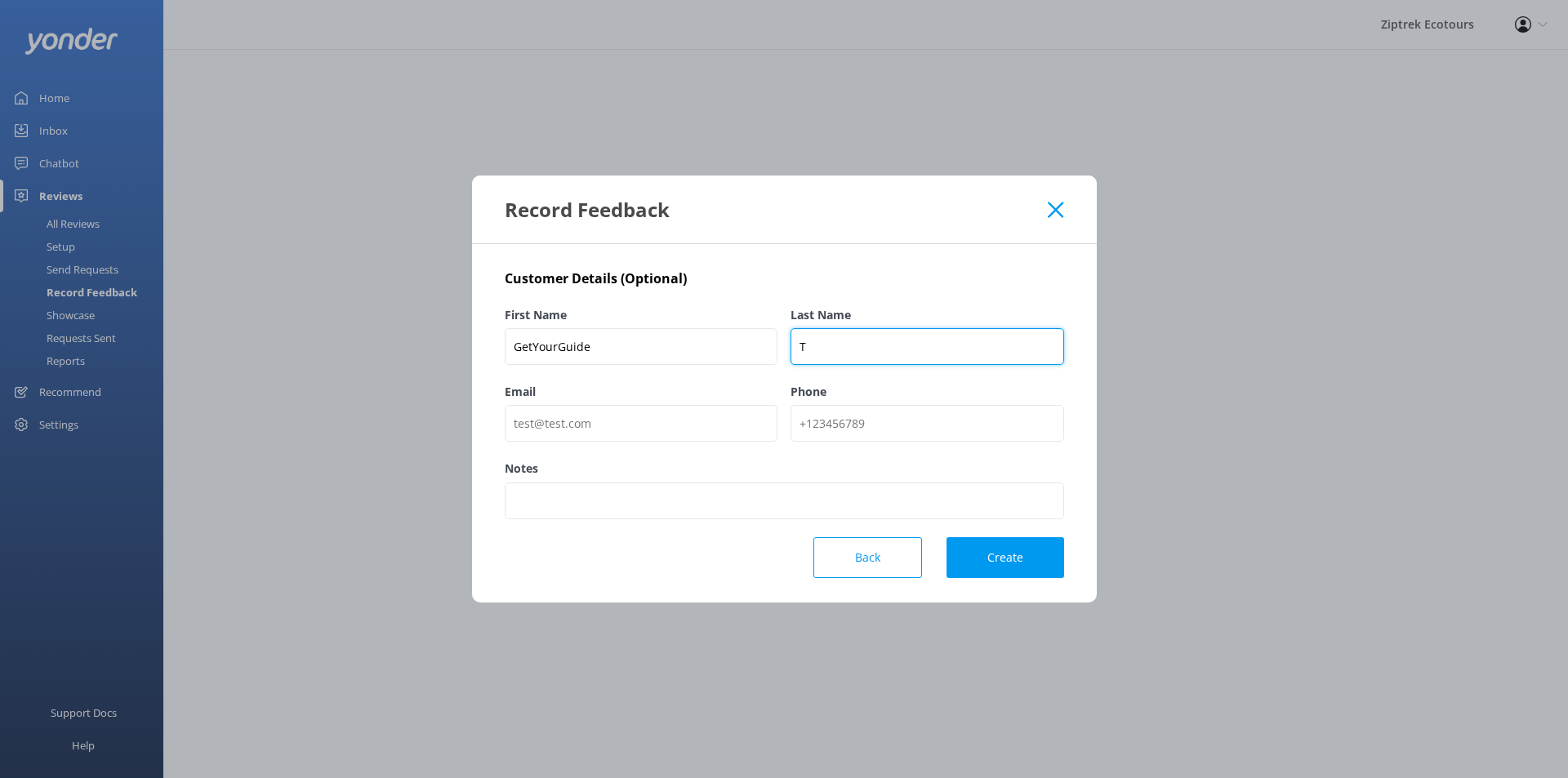
paste input "raveler"
type input "Traveler"
click at [1019, 546] on button "Create" at bounding box center [1005, 558] width 117 height 41
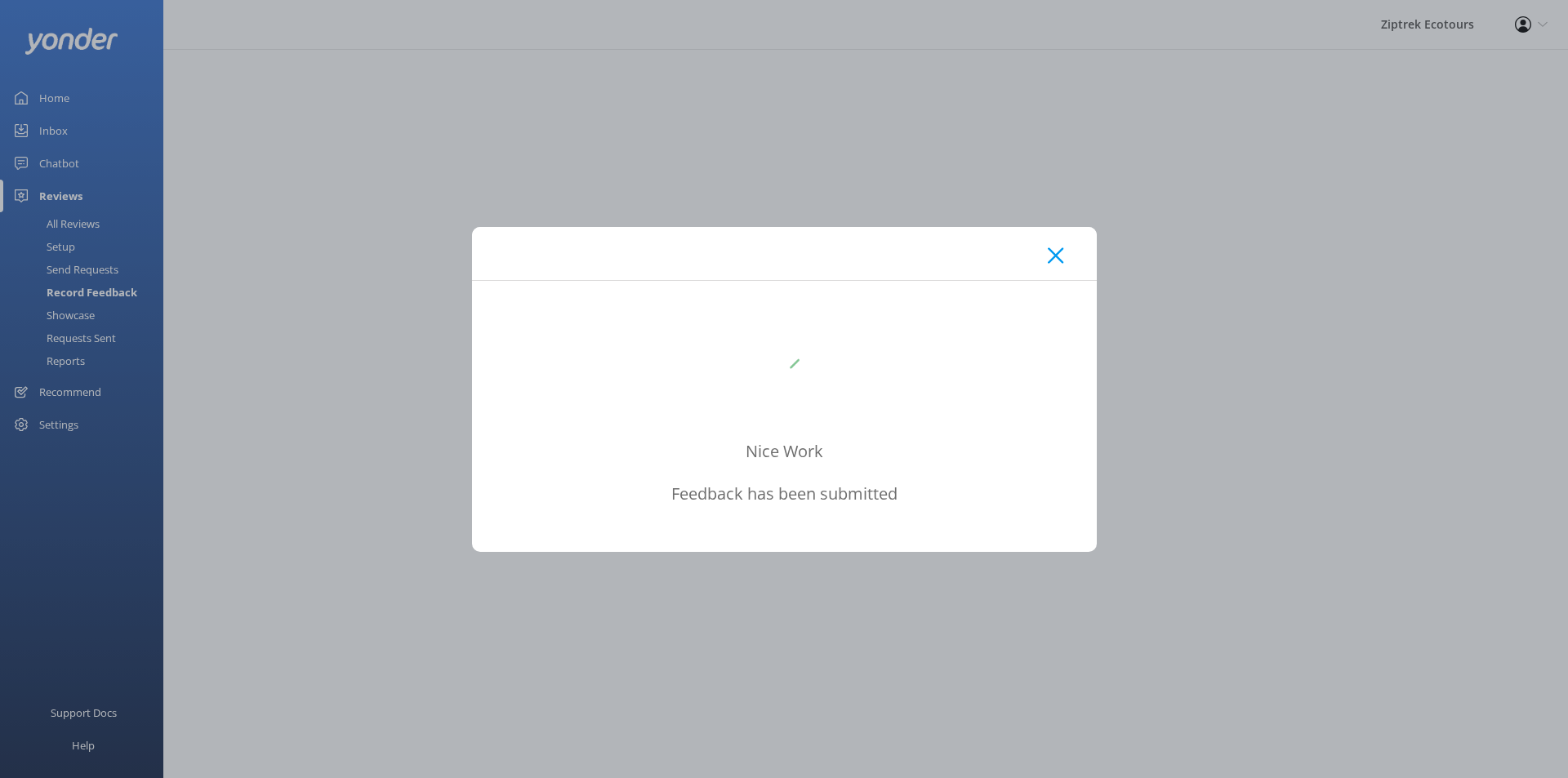
click at [1056, 264] on div at bounding box center [784, 253] width 625 height 53
click at [1056, 256] on use at bounding box center [1056, 255] width 16 height 16
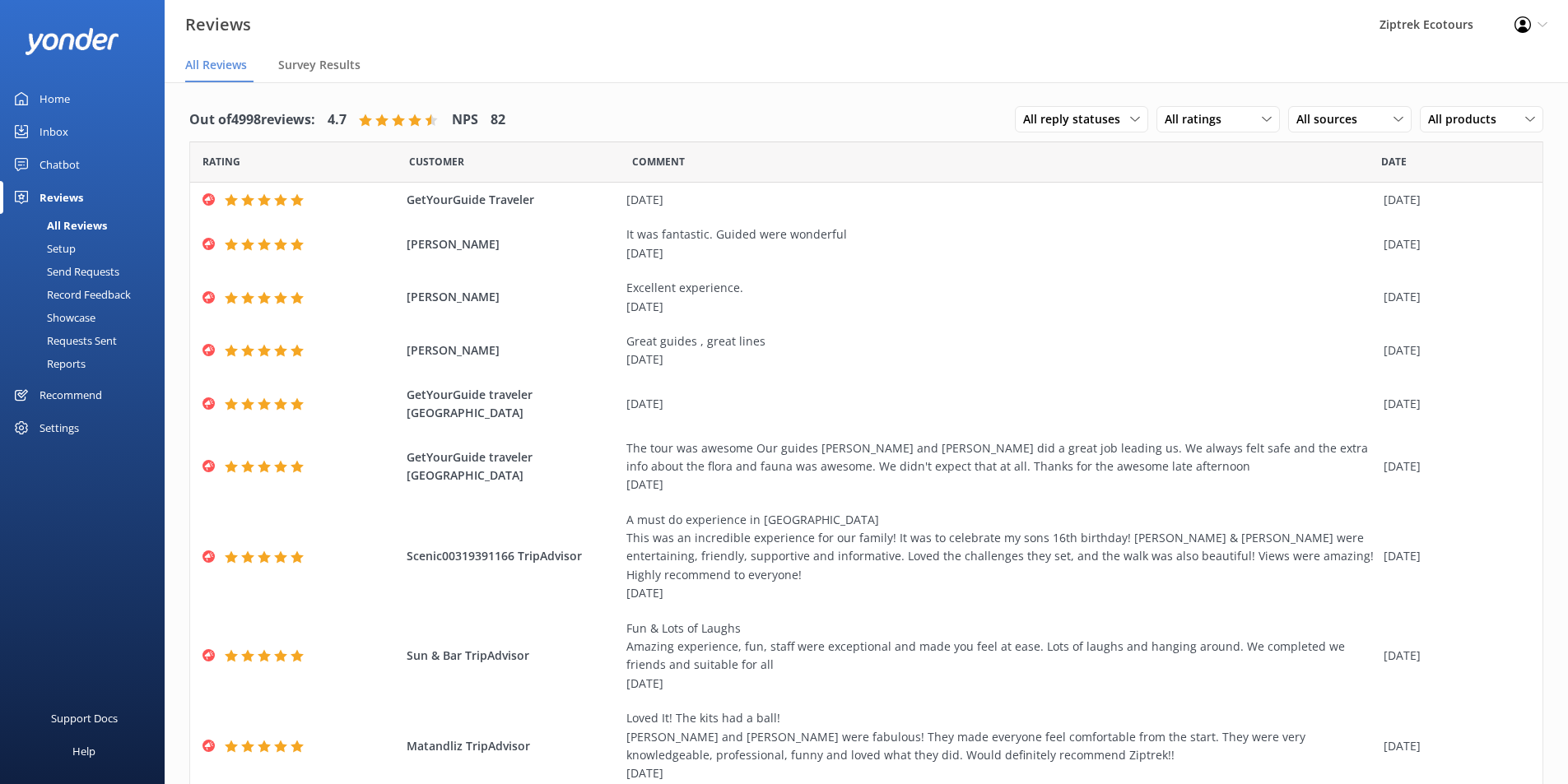
click at [117, 292] on div "Record Feedback" at bounding box center [70, 294] width 121 height 23
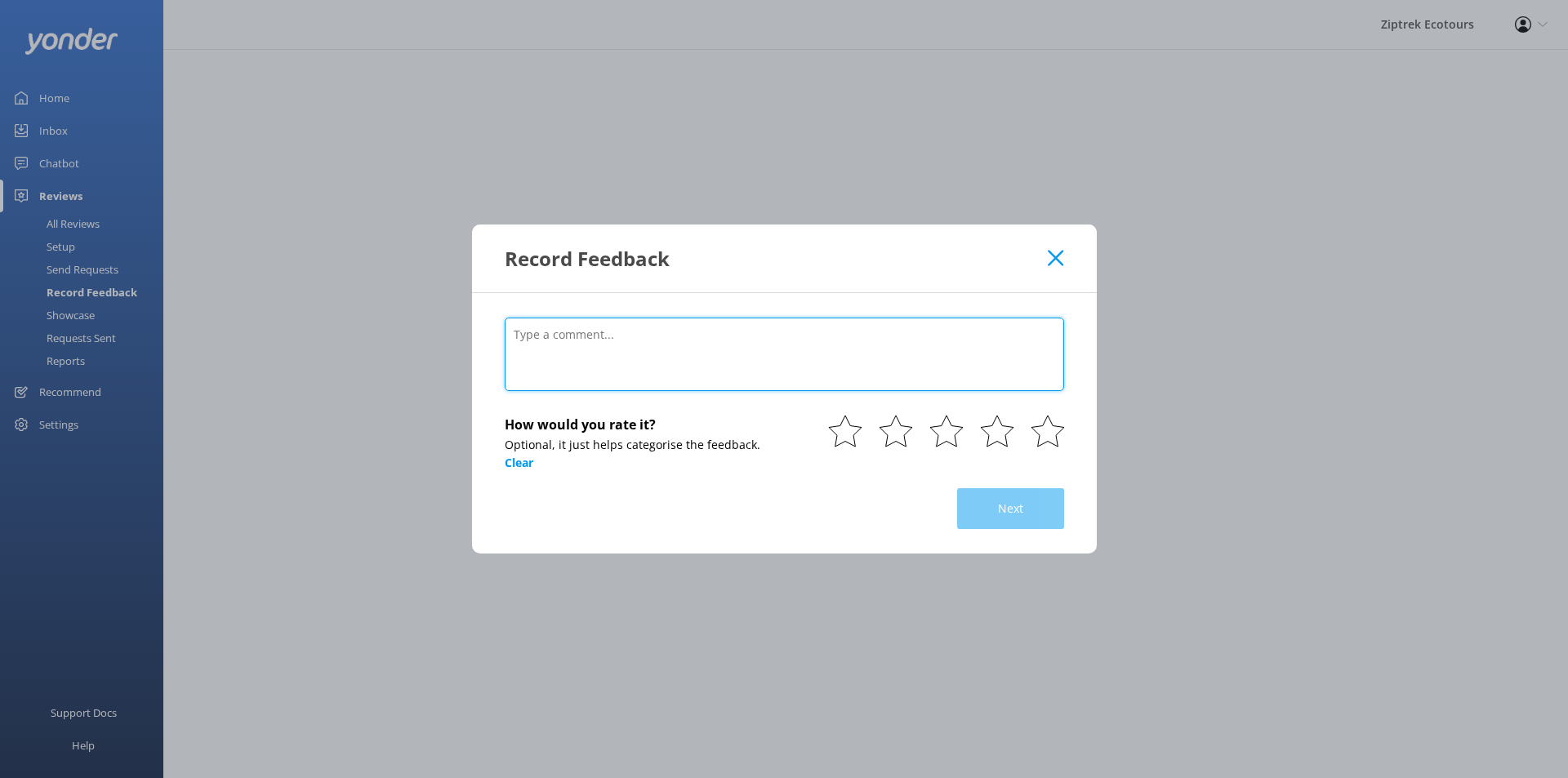
click at [723, 374] on textarea at bounding box center [784, 355] width 559 height 73
paste textarea "Our guides were Shaz and [PERSON_NAME] and they made the whole experience even …"
type textarea "Our guides were Shaz and [PERSON_NAME] and they made the whole experience even …"
click at [729, 368] on textarea "Our guides were Shaz and [PERSON_NAME] and they made the whole experience even …" at bounding box center [784, 355] width 559 height 73
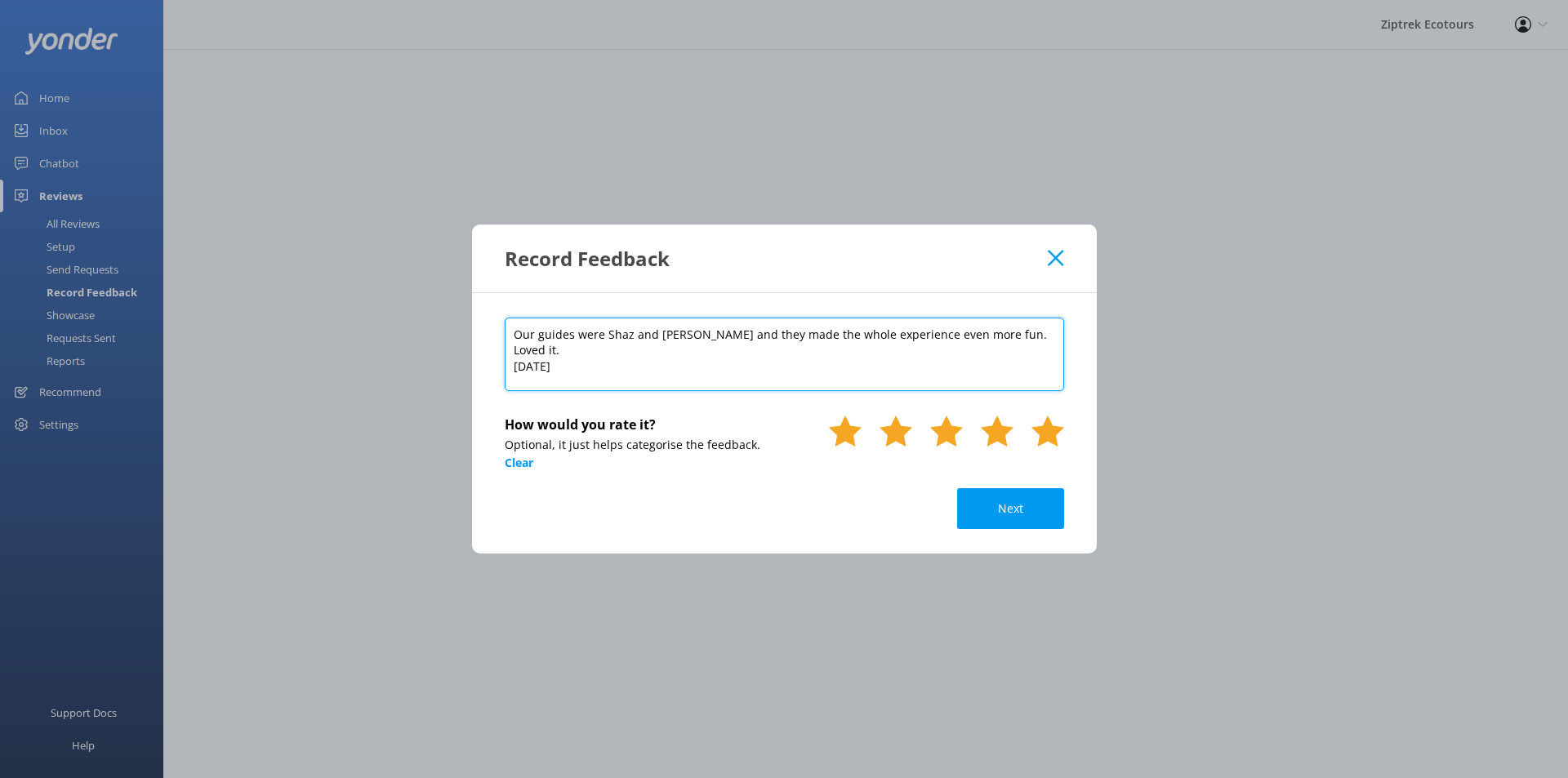
type textarea "Our guides were Shaz and [PERSON_NAME] and they made the whole experience even …"
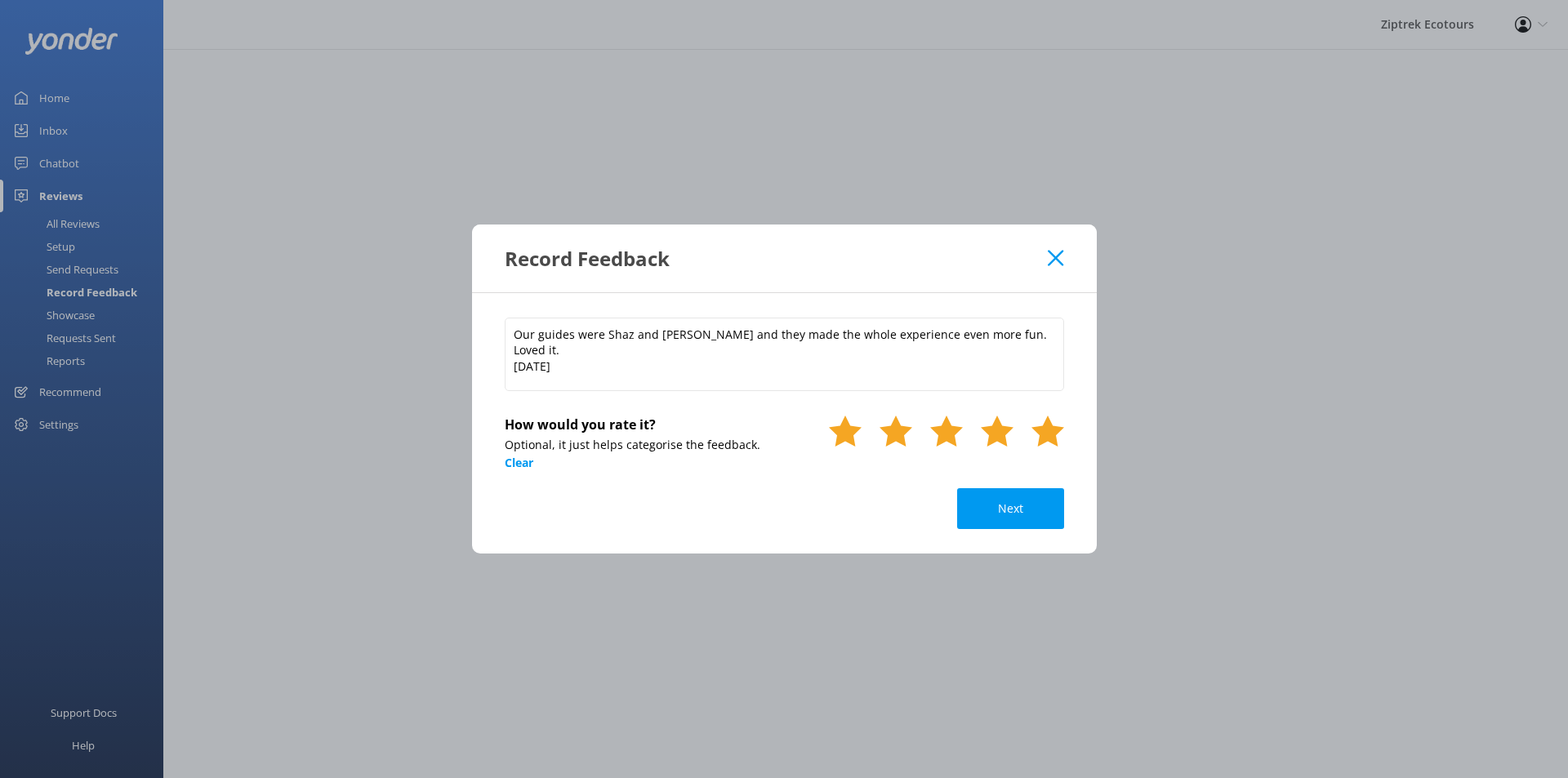
click at [1043, 437] on use at bounding box center [1047, 431] width 33 height 31
click at [1013, 505] on button "Next" at bounding box center [1011, 509] width 107 height 41
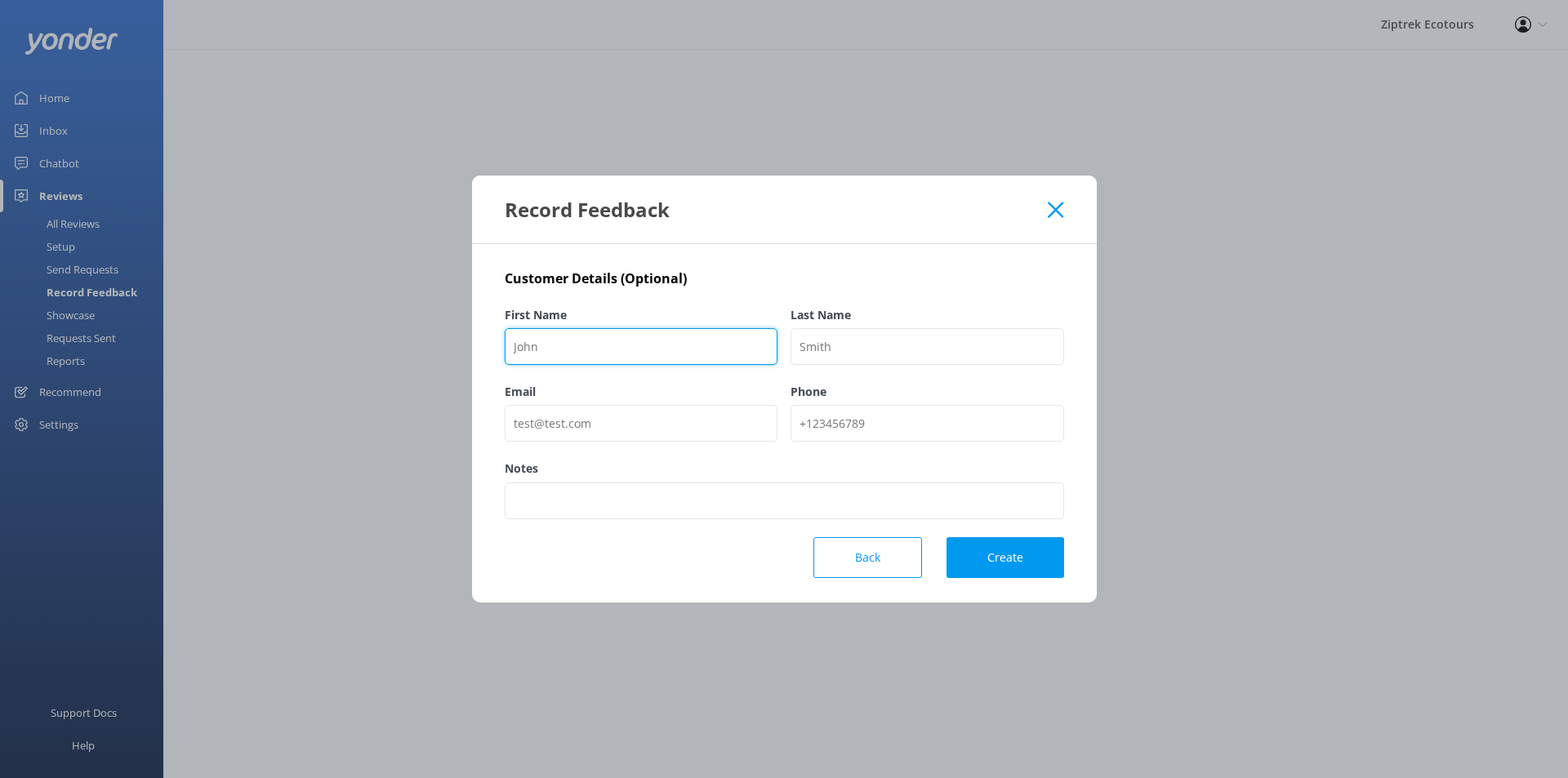
click at [674, 349] on input "First Name" at bounding box center [642, 346] width 274 height 37
paste input "[PERSON_NAME]"
type input "[PERSON_NAME]"
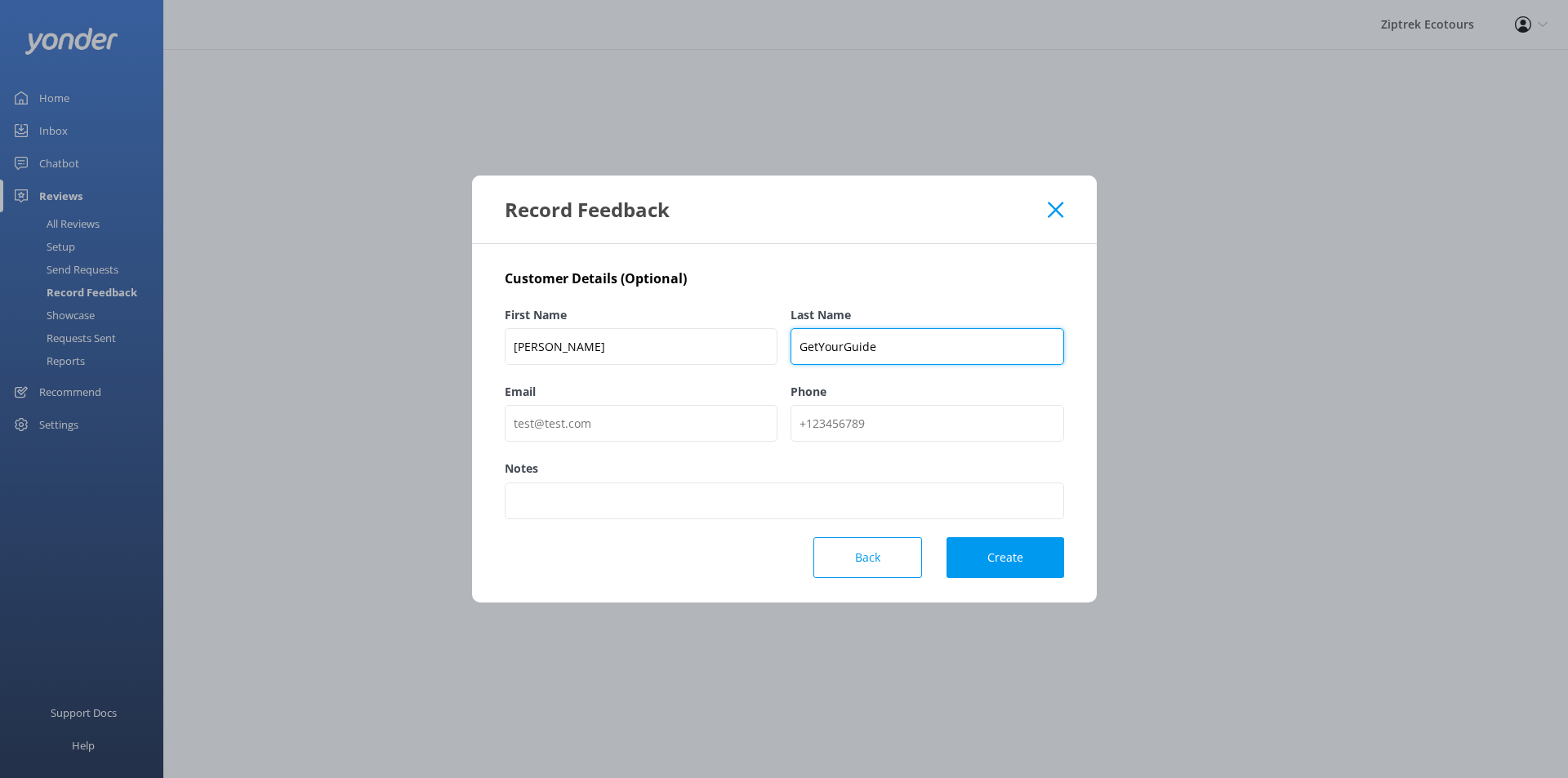
type input "GetYourGuide"
click at [1004, 574] on button "Create" at bounding box center [1005, 558] width 117 height 41
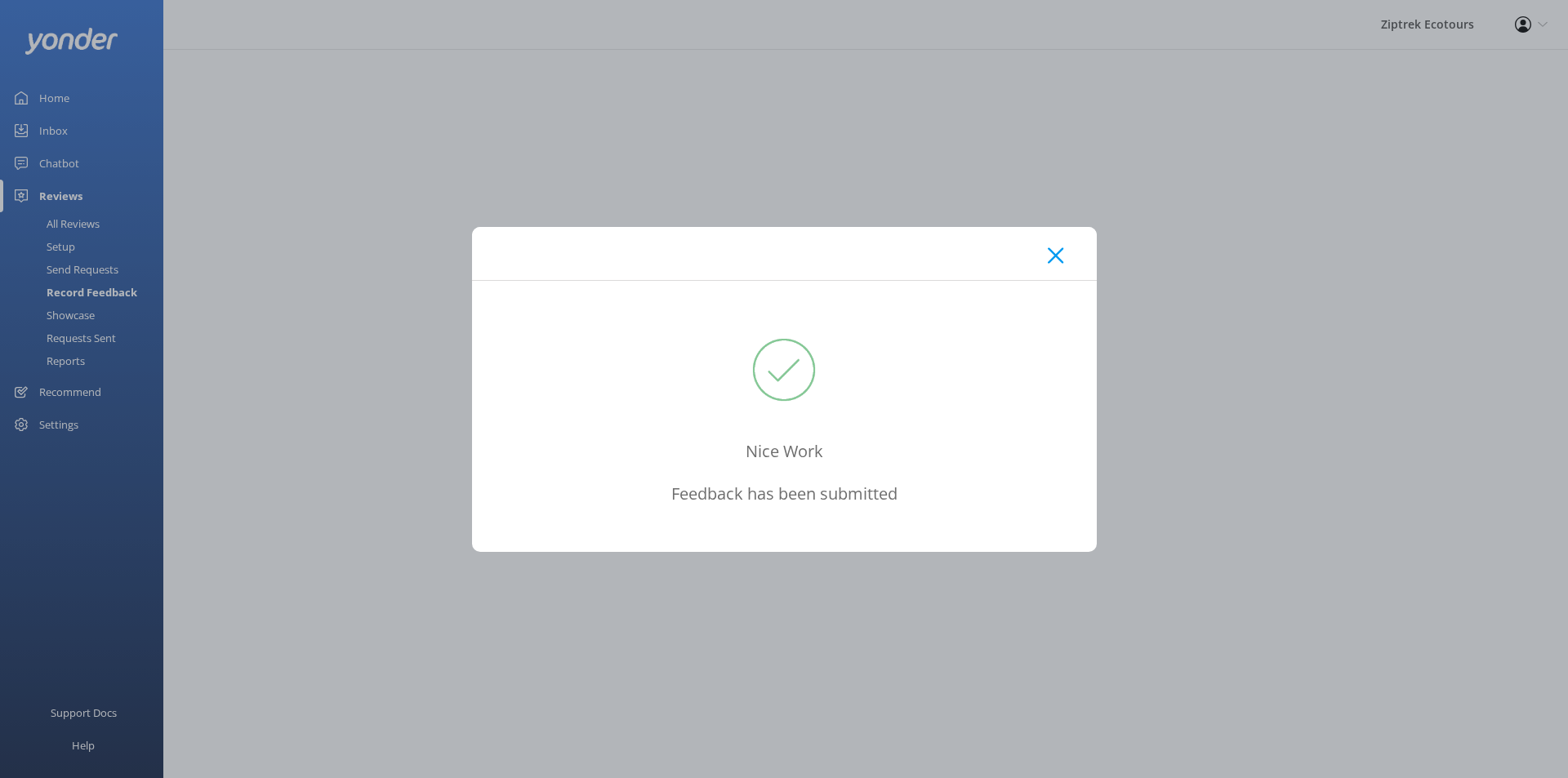
click at [1054, 249] on icon at bounding box center [1056, 255] width 16 height 16
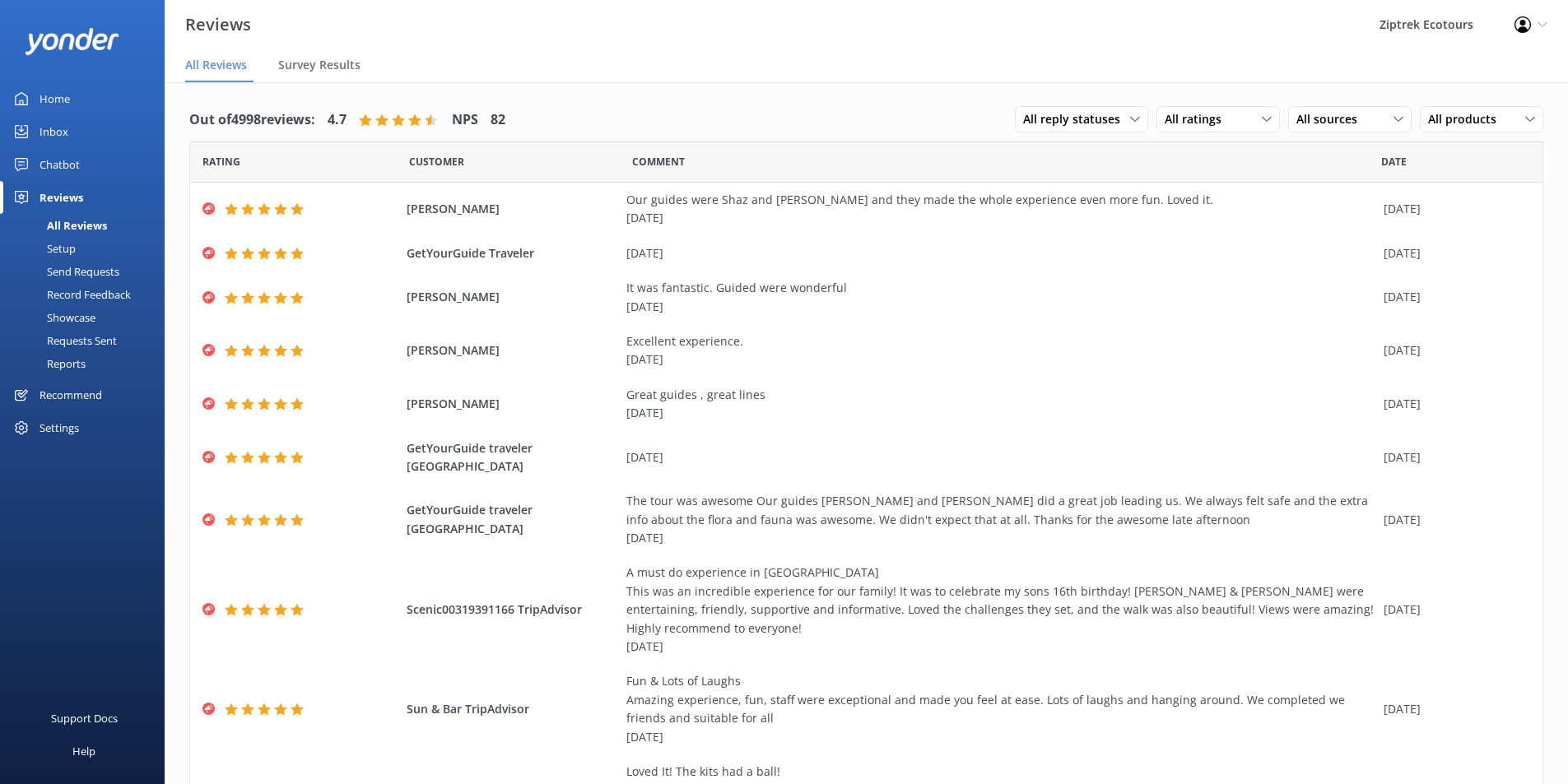
click at [51, 298] on div "Record Feedback" at bounding box center [70, 294] width 121 height 23
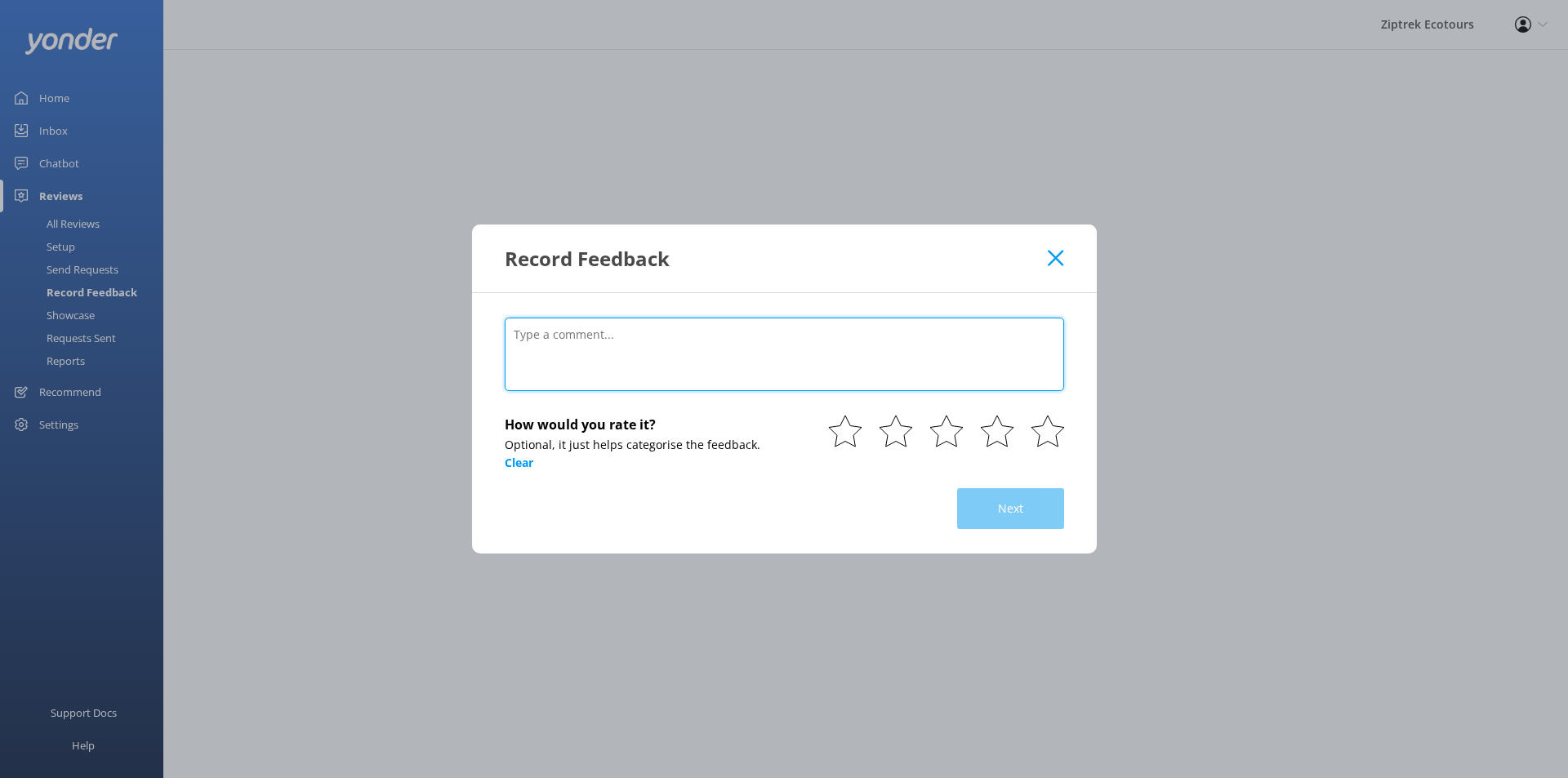
click at [800, 325] on textarea at bounding box center [784, 355] width 559 height 73
paste textarea "Excellent! Was exciting and loved the additional bits about history of [GEOGRAP…"
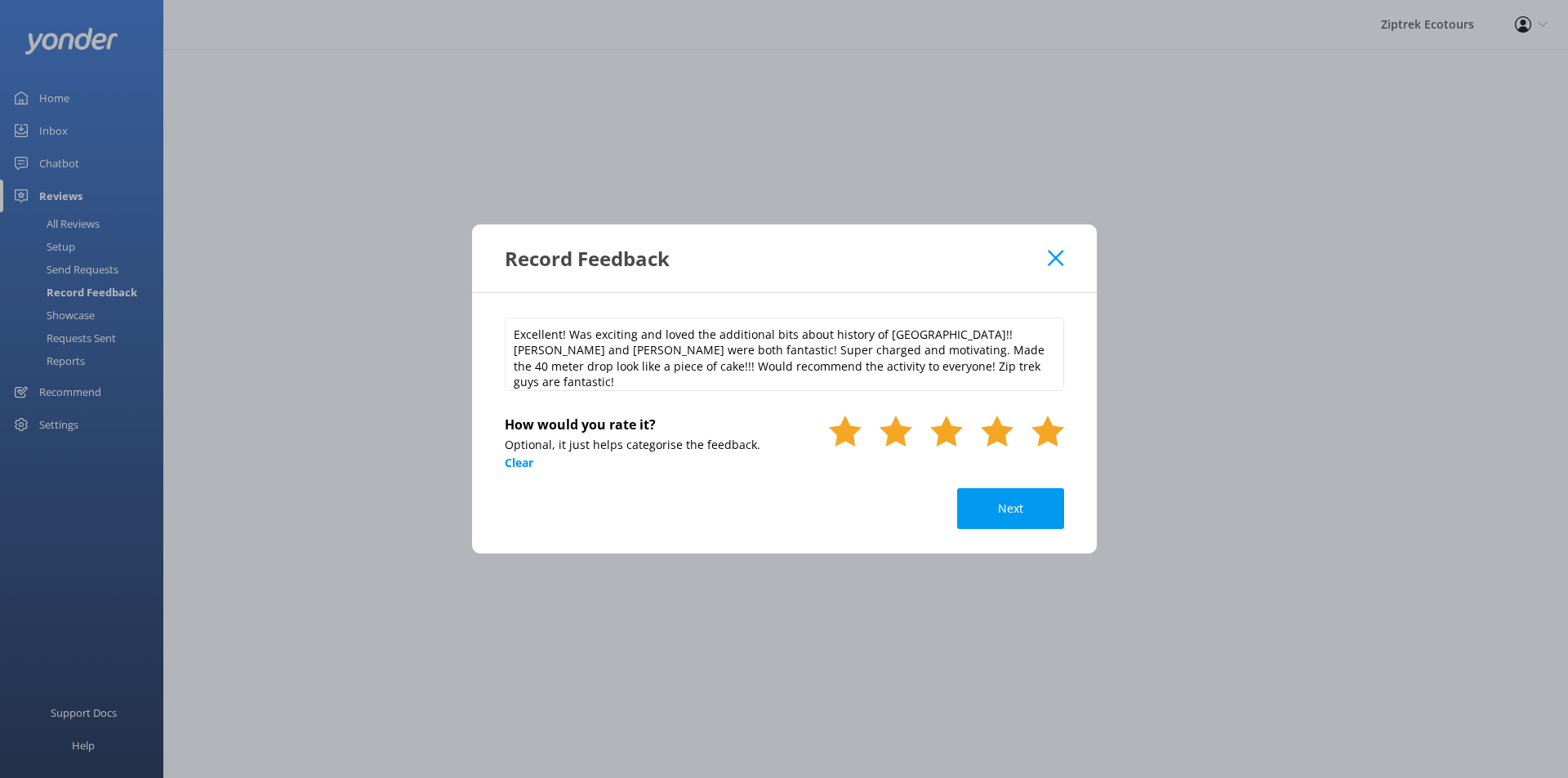
click at [1049, 435] on use at bounding box center [1047, 431] width 33 height 31
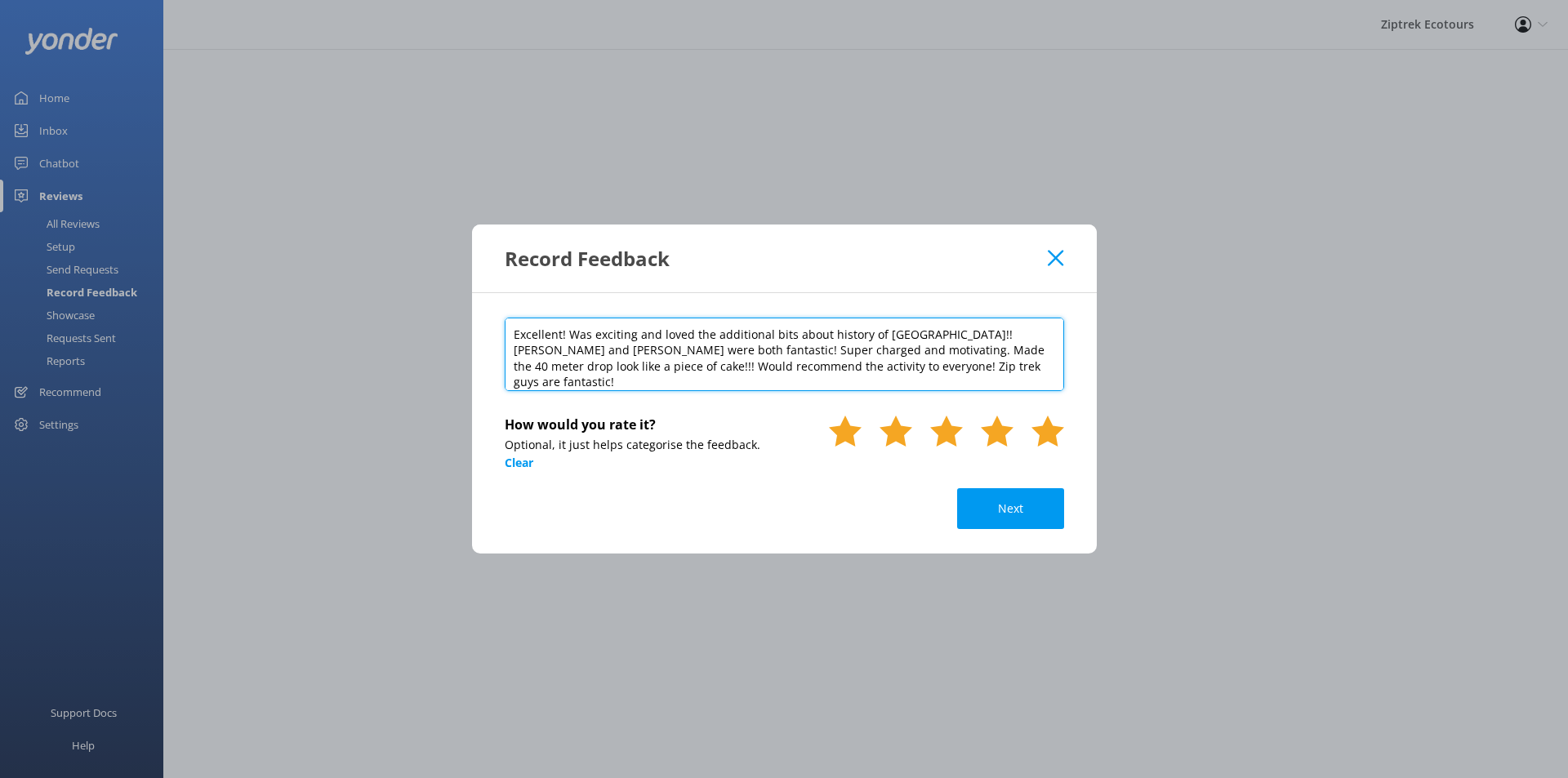
click at [1011, 374] on textarea "Excellent! Was exciting and loved the additional bits about history of [GEOGRAP…" at bounding box center [784, 355] width 559 height 73
type textarea "Excellent! Was exciting and loved the additional bits about history of [GEOGRAP…"
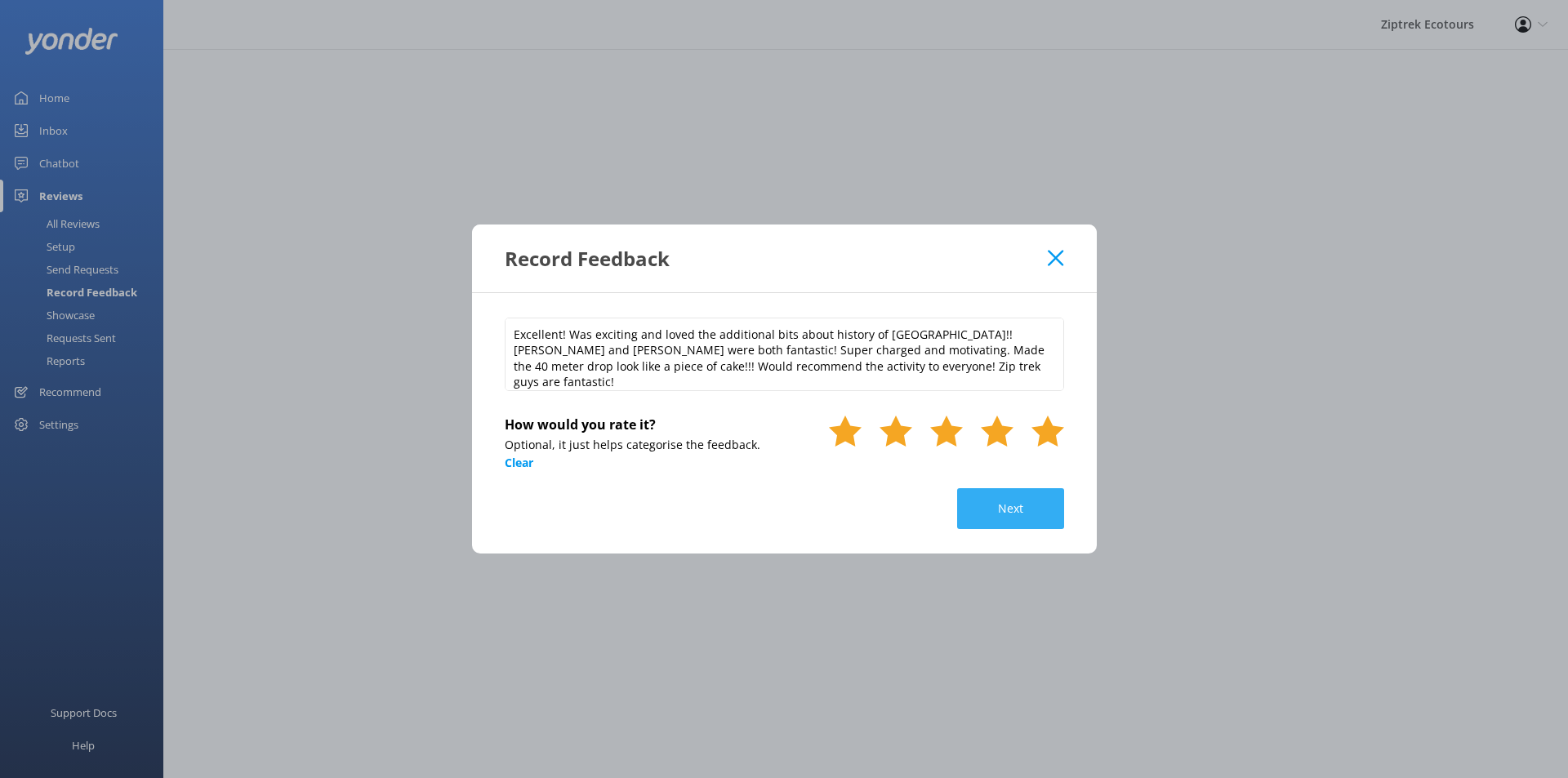
click at [1000, 500] on button "Next" at bounding box center [1011, 509] width 107 height 41
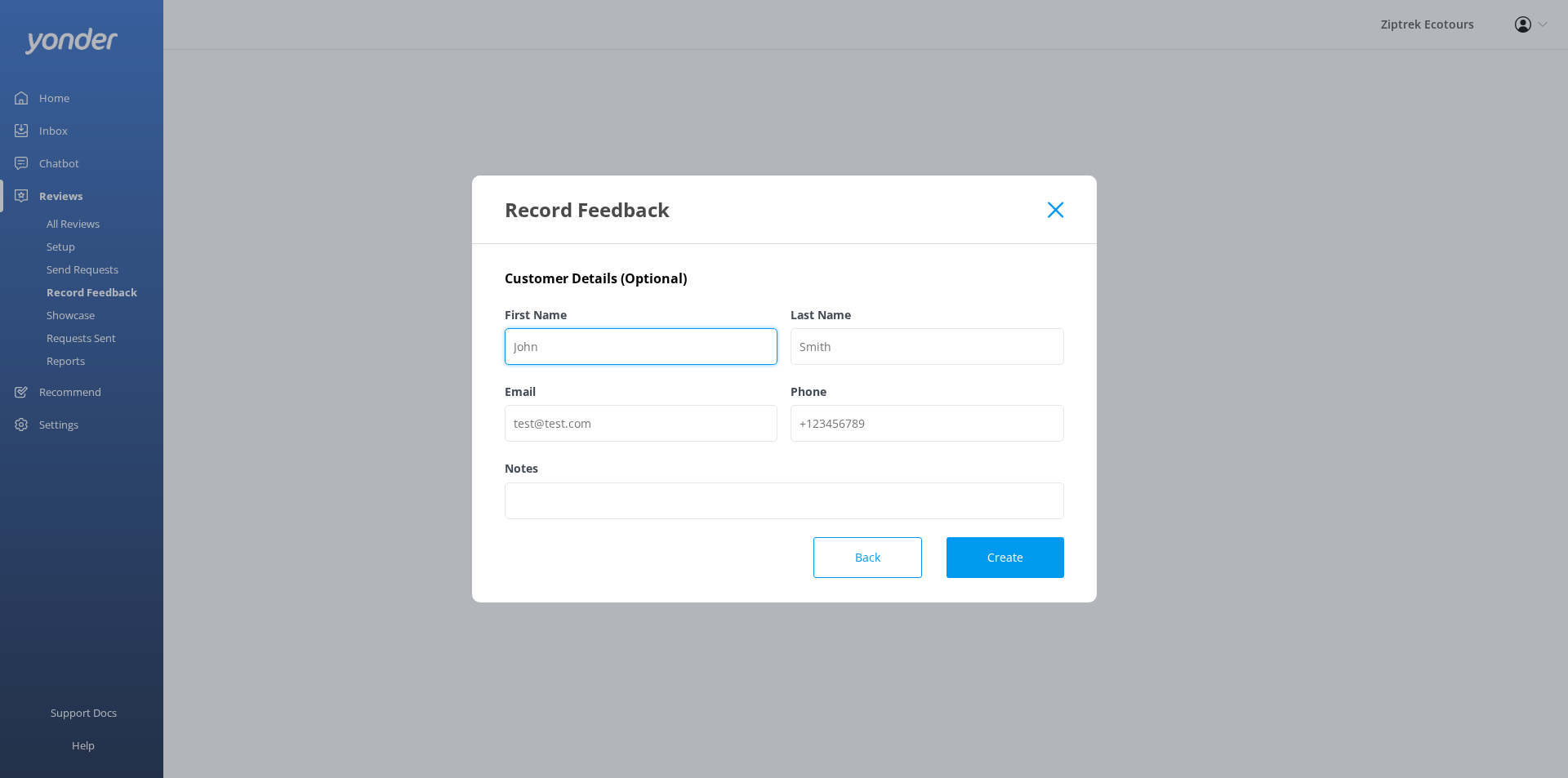
click at [657, 357] on input "First Name" at bounding box center [642, 346] width 274 height 37
paste input "[PERSON_NAME]"
type input "[PERSON_NAME]"
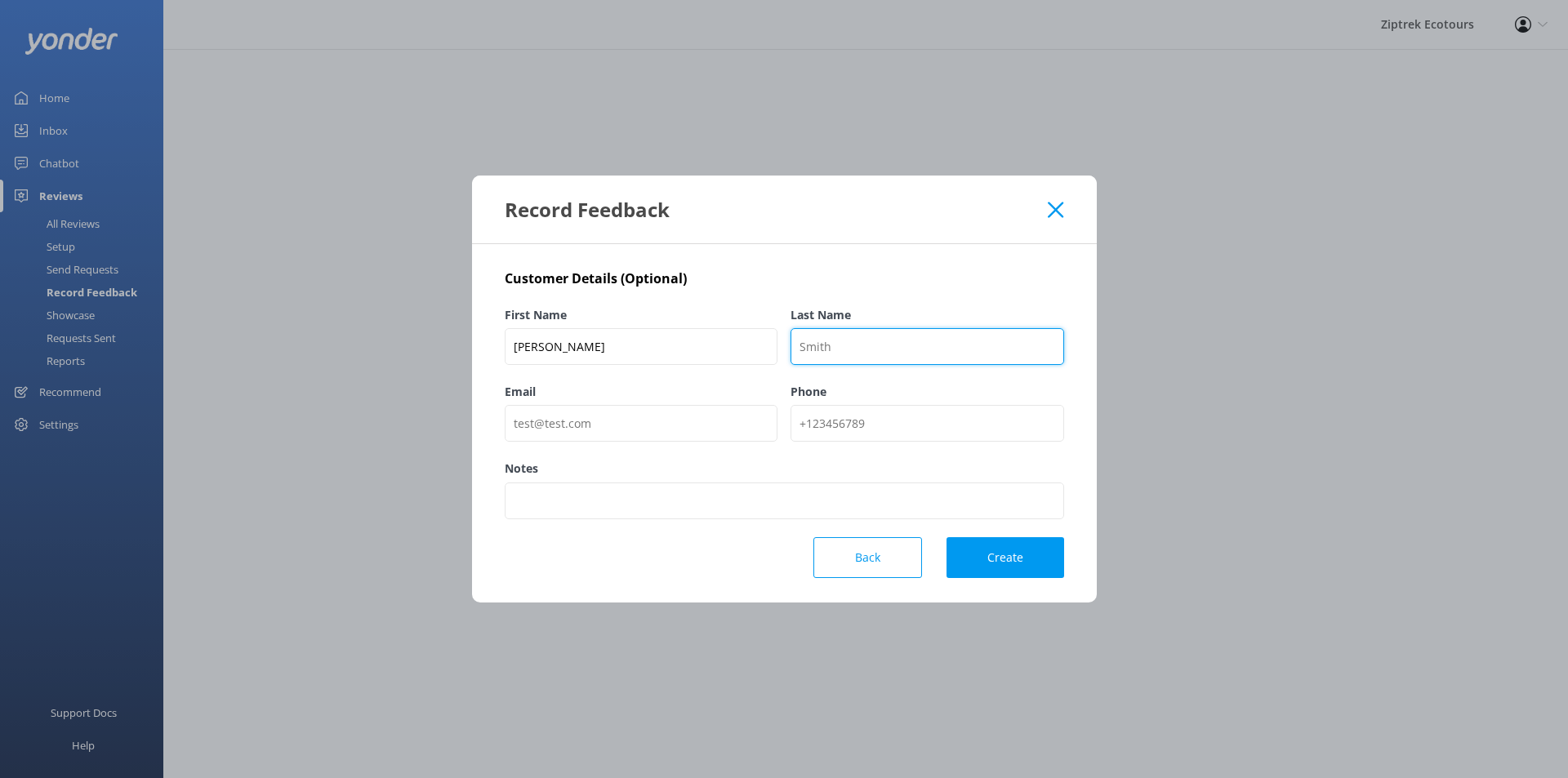
click at [847, 364] on input "Last Name" at bounding box center [927, 346] width 274 height 37
type input "GetYourGuide"
click at [1018, 558] on button "Create" at bounding box center [1005, 558] width 117 height 41
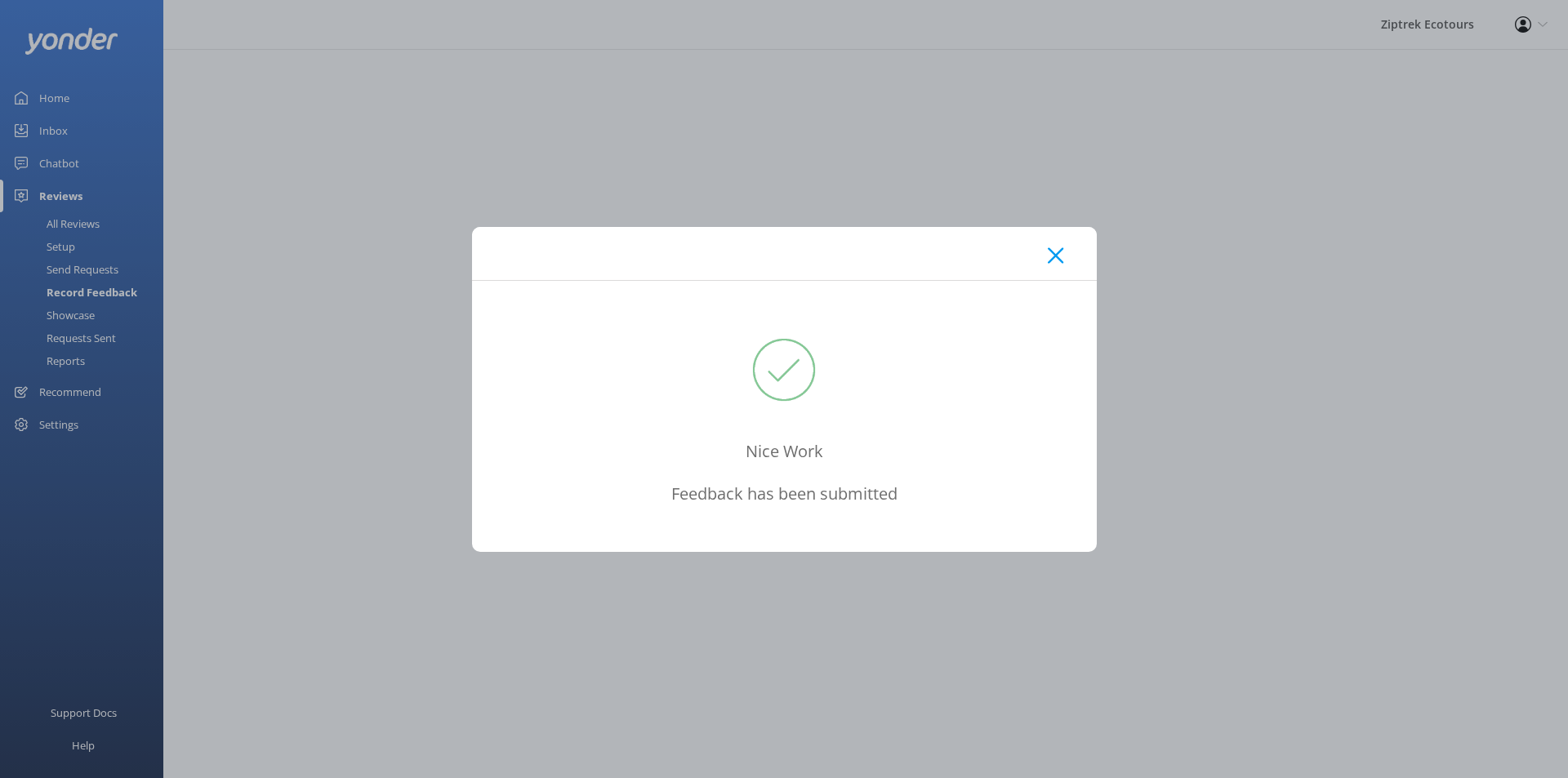
click at [1054, 255] on icon at bounding box center [1056, 255] width 16 height 16
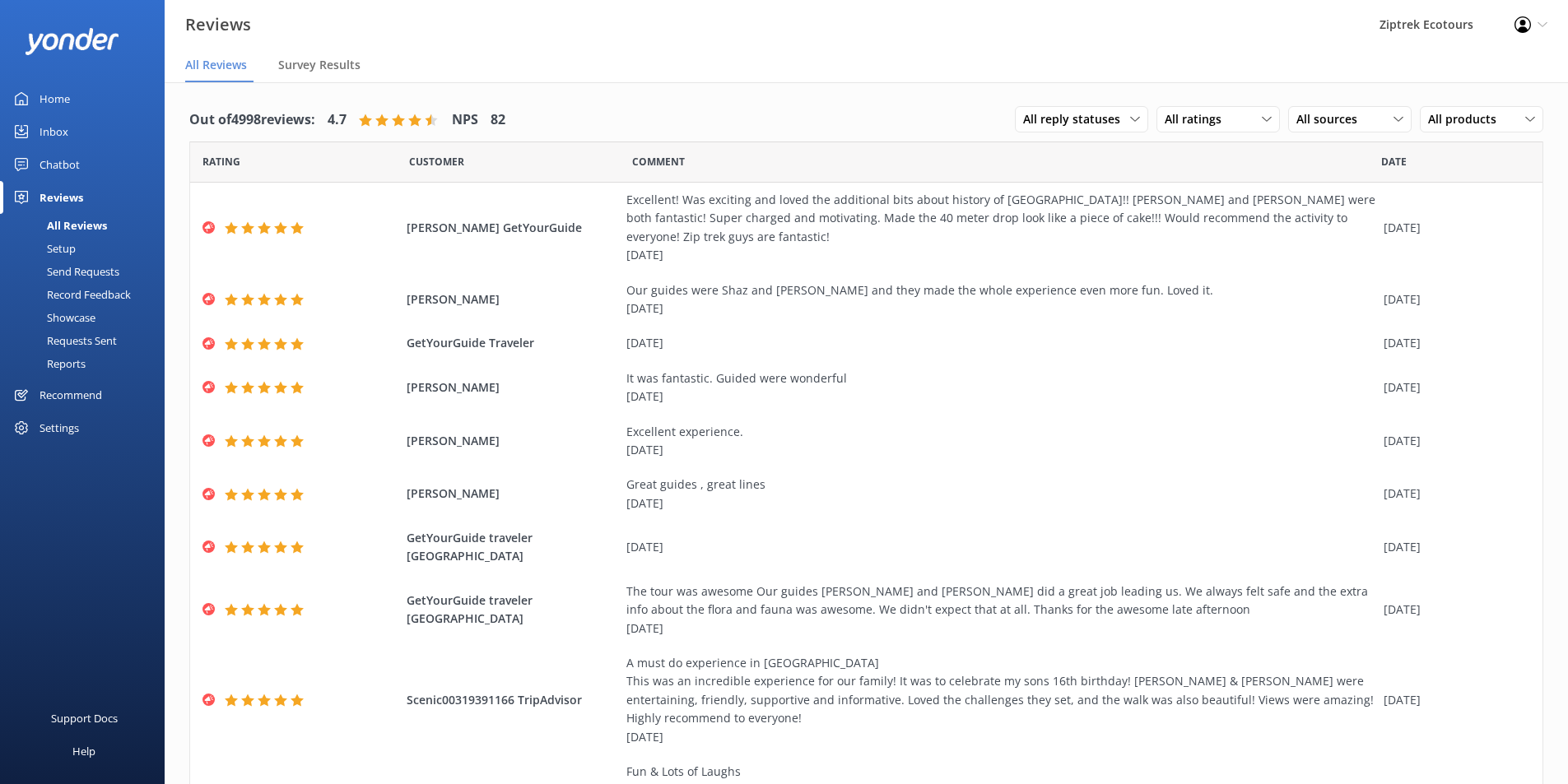
click at [714, 48] on div "Reviews Ziptrek Ecotours Profile Settings Logout" at bounding box center [784, 25] width 1568 height 49
click at [47, 96] on div "Home" at bounding box center [55, 98] width 30 height 33
